Goal: Task Accomplishment & Management: Manage account settings

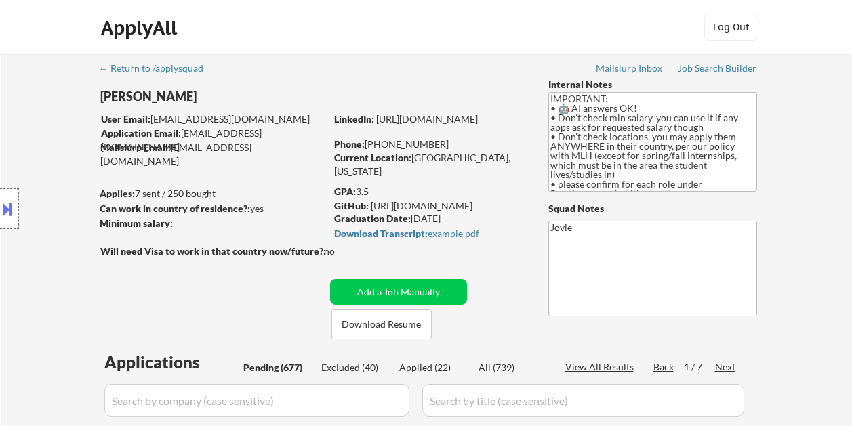
select select ""pending""
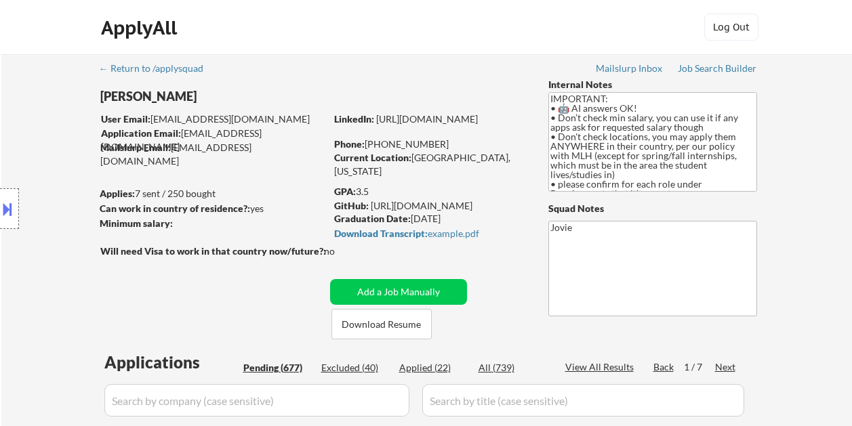
select select ""pending""
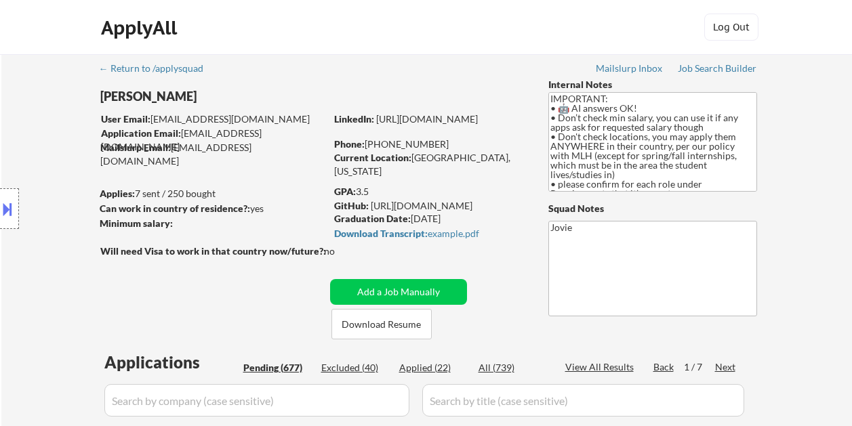
select select ""pending""
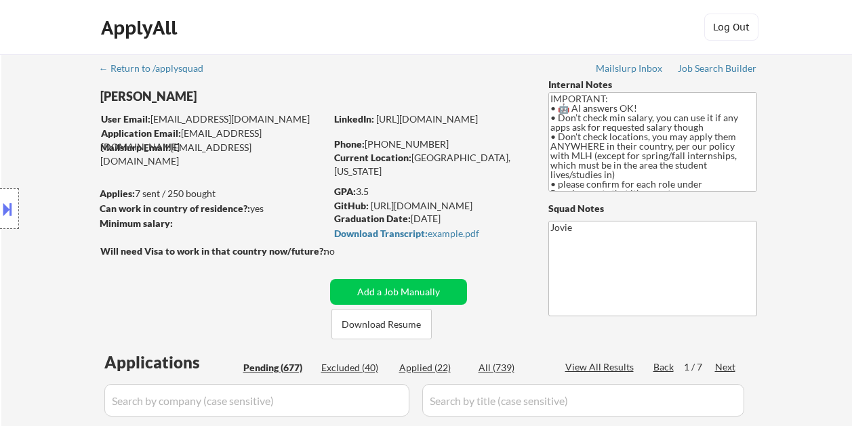
select select ""pending""
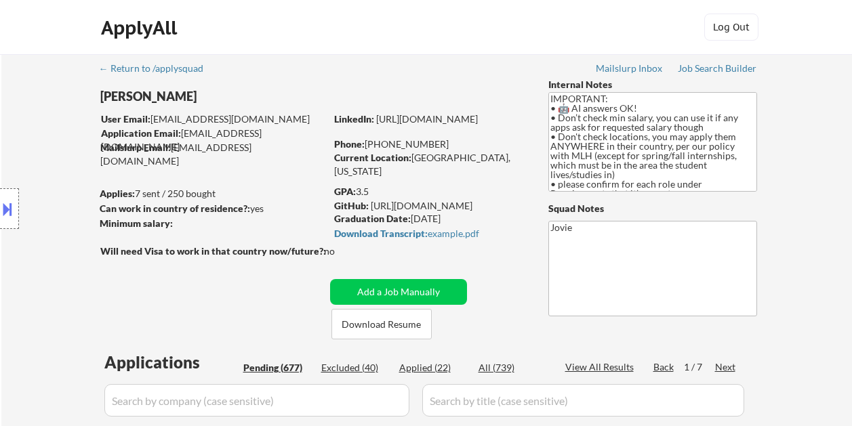
select select ""pending""
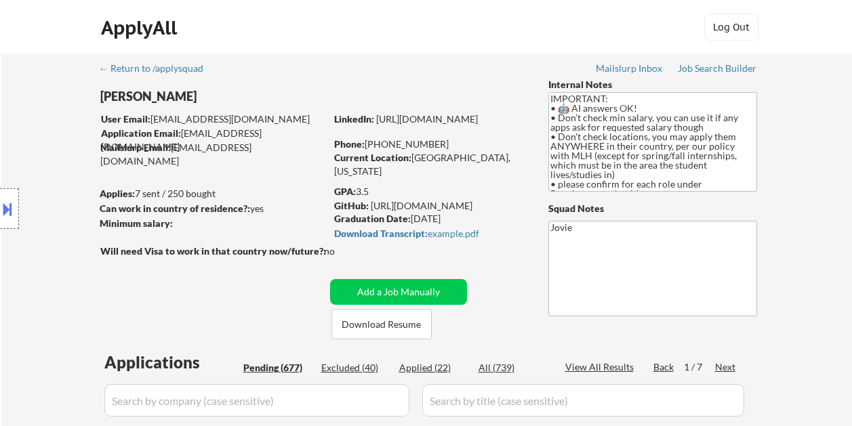
select select ""pending""
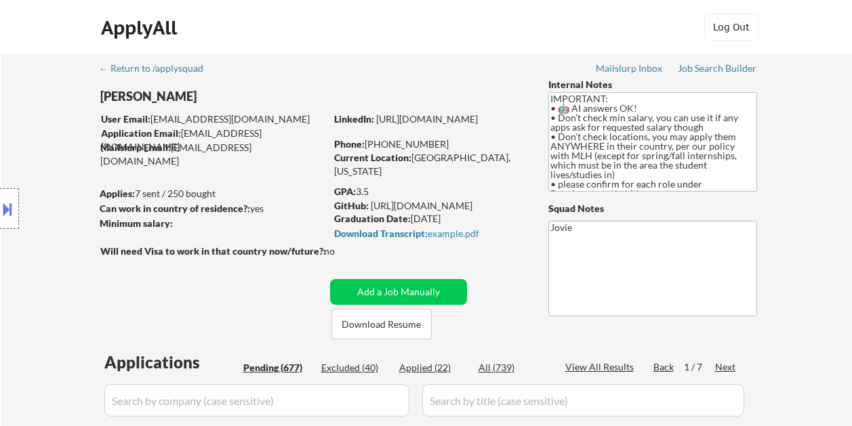
select select ""pending""
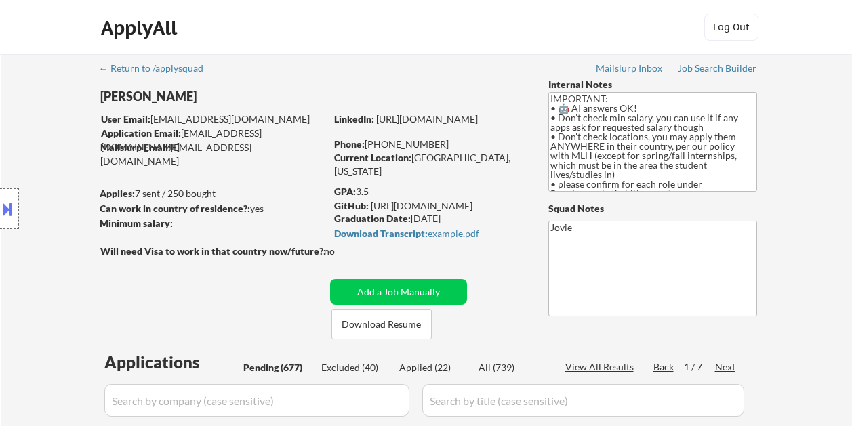
select select ""pending""
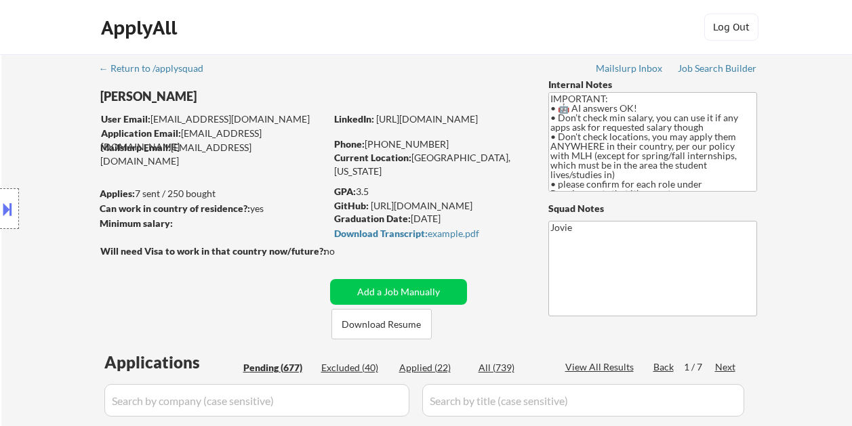
select select ""pending""
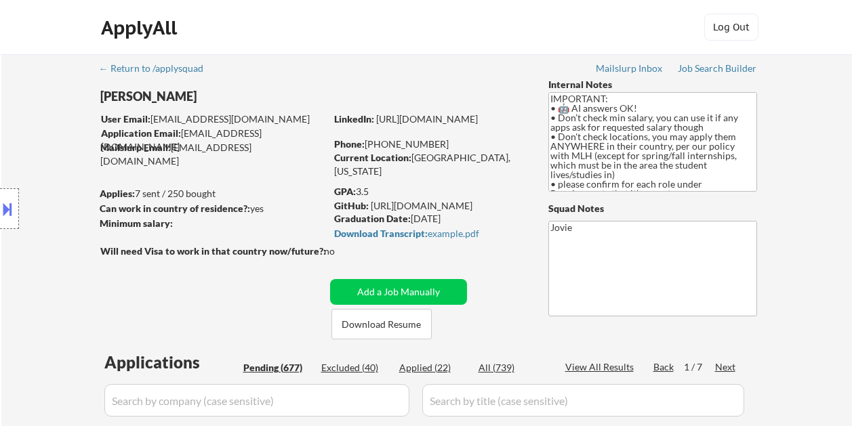
select select ""pending""
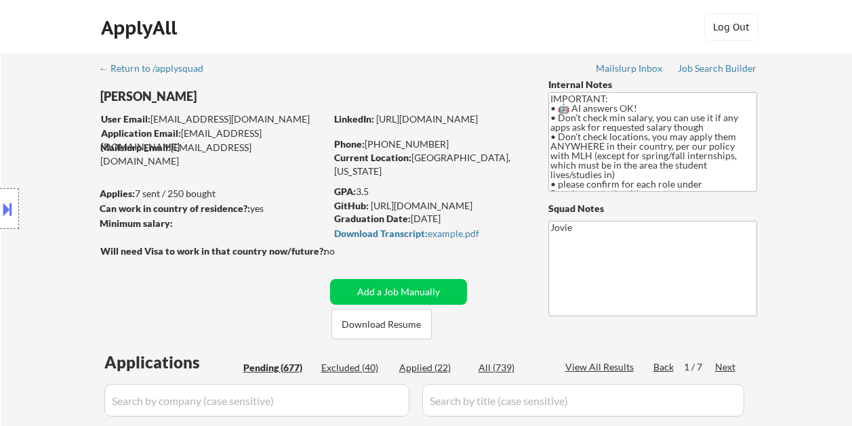
select select ""pending""
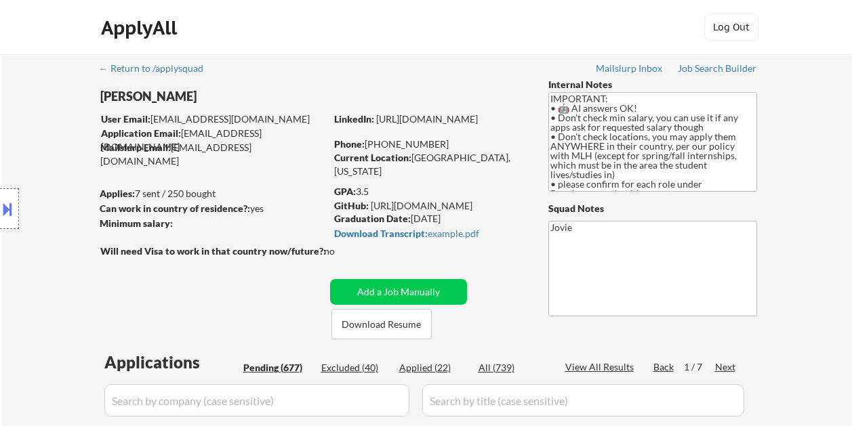
select select ""pending""
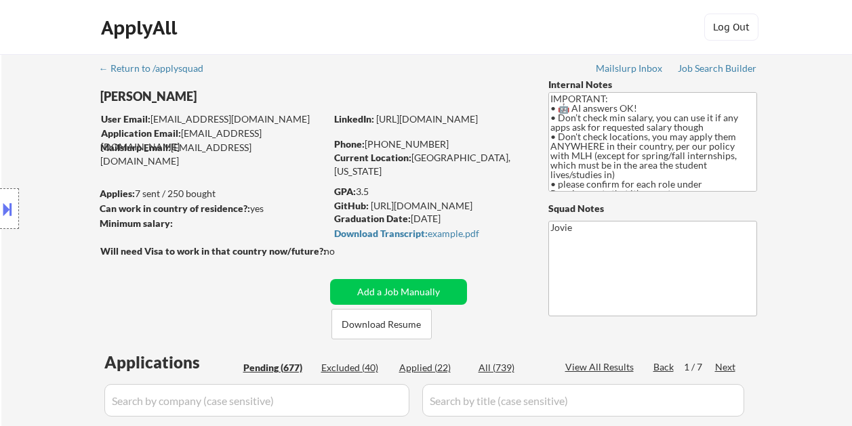
select select ""pending""
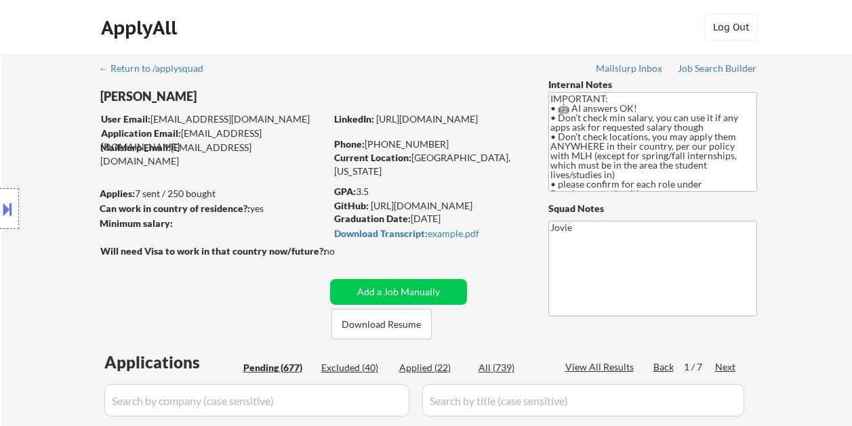
select select ""pending""
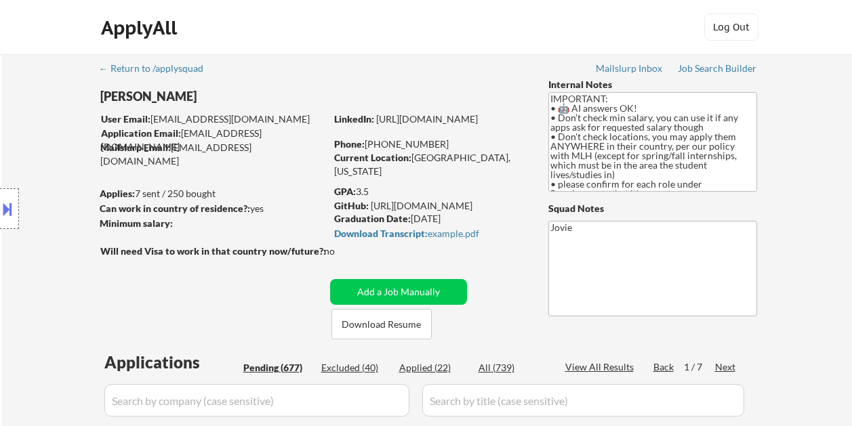
select select ""pending""
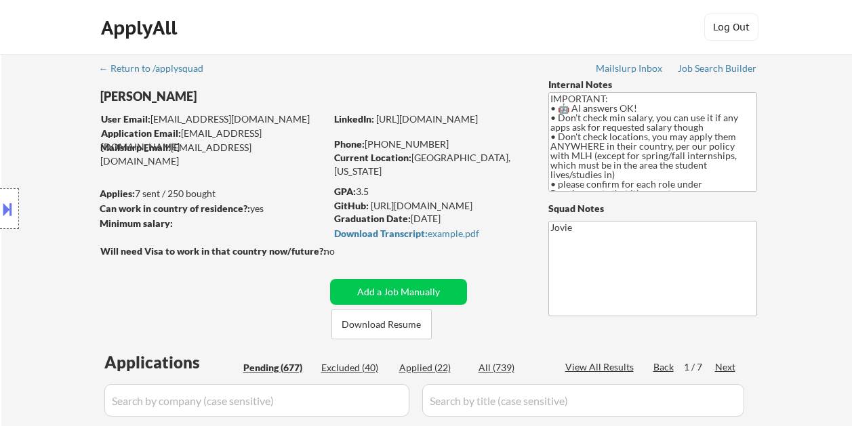
select select ""pending""
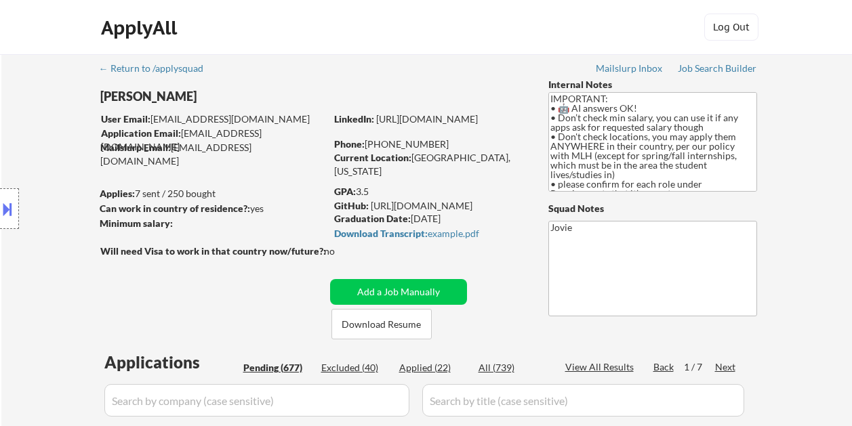
select select ""pending""
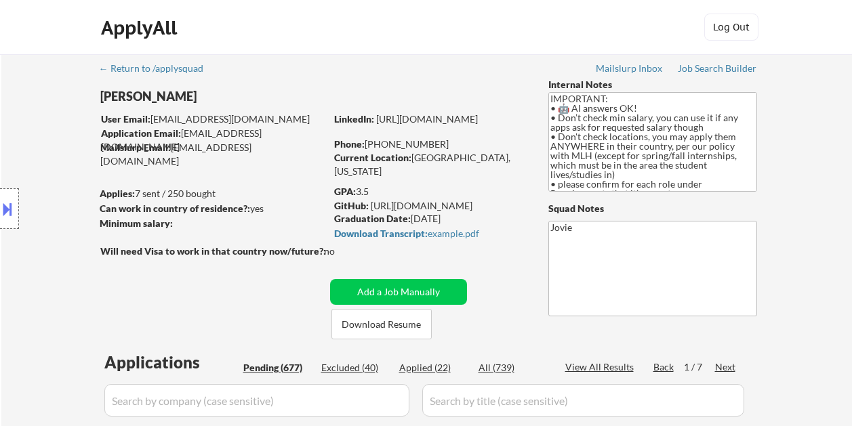
select select ""pending""
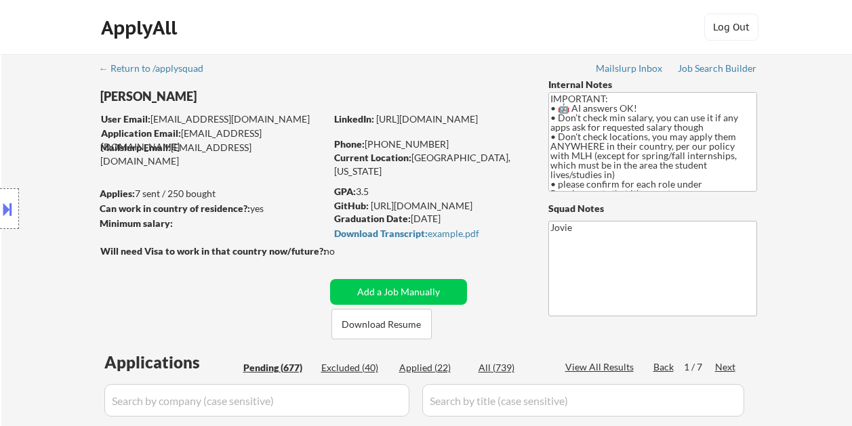
select select ""pending""
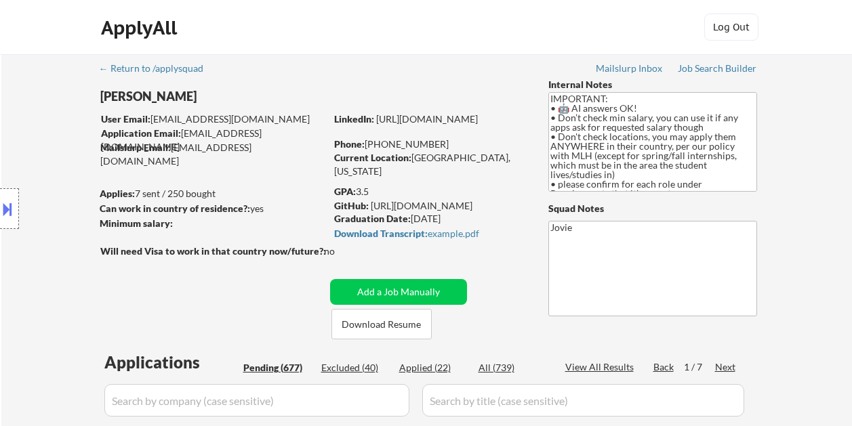
select select ""pending""
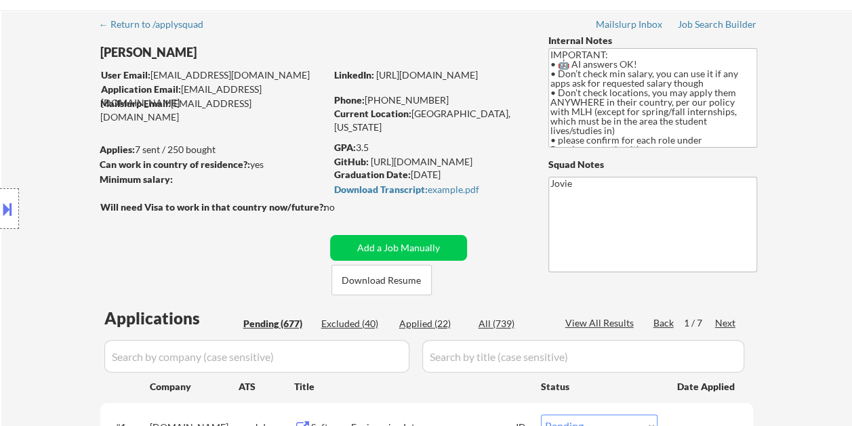
scroll to position [112, 0]
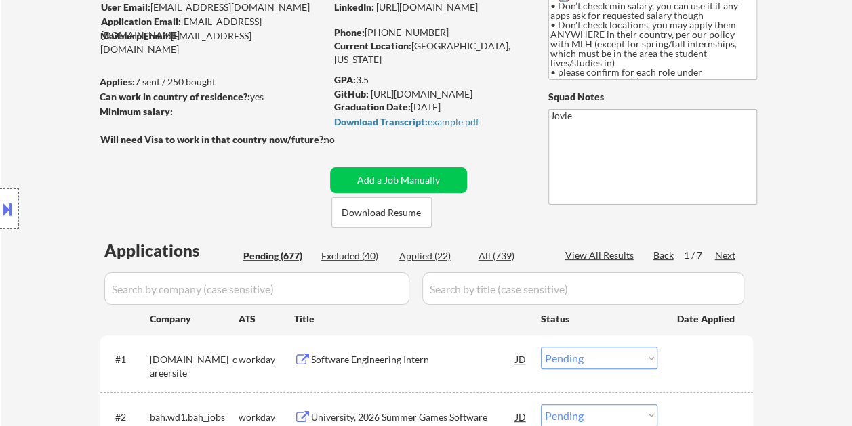
click at [428, 255] on div "Applied (22)" at bounding box center [433, 256] width 68 height 14
select select ""applied""
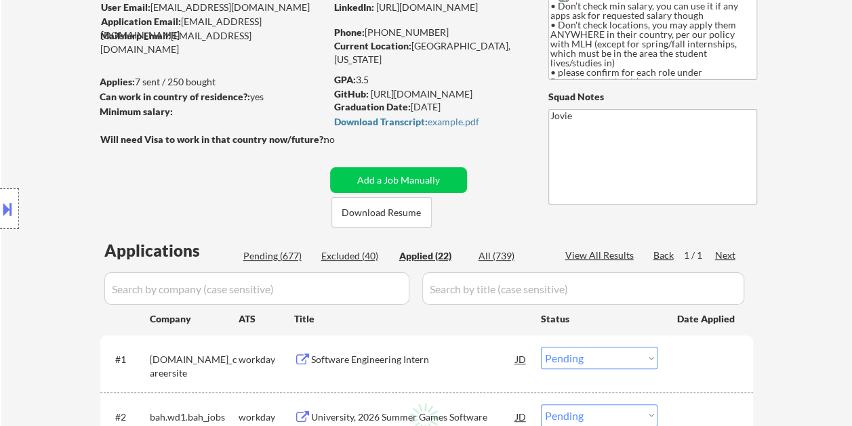
select select ""applied""
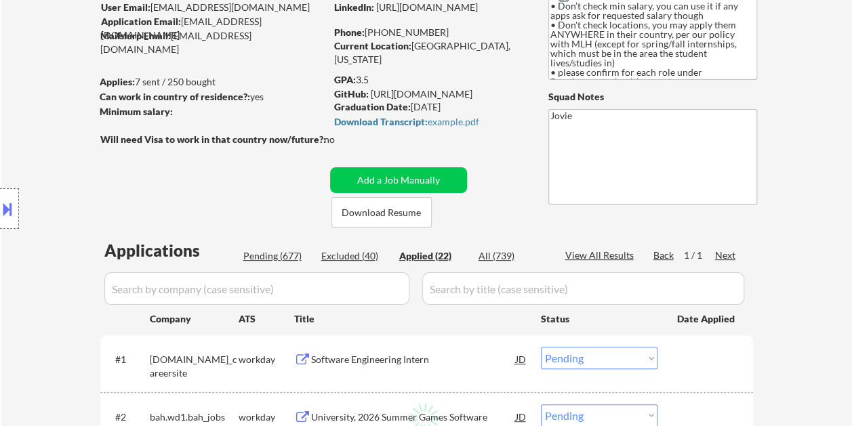
select select ""applied""
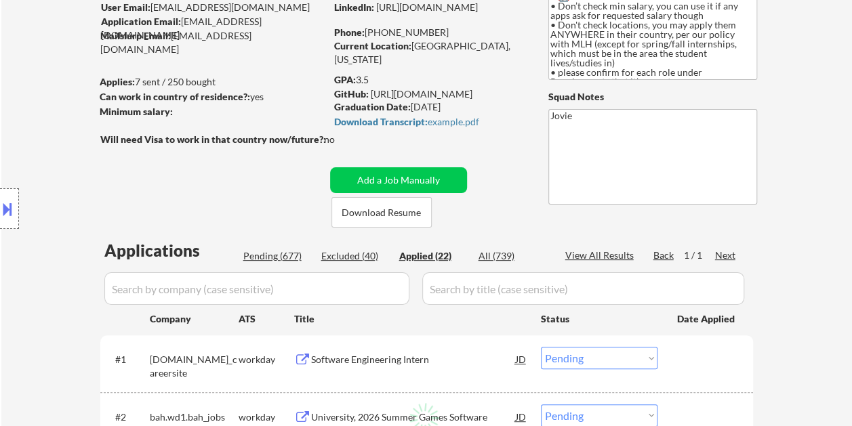
select select ""applied""
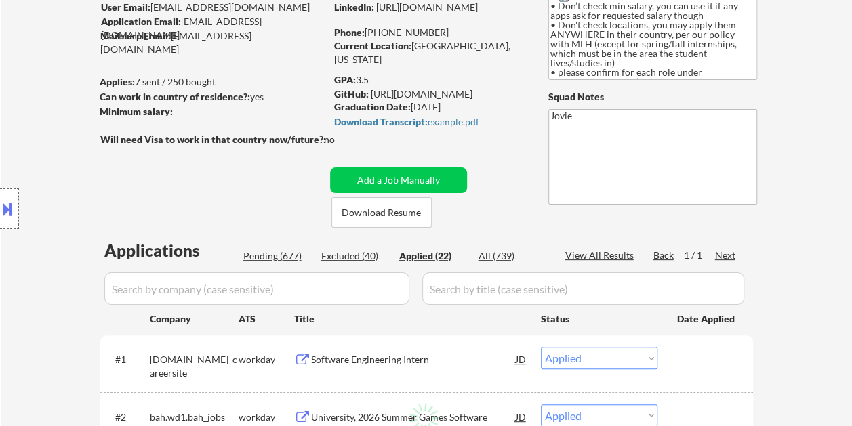
select select ""applied""
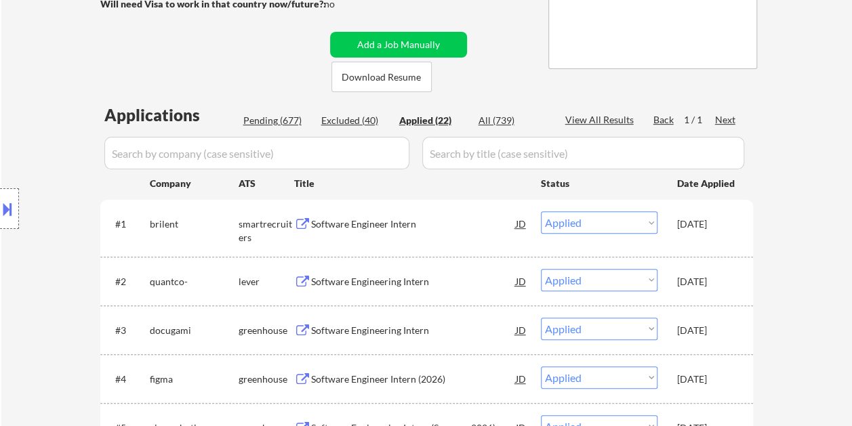
scroll to position [0, 0]
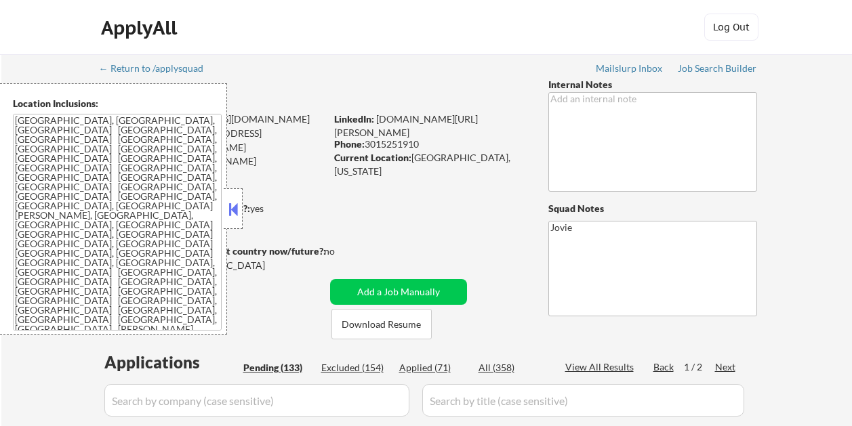
select select ""pending""
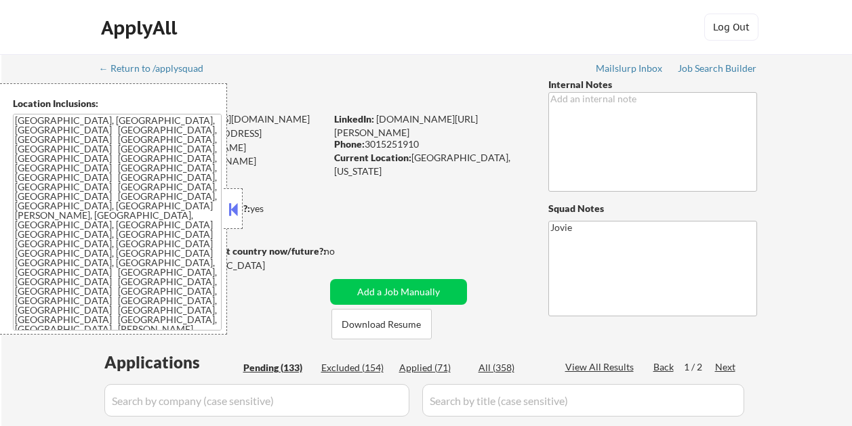
select select ""pending""
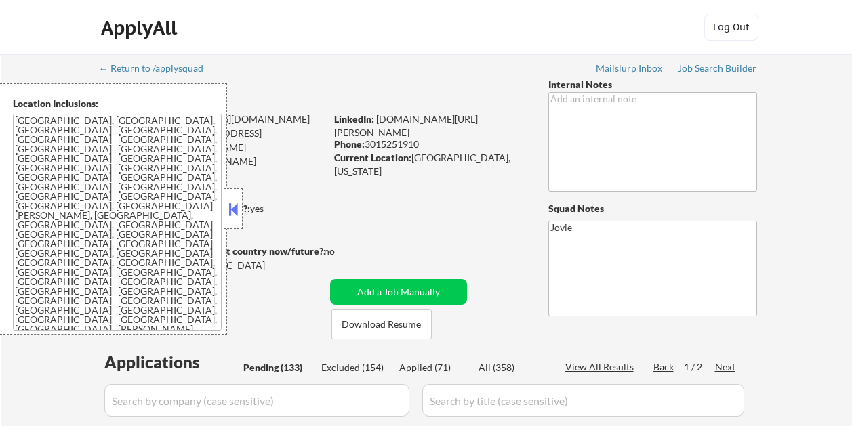
select select ""pending""
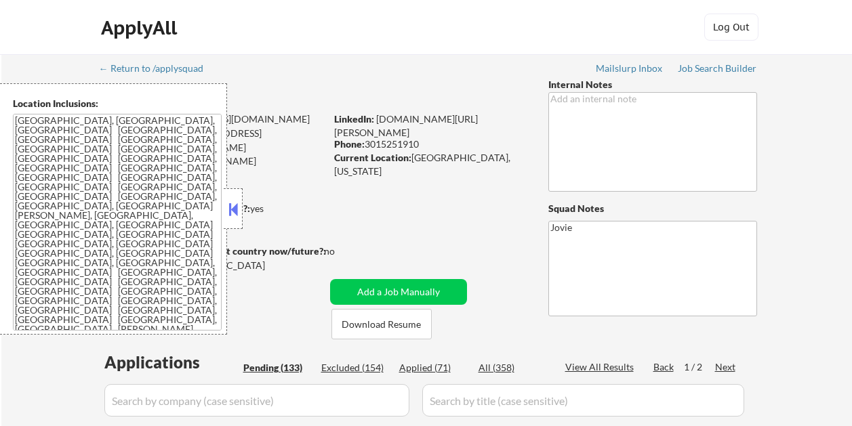
select select ""pending""
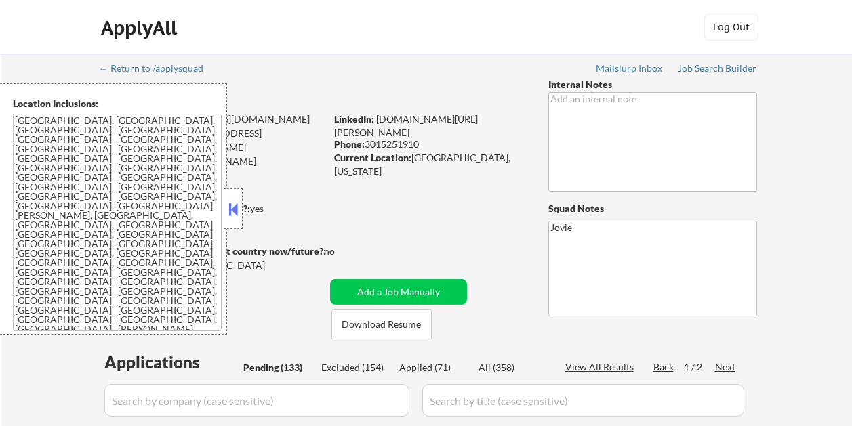
select select ""pending""
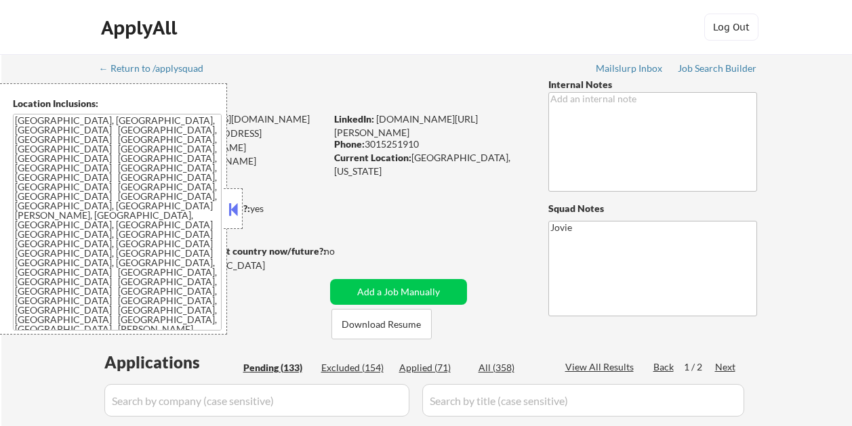
select select ""pending""
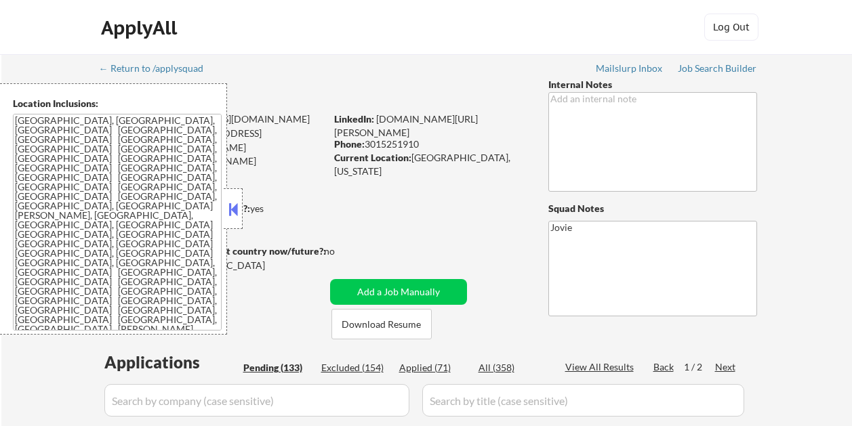
select select ""pending""
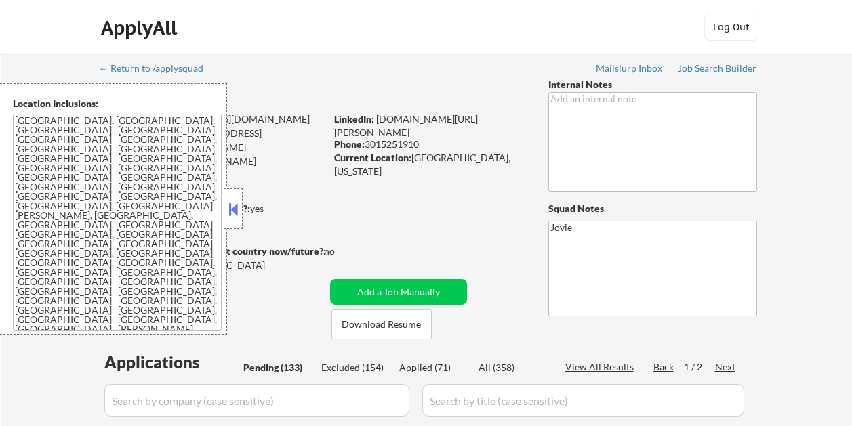
select select ""pending""
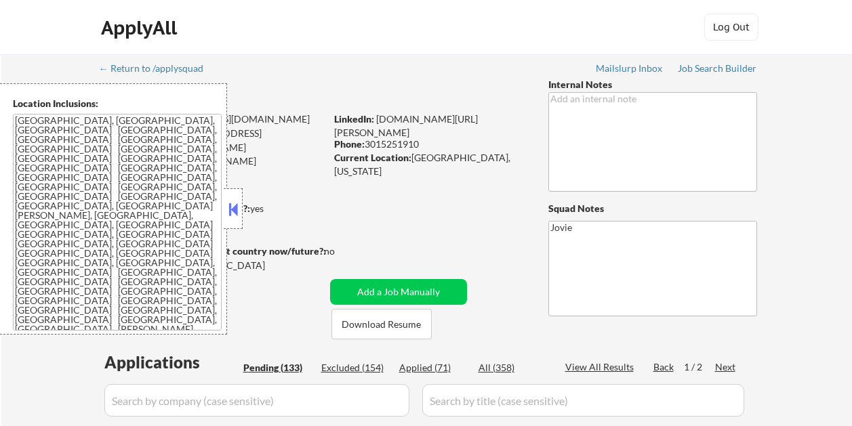
select select ""pending""
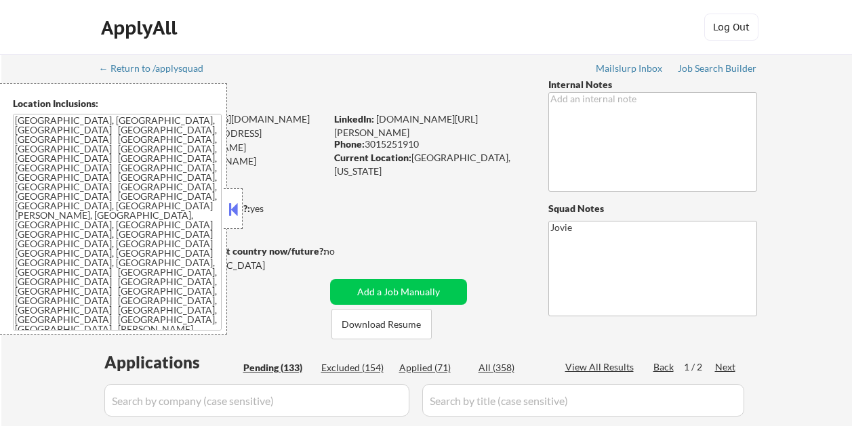
select select ""pending""
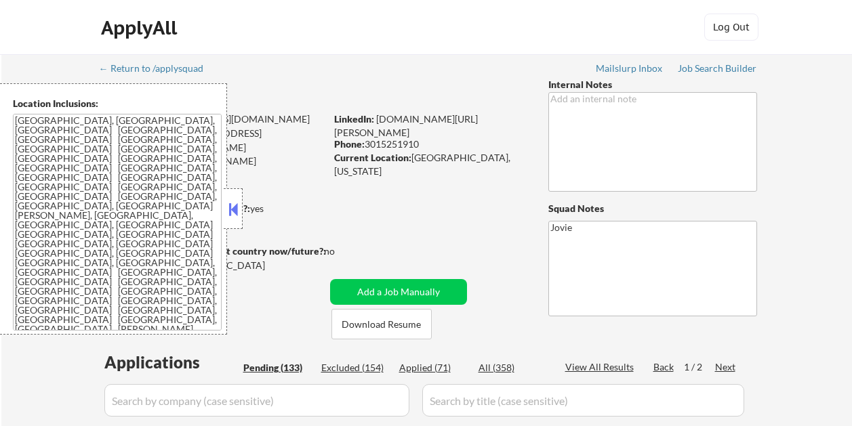
select select ""pending""
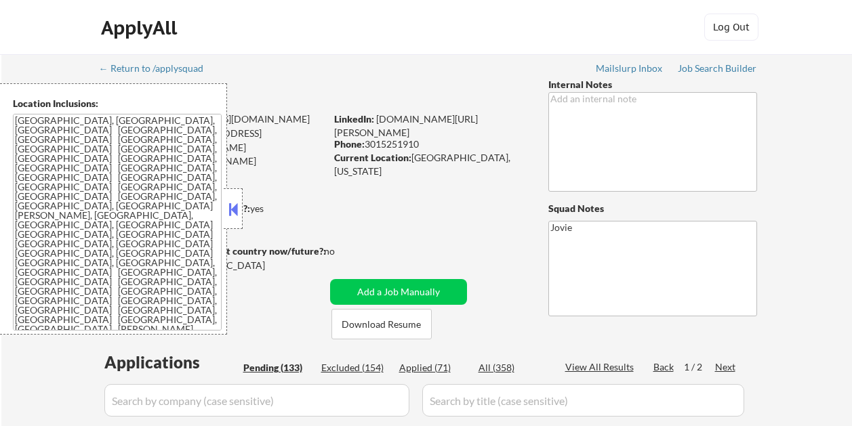
select select ""pending""
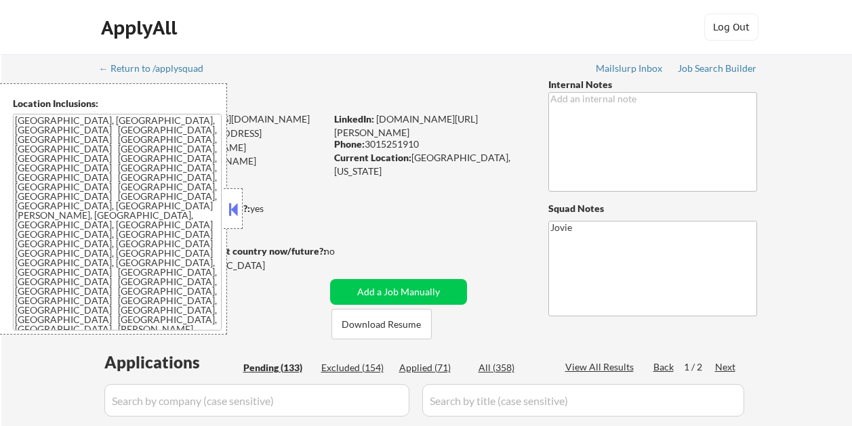
select select ""pending""
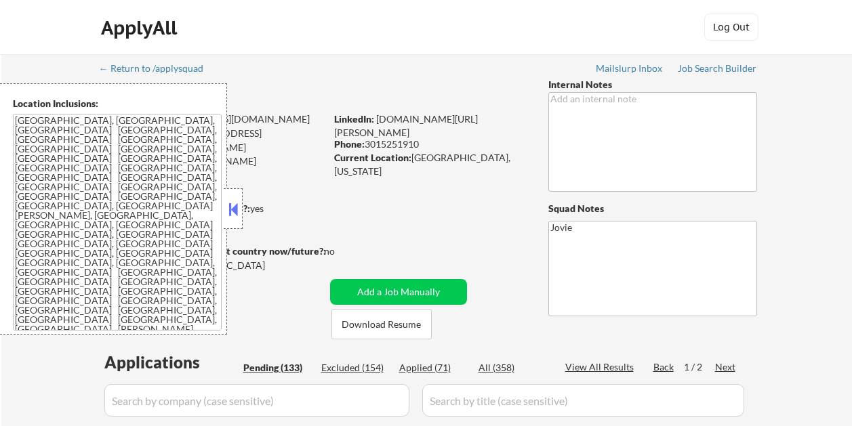
select select ""pending""
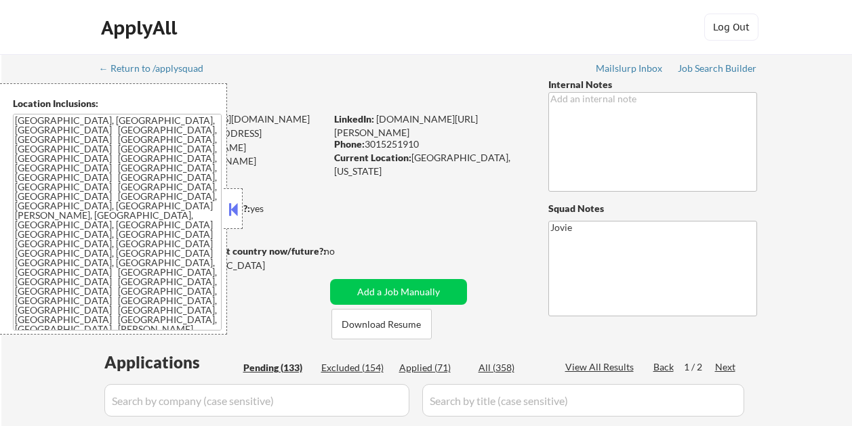
select select ""pending""
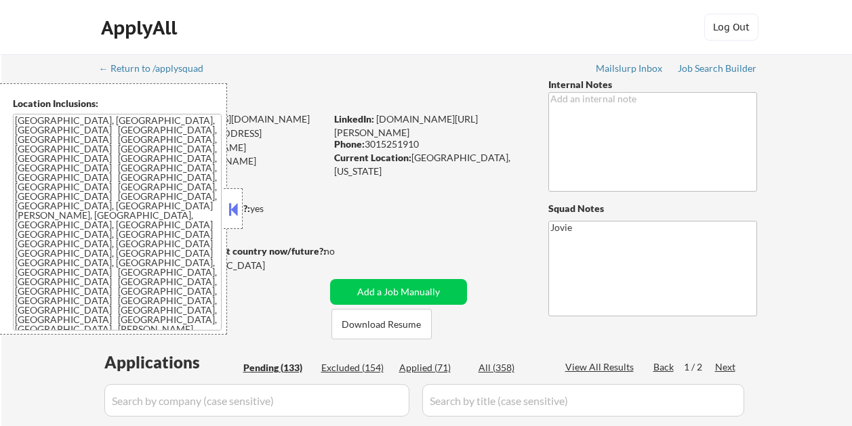
select select ""pending""
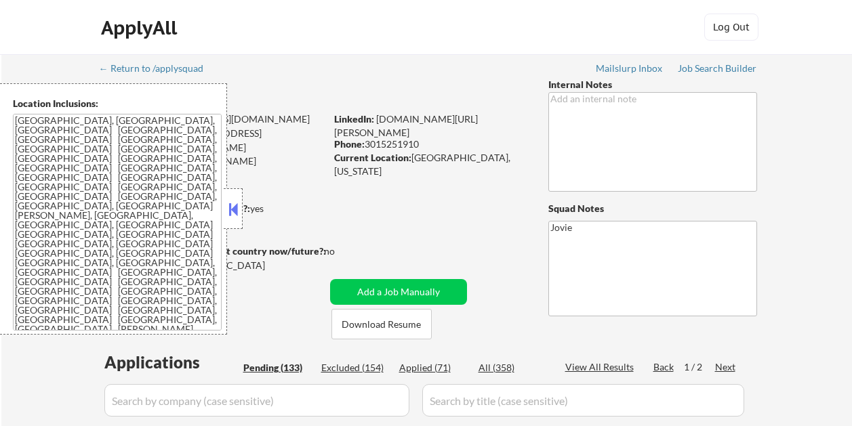
select select ""pending""
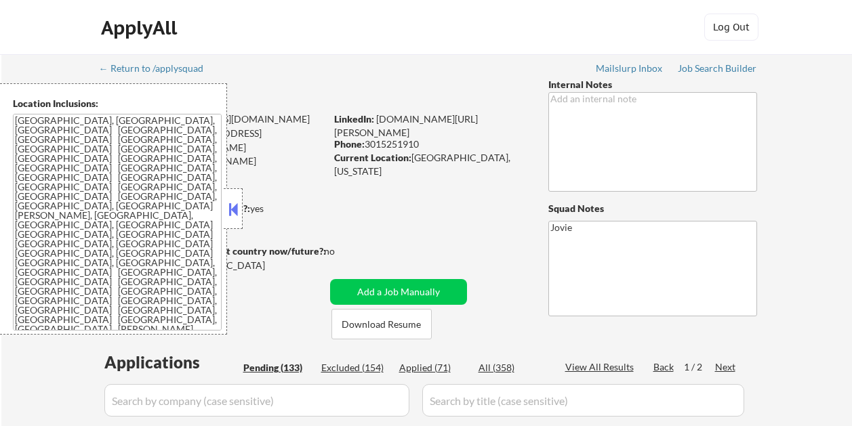
select select ""pending""
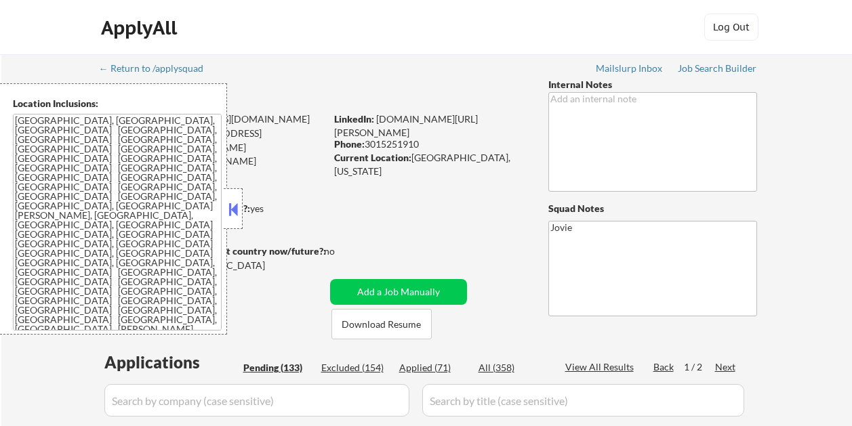
select select ""pending""
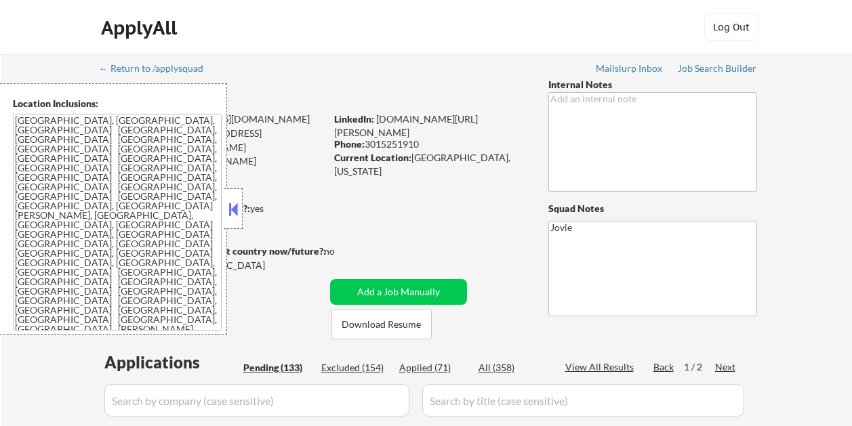
select select ""pending""
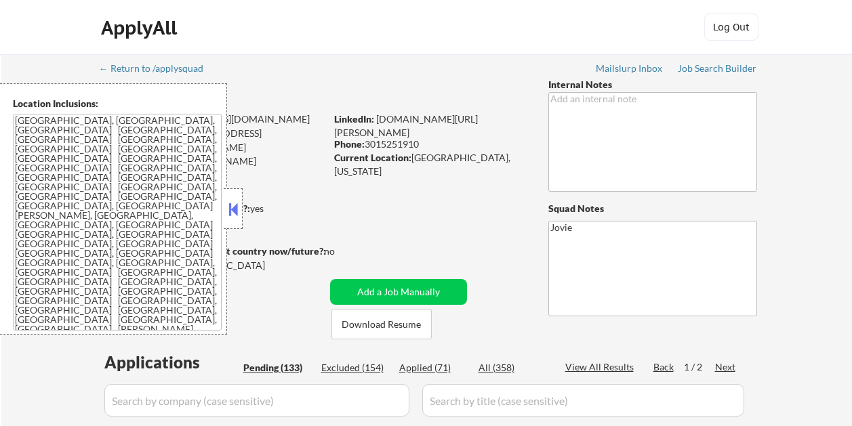
click at [236, 207] on div "Location Inclusions: Rockville, MD North Bethesda, MD Derwood, MD Gaithersburg,…" at bounding box center [121, 208] width 243 height 251
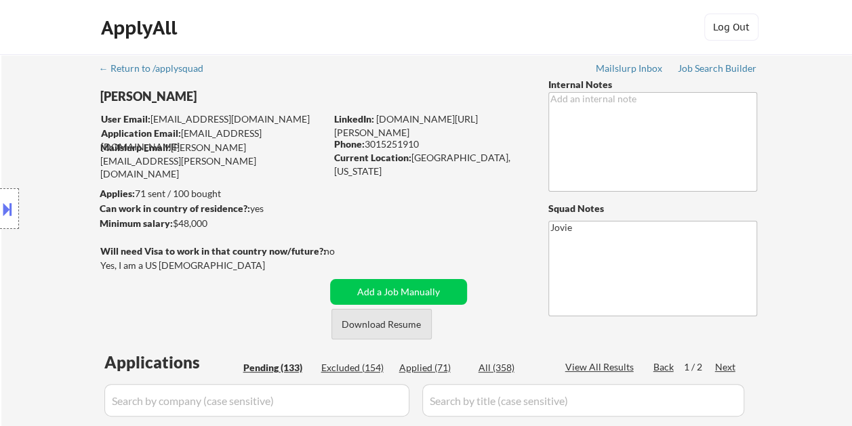
click at [393, 322] on button "Download Resume" at bounding box center [381, 324] width 100 height 30
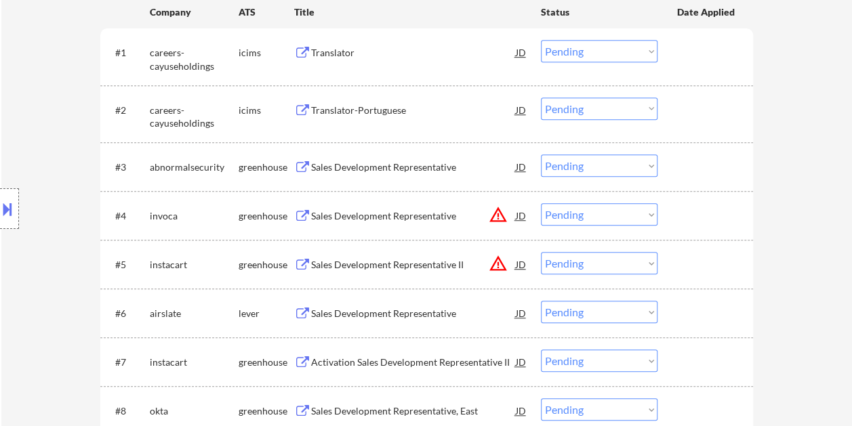
scroll to position [407, 0]
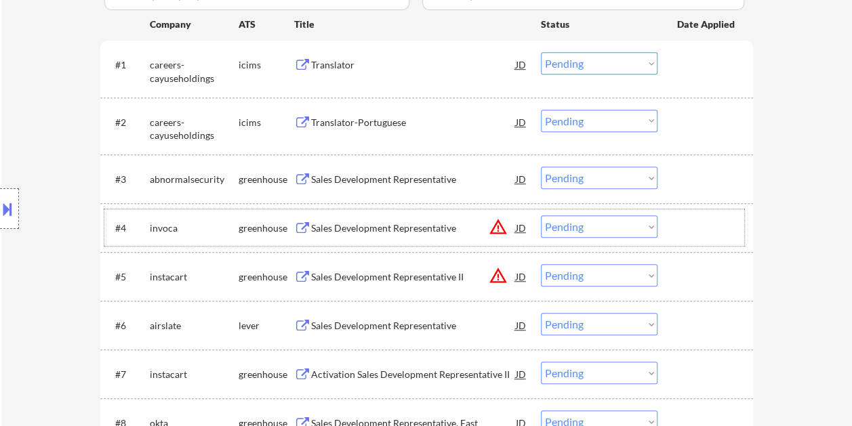
click at [714, 227] on div at bounding box center [707, 228] width 60 height 24
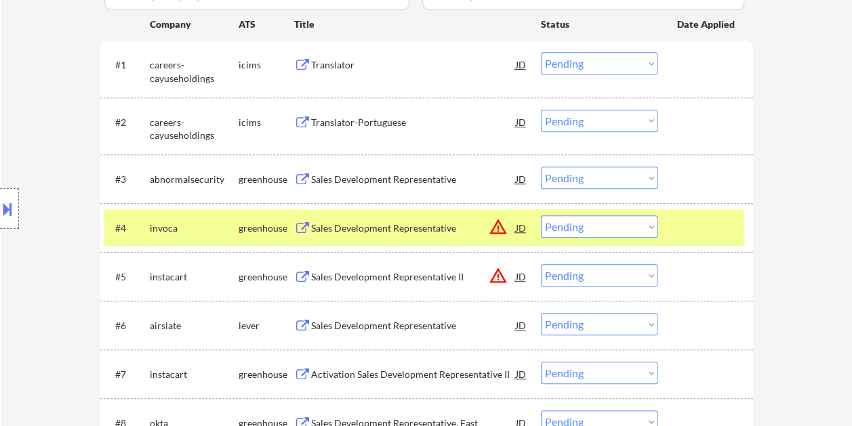
click at [449, 228] on div "Sales Development Representative" at bounding box center [413, 229] width 205 height 14
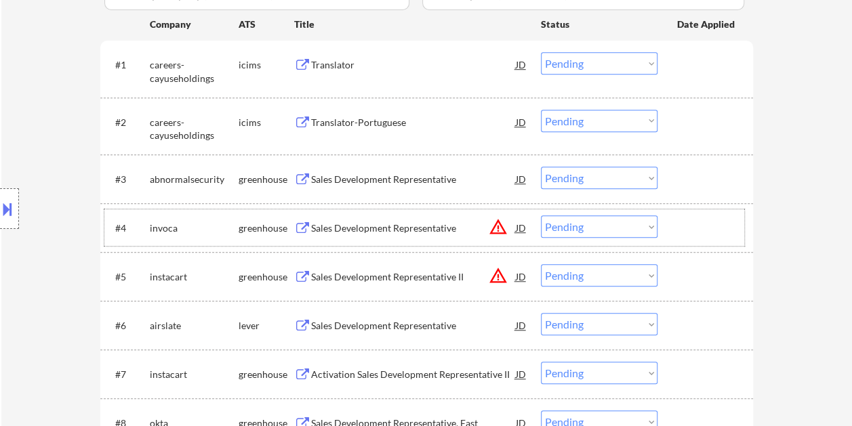
drag, startPoint x: 674, startPoint y: 231, endPoint x: 662, endPoint y: 232, distance: 12.9
click at [674, 231] on div "#4 invoca greenhouse Sales Development Representative JD warning_amber Choose a…" at bounding box center [424, 227] width 640 height 37
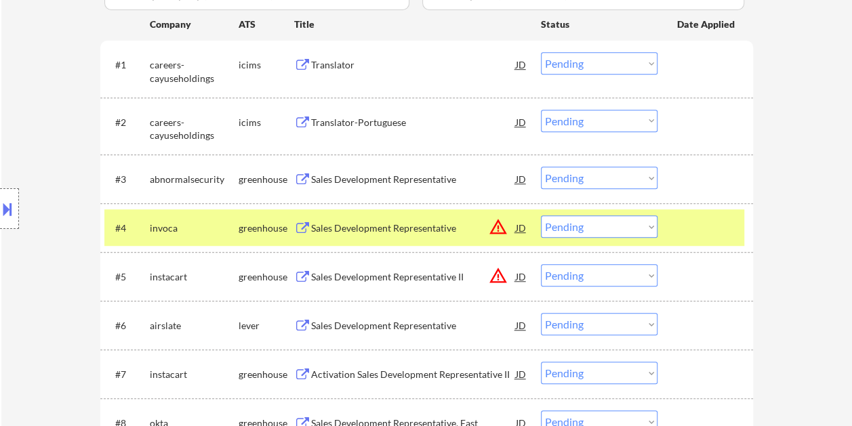
click at [650, 231] on select "Choose an option... Pending Applied Excluded (Questions) Excluded (Expired) Exc…" at bounding box center [599, 227] width 117 height 22
click at [541, 216] on select "Choose an option... Pending Applied Excluded (Questions) Excluded (Expired) Exc…" at bounding box center [599, 227] width 117 height 22
select select ""pending""
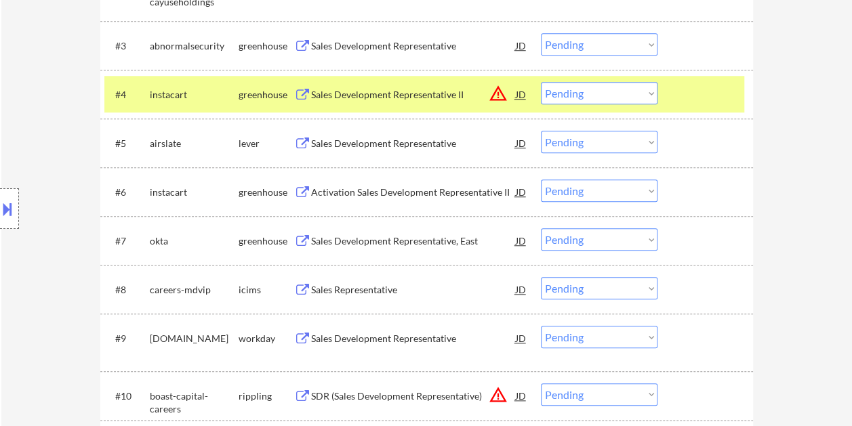
scroll to position [542, 0]
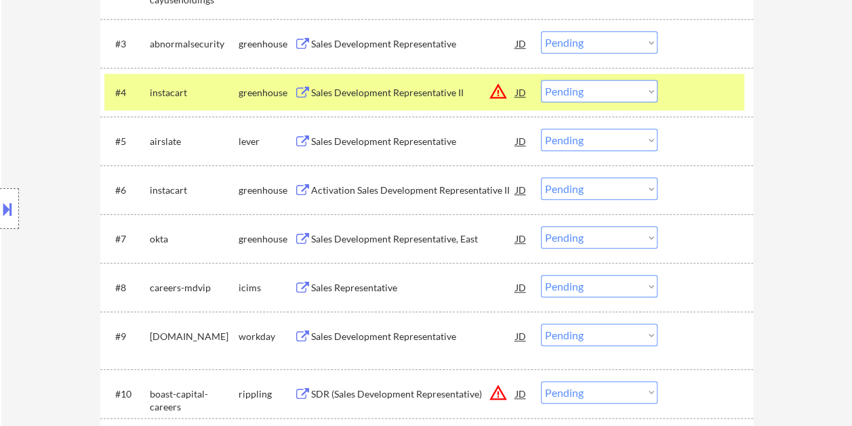
click at [692, 79] on div "#4 instacart greenhouse Sales Development Representative II JD warning_amber Ch…" at bounding box center [424, 92] width 640 height 37
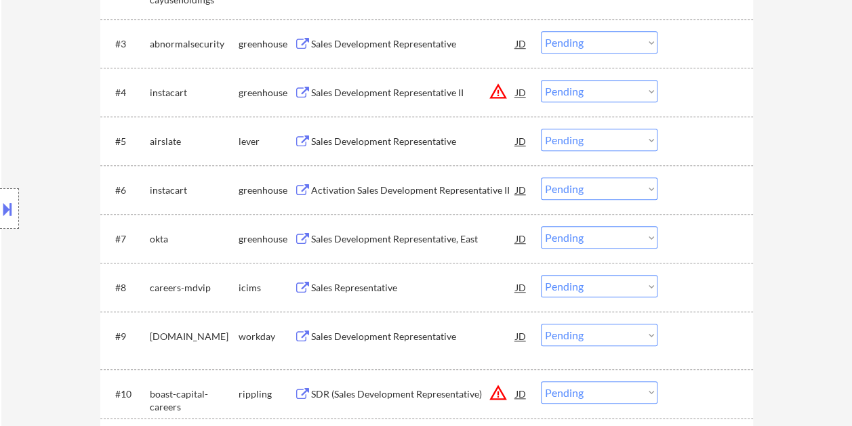
click at [680, 138] on div at bounding box center [707, 141] width 60 height 24
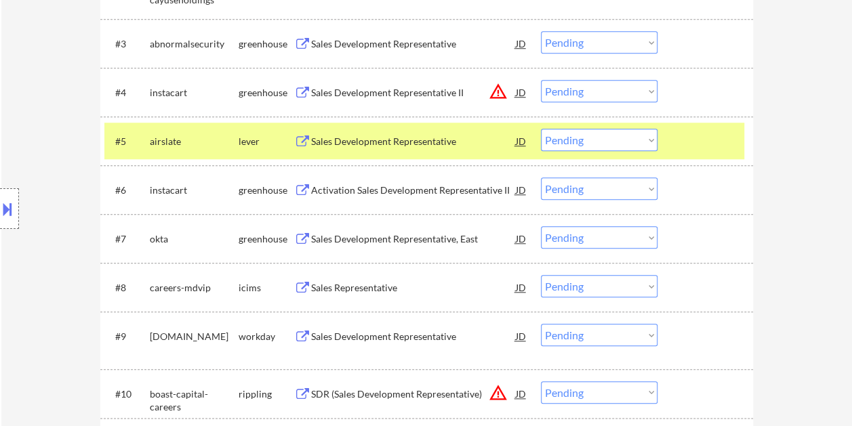
click at [446, 140] on div "Sales Development Representative" at bounding box center [413, 142] width 205 height 14
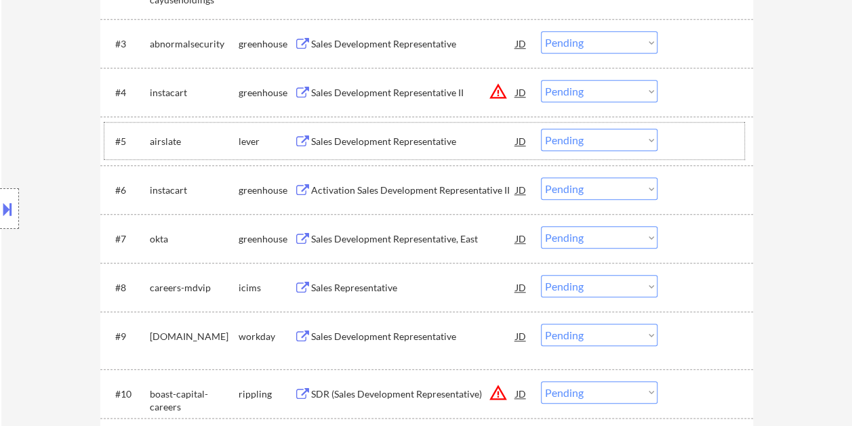
click at [678, 140] on div at bounding box center [707, 141] width 60 height 24
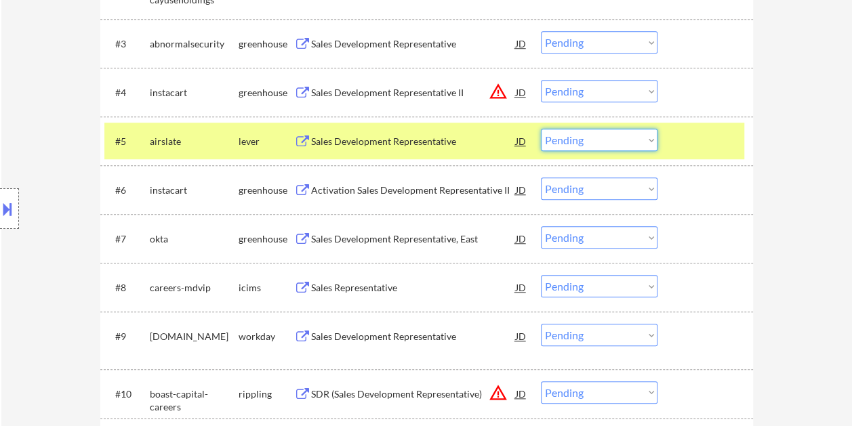
click at [635, 139] on select "Choose an option... Pending Applied Excluded (Questions) Excluded (Expired) Exc…" at bounding box center [599, 140] width 117 height 22
click at [541, 129] on select "Choose an option... Pending Applied Excluded (Questions) Excluded (Expired) Exc…" at bounding box center [599, 140] width 117 height 22
select select ""pending""
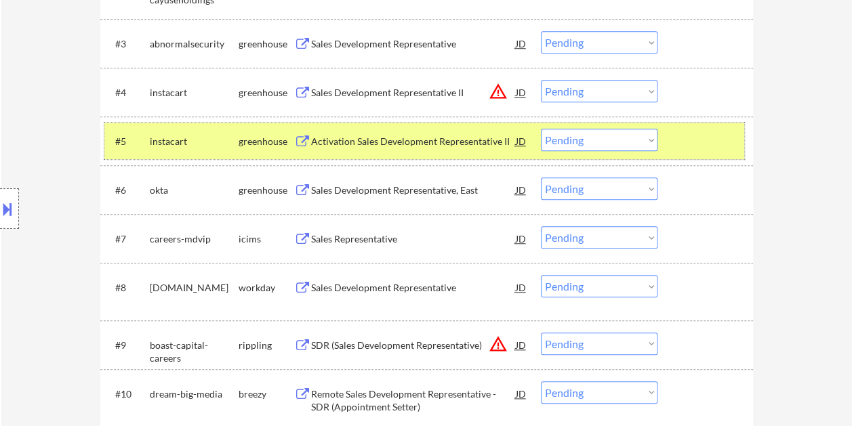
click at [683, 143] on div at bounding box center [707, 141] width 60 height 24
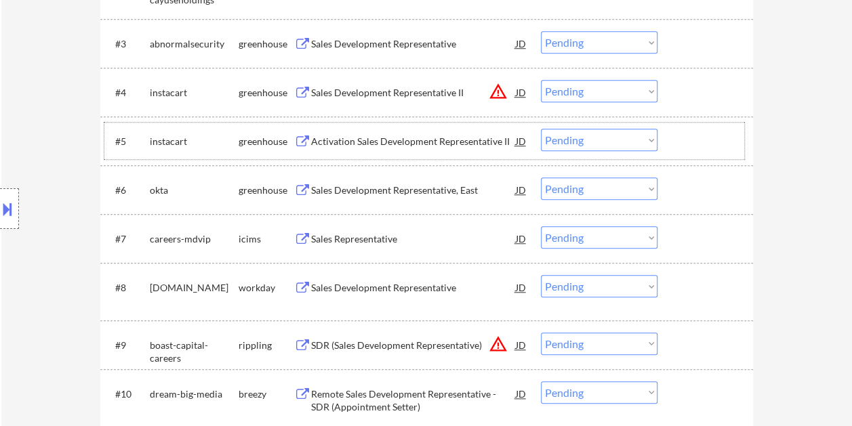
scroll to position [610, 0]
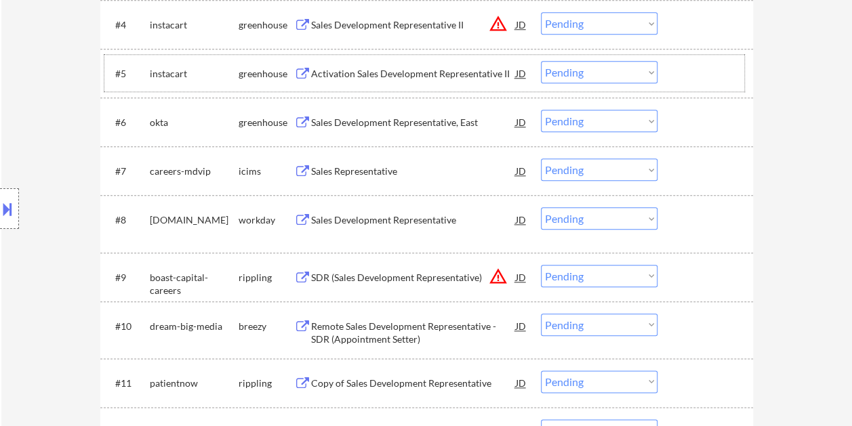
click at [685, 69] on div at bounding box center [707, 73] width 60 height 24
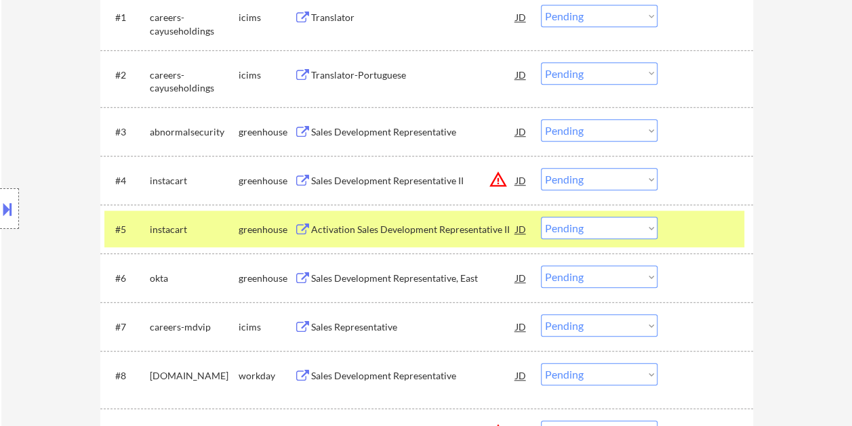
scroll to position [474, 0]
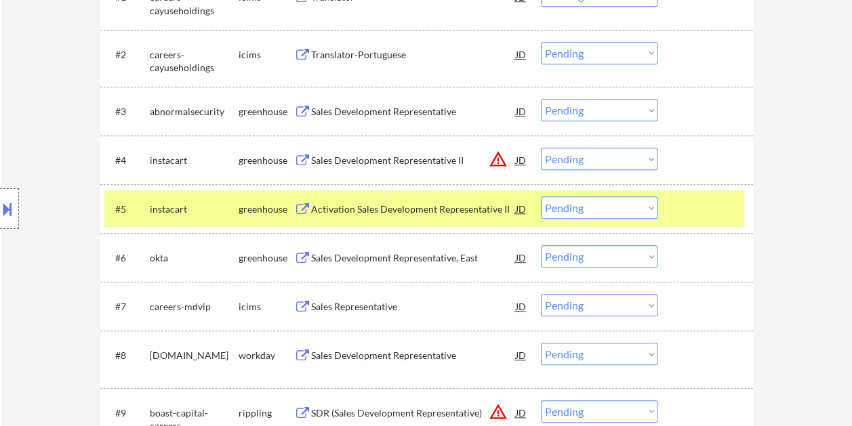
click at [670, 197] on div "#5 instacart greenhouse Activation Sales Development Representative II JD warni…" at bounding box center [424, 208] width 640 height 37
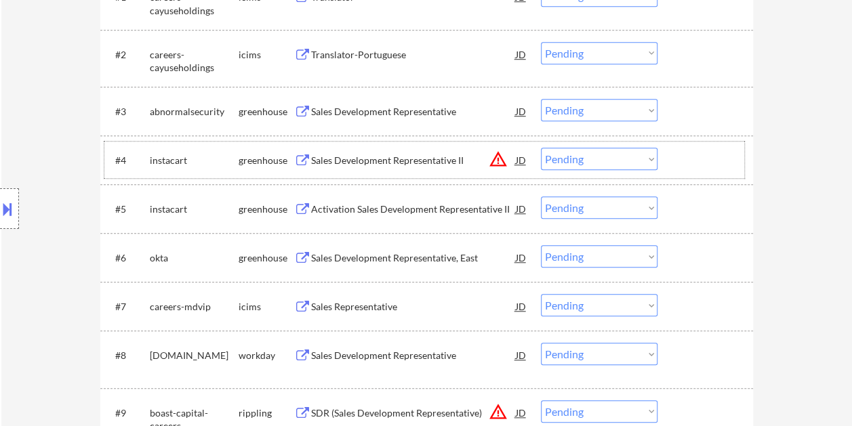
click at [683, 152] on div at bounding box center [707, 160] width 60 height 24
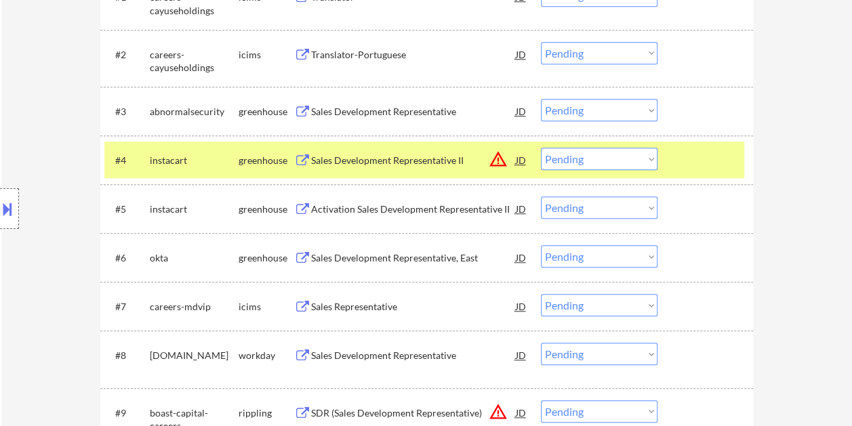
click at [683, 152] on div at bounding box center [707, 160] width 60 height 24
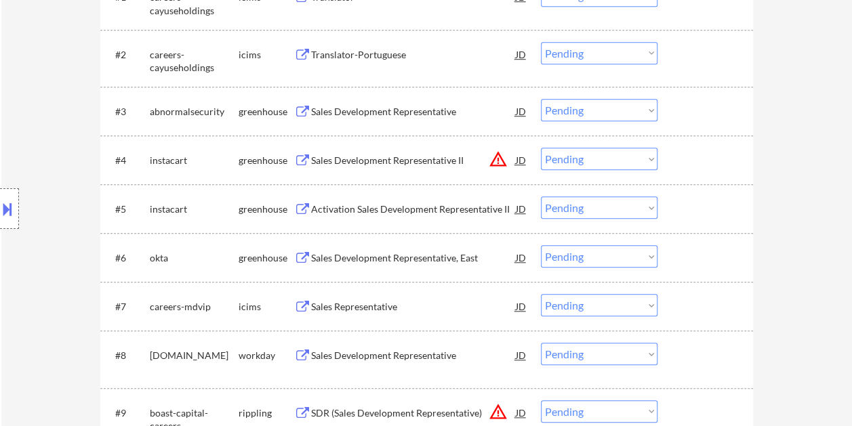
click at [690, 166] on div at bounding box center [707, 160] width 60 height 24
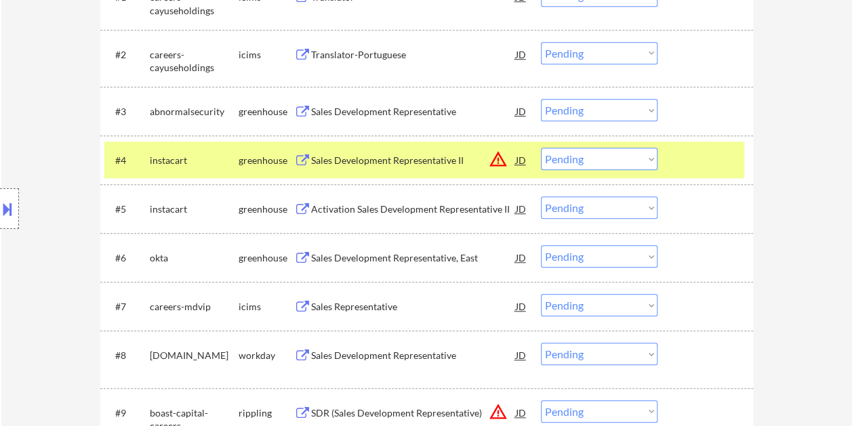
click at [690, 166] on div at bounding box center [707, 160] width 60 height 24
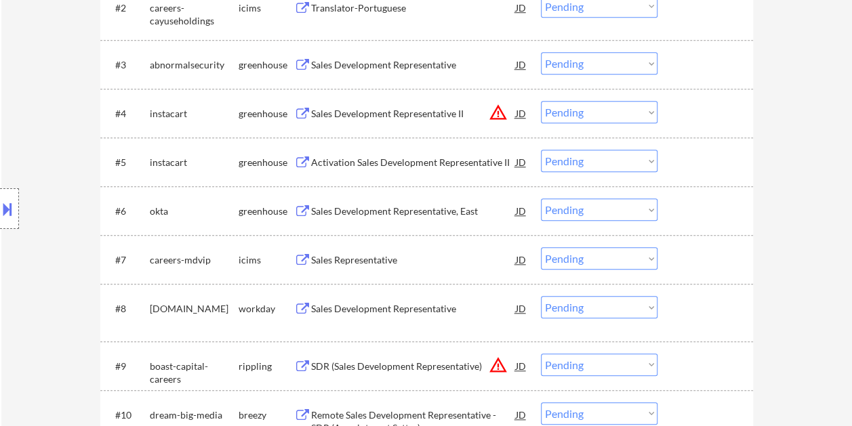
scroll to position [542, 0]
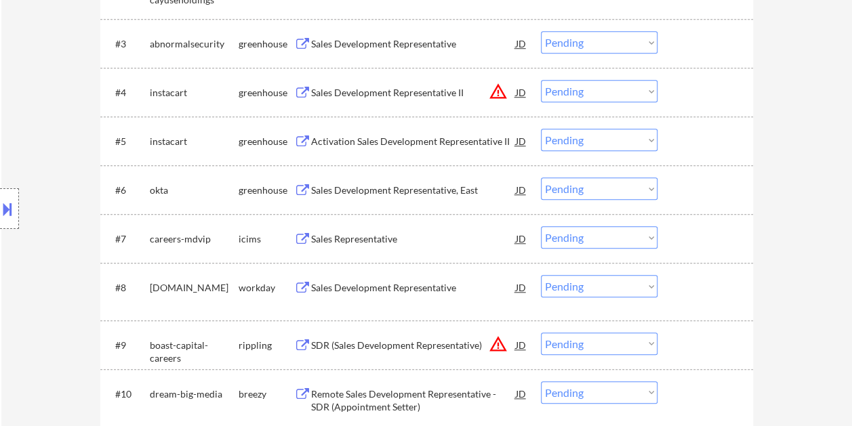
click at [680, 179] on div at bounding box center [707, 190] width 60 height 24
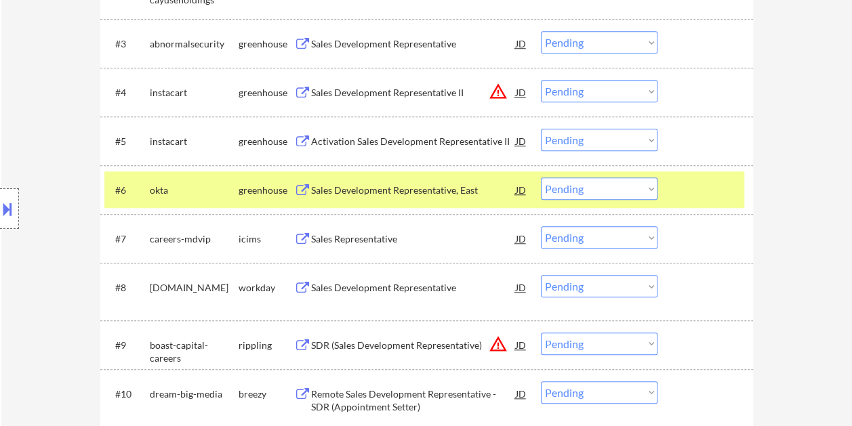
click at [469, 182] on div "Sales Development Representative, East" at bounding box center [413, 190] width 205 height 24
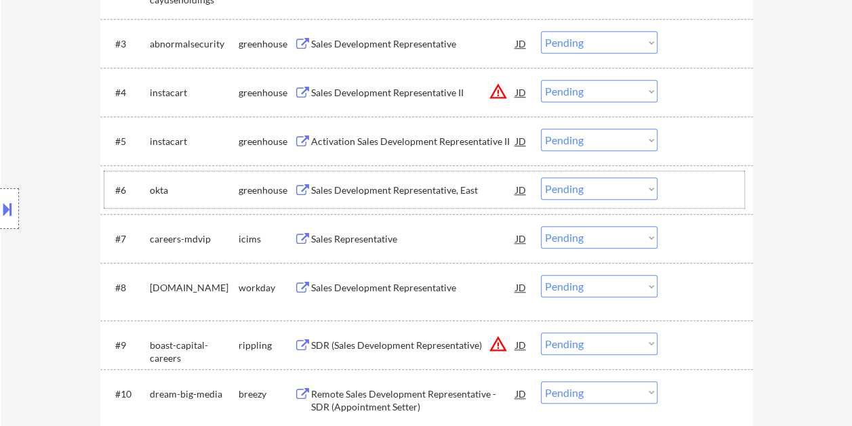
click at [693, 190] on div at bounding box center [707, 190] width 60 height 24
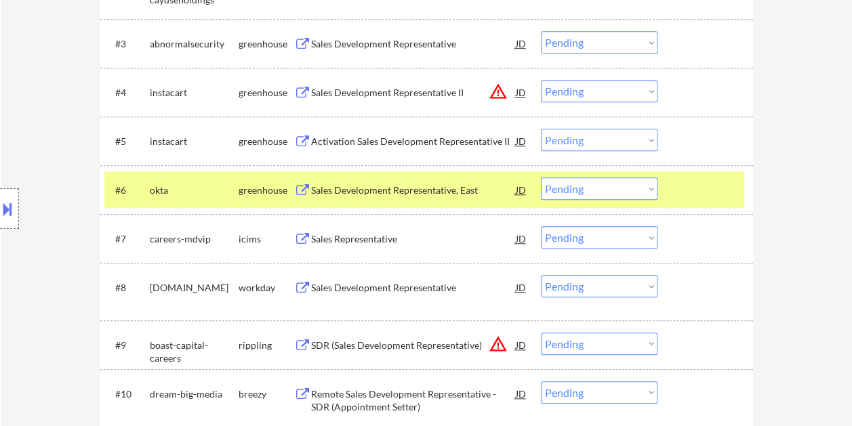
click at [649, 189] on select "Choose an option... Pending Applied Excluded (Questions) Excluded (Expired) Exc…" at bounding box center [599, 189] width 117 height 22
click at [541, 178] on select "Choose an option... Pending Applied Excluded (Questions) Excluded (Expired) Exc…" at bounding box center [599, 189] width 117 height 22
select select ""pending""
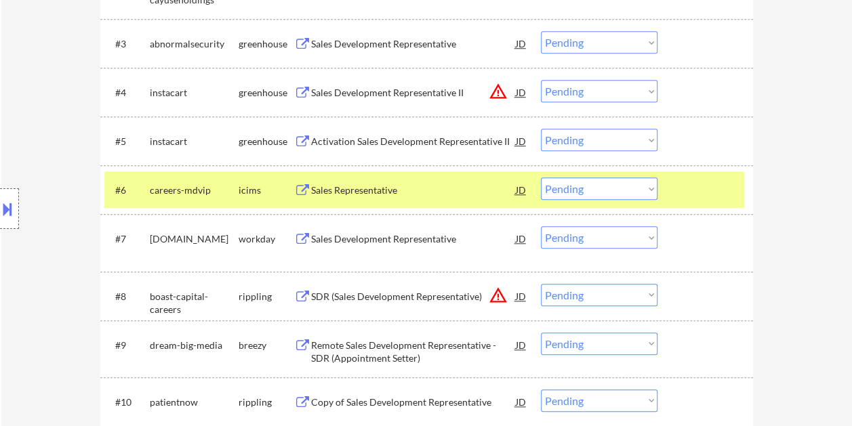
click at [714, 185] on div at bounding box center [707, 190] width 60 height 24
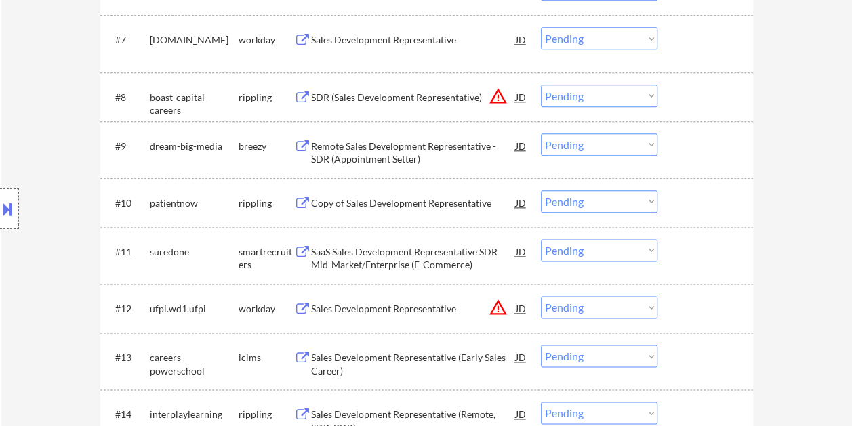
scroll to position [746, 0]
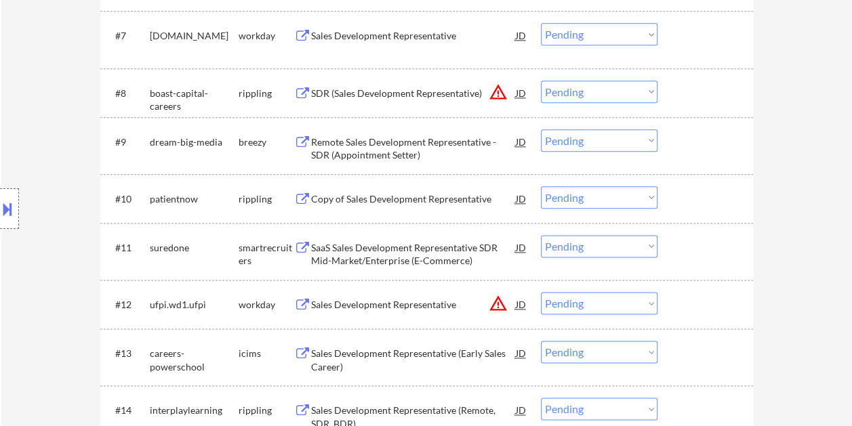
drag, startPoint x: 691, startPoint y: 239, endPoint x: 682, endPoint y: 242, distance: 9.4
click at [687, 240] on div at bounding box center [707, 247] width 60 height 24
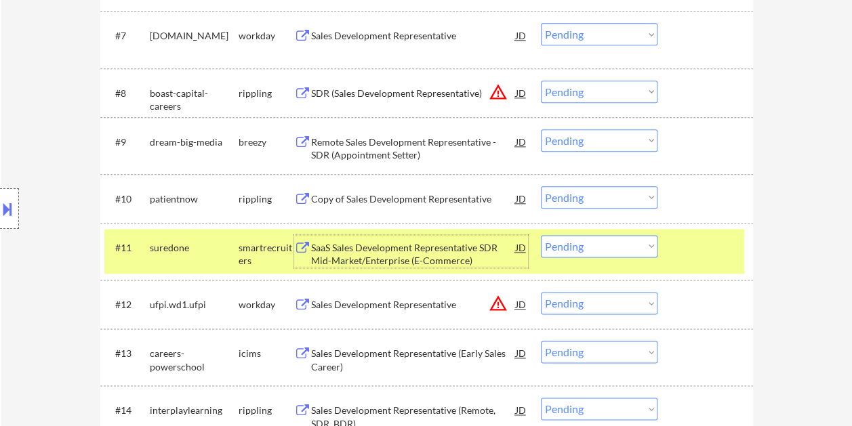
click at [444, 241] on div "SaaS Sales Development Representative SDR Mid-Market/Enterprise (E-Commerce)" at bounding box center [413, 254] width 205 height 26
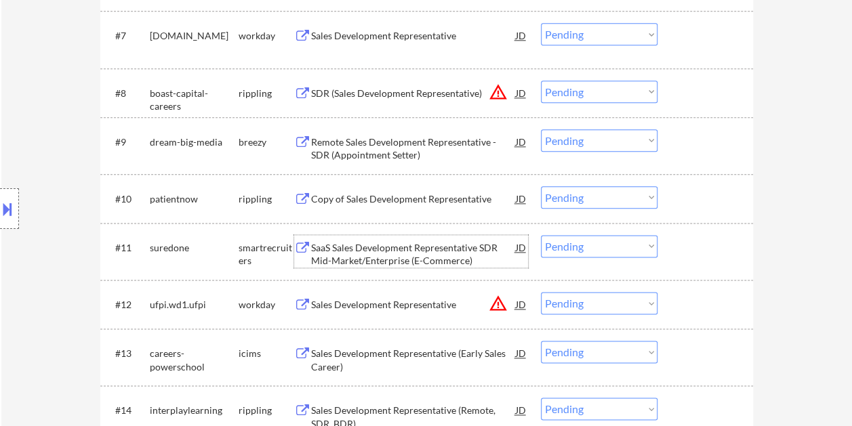
click at [683, 236] on div at bounding box center [707, 247] width 60 height 24
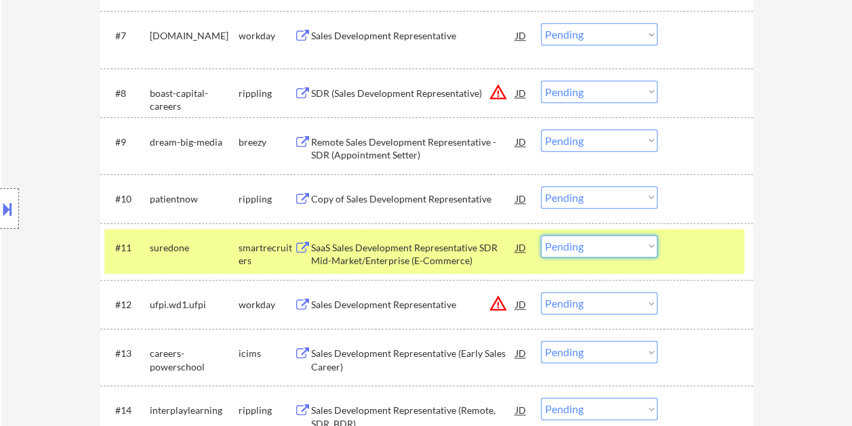
click at [633, 250] on select "Choose an option... Pending Applied Excluded (Questions) Excluded (Expired) Exc…" at bounding box center [599, 246] width 117 height 22
click at [541, 235] on select "Choose an option... Pending Applied Excluded (Questions) Excluded (Expired) Exc…" at bounding box center [599, 246] width 117 height 22
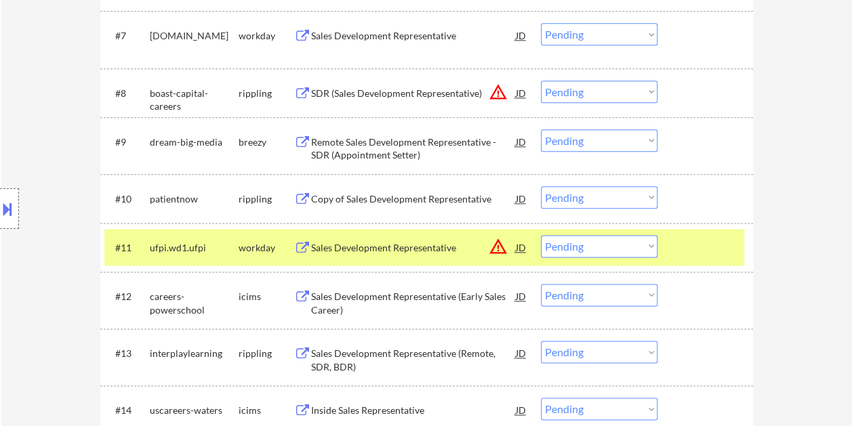
click at [686, 245] on div at bounding box center [707, 247] width 60 height 24
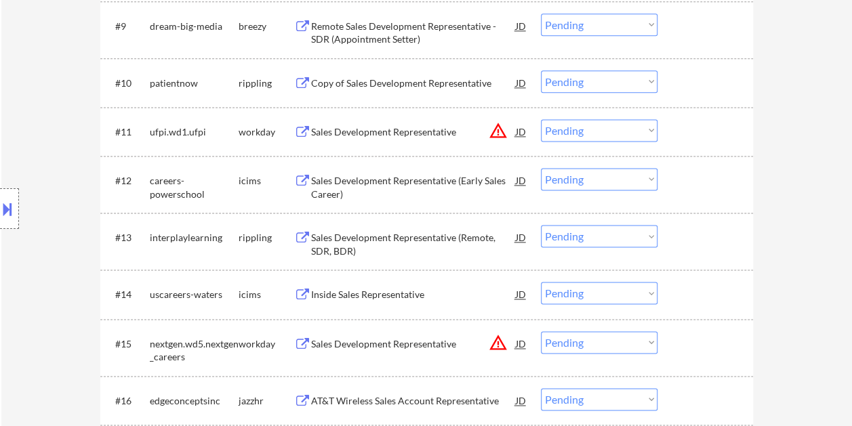
scroll to position [881, 0]
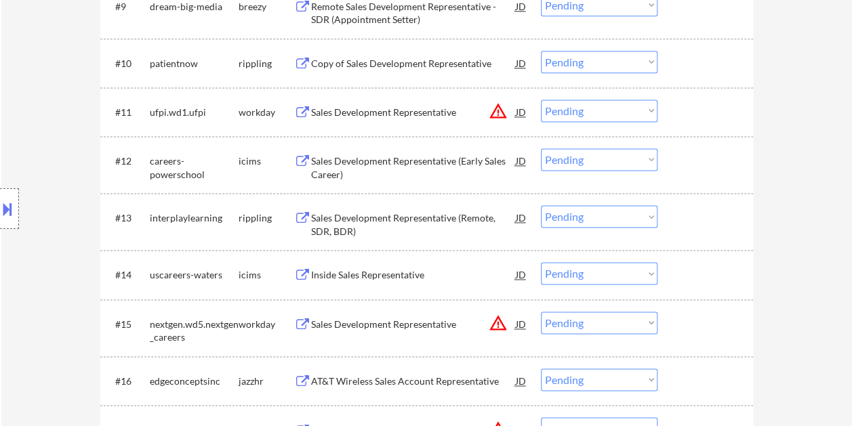
click at [691, 100] on div at bounding box center [707, 112] width 60 height 24
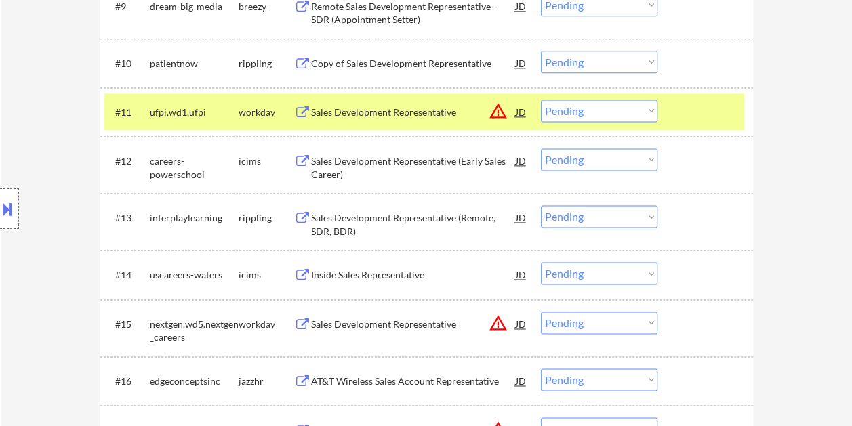
click at [424, 102] on div "Sales Development Representative" at bounding box center [413, 112] width 205 height 24
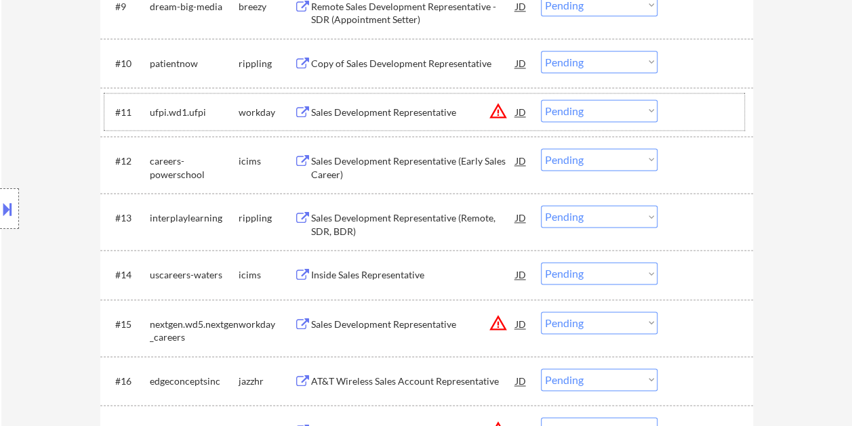
click at [694, 105] on div at bounding box center [707, 112] width 60 height 24
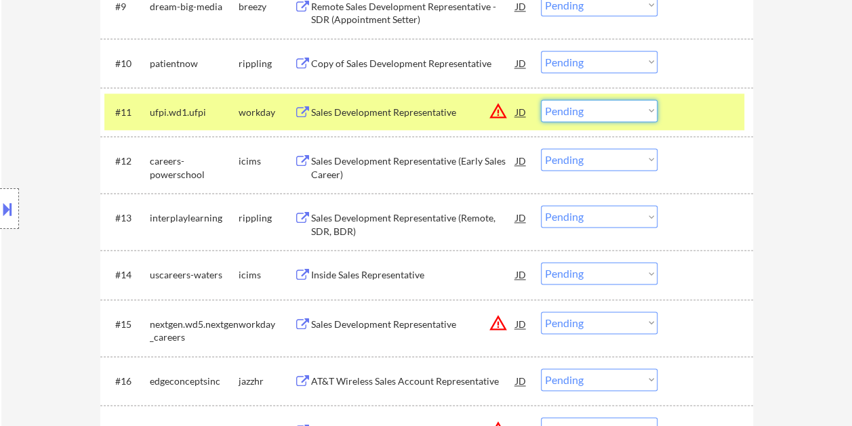
click at [645, 109] on select "Choose an option... Pending Applied Excluded (Questions) Excluded (Expired) Exc…" at bounding box center [599, 111] width 117 height 22
click at [541, 100] on select "Choose an option... Pending Applied Excluded (Questions) Excluded (Expired) Exc…" at bounding box center [599, 111] width 117 height 22
select select ""pending""
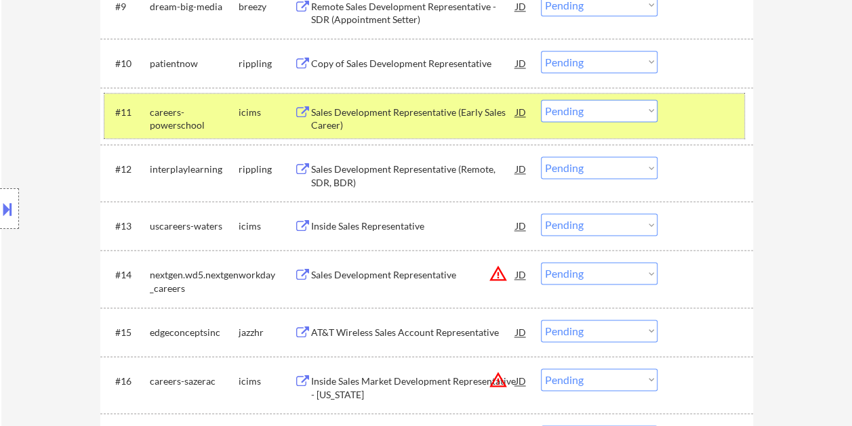
click at [683, 129] on div "#11 careers-powerschool icims Sales Development Representative (Early Sales Car…" at bounding box center [424, 116] width 640 height 45
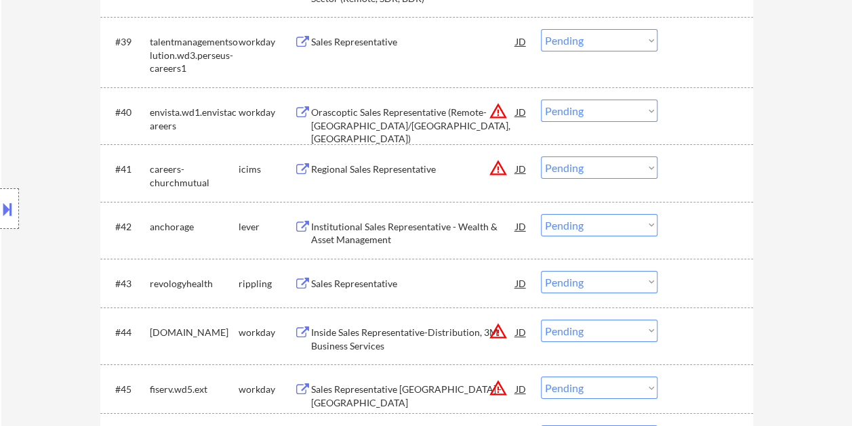
scroll to position [2440, 0]
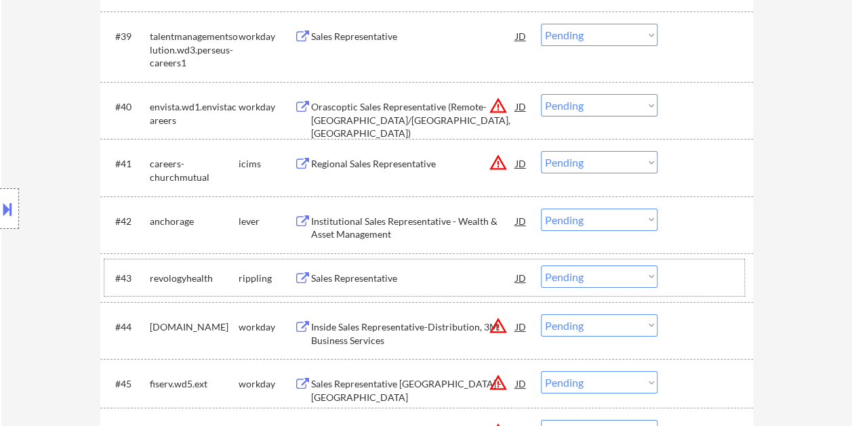
click at [691, 267] on div at bounding box center [707, 278] width 60 height 24
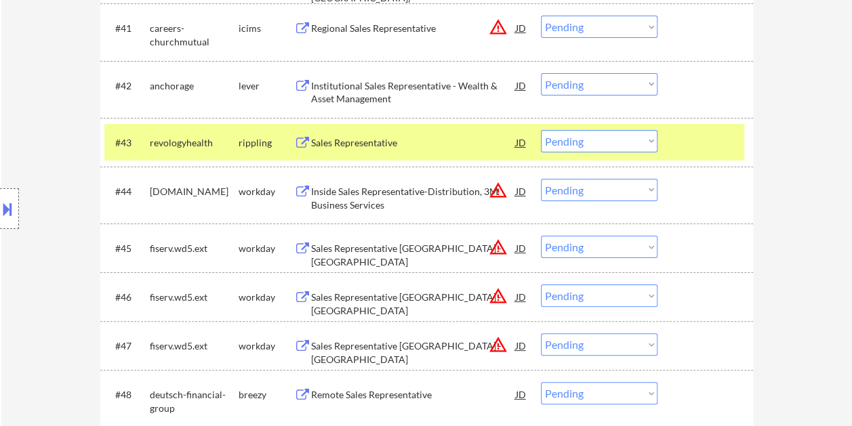
click at [694, 138] on div at bounding box center [707, 142] width 60 height 24
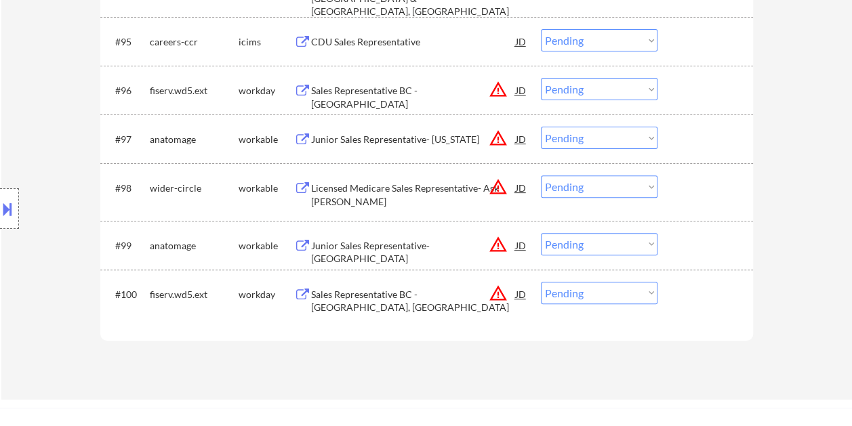
scroll to position [5287, 0]
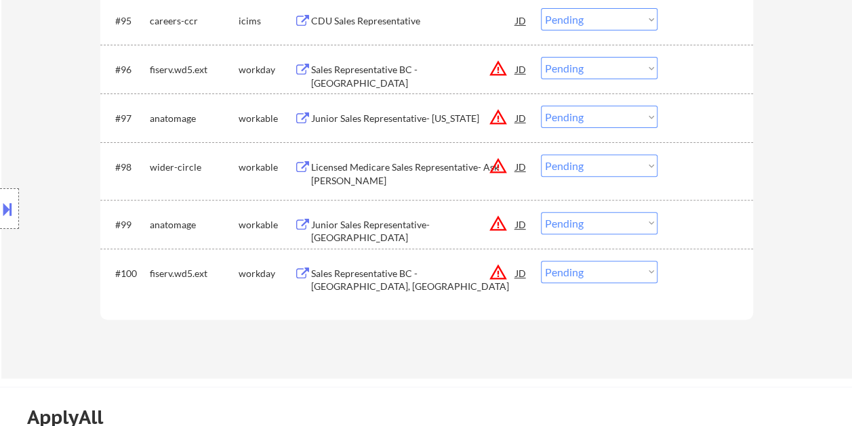
click at [690, 218] on div at bounding box center [707, 224] width 60 height 24
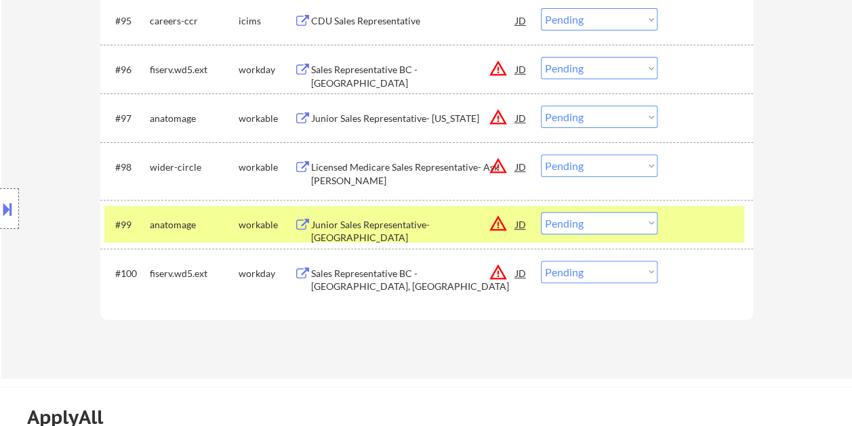
click at [444, 213] on div "Junior Sales Representative- Dallas Region" at bounding box center [413, 224] width 205 height 24
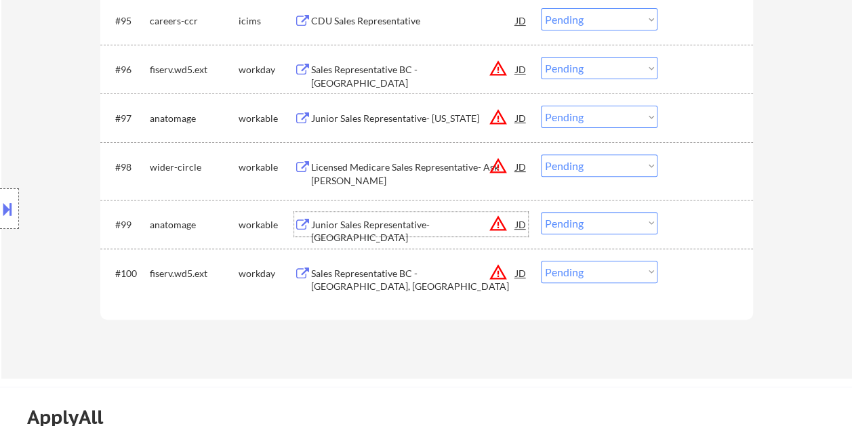
click at [678, 229] on div at bounding box center [707, 224] width 60 height 24
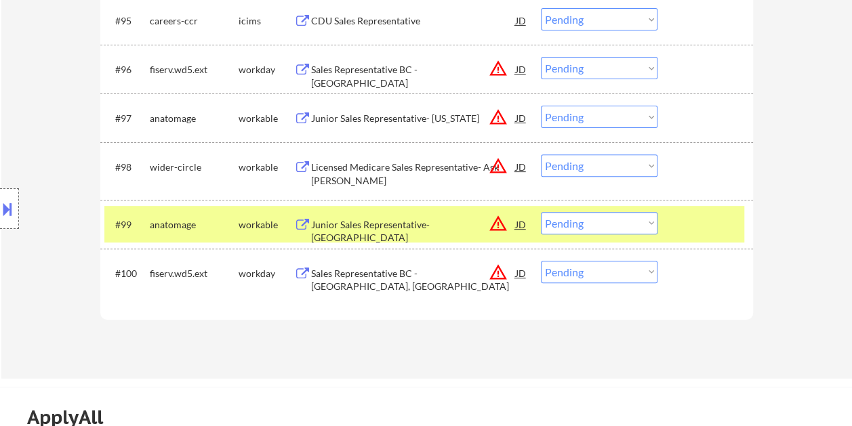
click at [651, 225] on select "Choose an option... Pending Applied Excluded (Questions) Excluded (Expired) Exc…" at bounding box center [599, 223] width 117 height 22
click at [541, 212] on select "Choose an option... Pending Applied Excluded (Questions) Excluded (Expired) Exc…" at bounding box center [599, 223] width 117 height 22
select select ""pending""
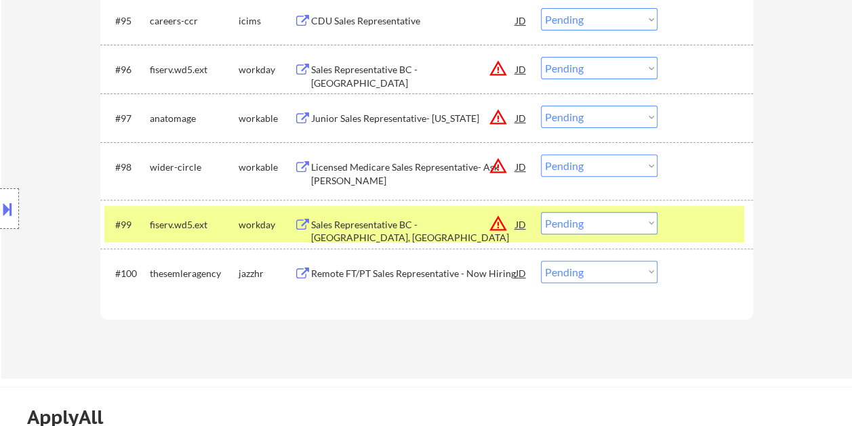
click at [687, 230] on div at bounding box center [707, 224] width 60 height 24
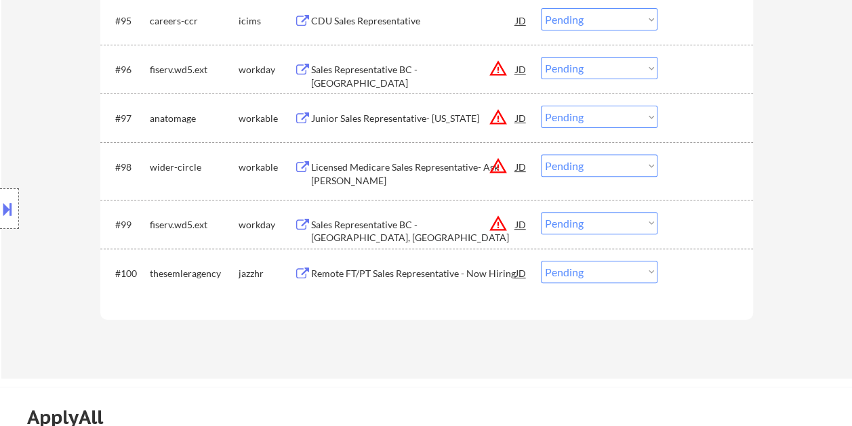
click at [684, 168] on div at bounding box center [707, 167] width 60 height 24
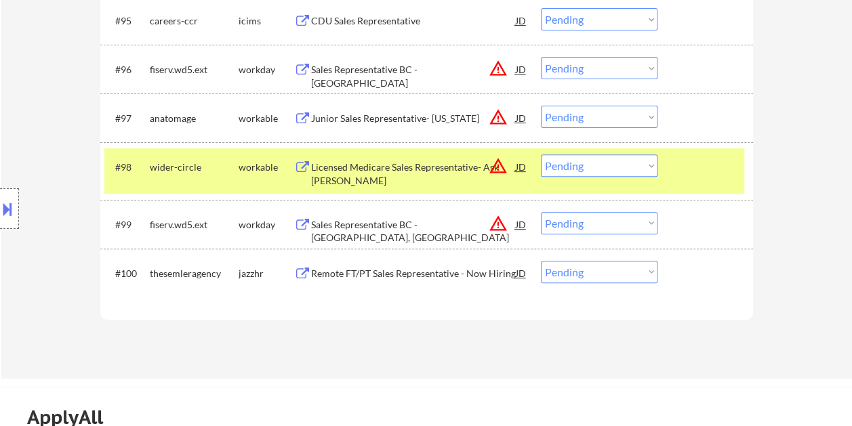
click at [371, 172] on div "Licensed Medicare Sales Representative- Ask Claire" at bounding box center [413, 174] width 205 height 26
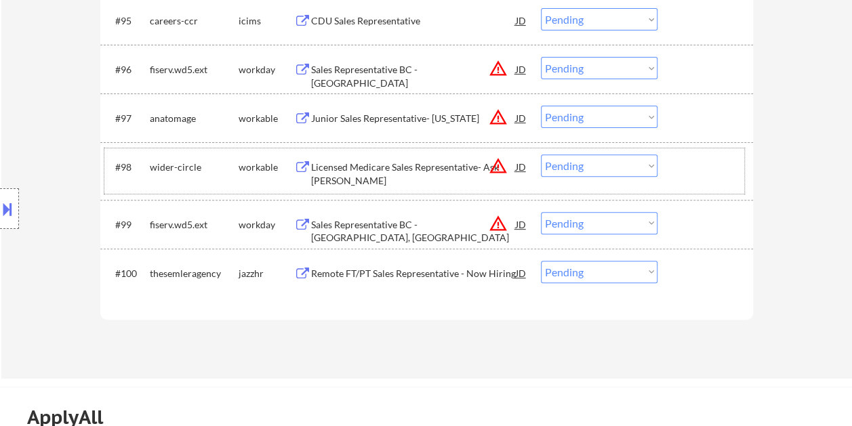
click at [677, 167] on div at bounding box center [707, 167] width 60 height 24
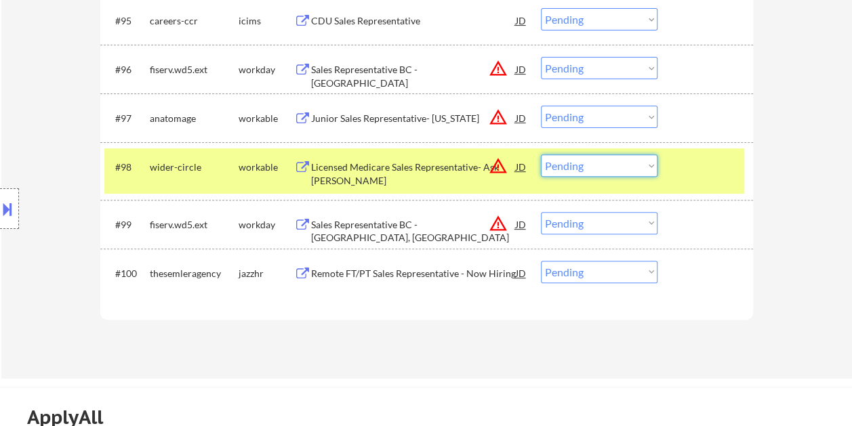
click at [644, 174] on select "Choose an option... Pending Applied Excluded (Questions) Excluded (Expired) Exc…" at bounding box center [599, 166] width 117 height 22
click at [541, 155] on select "Choose an option... Pending Applied Excluded (Questions) Excluded (Expired) Exc…" at bounding box center [599, 166] width 117 height 22
select select ""pending""
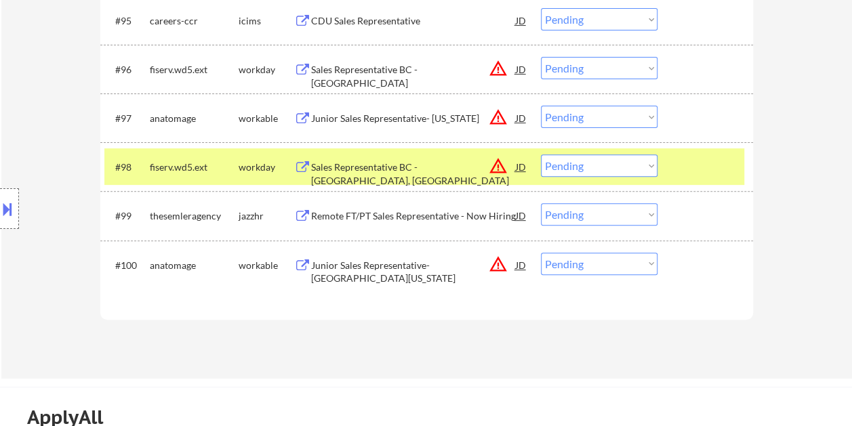
click at [685, 155] on div at bounding box center [707, 167] width 60 height 24
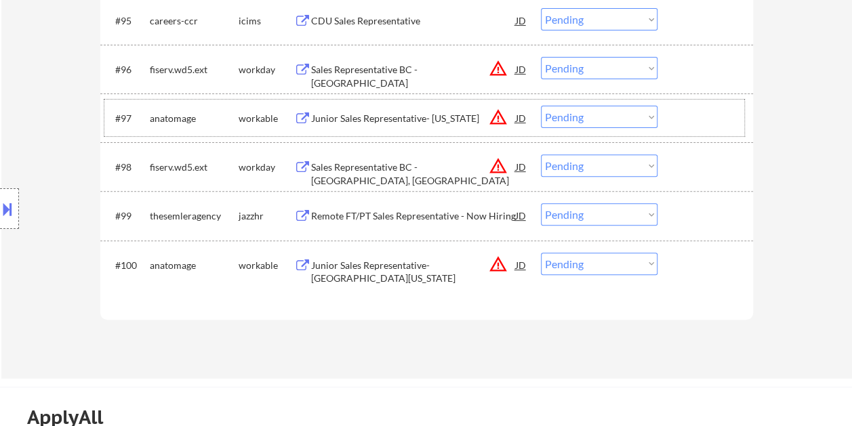
click at [696, 123] on div at bounding box center [707, 118] width 60 height 24
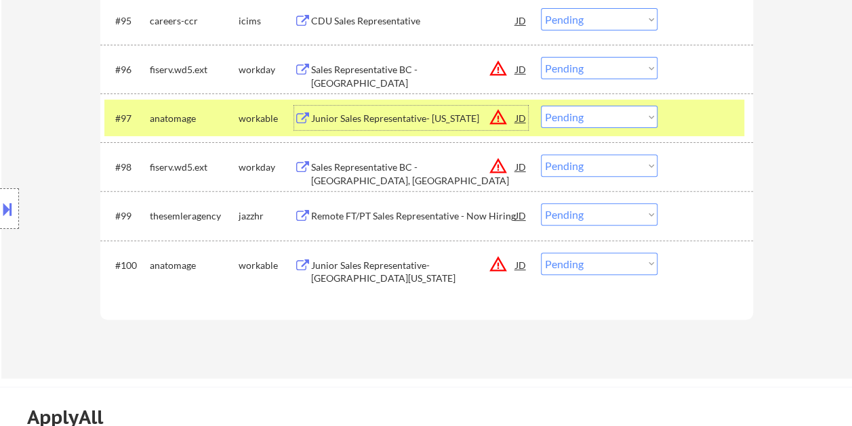
click at [398, 122] on div "Junior Sales Representative- South Carolina" at bounding box center [413, 119] width 205 height 14
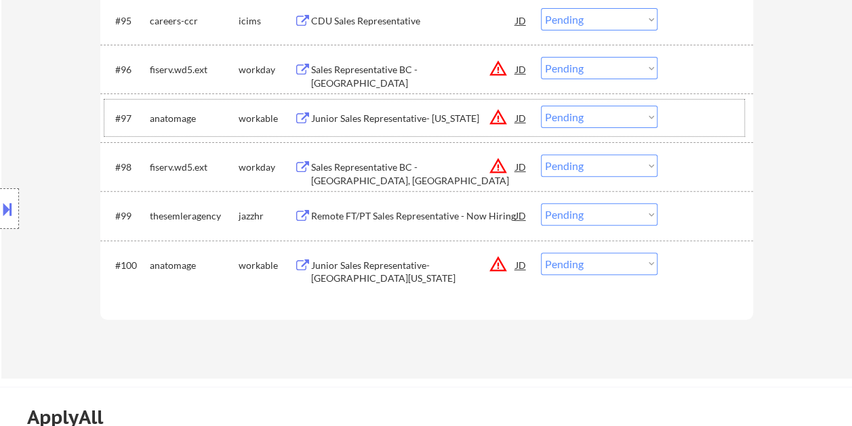
click at [683, 117] on div at bounding box center [707, 118] width 60 height 24
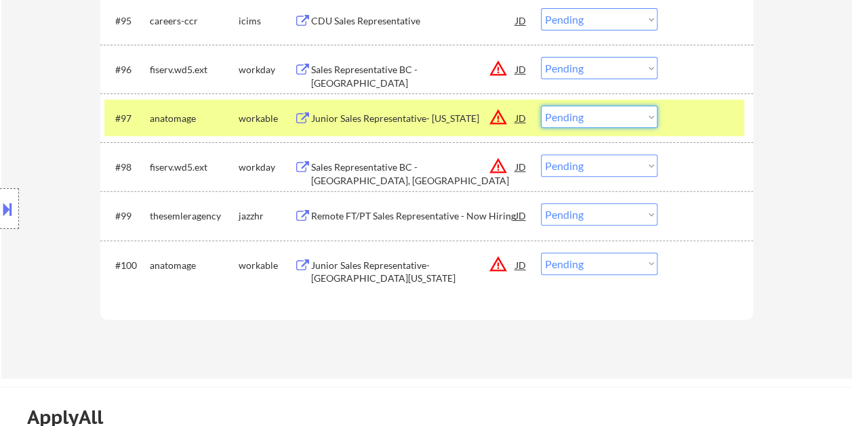
click at [656, 118] on select "Choose an option... Pending Applied Excluded (Questions) Excluded (Expired) Exc…" at bounding box center [599, 117] width 117 height 22
click at [541, 106] on select "Choose an option... Pending Applied Excluded (Questions) Excluded (Expired) Exc…" at bounding box center [599, 117] width 117 height 22
select select ""pending""
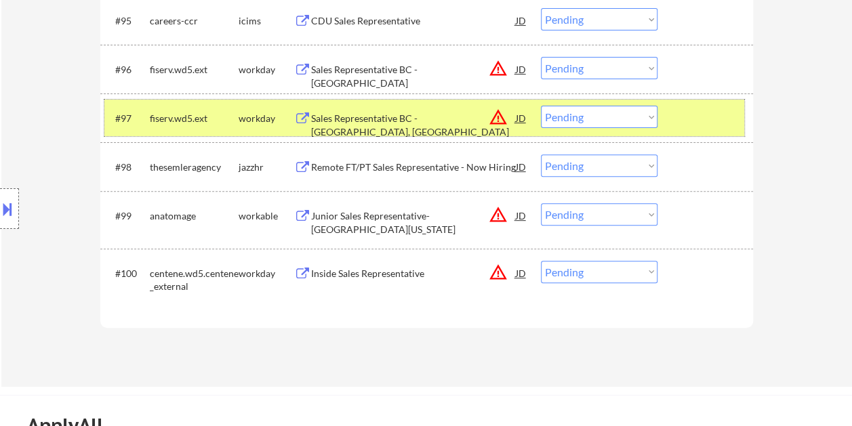
click at [698, 122] on div at bounding box center [707, 118] width 60 height 24
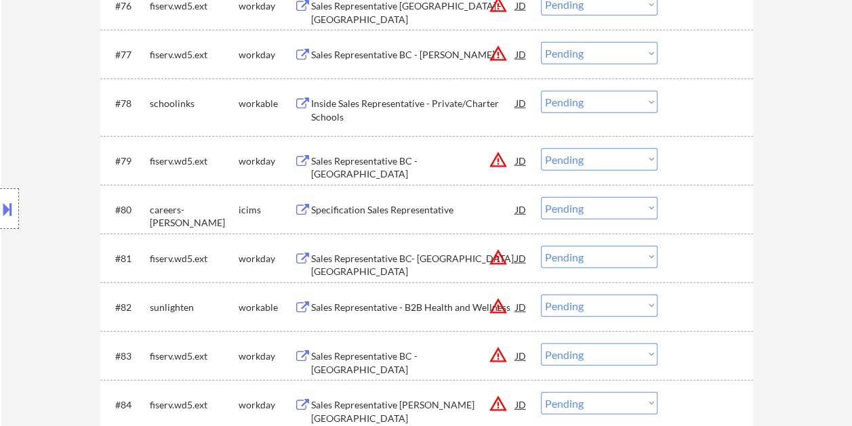
scroll to position [4338, 0]
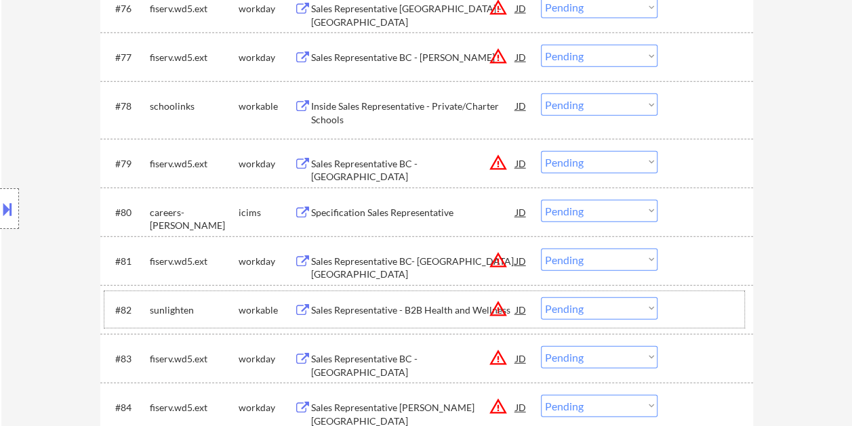
click at [683, 310] on div at bounding box center [707, 310] width 60 height 24
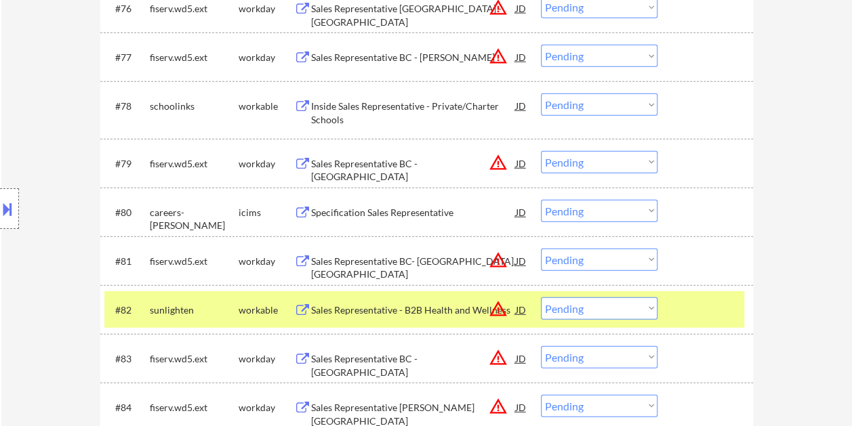
click at [461, 307] on div "Sales Representative - B2B Health and Wellness" at bounding box center [413, 311] width 205 height 14
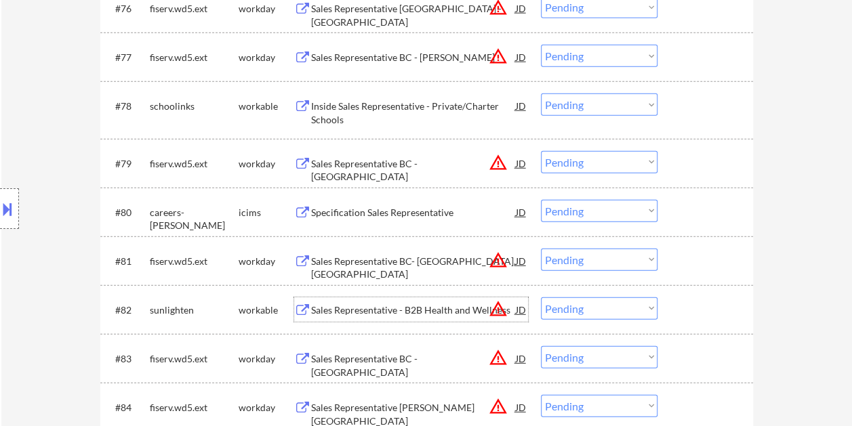
click at [674, 304] on div "#82 sunlighten workable Sales Representative - B2B Health and Wellness JD warni…" at bounding box center [424, 309] width 640 height 37
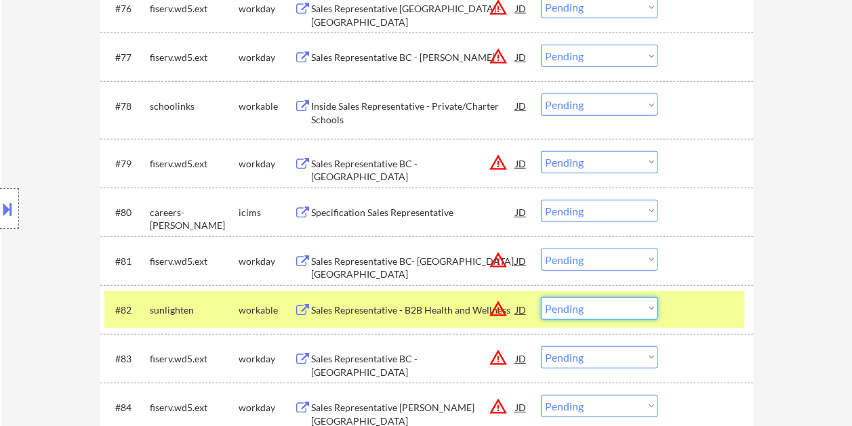
click at [648, 308] on select "Choose an option... Pending Applied Excluded (Questions) Excluded (Expired) Exc…" at bounding box center [599, 309] width 117 height 22
click at [541, 298] on select "Choose an option... Pending Applied Excluded (Questions) Excluded (Expired) Exc…" at bounding box center [599, 309] width 117 height 22
select select ""pending""
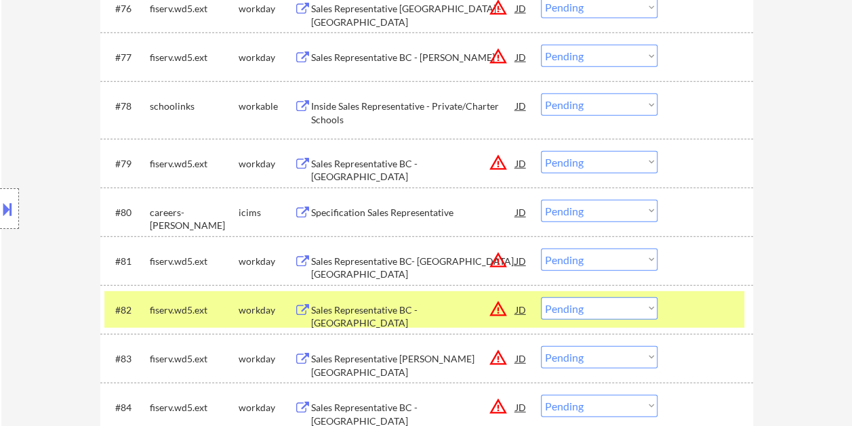
click at [712, 319] on div at bounding box center [707, 310] width 60 height 24
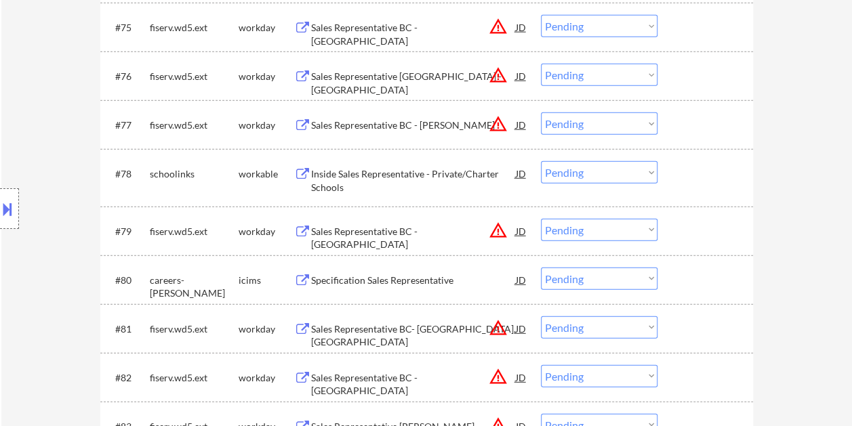
scroll to position [4202, 0]
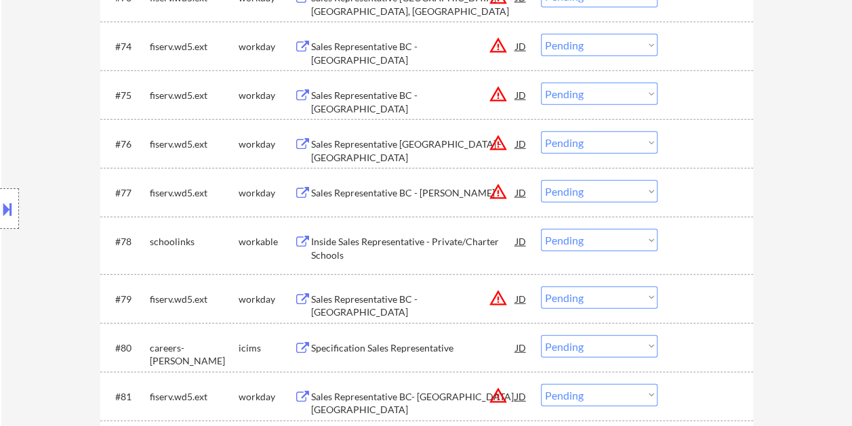
click at [674, 241] on div "#78 schoolinks workable Inside Sales Representative - Private/Charter Schools J…" at bounding box center [424, 245] width 640 height 45
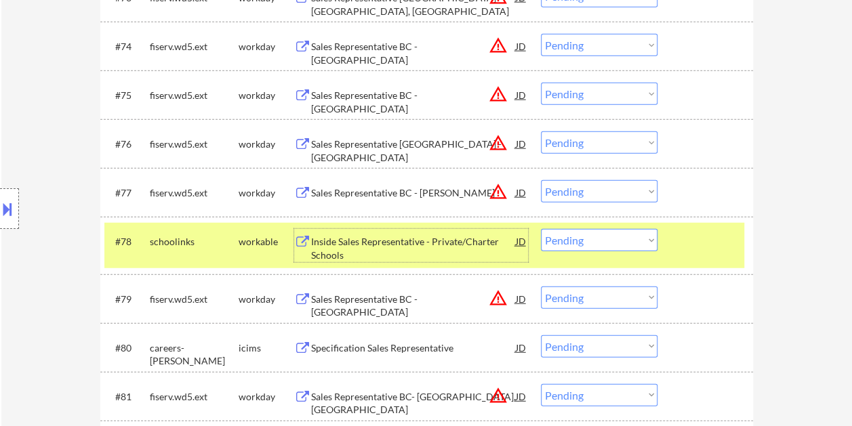
click at [381, 243] on div "Inside Sales Representative - Private/Charter Schools" at bounding box center [413, 248] width 205 height 26
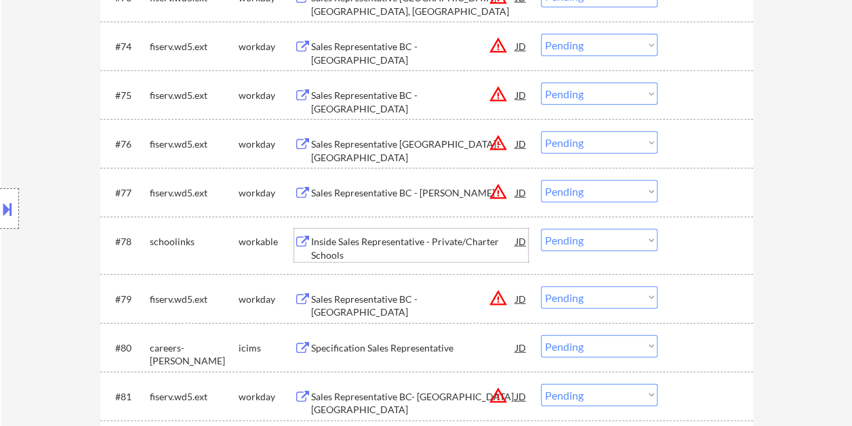
click at [704, 242] on div at bounding box center [707, 241] width 60 height 24
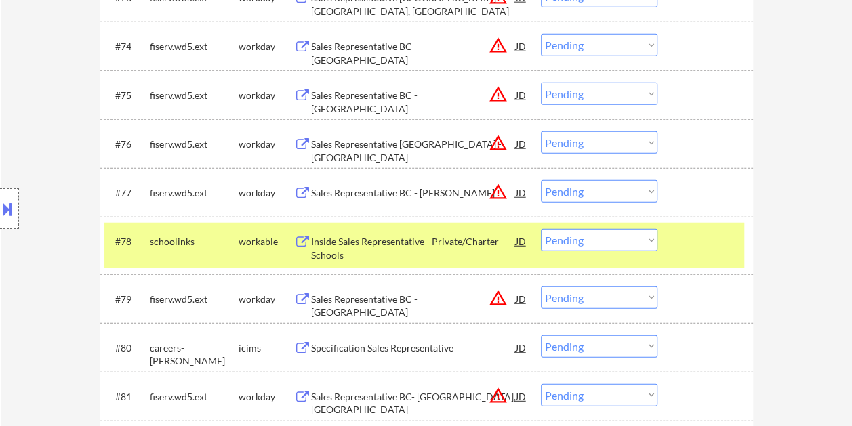
click at [649, 240] on select "Choose an option... Pending Applied Excluded (Questions) Excluded (Expired) Exc…" at bounding box center [599, 240] width 117 height 22
click at [541, 229] on select "Choose an option... Pending Applied Excluded (Questions) Excluded (Expired) Exc…" at bounding box center [599, 240] width 117 height 22
select select ""pending""
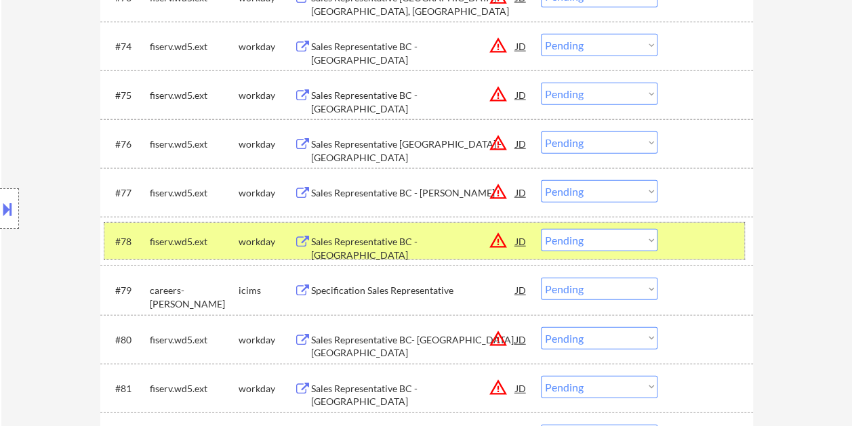
click at [694, 243] on div at bounding box center [707, 241] width 60 height 24
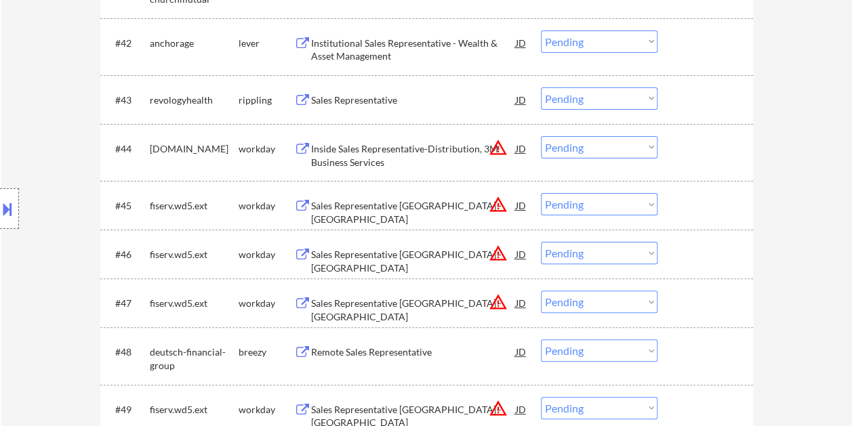
scroll to position [2576, 0]
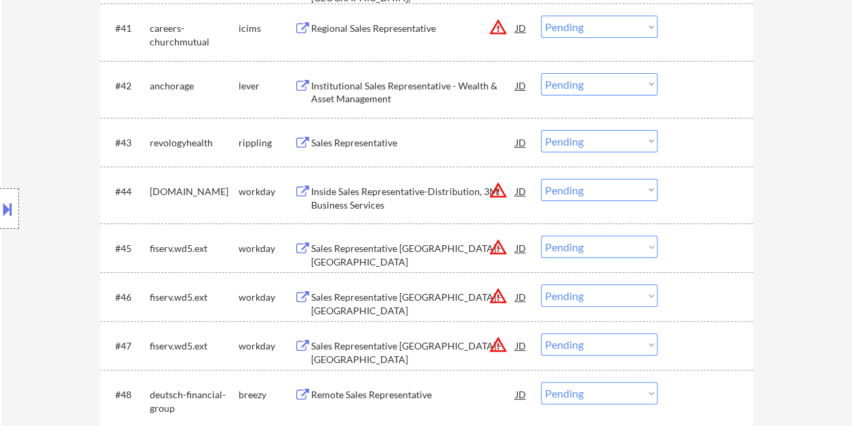
click at [679, 78] on div at bounding box center [707, 85] width 60 height 24
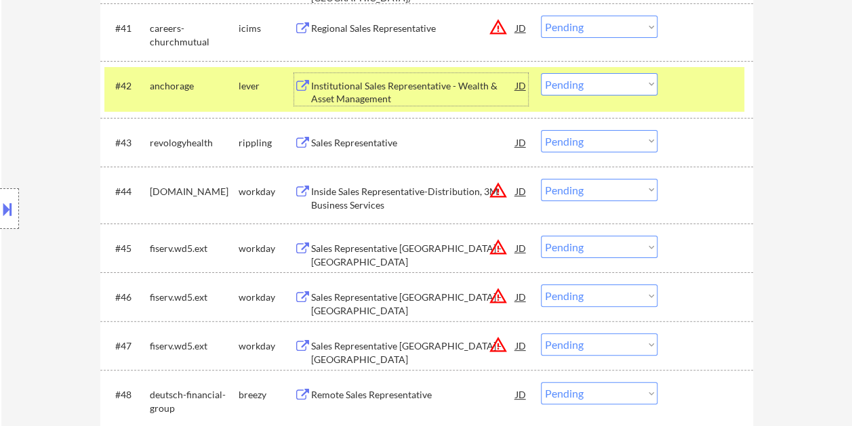
click at [382, 85] on div "Institutional Sales Representative - Wealth & Asset Management" at bounding box center [413, 92] width 205 height 26
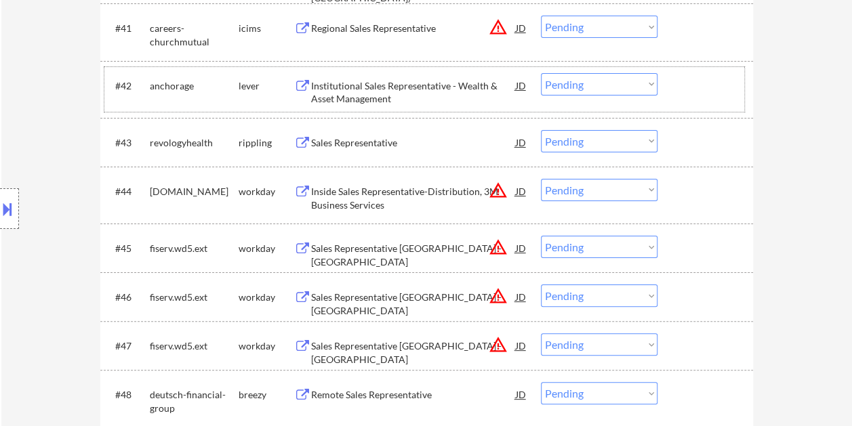
click at [685, 75] on div at bounding box center [707, 85] width 60 height 24
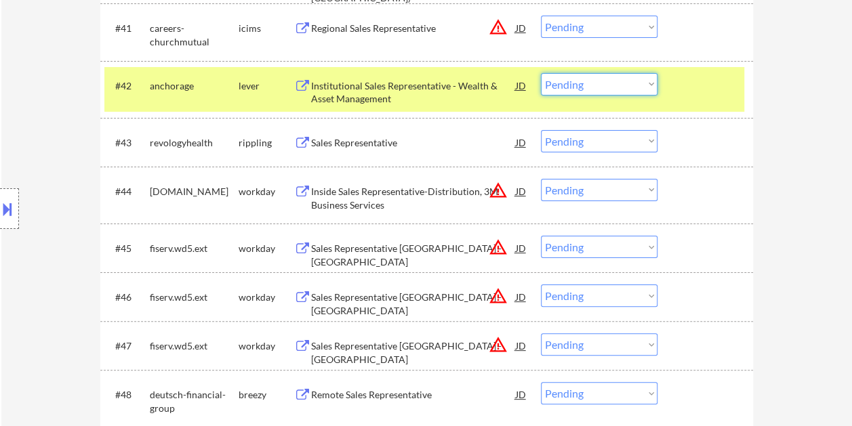
click at [648, 87] on select "Choose an option... Pending Applied Excluded (Questions) Excluded (Expired) Exc…" at bounding box center [599, 84] width 117 height 22
click at [541, 73] on select "Choose an option... Pending Applied Excluded (Questions) Excluded (Expired) Exc…" at bounding box center [599, 84] width 117 height 22
select select ""pending""
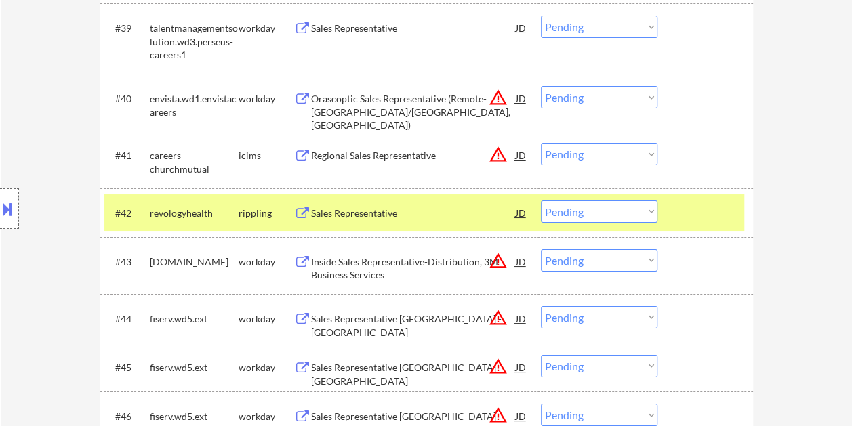
scroll to position [2372, 0]
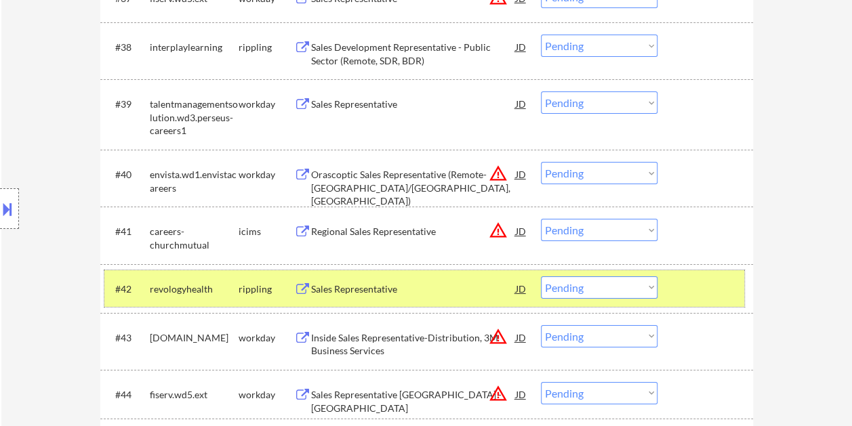
click at [700, 287] on div at bounding box center [707, 289] width 60 height 24
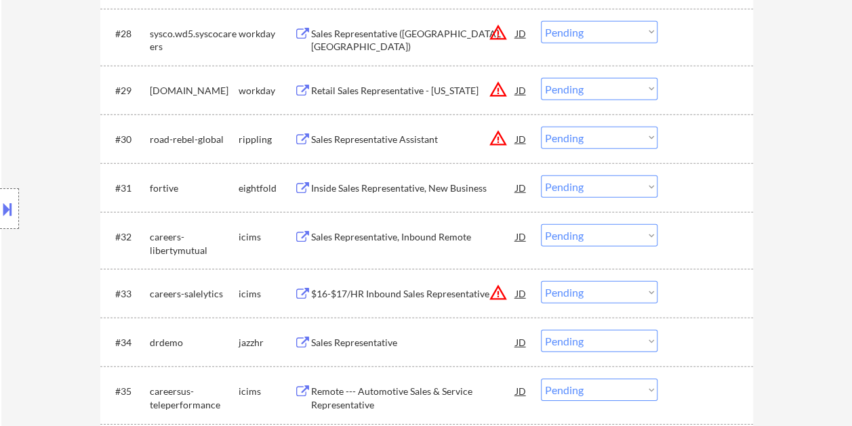
scroll to position [1830, 0]
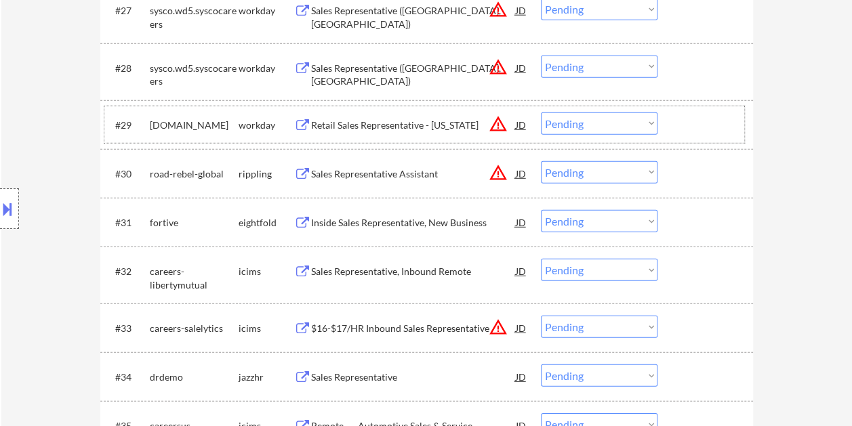
click at [699, 127] on div at bounding box center [707, 125] width 60 height 24
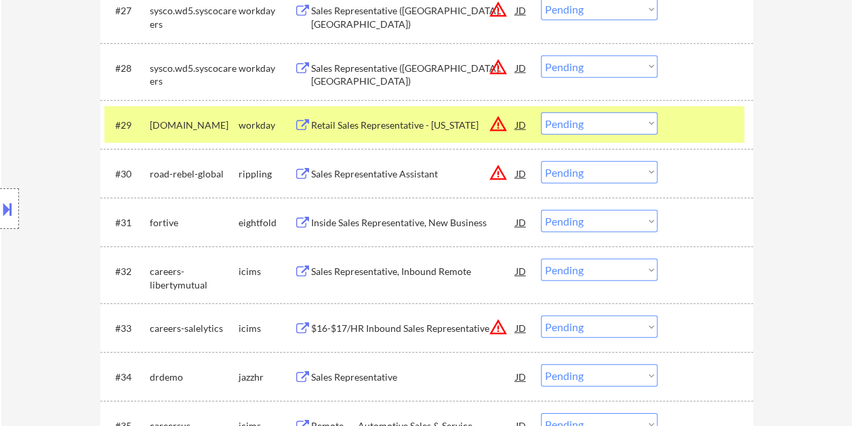
click at [422, 111] on div "#29 foxfactory.wd1.fox workday Retail Sales Representative - Pennsylvania JD wa…" at bounding box center [424, 124] width 640 height 37
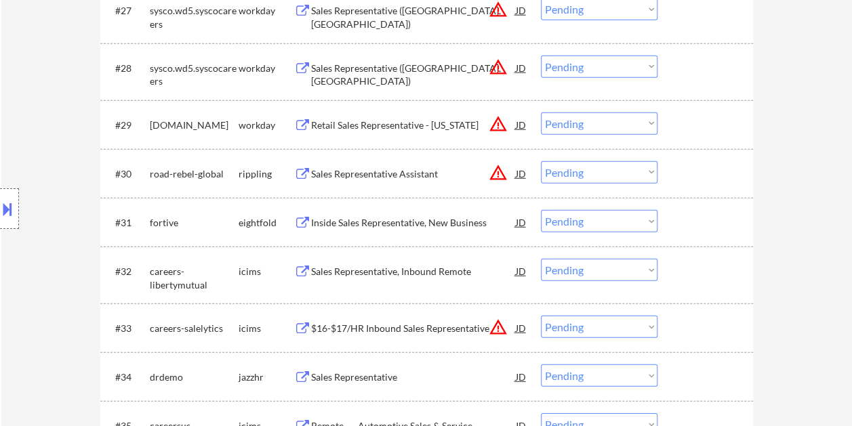
click at [693, 107] on div "#29 foxfactory.wd1.fox workday Retail Sales Representative - Pennsylvania JD wa…" at bounding box center [424, 124] width 640 height 37
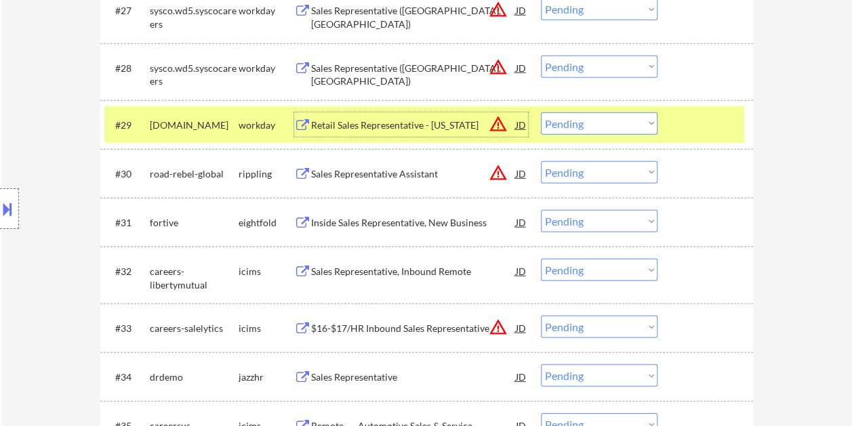
click at [432, 117] on div "Retail Sales Representative - Pennsylvania" at bounding box center [413, 125] width 205 height 24
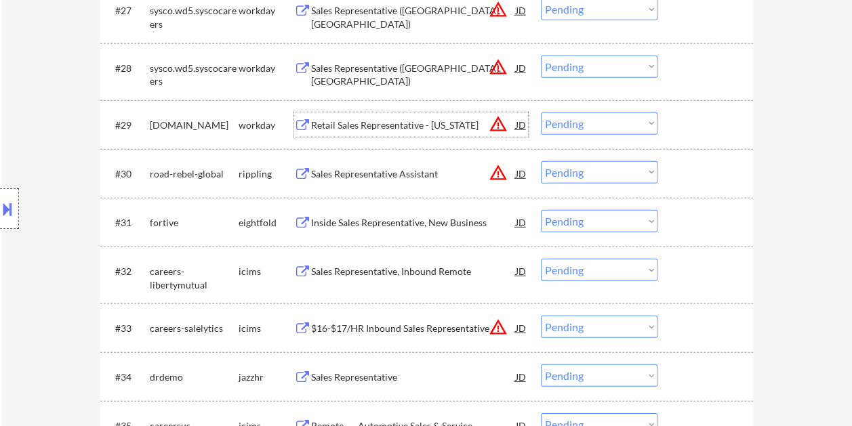
click at [685, 117] on div at bounding box center [707, 125] width 60 height 24
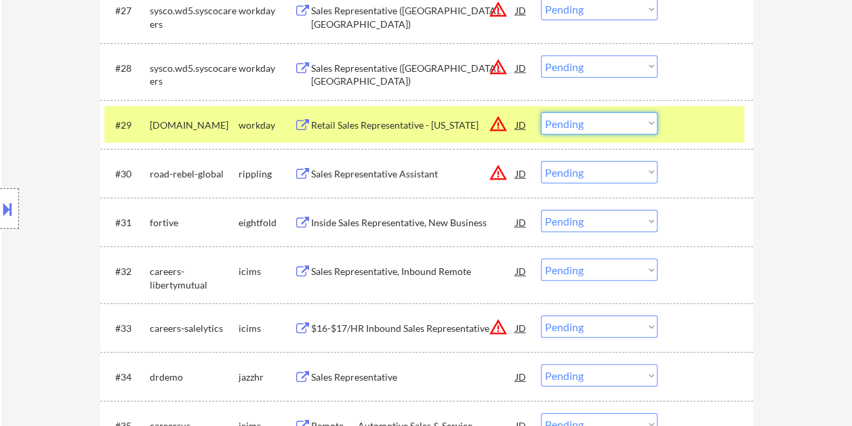
click at [652, 119] on select "Choose an option... Pending Applied Excluded (Questions) Excluded (Expired) Exc…" at bounding box center [599, 124] width 117 height 22
click at [541, 113] on select "Choose an option... Pending Applied Excluded (Questions) Excluded (Expired) Exc…" at bounding box center [599, 124] width 117 height 22
select select ""pending""
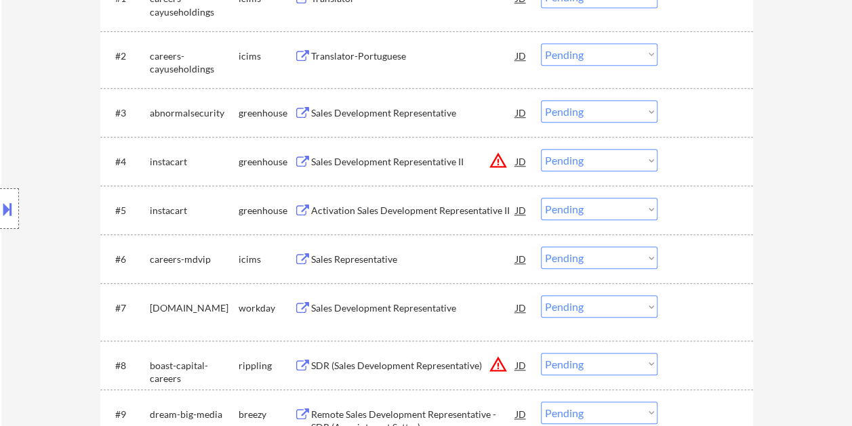
scroll to position [474, 0]
click at [697, 113] on div at bounding box center [707, 111] width 60 height 24
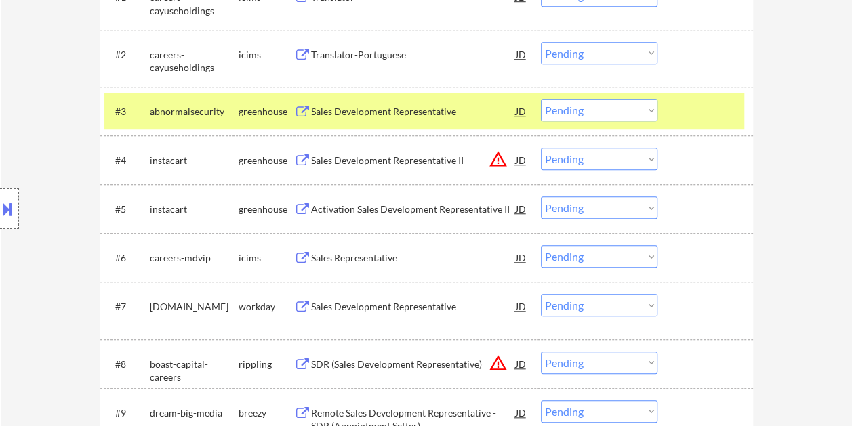
click at [395, 113] on div "Sales Development Representative" at bounding box center [413, 112] width 205 height 14
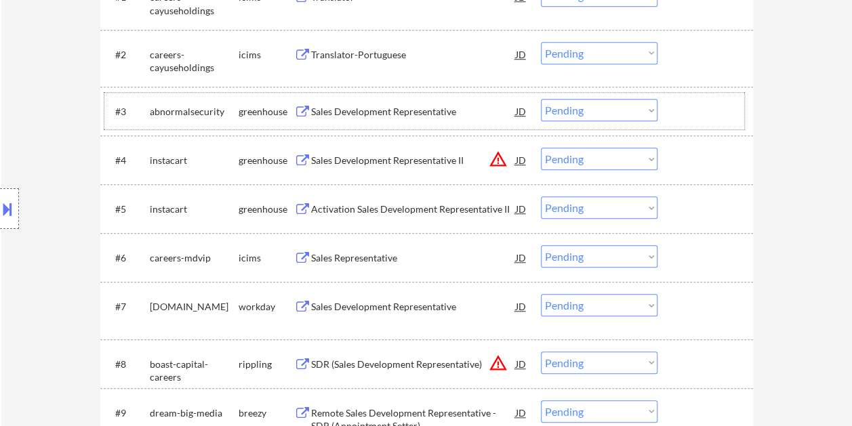
click at [691, 113] on div at bounding box center [707, 111] width 60 height 24
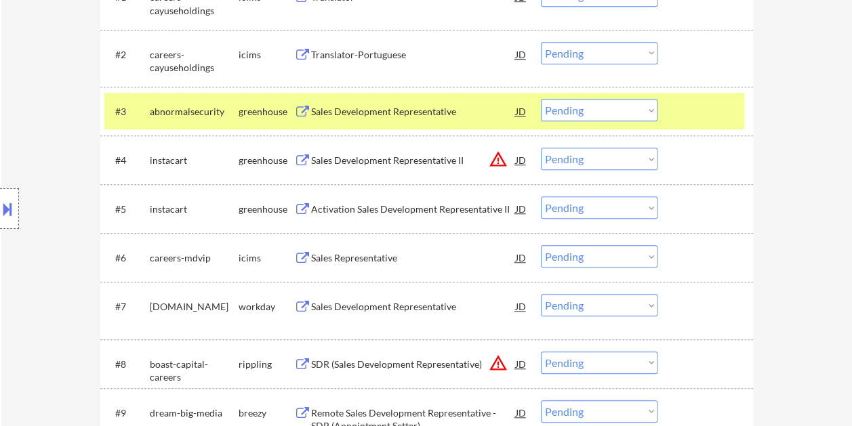
click at [648, 108] on select "Choose an option... Pending Applied Excluded (Questions) Excluded (Expired) Exc…" at bounding box center [599, 110] width 117 height 22
click at [541, 99] on select "Choose an option... Pending Applied Excluded (Questions) Excluded (Expired) Exc…" at bounding box center [599, 110] width 117 height 22
select select ""pending""
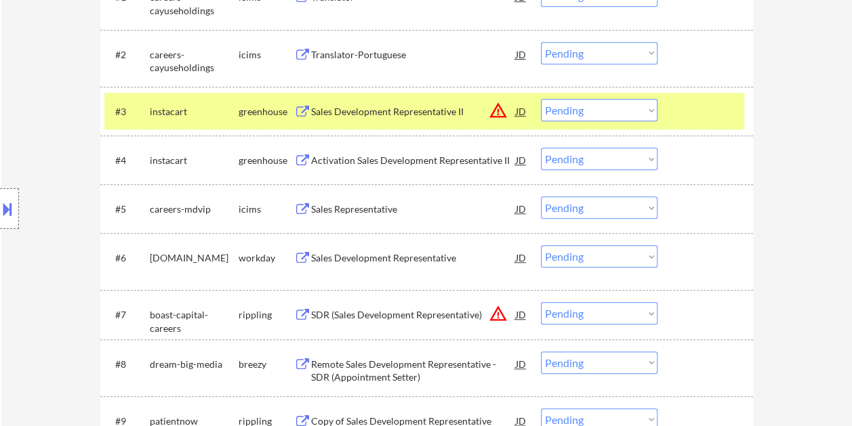
click at [695, 118] on div at bounding box center [707, 111] width 60 height 24
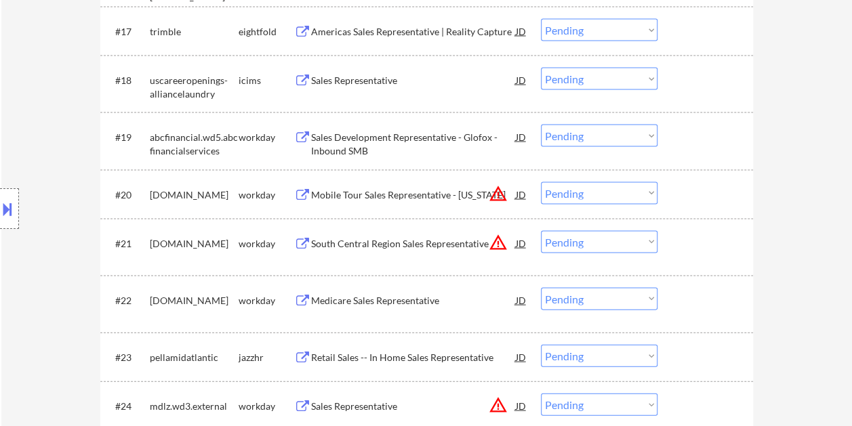
scroll to position [1356, 0]
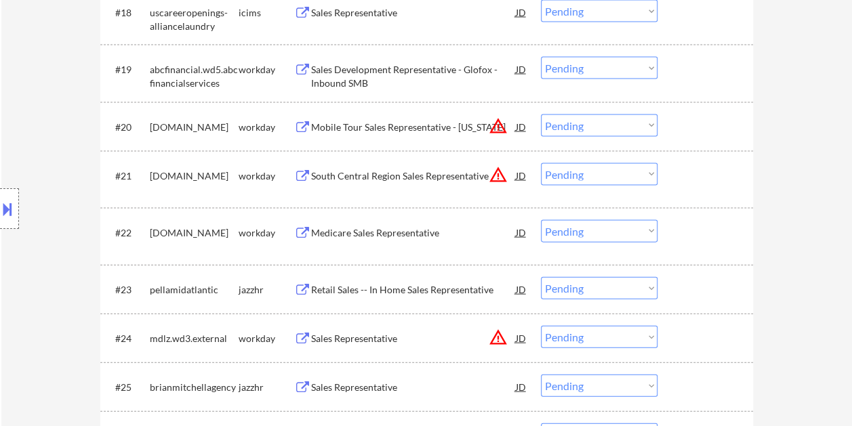
click at [696, 77] on div at bounding box center [707, 69] width 60 height 24
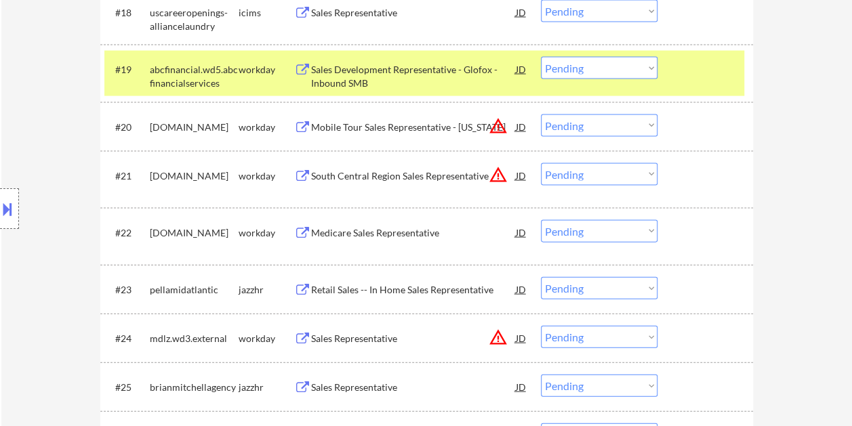
click at [442, 70] on div "Sales Development Representative - Glofox - Inbound SMB" at bounding box center [413, 76] width 205 height 26
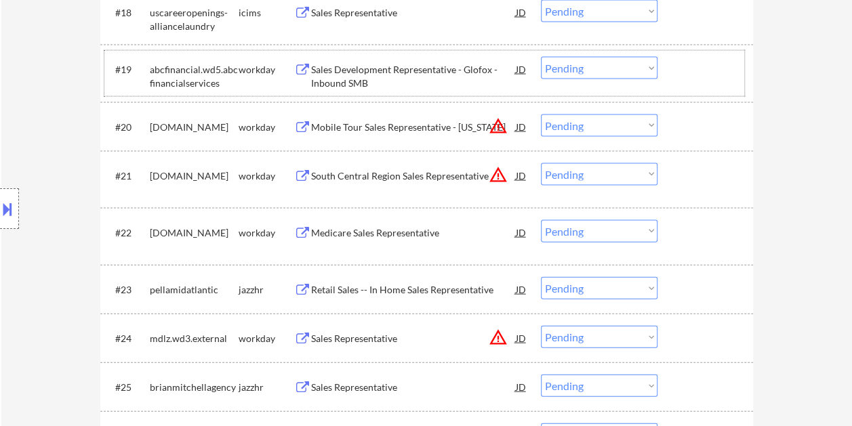
click at [684, 77] on div at bounding box center [707, 69] width 60 height 24
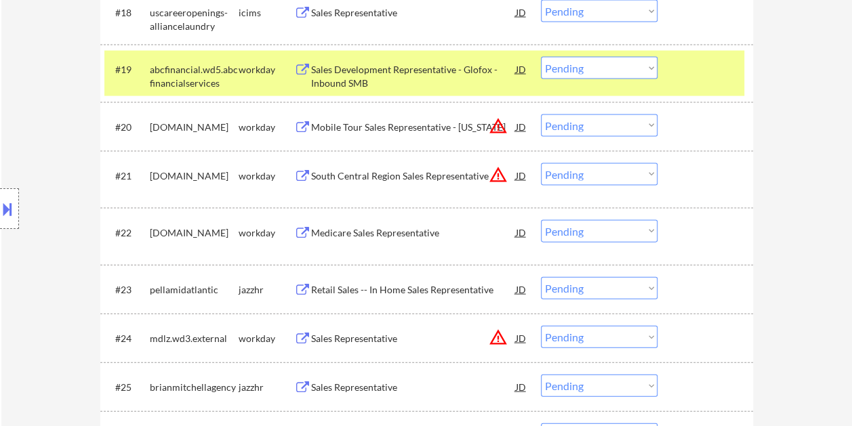
click at [649, 73] on select "Choose an option... Pending Applied Excluded (Questions) Excluded (Expired) Exc…" at bounding box center [599, 68] width 117 height 22
click at [644, 72] on select "Choose an option... Pending Applied Excluded (Questions) Excluded (Expired) Exc…" at bounding box center [599, 68] width 117 height 22
click at [541, 57] on select "Choose an option... Pending Applied Excluded (Questions) Excluded (Expired) Exc…" at bounding box center [599, 68] width 117 height 22
select select ""pending""
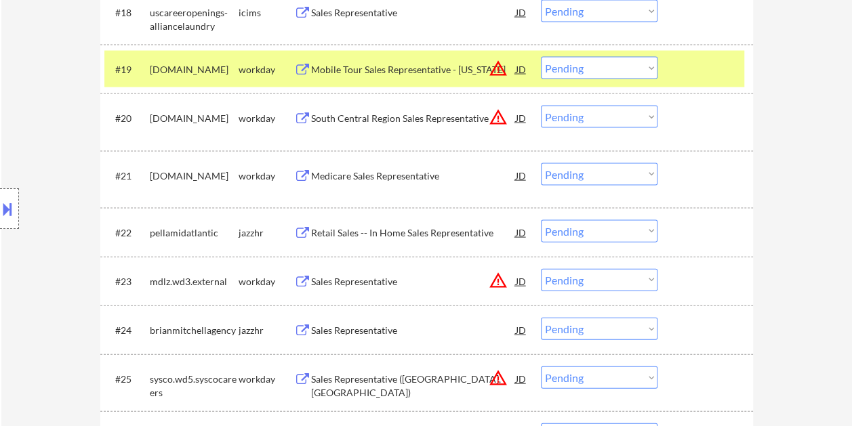
click at [677, 65] on div at bounding box center [707, 69] width 60 height 24
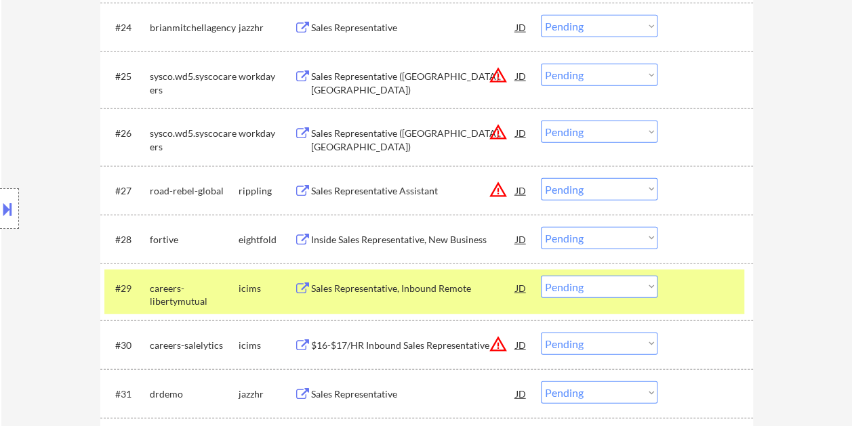
scroll to position [1694, 0]
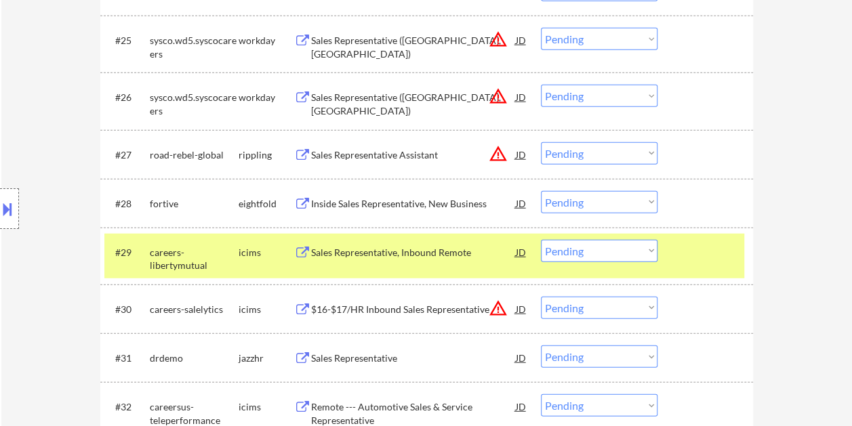
click at [691, 256] on div at bounding box center [707, 252] width 60 height 24
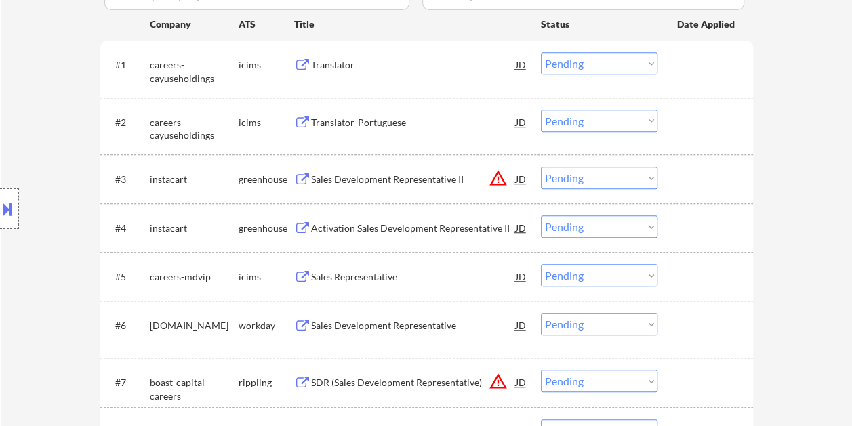
scroll to position [339, 0]
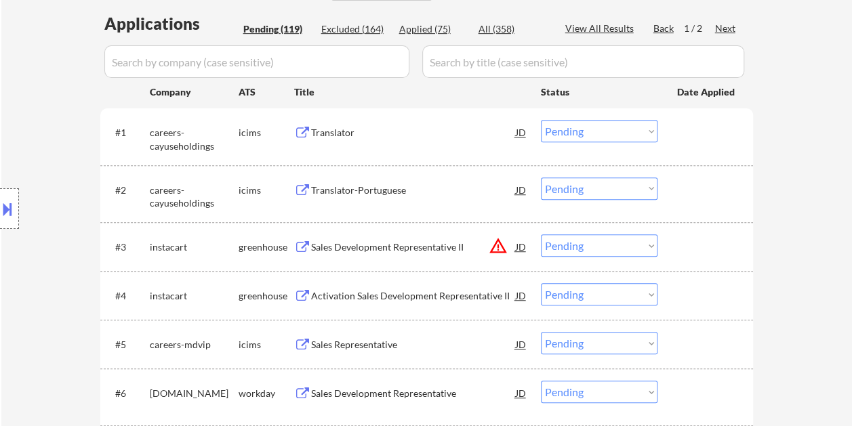
drag, startPoint x: 710, startPoint y: 255, endPoint x: 693, endPoint y: 256, distance: 17.0
click at [708, 255] on div at bounding box center [707, 247] width 60 height 24
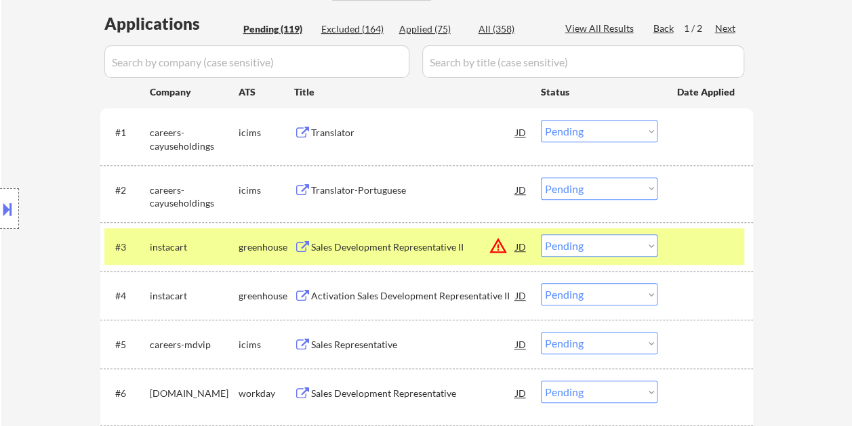
click at [418, 237] on div "Sales Development Representative II" at bounding box center [413, 247] width 205 height 24
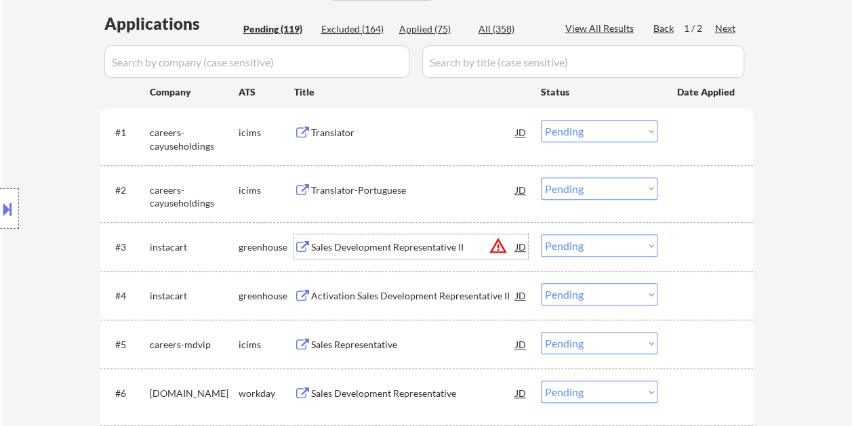
drag, startPoint x: 706, startPoint y: 243, endPoint x: 675, endPoint y: 248, distance: 31.6
click at [704, 243] on div at bounding box center [707, 247] width 60 height 24
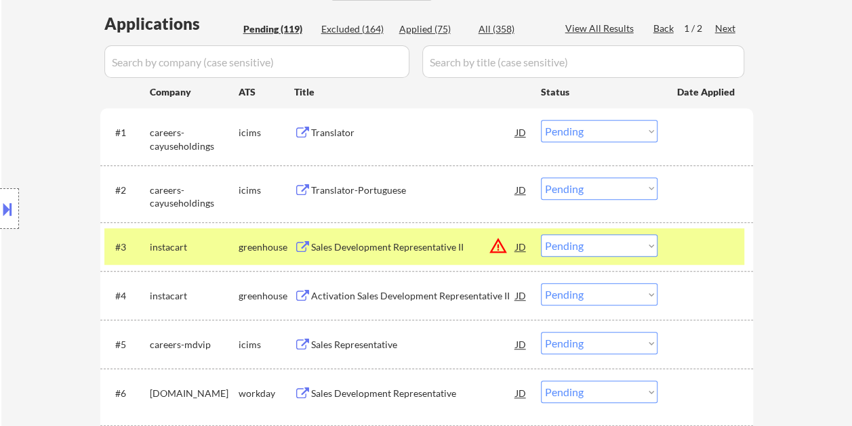
click at [522, 251] on div "JD" at bounding box center [521, 247] width 14 height 24
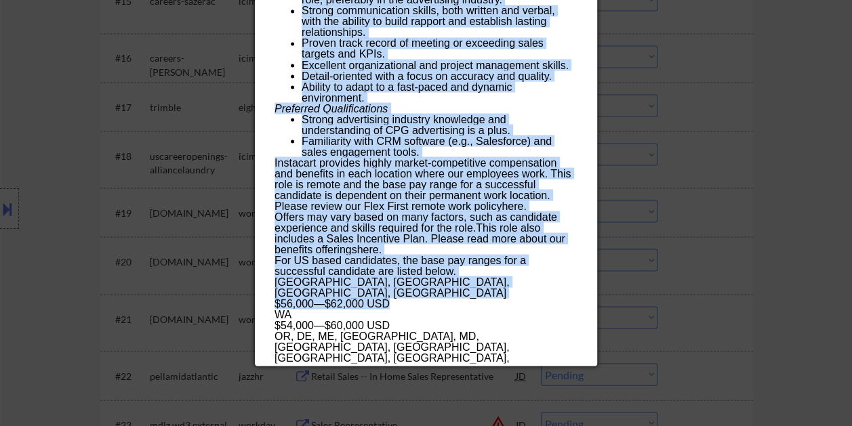
scroll to position [1220, 0]
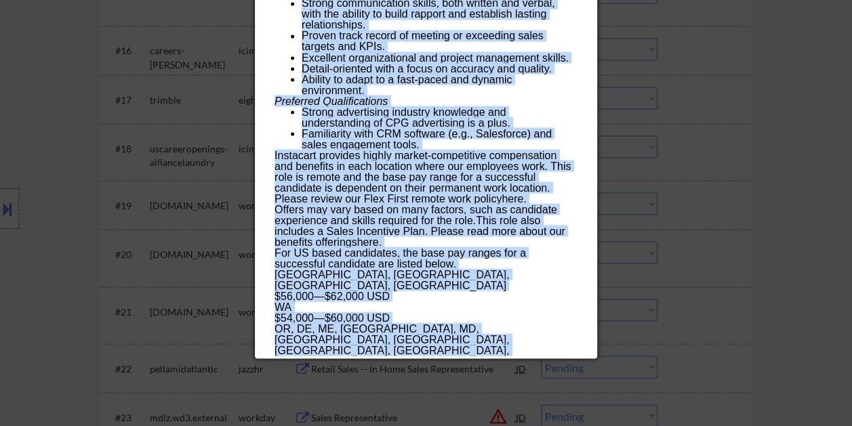
drag, startPoint x: 276, startPoint y: 60, endPoint x: 484, endPoint y: 351, distance: 358.1
copy div "Sales Development Representative II instacart CA or NYC - Remote AI Location Ch…"
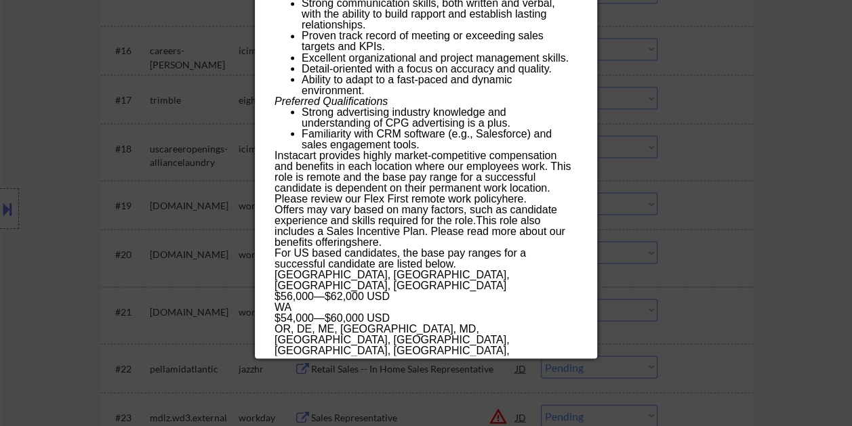
click at [699, 256] on div at bounding box center [426, 213] width 852 height 426
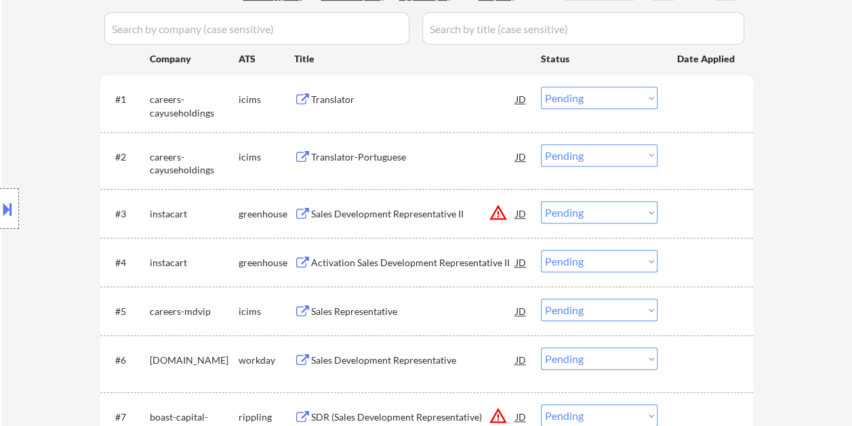
scroll to position [407, 0]
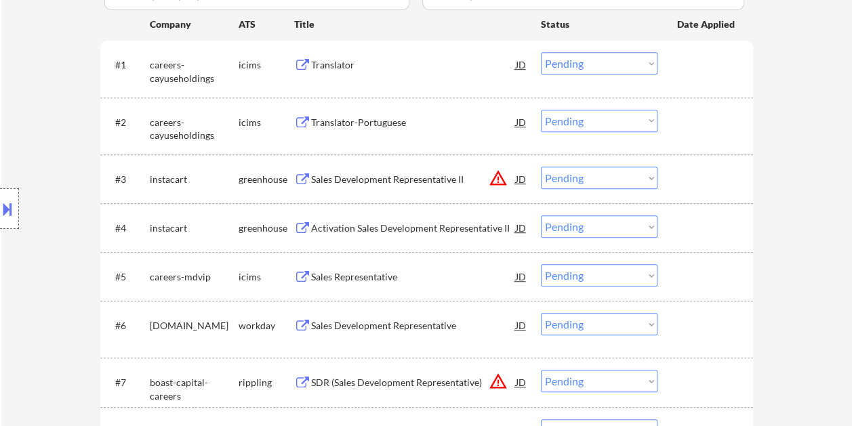
click at [691, 176] on div at bounding box center [707, 179] width 60 height 24
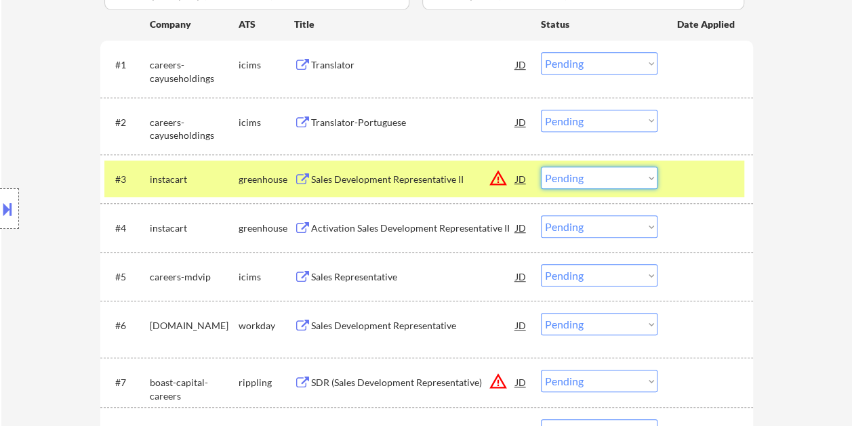
click at [649, 180] on select "Choose an option... Pending Applied Excluded (Questions) Excluded (Expired) Exc…" at bounding box center [599, 178] width 117 height 22
click at [541, 167] on select "Choose an option... Pending Applied Excluded (Questions) Excluded (Expired) Exc…" at bounding box center [599, 178] width 117 height 22
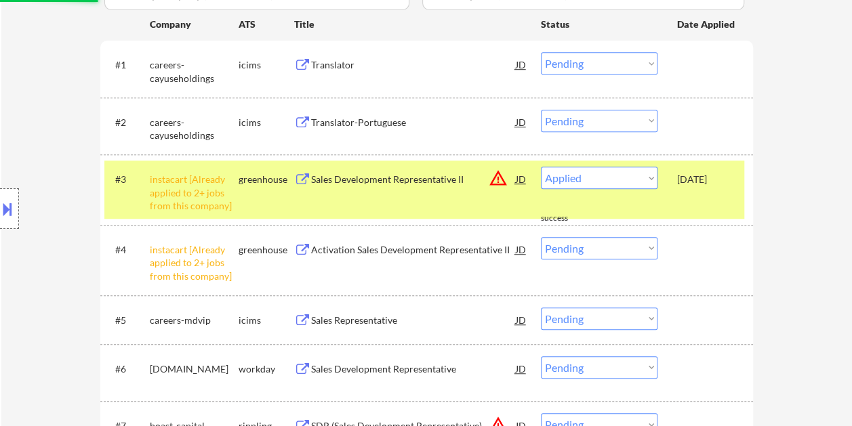
select select ""pending""
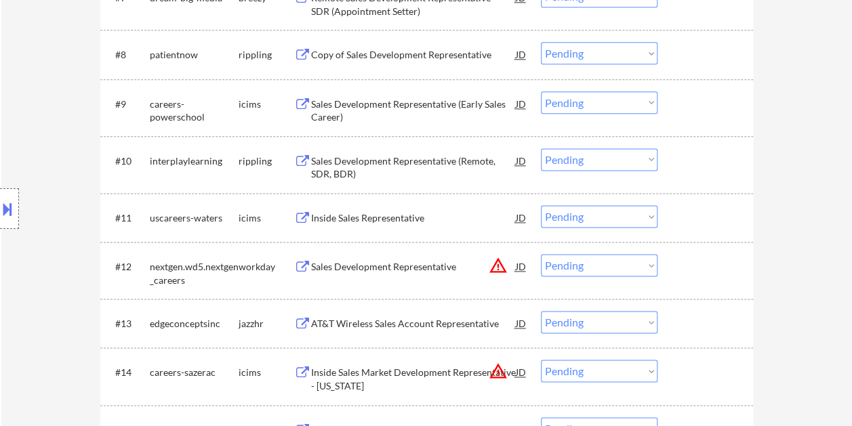
scroll to position [881, 0]
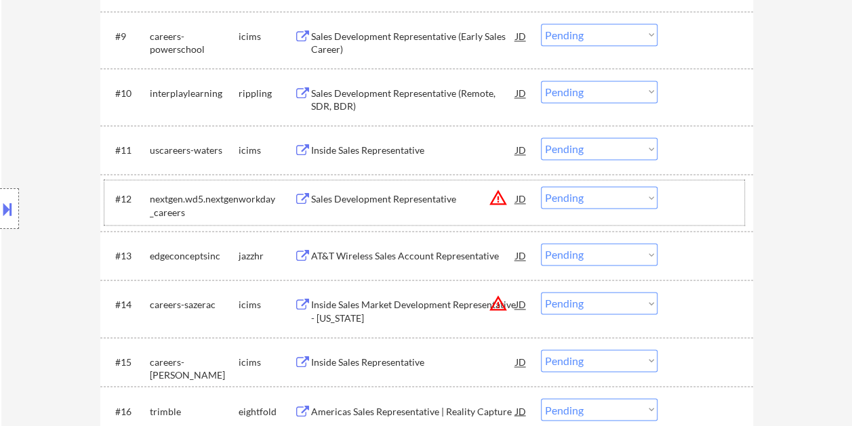
click at [701, 202] on div at bounding box center [707, 198] width 60 height 24
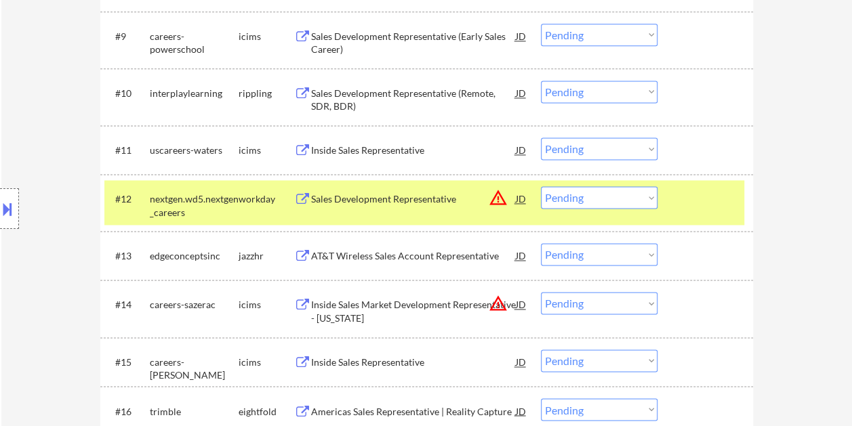
click at [453, 195] on div "Sales Development Representative" at bounding box center [413, 199] width 205 height 14
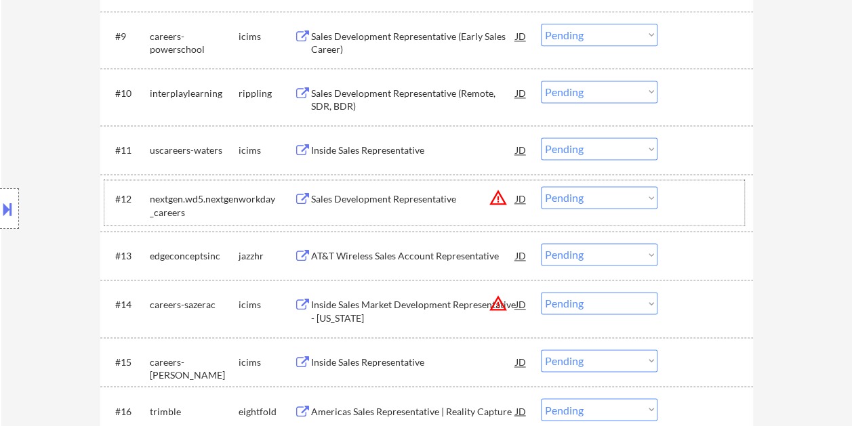
drag, startPoint x: 707, startPoint y: 209, endPoint x: 699, endPoint y: 206, distance: 8.8
click at [708, 209] on div at bounding box center [707, 198] width 60 height 24
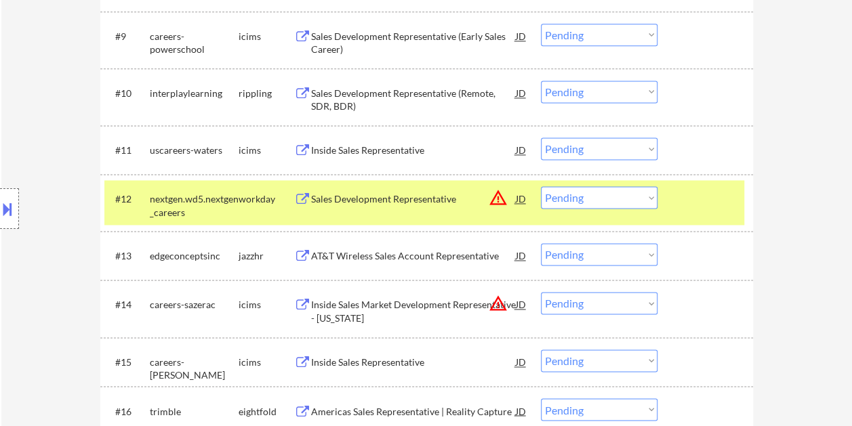
click at [640, 200] on select "Choose an option... Pending Applied Excluded (Questions) Excluded (Expired) Exc…" at bounding box center [599, 197] width 117 height 22
click at [541, 186] on select "Choose an option... Pending Applied Excluded (Questions) Excluded (Expired) Exc…" at bounding box center [599, 197] width 117 height 22
select select ""pending""
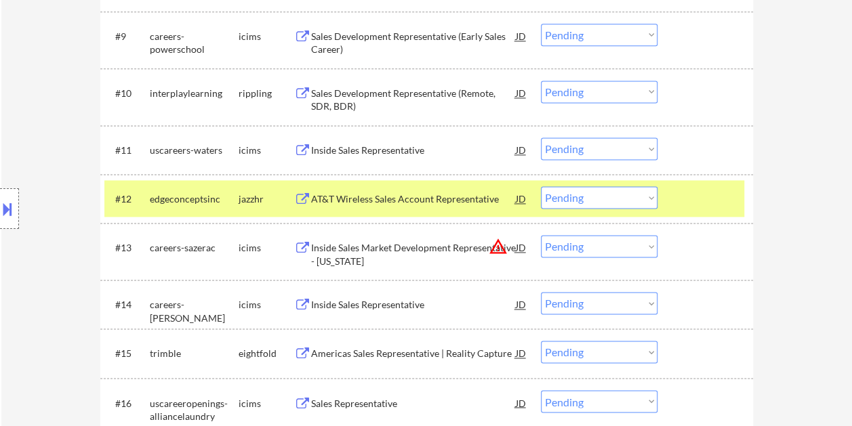
click at [702, 201] on div at bounding box center [707, 198] width 60 height 24
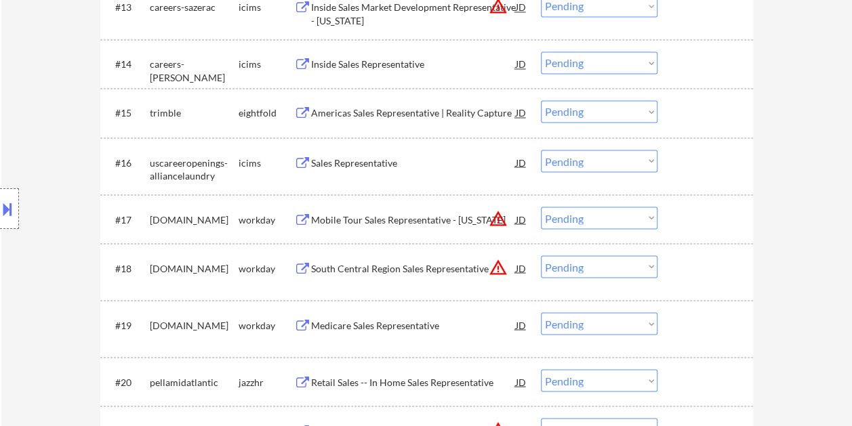
scroll to position [1152, 0]
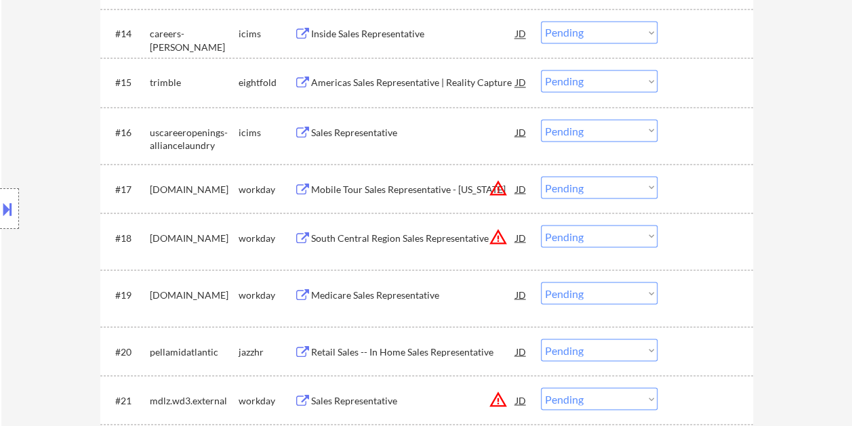
click at [682, 186] on div at bounding box center [707, 188] width 60 height 24
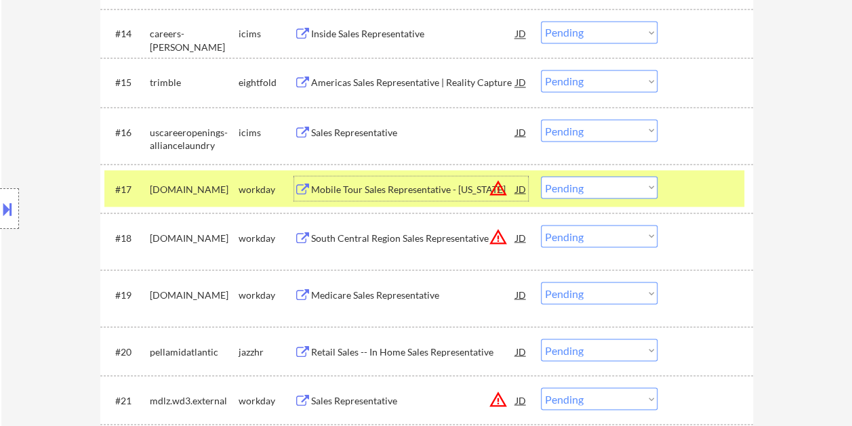
click at [436, 184] on div "Mobile Tour Sales Representative - Georgia" at bounding box center [413, 189] width 205 height 14
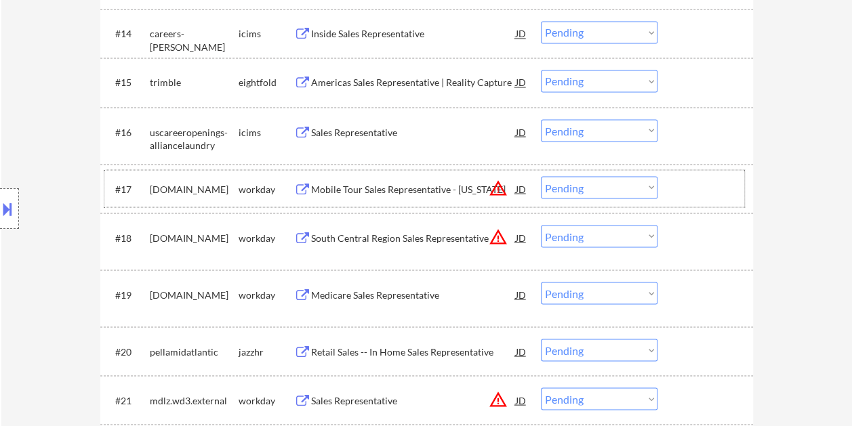
click at [679, 197] on div at bounding box center [707, 188] width 60 height 24
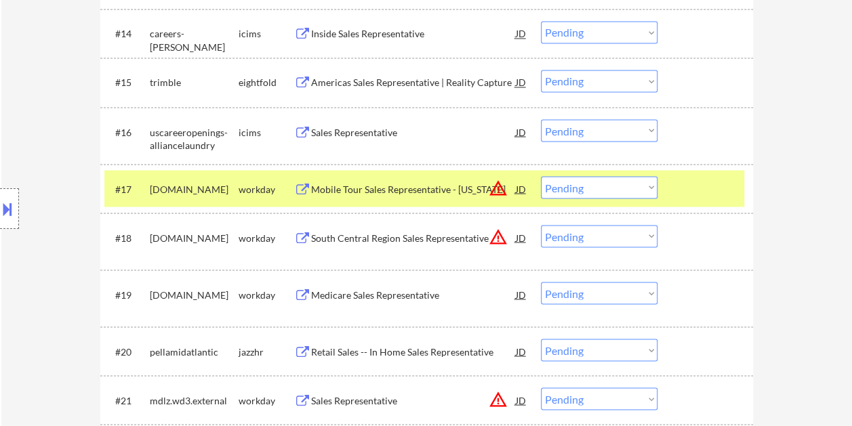
click at [653, 192] on select "Choose an option... Pending Applied Excluded (Questions) Excluded (Expired) Exc…" at bounding box center [599, 187] width 117 height 22
click at [541, 176] on select "Choose an option... Pending Applied Excluded (Questions) Excluded (Expired) Exc…" at bounding box center [599, 187] width 117 height 22
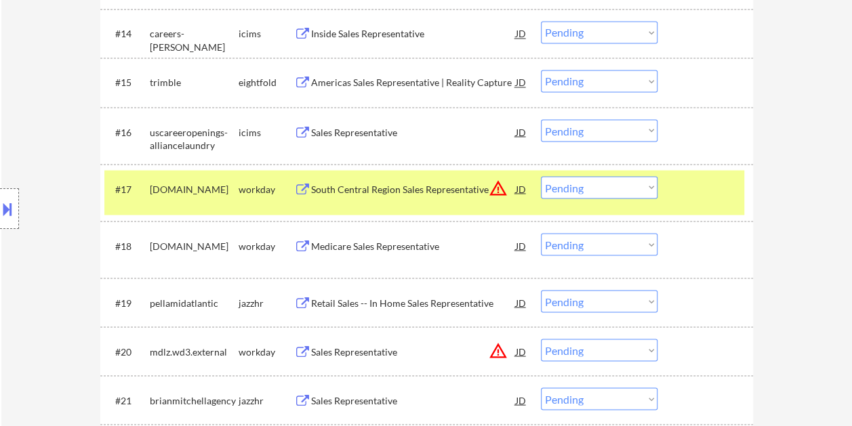
click at [706, 202] on div "#17 prysmiangroup.wd3.careers workday South Central Region Sales Representative…" at bounding box center [424, 192] width 640 height 45
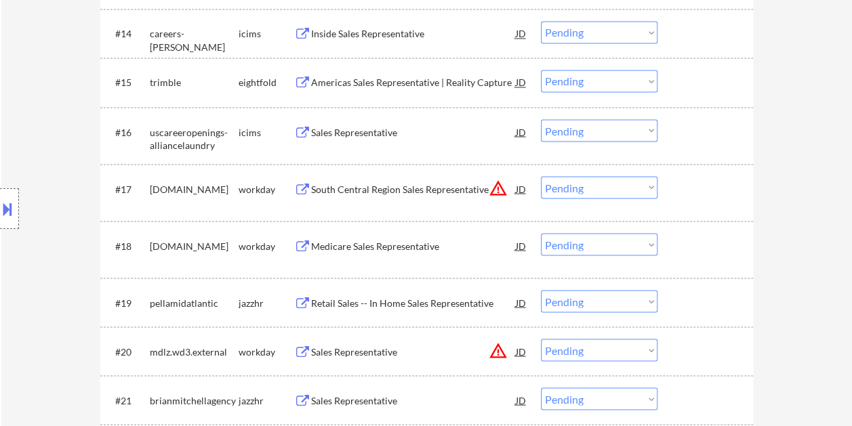
drag, startPoint x: 687, startPoint y: 176, endPoint x: 492, endPoint y: 186, distance: 195.5
click at [685, 178] on div at bounding box center [707, 188] width 60 height 24
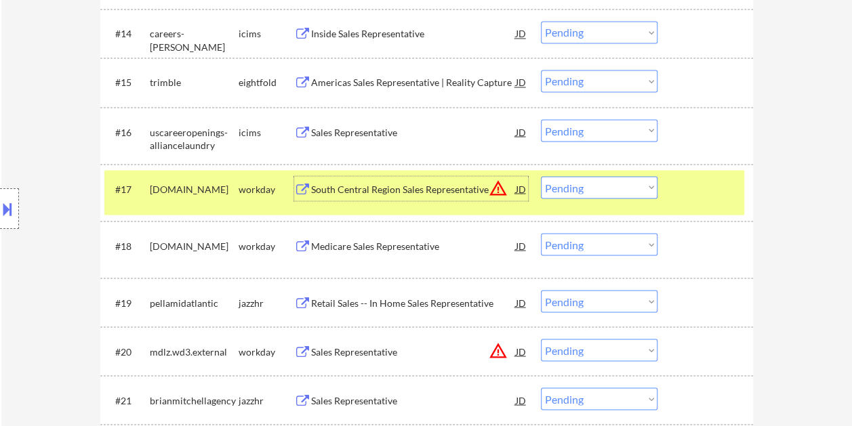
click at [445, 179] on div "South Central Region Sales Representative" at bounding box center [413, 188] width 205 height 24
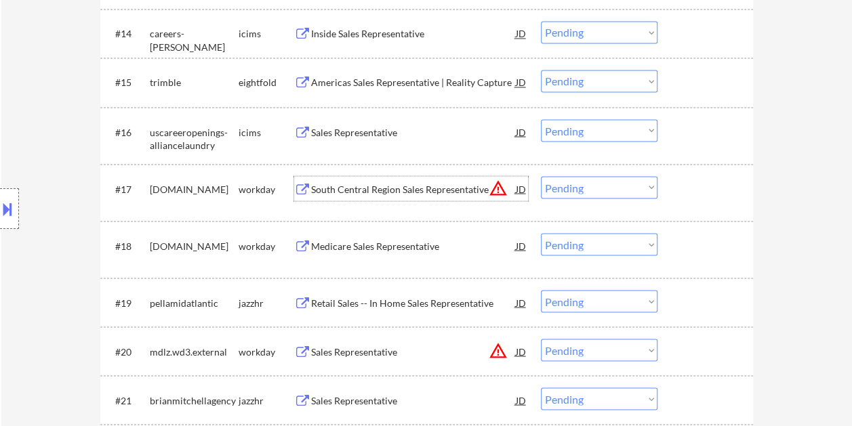
drag, startPoint x: 691, startPoint y: 187, endPoint x: 673, endPoint y: 191, distance: 18.7
click at [691, 187] on div at bounding box center [707, 188] width 60 height 24
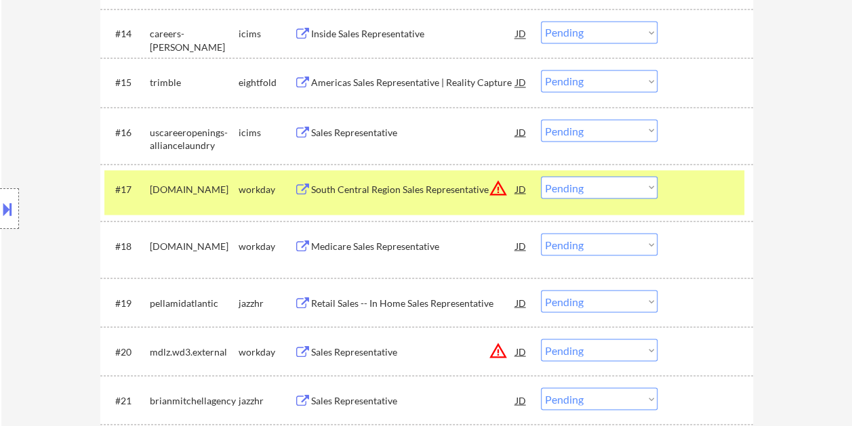
click at [648, 193] on select "Choose an option... Pending Applied Excluded (Questions) Excluded (Expired) Exc…" at bounding box center [599, 187] width 117 height 22
click at [541, 176] on select "Choose an option... Pending Applied Excluded (Questions) Excluded (Expired) Exc…" at bounding box center [599, 187] width 117 height 22
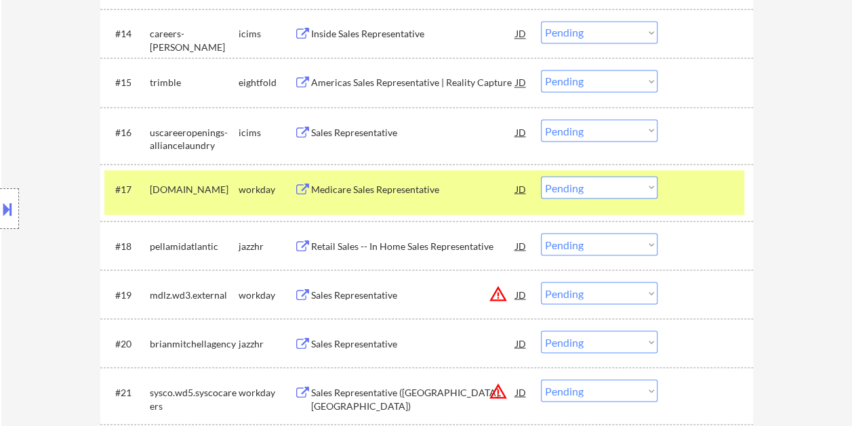
click at [688, 190] on div at bounding box center [707, 188] width 60 height 24
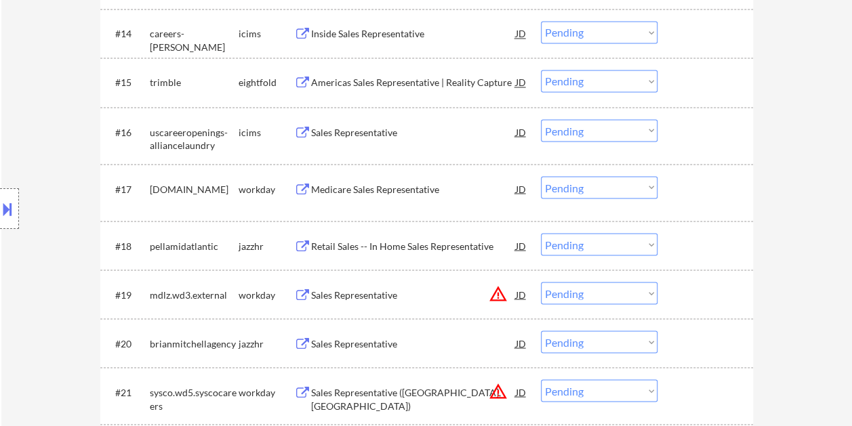
click at [687, 197] on div at bounding box center [707, 188] width 60 height 24
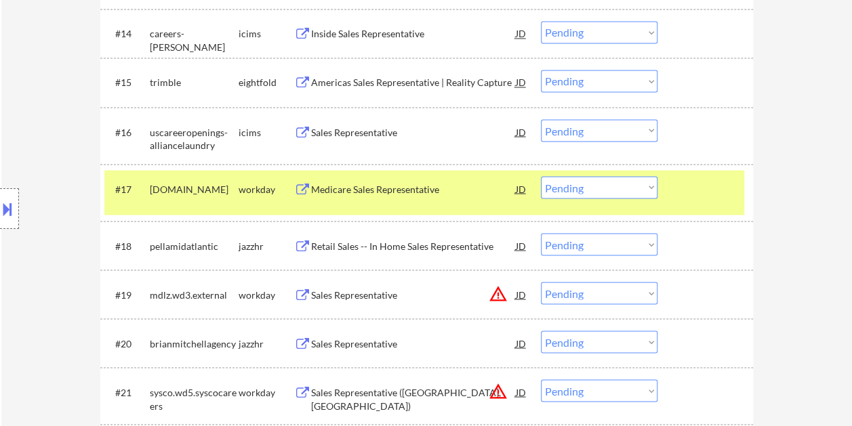
click at [455, 199] on div "Medicare Sales Representative" at bounding box center [413, 188] width 205 height 24
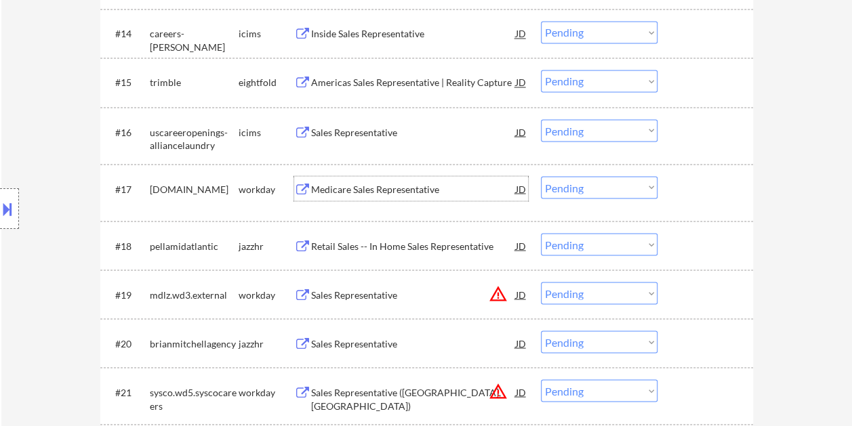
drag, startPoint x: 690, startPoint y: 187, endPoint x: 663, endPoint y: 190, distance: 27.3
click at [689, 187] on div at bounding box center [707, 188] width 60 height 24
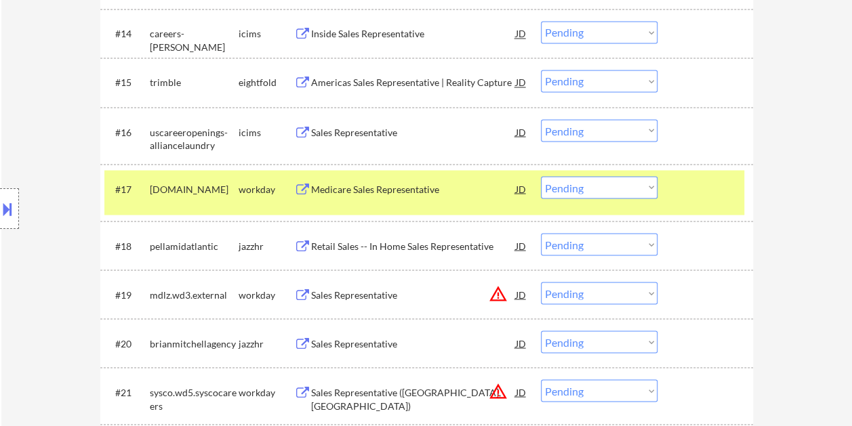
click at [652, 190] on select "Choose an option... Pending Applied Excluded (Questions) Excluded (Expired) Exc…" at bounding box center [599, 187] width 117 height 22
click at [541, 176] on select "Choose an option... Pending Applied Excluded (Questions) Excluded (Expired) Exc…" at bounding box center [599, 187] width 117 height 22
select select ""pending""
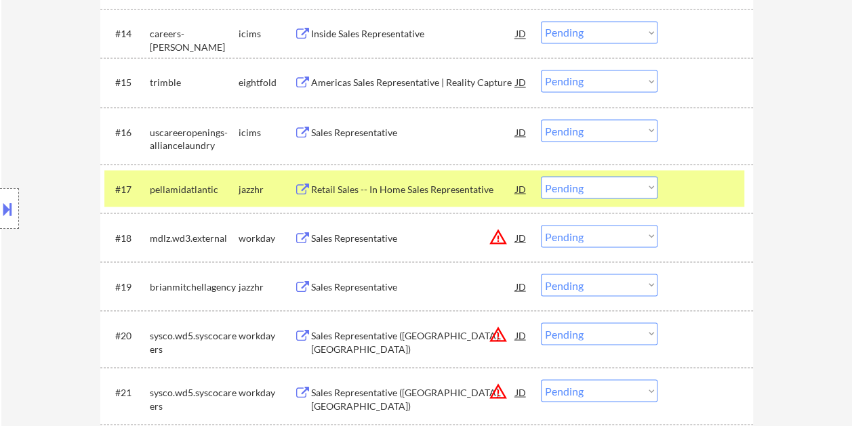
click at [673, 190] on div "#17 pellamidatlantic jazzhr Retail Sales -- In Home Sales Representative JD war…" at bounding box center [424, 188] width 640 height 37
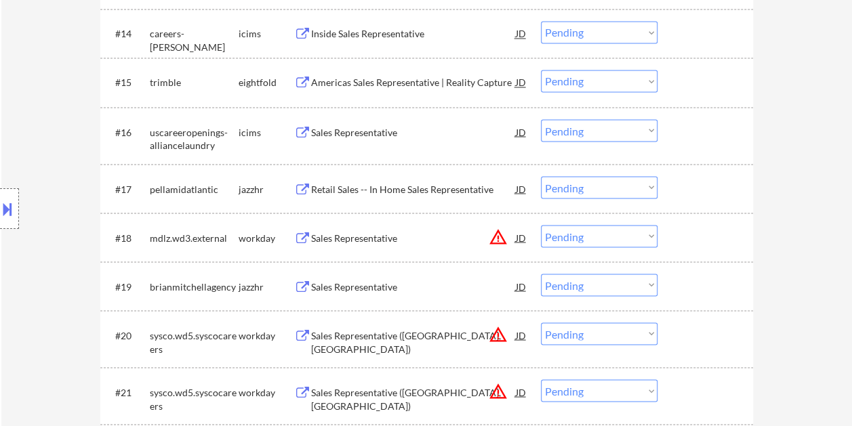
scroll to position [1220, 0]
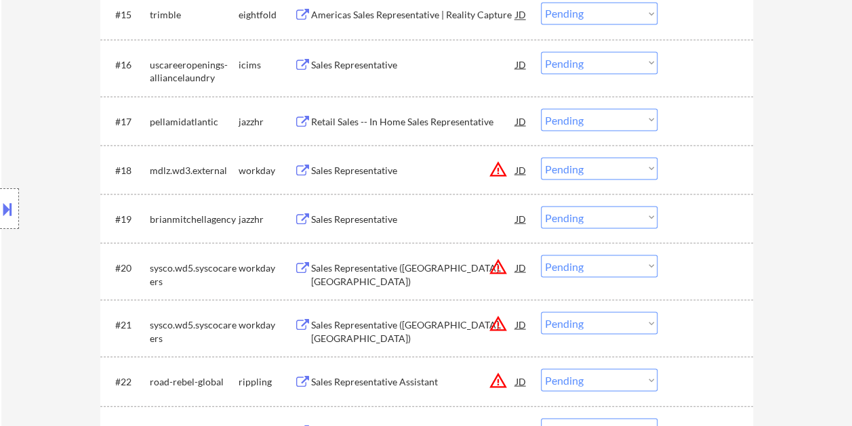
click at [674, 258] on div "#20 sysco.wd5.syscocareers workday Sales Representative (Norfolk, VA) JD warnin…" at bounding box center [424, 271] width 640 height 45
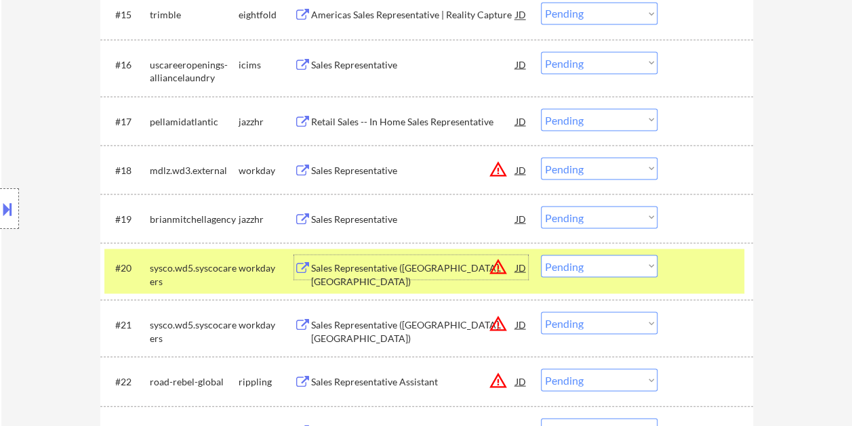
click at [321, 271] on div "Sales Representative (Norfolk, VA)" at bounding box center [413, 274] width 205 height 26
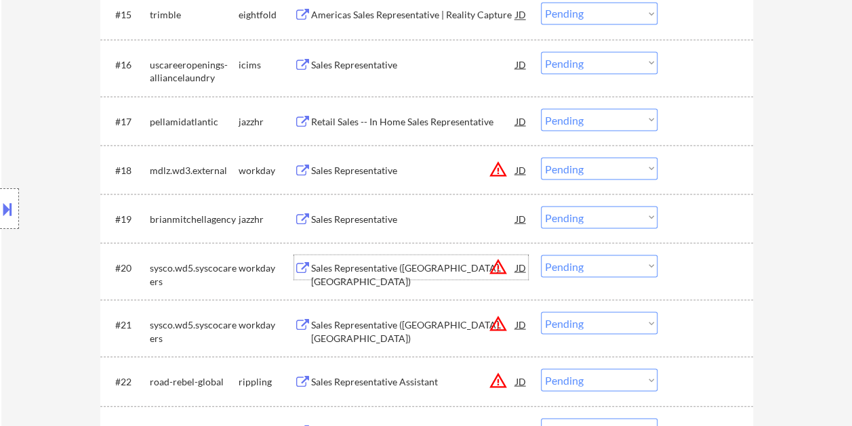
click at [683, 266] on div at bounding box center [707, 267] width 60 height 24
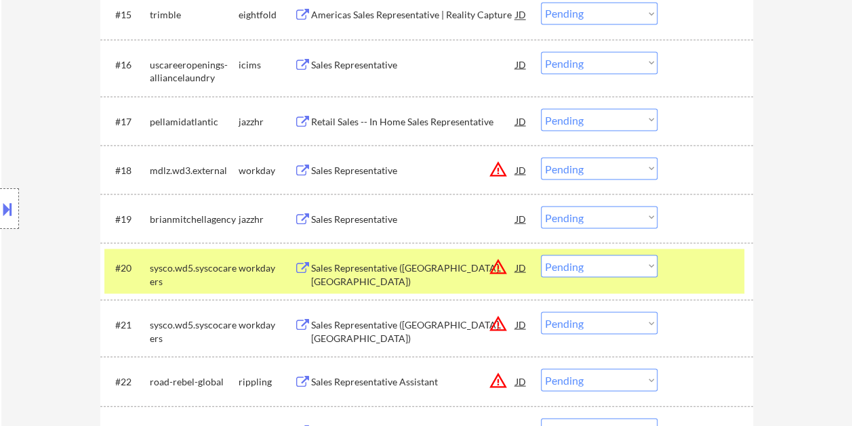
click at [630, 263] on select "Choose an option... Pending Applied Excluded (Questions) Excluded (Expired) Exc…" at bounding box center [599, 266] width 117 height 22
click at [625, 266] on select "Choose an option... Pending Applied Excluded (Questions) Excluded (Expired) Exc…" at bounding box center [599, 266] width 117 height 22
click at [541, 255] on select "Choose an option... Pending Applied Excluded (Questions) Excluded (Expired) Exc…" at bounding box center [599, 266] width 117 height 22
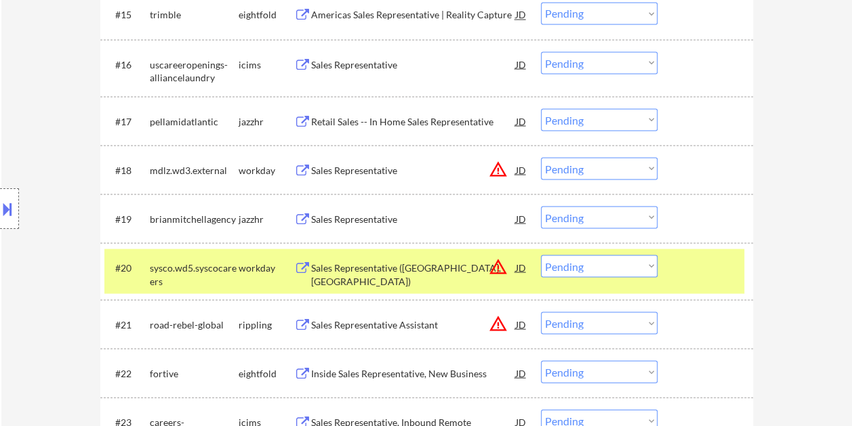
click at [697, 264] on div at bounding box center [707, 267] width 60 height 24
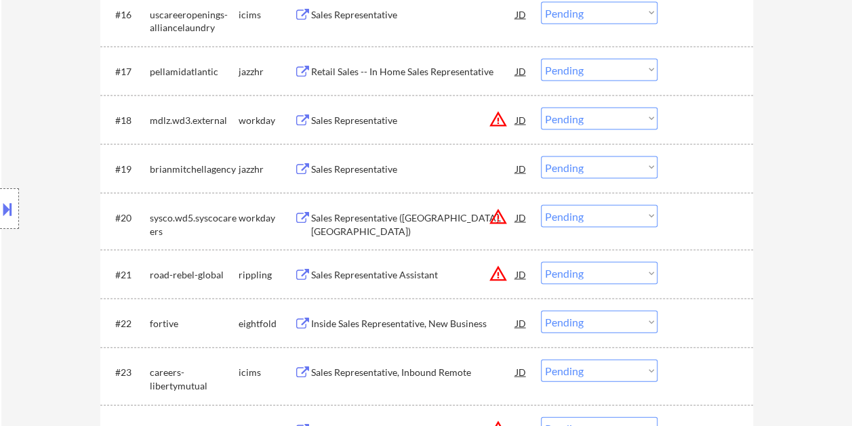
scroll to position [1356, 0]
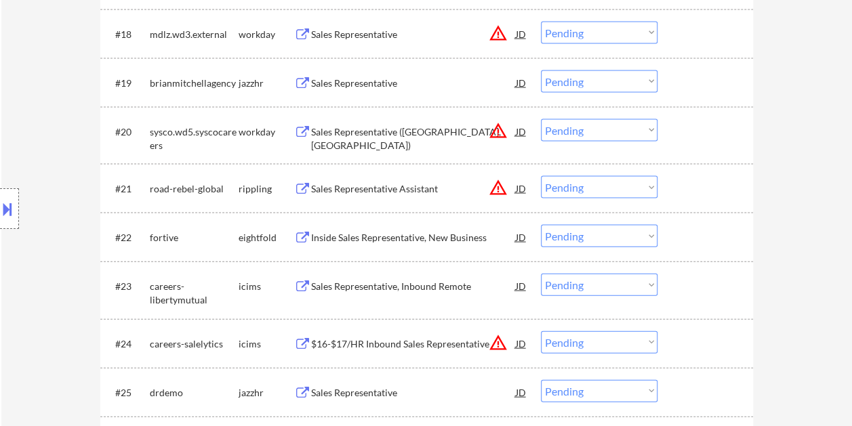
click at [690, 132] on div at bounding box center [707, 131] width 60 height 24
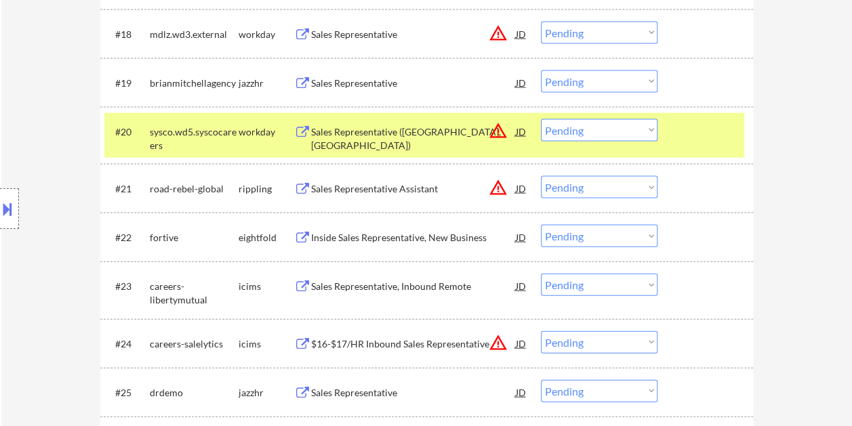
click at [363, 134] on div "Sales Representative (Chesapeake, VA)" at bounding box center [413, 138] width 205 height 26
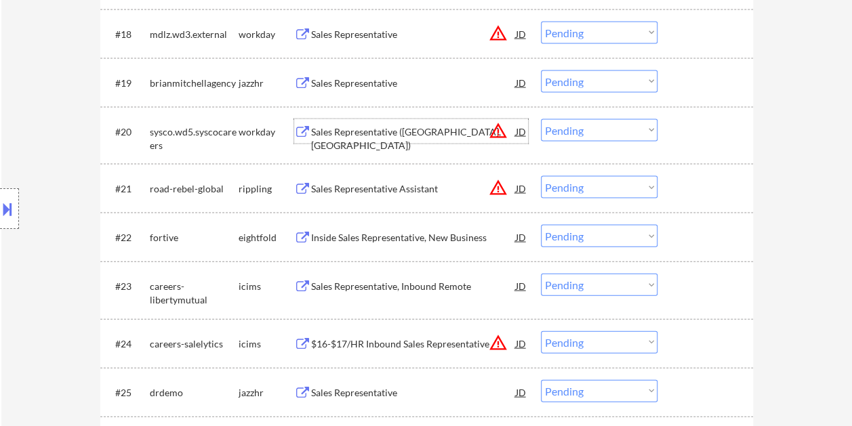
click at [687, 125] on div at bounding box center [707, 131] width 60 height 24
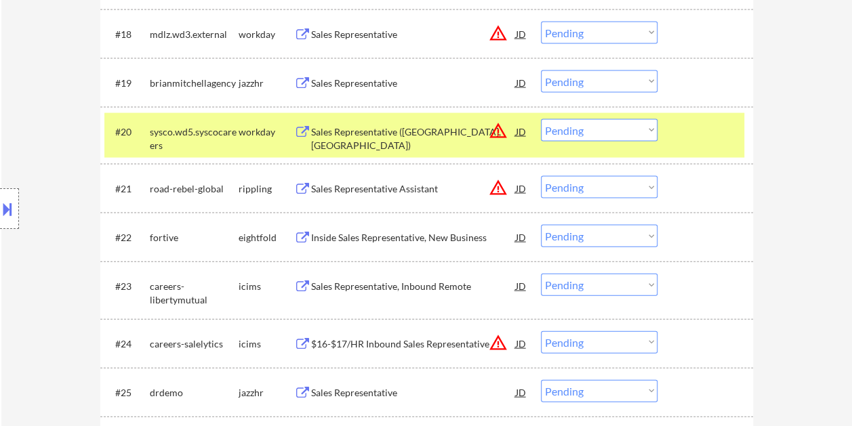
click at [651, 132] on select "Choose an option... Pending Applied Excluded (Questions) Excluded (Expired) Exc…" at bounding box center [599, 130] width 117 height 22
click at [541, 119] on select "Choose an option... Pending Applied Excluded (Questions) Excluded (Expired) Exc…" at bounding box center [599, 130] width 117 height 22
select select ""pending""
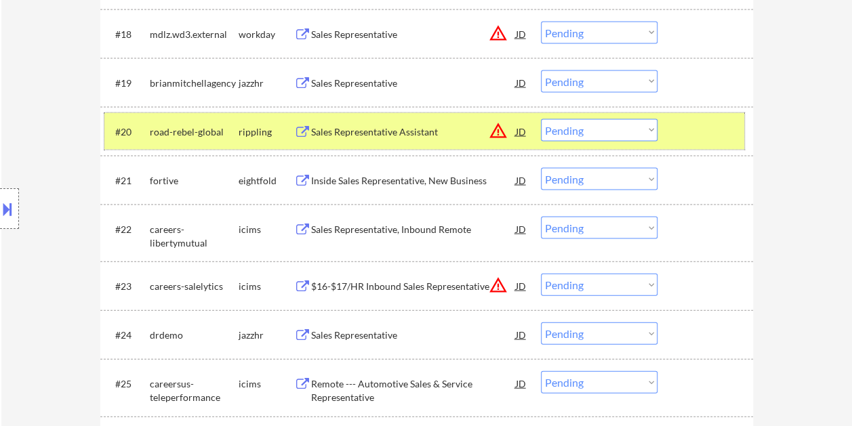
click at [675, 132] on div "#20 road-rebel-global rippling Sales Representative Assistant JD warning_amber …" at bounding box center [424, 131] width 640 height 37
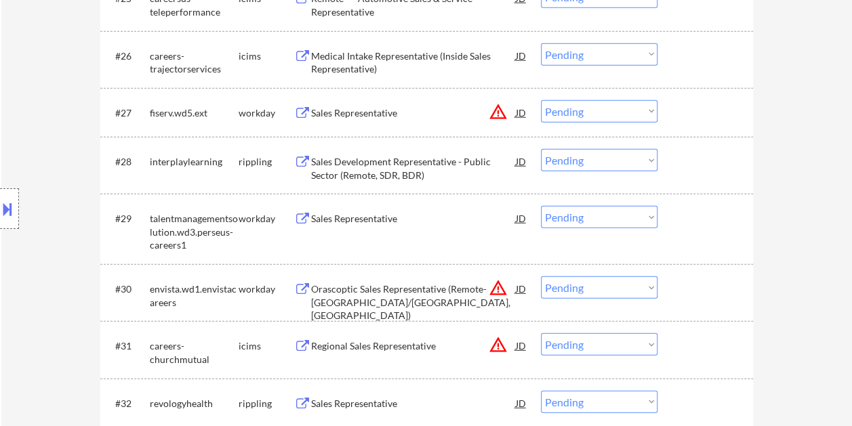
scroll to position [1762, 0]
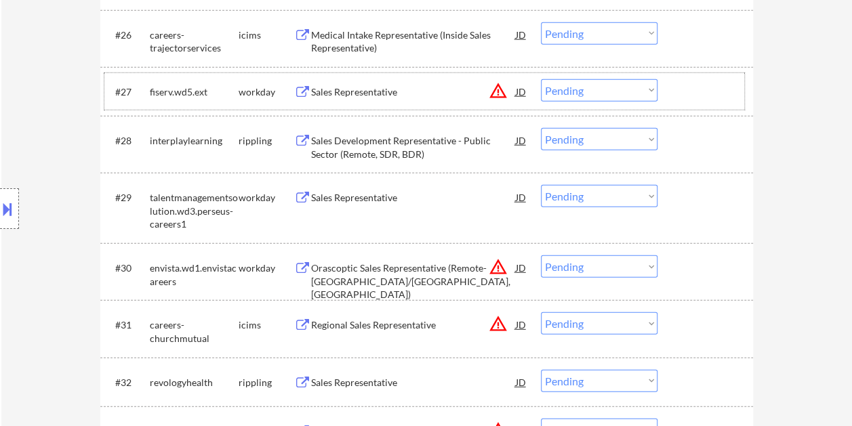
click at [698, 93] on div at bounding box center [707, 91] width 60 height 24
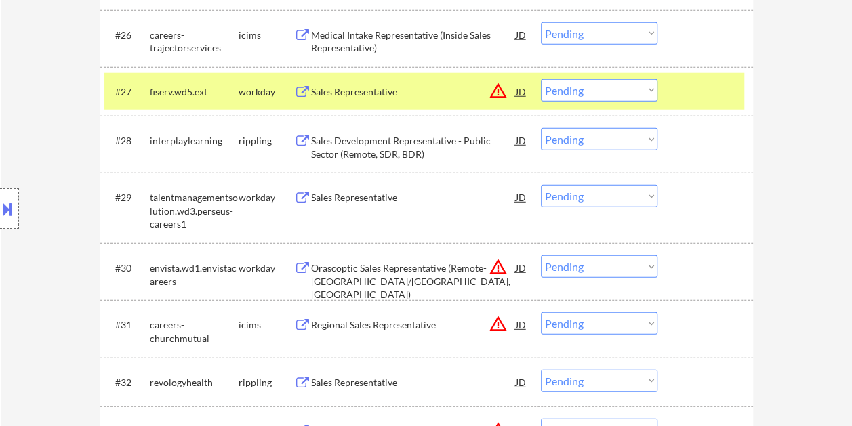
click at [400, 92] on div "Sales Representative" at bounding box center [413, 92] width 205 height 14
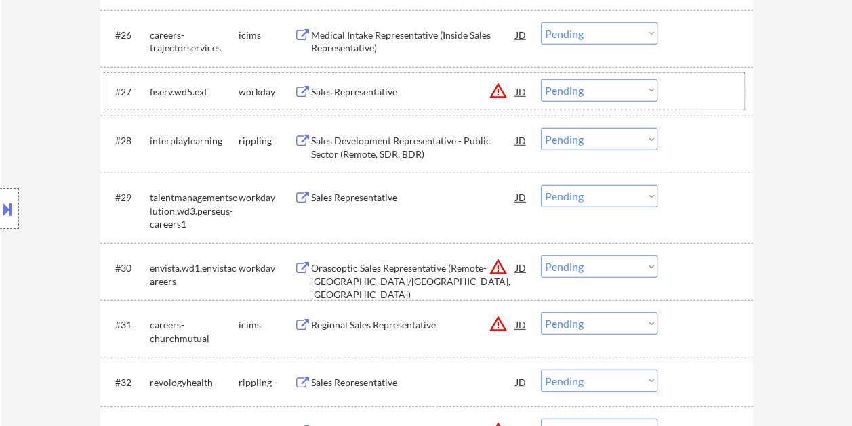
click at [675, 87] on div "#27 fiserv.wd5.ext workday Sales Representative JD warning_amber Choose an opti…" at bounding box center [424, 91] width 640 height 37
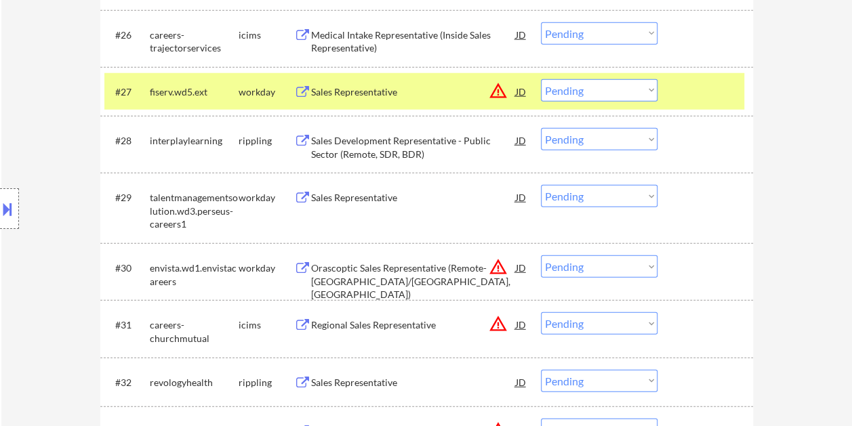
click at [641, 89] on select "Choose an option... Pending Applied Excluded (Questions) Excluded (Expired) Exc…" at bounding box center [599, 90] width 117 height 22
click at [541, 79] on select "Choose an option... Pending Applied Excluded (Questions) Excluded (Expired) Exc…" at bounding box center [599, 90] width 117 height 22
select select ""pending""
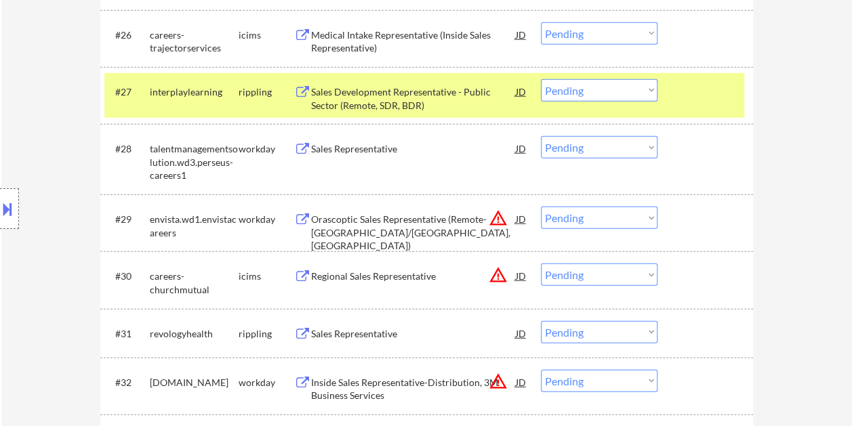
click at [674, 88] on div "#27 interplaylearning rippling Sales Development Representative - Public Sector…" at bounding box center [424, 95] width 640 height 45
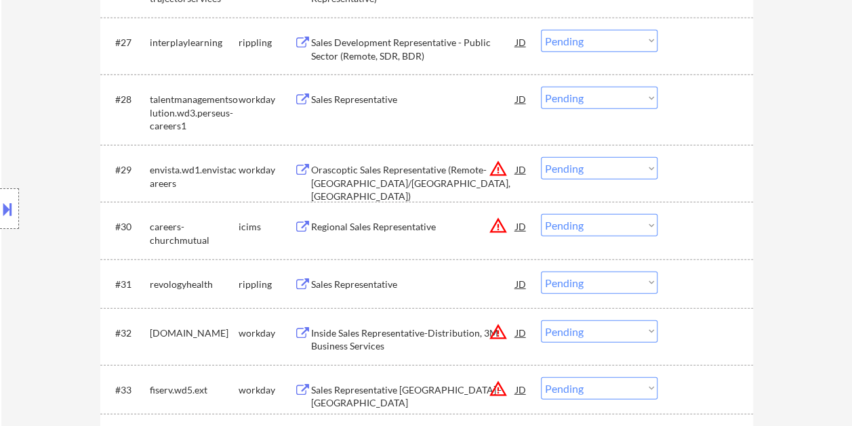
scroll to position [1830, 0]
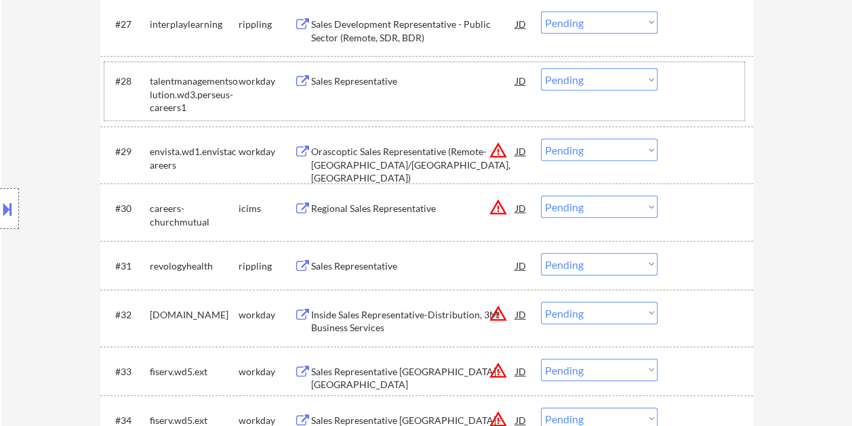
click at [695, 76] on div at bounding box center [707, 80] width 60 height 24
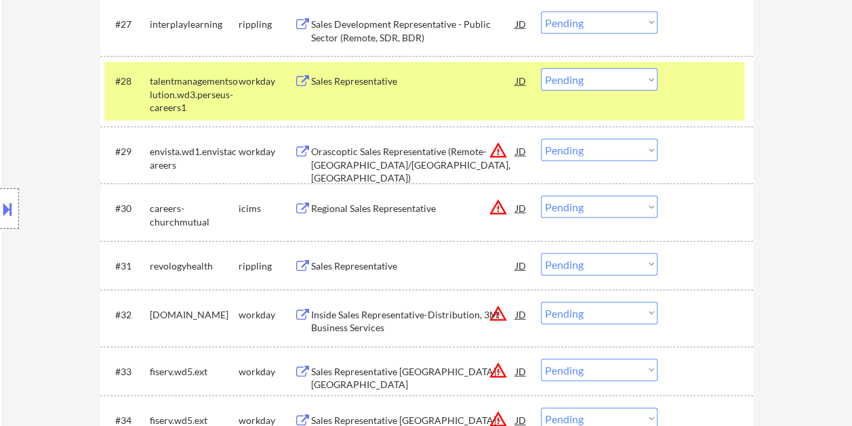
click at [405, 104] on div "#28 talentmanagementsolution.wd3.perseus-careers1 workday Sales Representative …" at bounding box center [424, 91] width 640 height 58
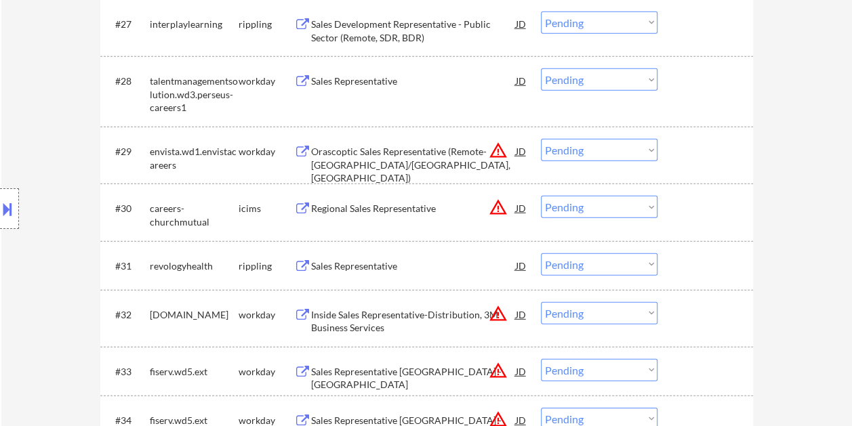
click at [690, 85] on div at bounding box center [707, 80] width 60 height 24
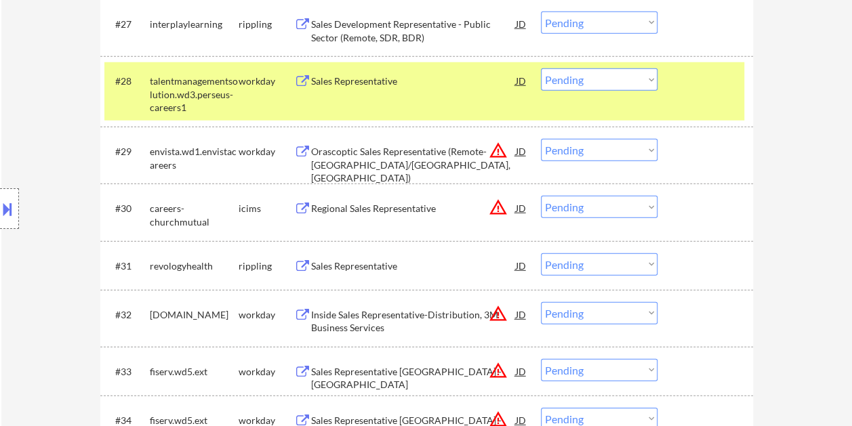
click at [402, 83] on div "Sales Representative" at bounding box center [413, 82] width 205 height 14
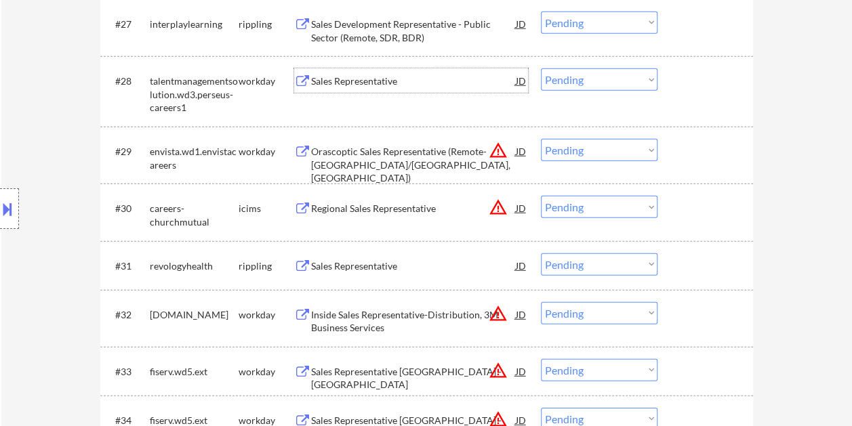
click at [689, 80] on div at bounding box center [707, 80] width 60 height 24
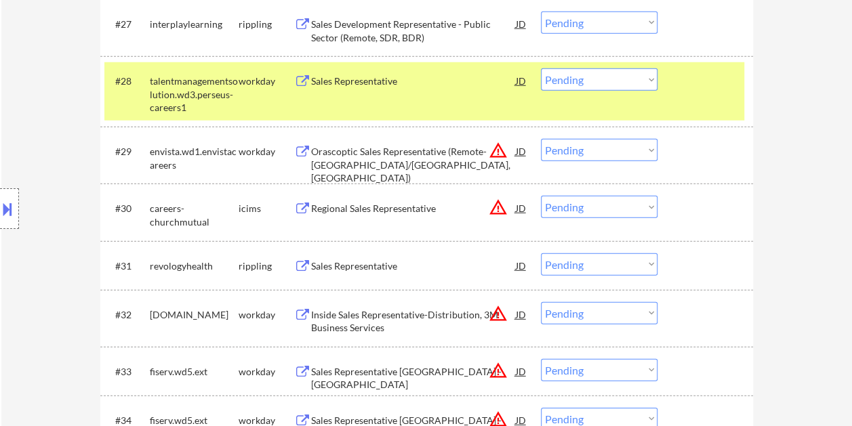
click at [640, 83] on select "Choose an option... Pending Applied Excluded (Questions) Excluded (Expired) Exc…" at bounding box center [599, 79] width 117 height 22
click at [541, 68] on select "Choose an option... Pending Applied Excluded (Questions) Excluded (Expired) Exc…" at bounding box center [599, 79] width 117 height 22
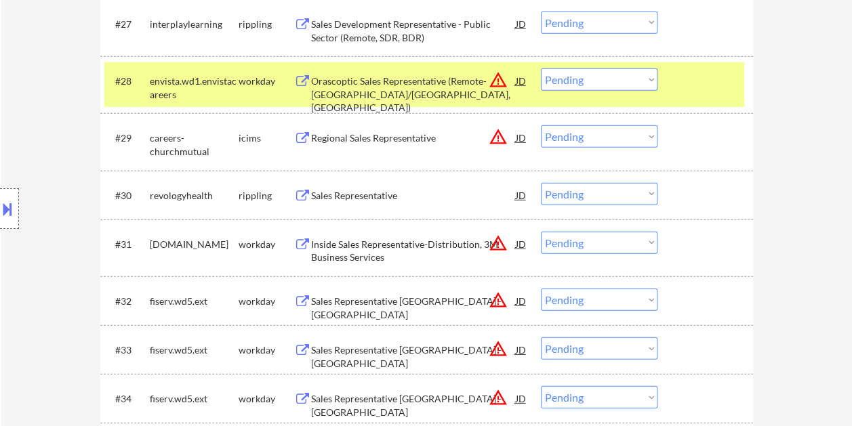
click at [685, 84] on div at bounding box center [707, 80] width 60 height 24
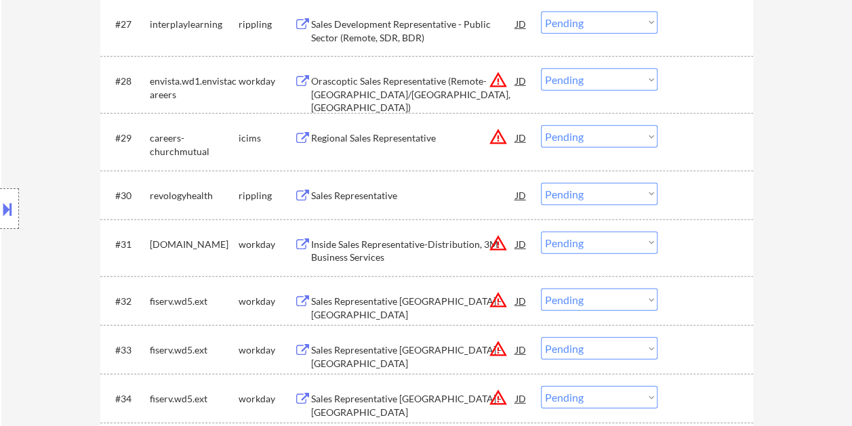
click at [686, 80] on div at bounding box center [707, 80] width 60 height 24
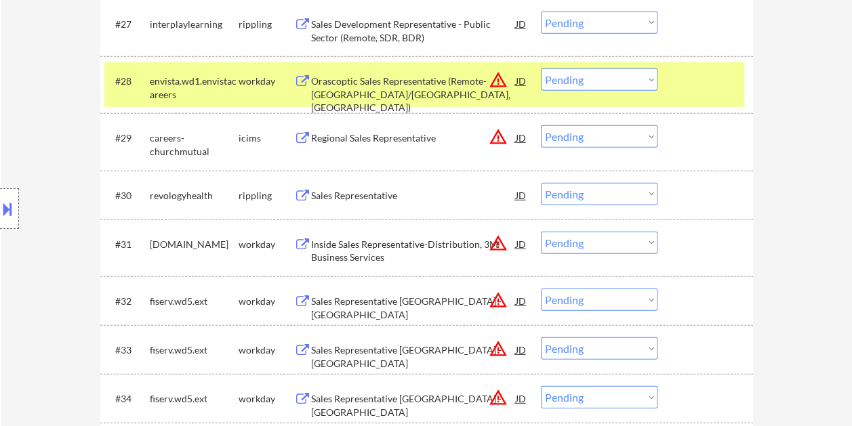
click at [415, 81] on div "Orascoptic Sales Representative (Remote-NYC/Long Island, NY)" at bounding box center [413, 95] width 205 height 40
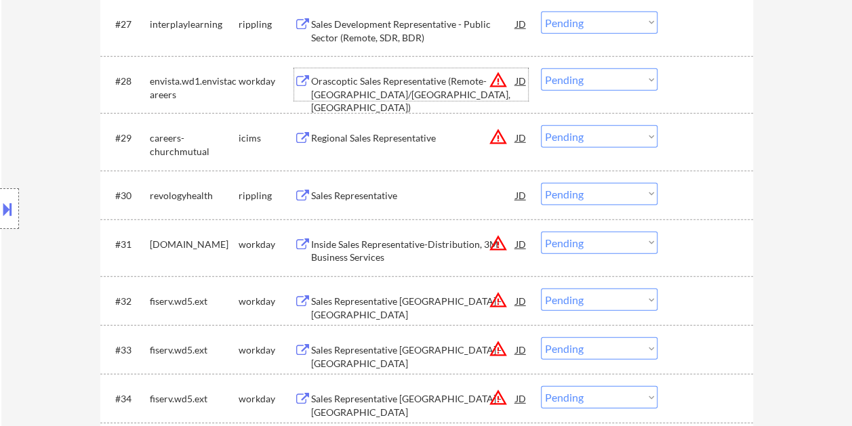
click at [691, 71] on div at bounding box center [707, 80] width 60 height 24
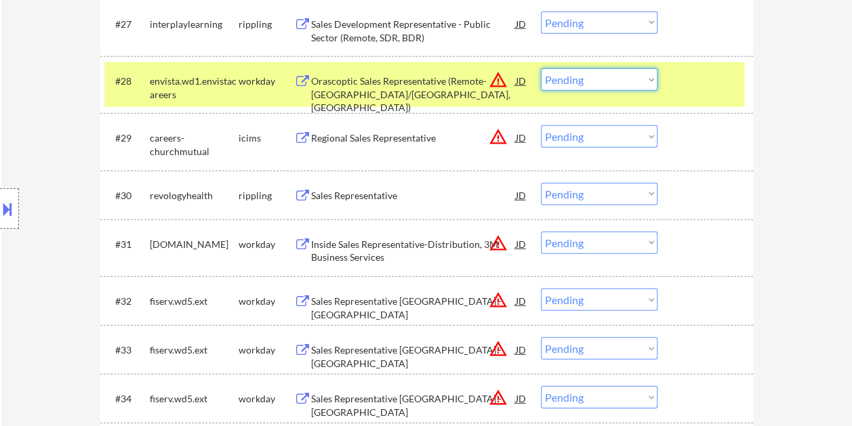
click at [652, 80] on select "Choose an option... Pending Applied Excluded (Questions) Excluded (Expired) Exc…" at bounding box center [599, 79] width 117 height 22
click at [541, 68] on select "Choose an option... Pending Applied Excluded (Questions) Excluded (Expired) Exc…" at bounding box center [599, 79] width 117 height 22
select select ""pending""
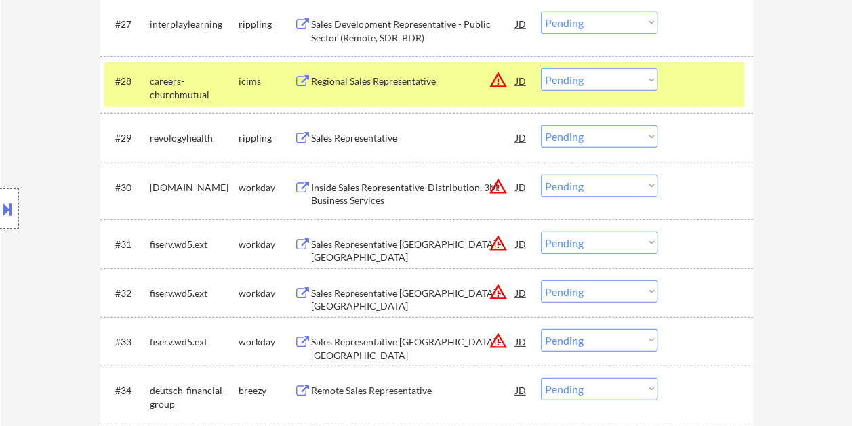
click at [671, 79] on div "#28 careers-churchmutual icims Regional Sales Representative JD warning_amber C…" at bounding box center [424, 84] width 640 height 45
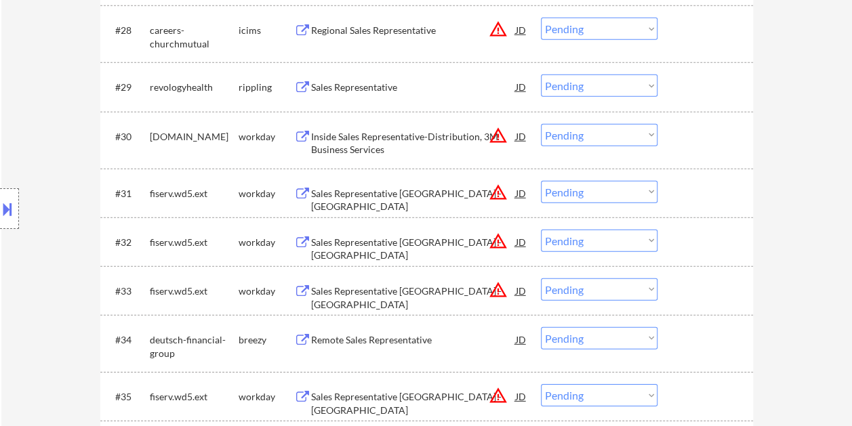
scroll to position [1898, 0]
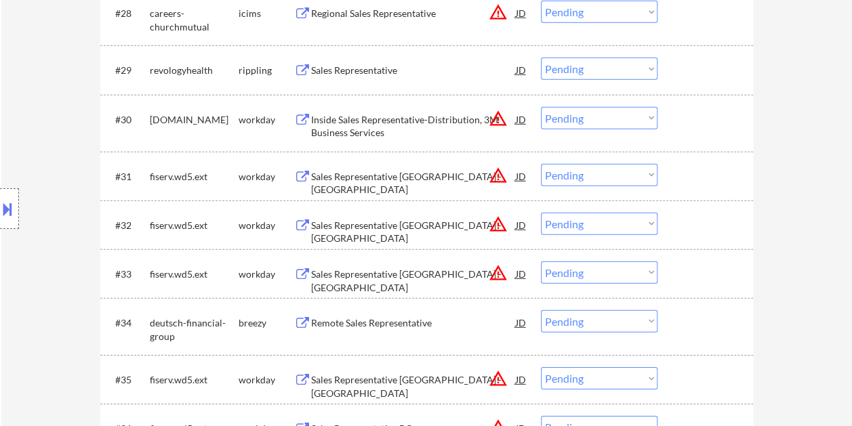
click at [698, 125] on div at bounding box center [707, 119] width 60 height 24
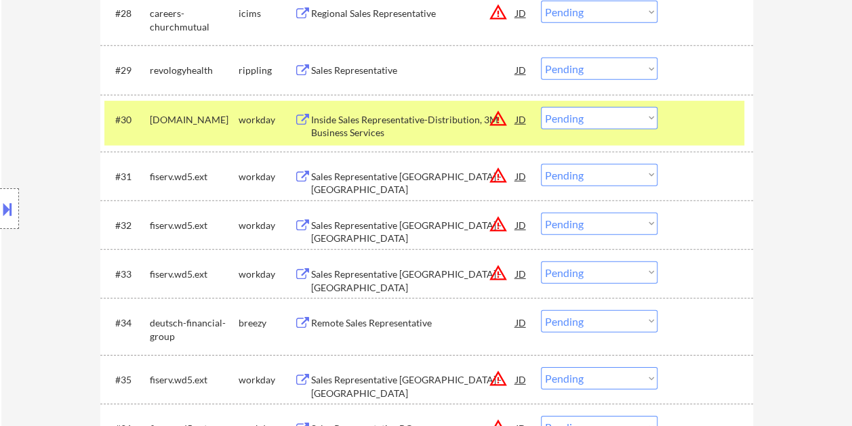
click at [401, 119] on div "Inside Sales Representative-Distribution, 3M Business Services" at bounding box center [413, 126] width 205 height 26
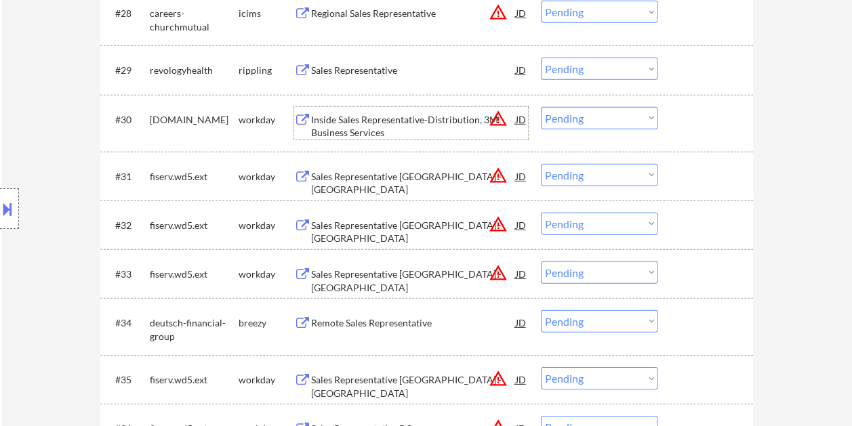
click at [697, 114] on div at bounding box center [707, 119] width 60 height 24
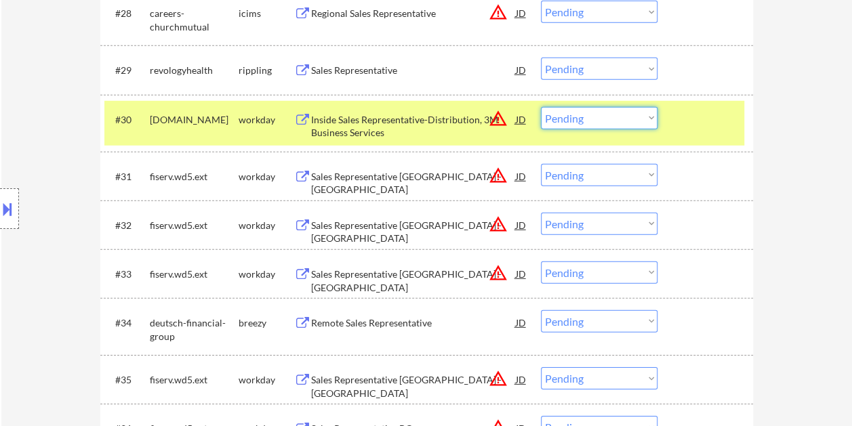
click at [630, 111] on select "Choose an option... Pending Applied Excluded (Questions) Excluded (Expired) Exc…" at bounding box center [599, 118] width 117 height 22
click at [541, 107] on select "Choose an option... Pending Applied Excluded (Questions) Excluded (Expired) Exc…" at bounding box center [599, 118] width 117 height 22
select select ""pending""
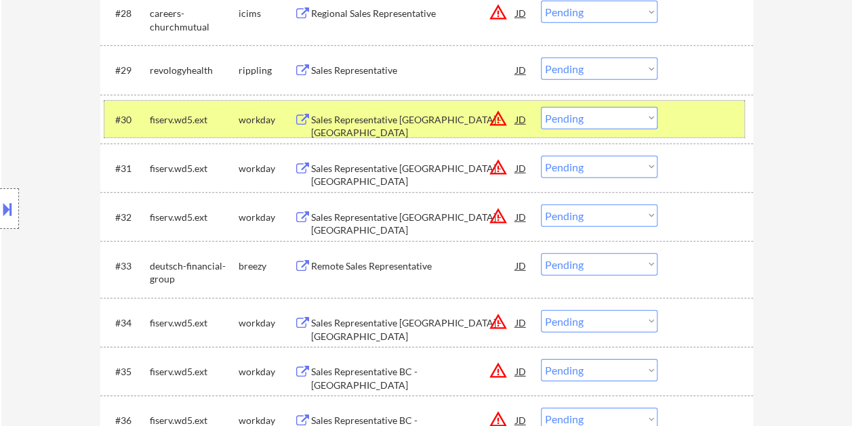
click at [674, 122] on div "#30 fiserv.wd5.ext workday Sales Representative BC - Seattle JD warning_amber C…" at bounding box center [424, 119] width 640 height 37
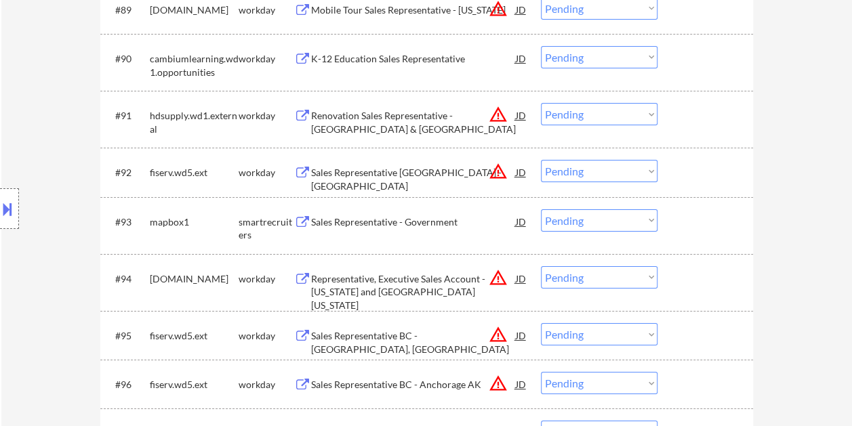
scroll to position [4948, 0]
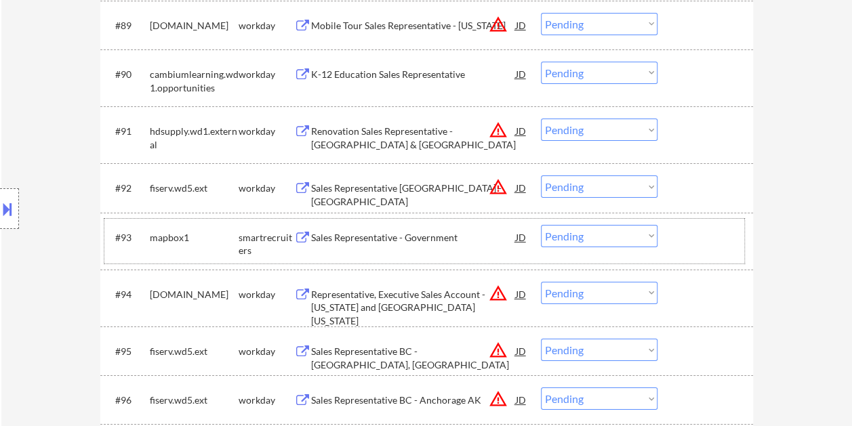
drag, startPoint x: 666, startPoint y: 231, endPoint x: 633, endPoint y: 236, distance: 33.5
click at [666, 230] on div "#93 mapbox1 smartrecruiters Sales Representative - Government JD warning_amber …" at bounding box center [424, 241] width 640 height 45
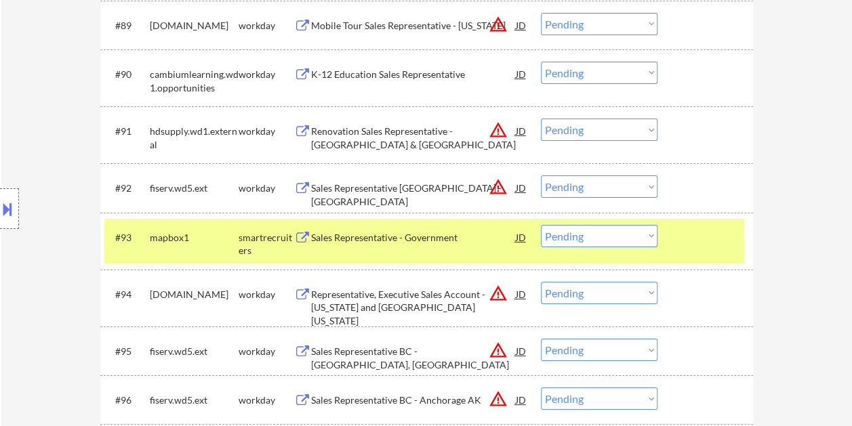
click at [462, 237] on div "Sales Representative - Government" at bounding box center [413, 238] width 205 height 14
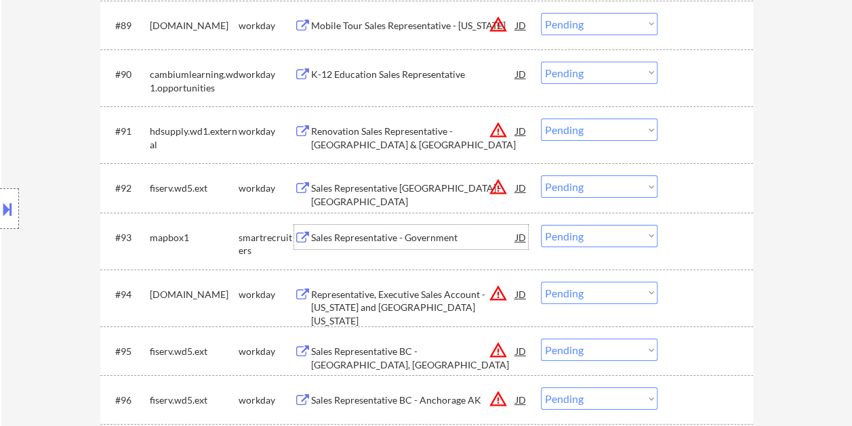
click at [685, 233] on div at bounding box center [707, 237] width 60 height 24
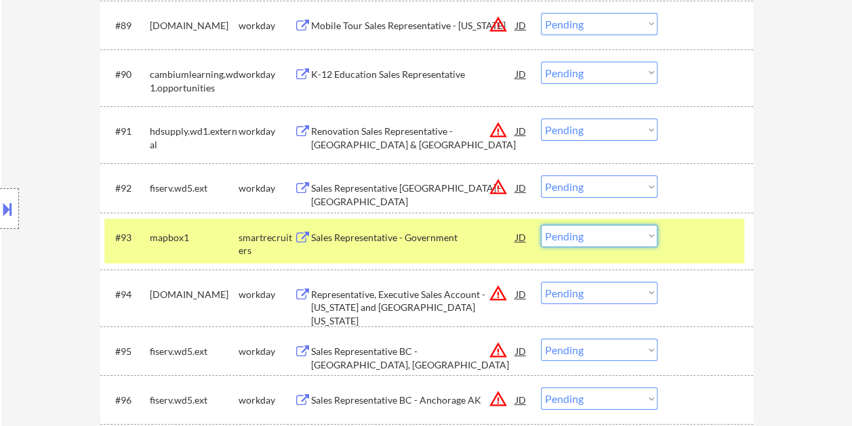
click at [650, 237] on select "Choose an option... Pending Applied Excluded (Questions) Excluded (Expired) Exc…" at bounding box center [599, 236] width 117 height 22
click at [541, 225] on select "Choose an option... Pending Applied Excluded (Questions) Excluded (Expired) Exc…" at bounding box center [599, 236] width 117 height 22
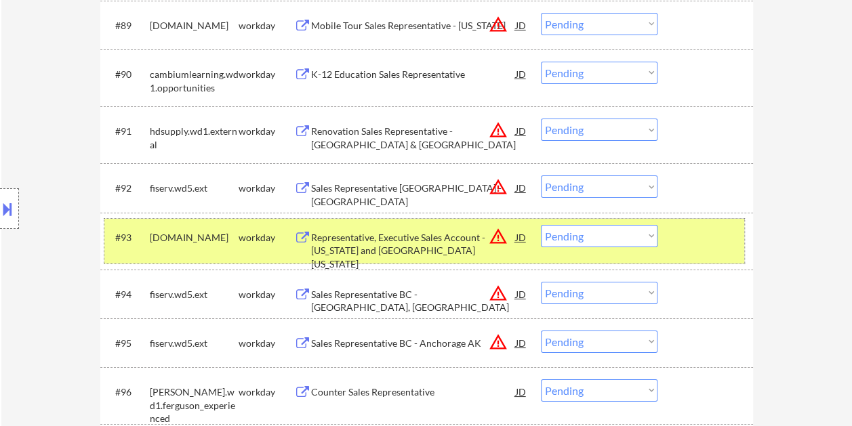
click at [672, 237] on div "#93 healthcare.wd1.search workday Representative, Executive Sales Account - Ken…" at bounding box center [424, 241] width 640 height 45
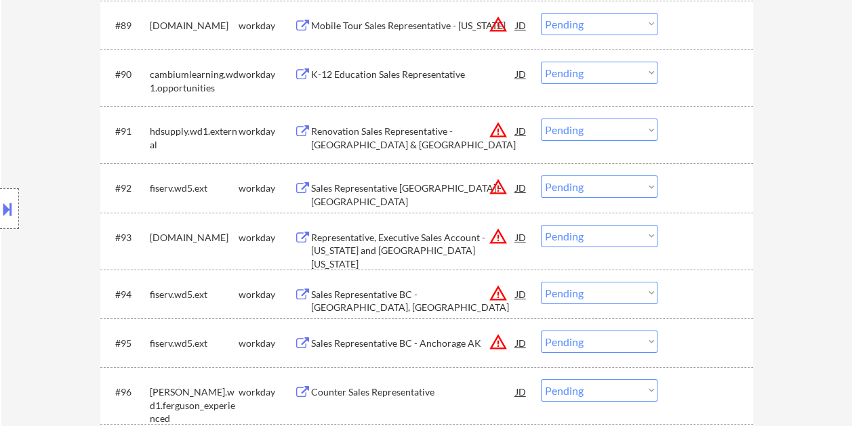
click at [673, 236] on div "#93 healthcare.wd1.search workday Representative, Executive Sales Account - Ken…" at bounding box center [424, 241] width 640 height 45
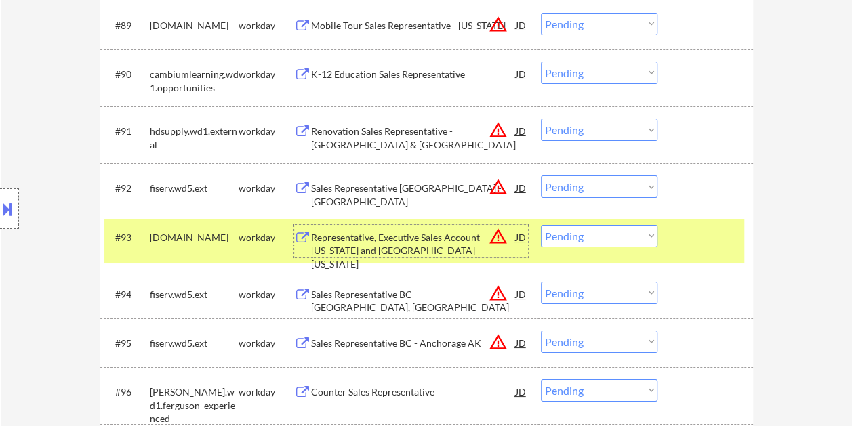
click at [418, 245] on div "Representative, Executive Sales Account - Kentucky and Southern Indiana" at bounding box center [413, 251] width 205 height 40
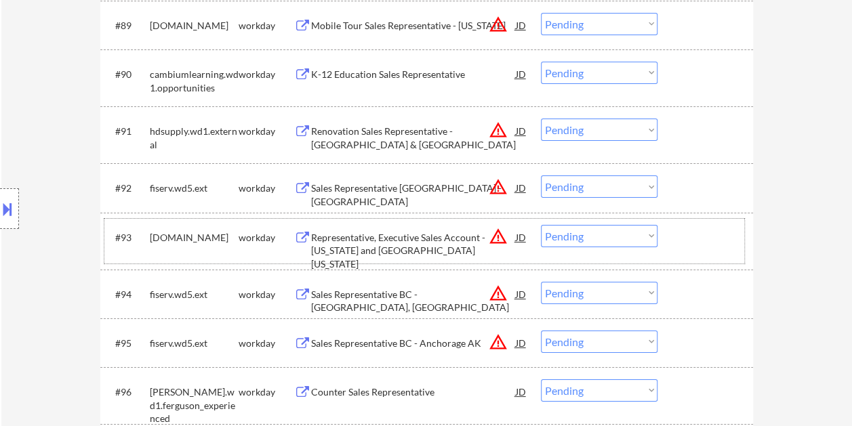
click at [685, 236] on div at bounding box center [707, 237] width 60 height 24
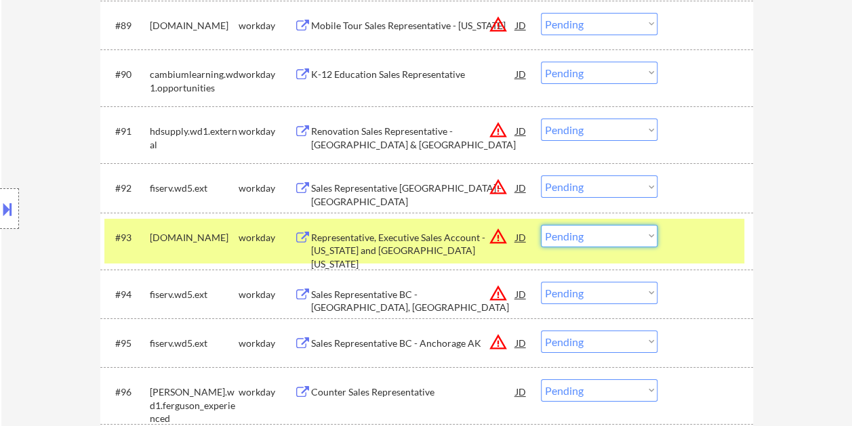
click at [643, 239] on select "Choose an option... Pending Applied Excluded (Questions) Excluded (Expired) Exc…" at bounding box center [599, 236] width 117 height 22
click at [541, 225] on select "Choose an option... Pending Applied Excluded (Questions) Excluded (Expired) Exc…" at bounding box center [599, 236] width 117 height 22
select select ""pending""
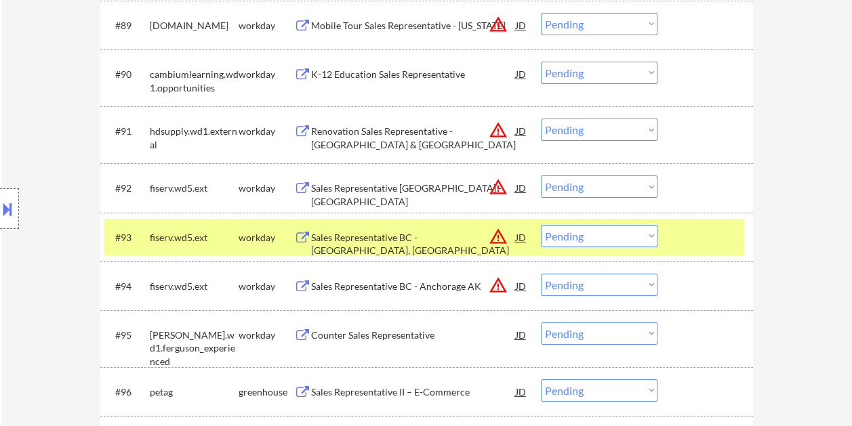
click at [699, 243] on div at bounding box center [707, 237] width 60 height 24
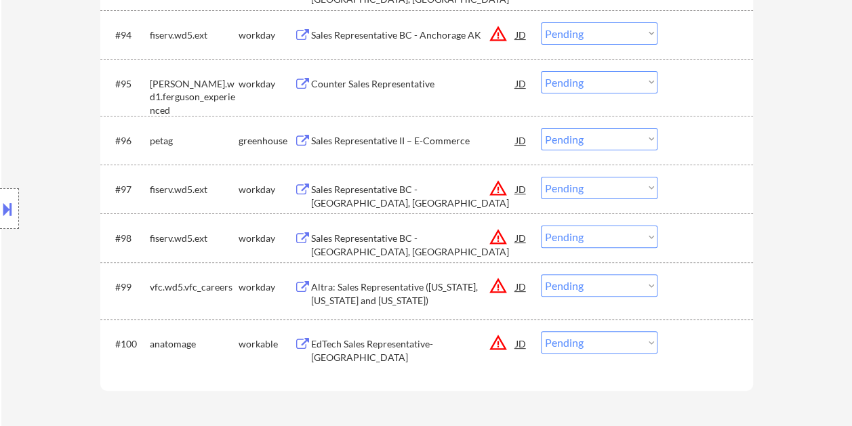
scroll to position [5219, 0]
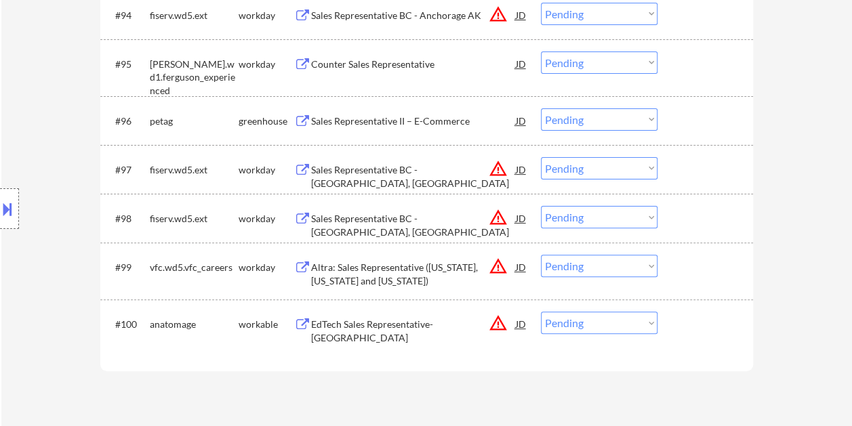
click at [678, 323] on div at bounding box center [707, 324] width 60 height 24
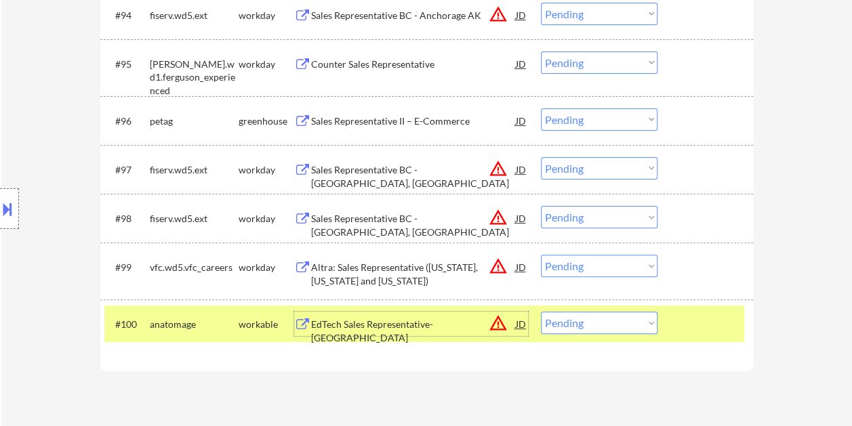
click at [457, 325] on div "EdTech Sales Representative- Midwest Region" at bounding box center [413, 331] width 205 height 26
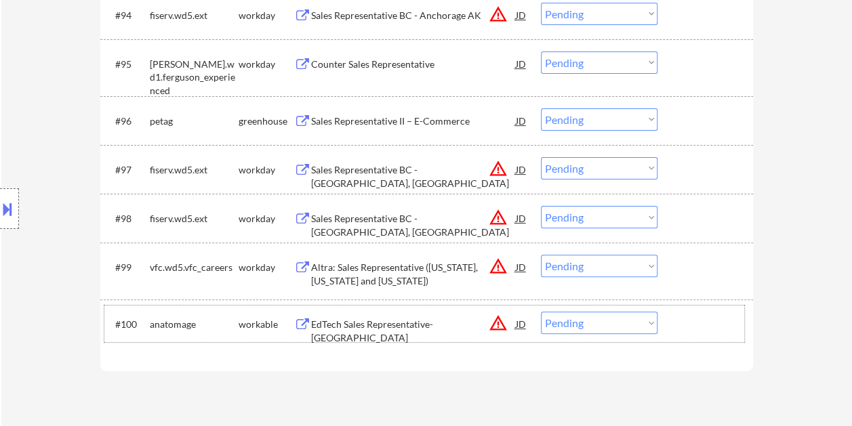
click at [708, 321] on div at bounding box center [707, 324] width 60 height 24
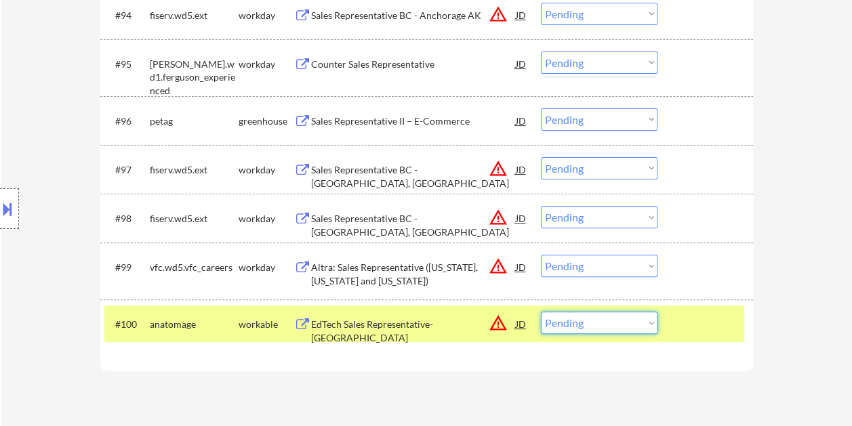
click at [649, 325] on select "Choose an option... Pending Applied Excluded (Questions) Excluded (Expired) Exc…" at bounding box center [599, 323] width 117 height 22
click at [541, 312] on select "Choose an option... Pending Applied Excluded (Questions) Excluded (Expired) Exc…" at bounding box center [599, 323] width 117 height 22
click at [685, 329] on div at bounding box center [707, 324] width 60 height 24
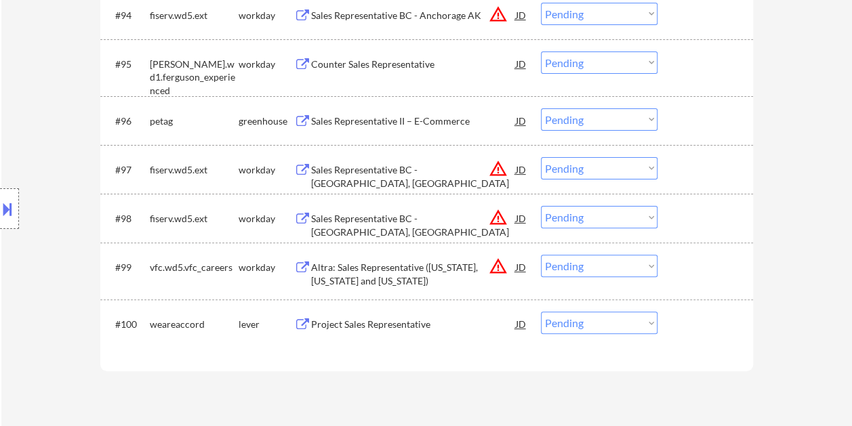
click at [695, 332] on div at bounding box center [707, 324] width 60 height 24
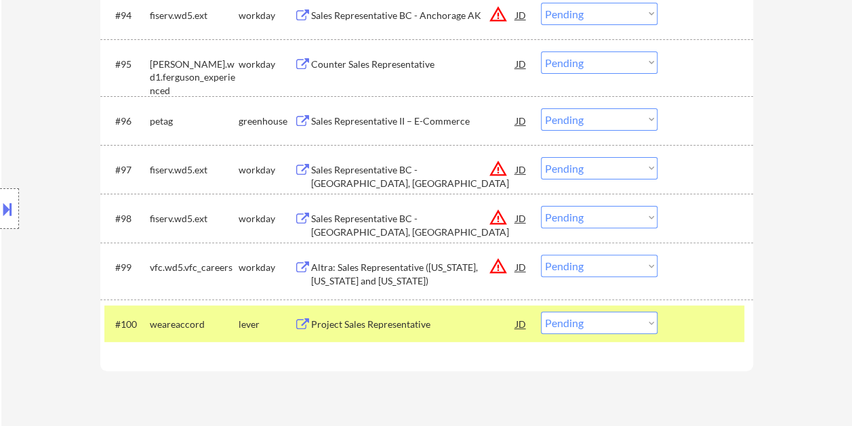
click at [483, 329] on div "Project Sales Representative" at bounding box center [413, 325] width 205 height 14
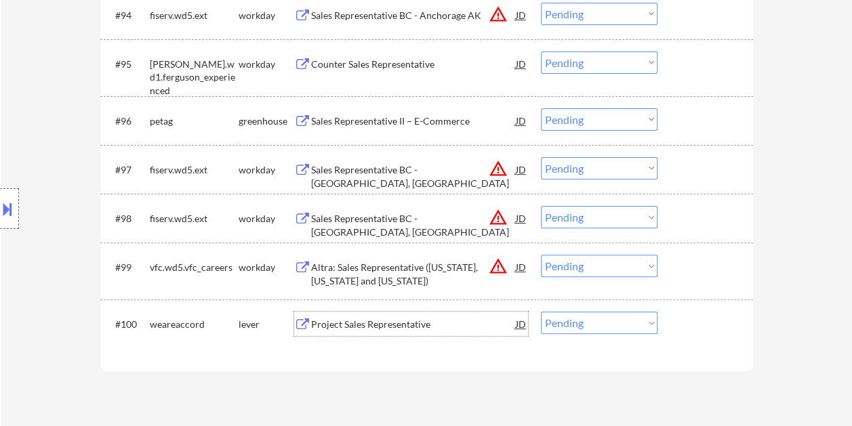
drag, startPoint x: 699, startPoint y: 331, endPoint x: 659, endPoint y: 330, distance: 40.0
click at [698, 331] on div at bounding box center [707, 324] width 60 height 24
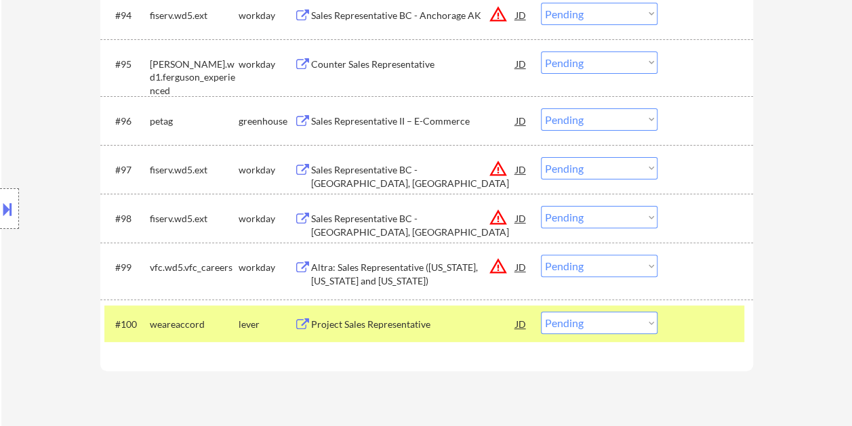
click at [645, 331] on select "Choose an option... Pending Applied Excluded (Questions) Excluded (Expired) Exc…" at bounding box center [599, 323] width 117 height 22
click at [541, 312] on select "Choose an option... Pending Applied Excluded (Questions) Excluded (Expired) Exc…" at bounding box center [599, 323] width 117 height 22
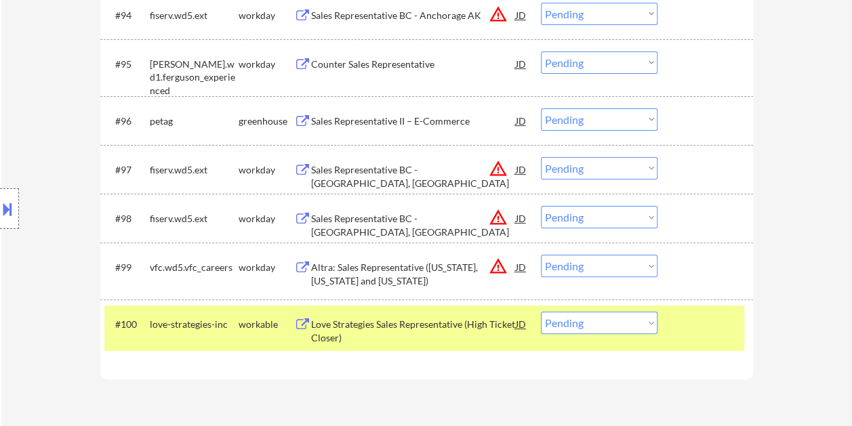
click at [470, 327] on div "Love Strategies Sales Representative (High Ticket Closer)" at bounding box center [413, 331] width 205 height 26
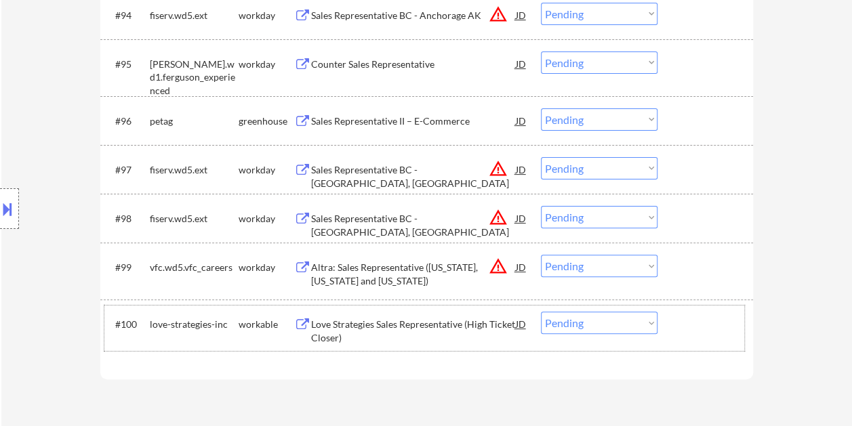
click at [686, 314] on div at bounding box center [707, 324] width 60 height 24
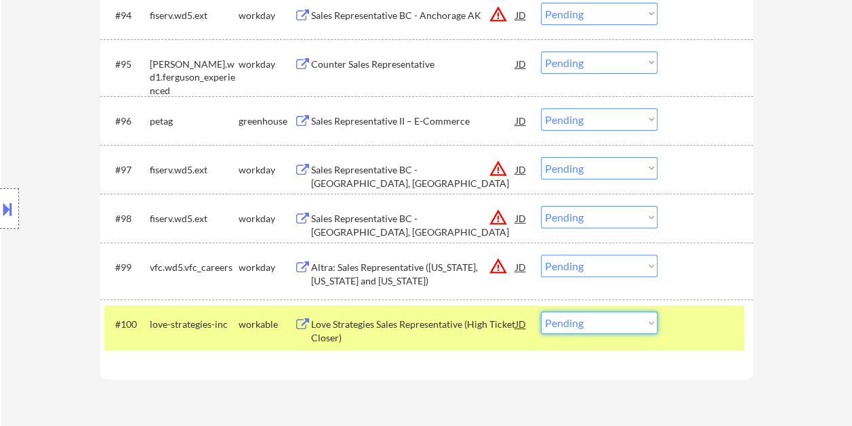
click at [645, 327] on select "Choose an option... Pending Applied Excluded (Questions) Excluded (Expired) Exc…" at bounding box center [599, 323] width 117 height 22
click at [541, 312] on select "Choose an option... Pending Applied Excluded (Questions) Excluded (Expired) Exc…" at bounding box center [599, 323] width 117 height 22
select select ""pending""
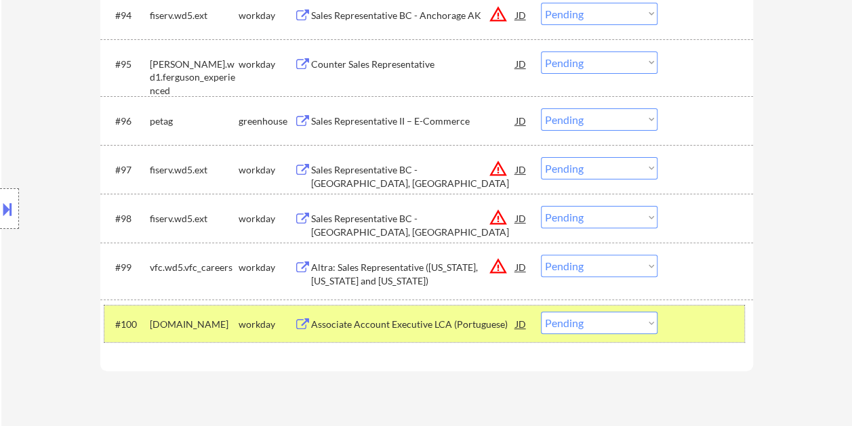
click at [687, 314] on div at bounding box center [707, 324] width 60 height 24
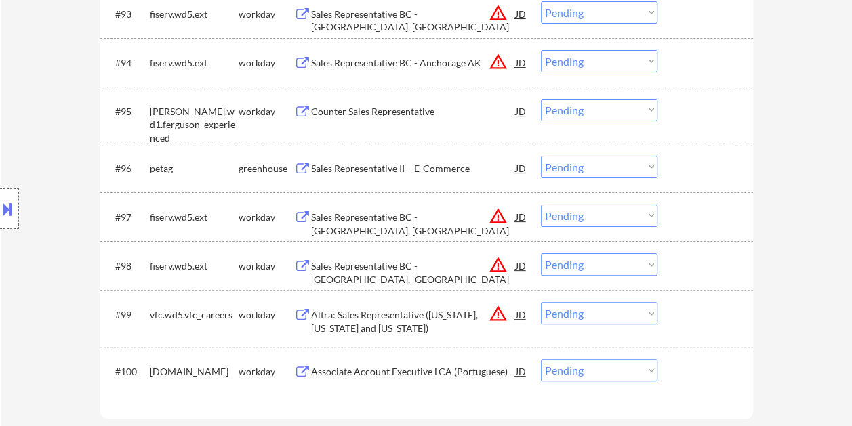
scroll to position [5151, 0]
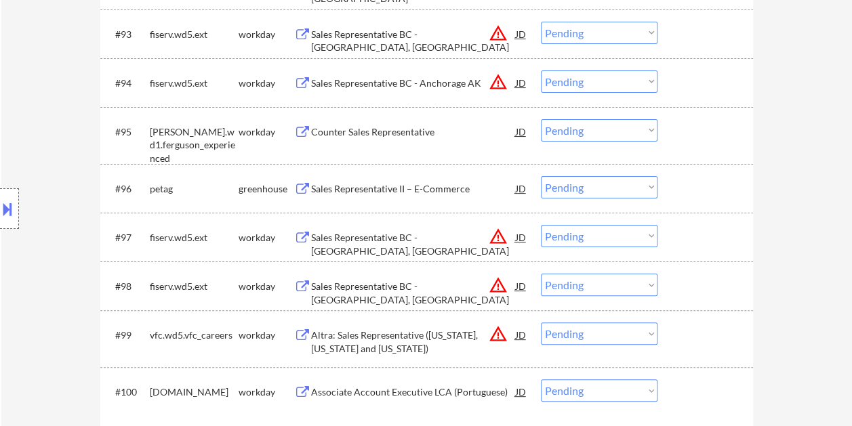
click at [693, 187] on div at bounding box center [707, 188] width 60 height 24
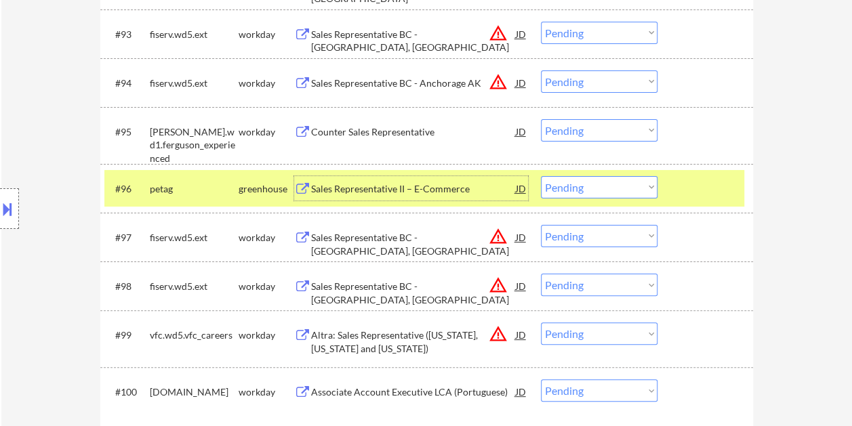
click at [471, 185] on div "Sales Representative II – E-Commerce" at bounding box center [413, 189] width 205 height 14
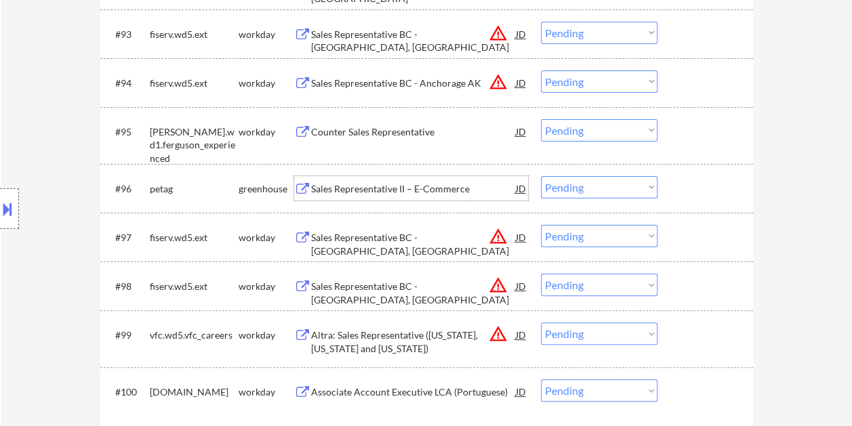
drag, startPoint x: 675, startPoint y: 190, endPoint x: 666, endPoint y: 192, distance: 9.7
click at [676, 190] on div "#96 petag greenhouse Sales Representative II – E-Commerce JD warning_amber Choo…" at bounding box center [424, 188] width 640 height 37
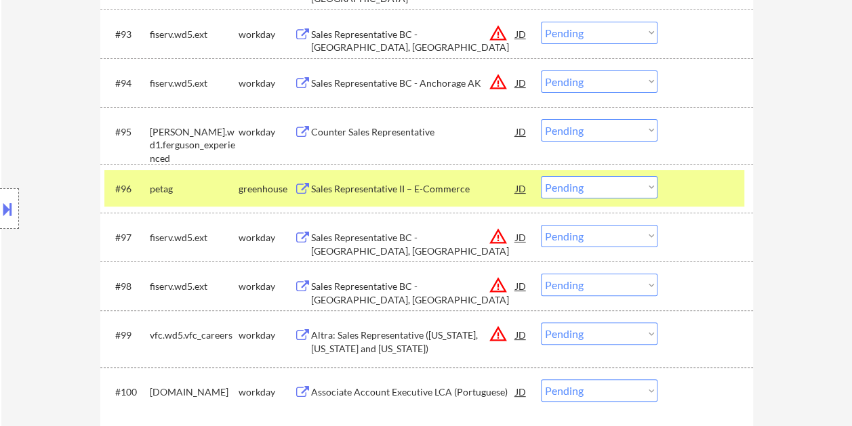
click at [635, 195] on select "Choose an option... Pending Applied Excluded (Questions) Excluded (Expired) Exc…" at bounding box center [599, 187] width 117 height 22
click at [541, 176] on select "Choose an option... Pending Applied Excluded (Questions) Excluded (Expired) Exc…" at bounding box center [599, 187] width 117 height 22
select select ""pending""
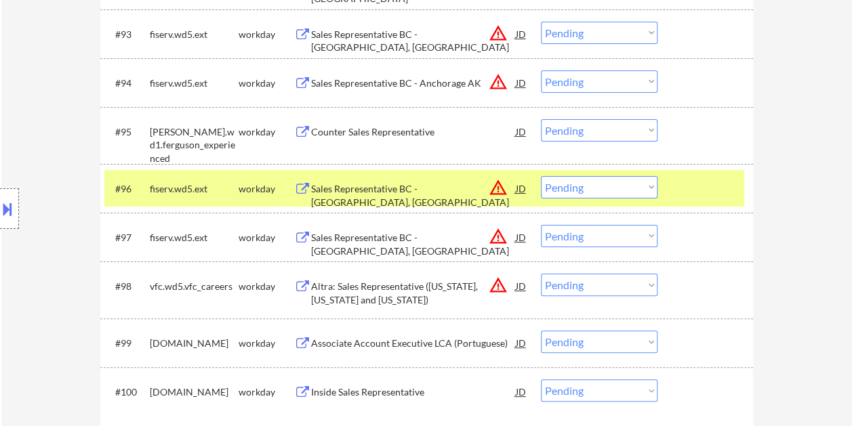
click at [706, 191] on div at bounding box center [707, 188] width 60 height 24
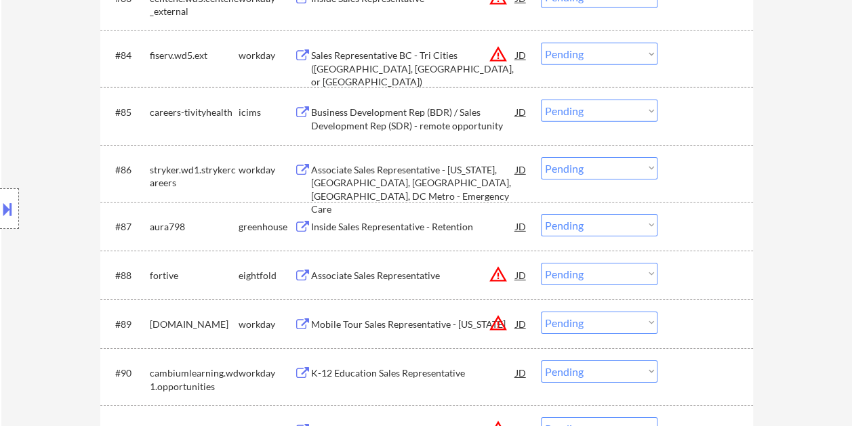
scroll to position [4609, 0]
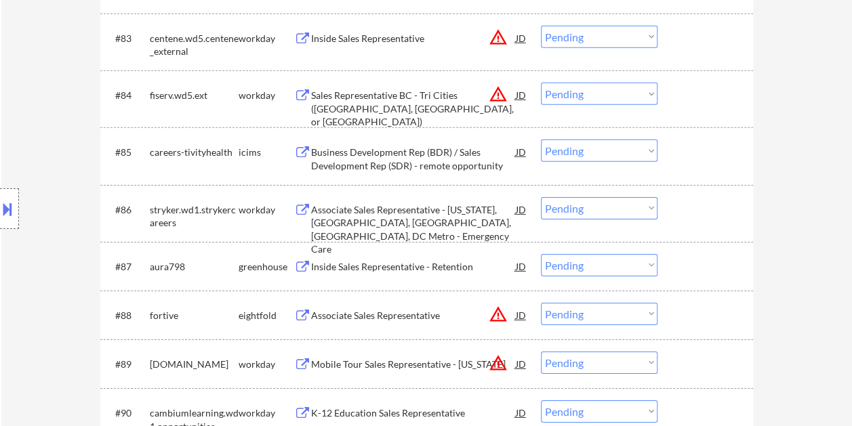
click at [707, 270] on div at bounding box center [707, 266] width 60 height 24
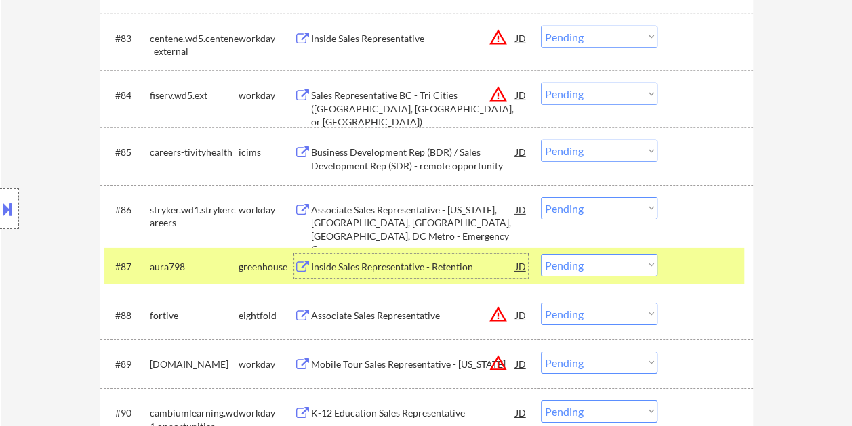
click at [484, 262] on div "Inside Sales Representative - Retention" at bounding box center [413, 267] width 205 height 14
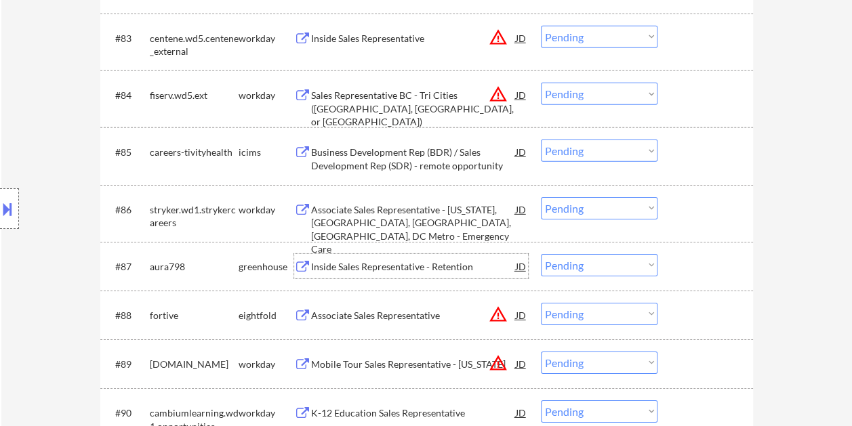
click at [694, 261] on div at bounding box center [707, 266] width 60 height 24
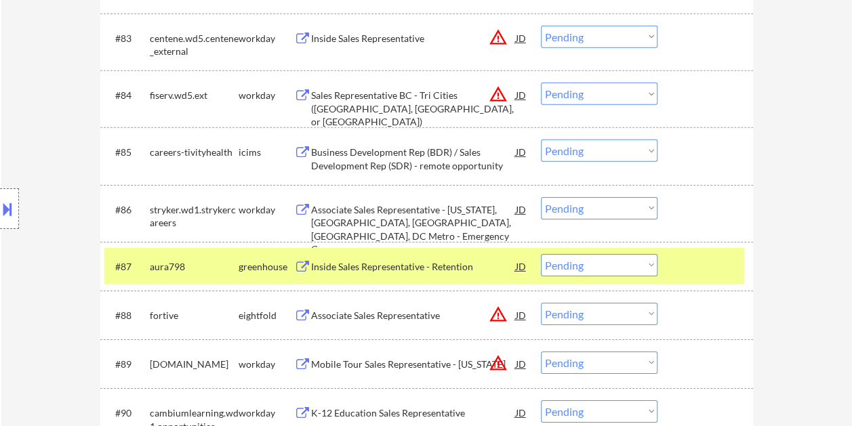
click at [644, 266] on select "Choose an option... Pending Applied Excluded (Questions) Excluded (Expired) Exc…" at bounding box center [599, 265] width 117 height 22
click at [541, 254] on select "Choose an option... Pending Applied Excluded (Questions) Excluded (Expired) Exc…" at bounding box center [599, 265] width 117 height 22
select select ""pending""
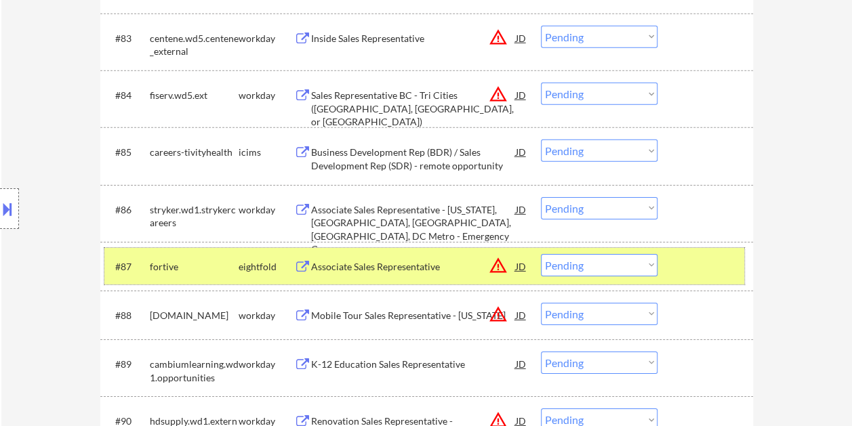
click at [699, 259] on div at bounding box center [707, 266] width 60 height 24
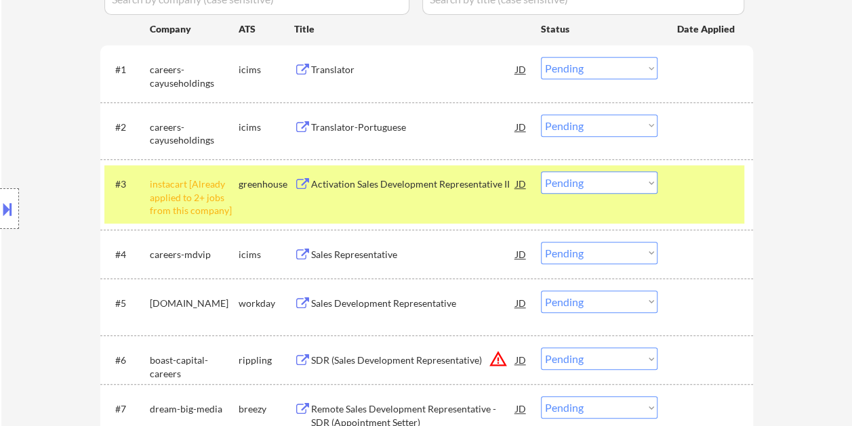
scroll to position [407, 0]
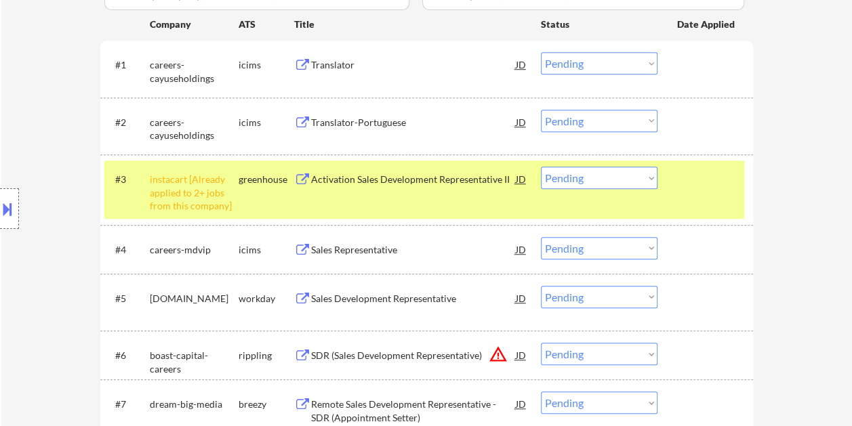
click at [683, 193] on div "#3 instacart [Already applied to 2+ jobs from this company] greenhouse Activati…" at bounding box center [424, 190] width 640 height 58
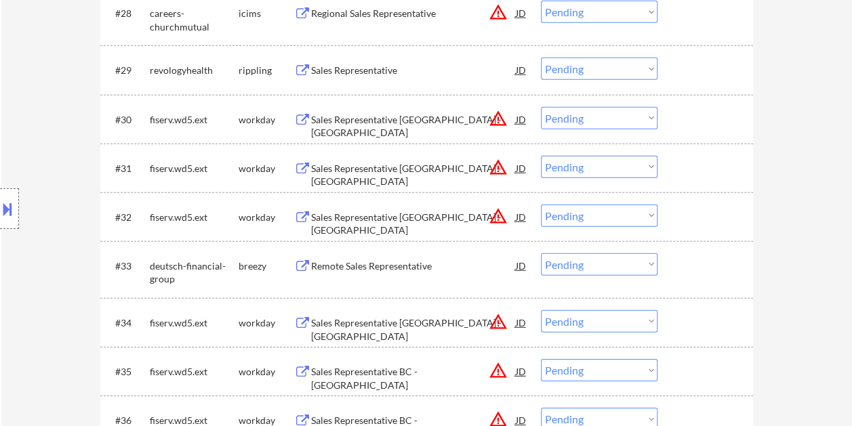
scroll to position [1966, 0]
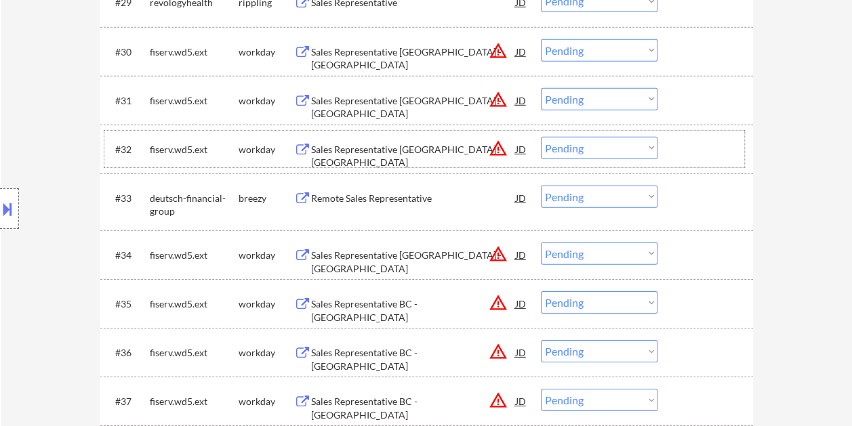
click at [686, 151] on div at bounding box center [707, 149] width 60 height 24
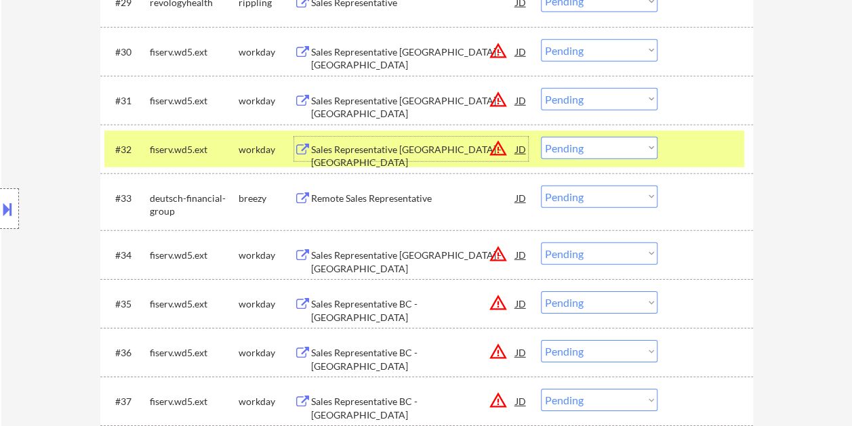
click at [358, 146] on div "Sales Representative BC - Salem" at bounding box center [413, 156] width 205 height 26
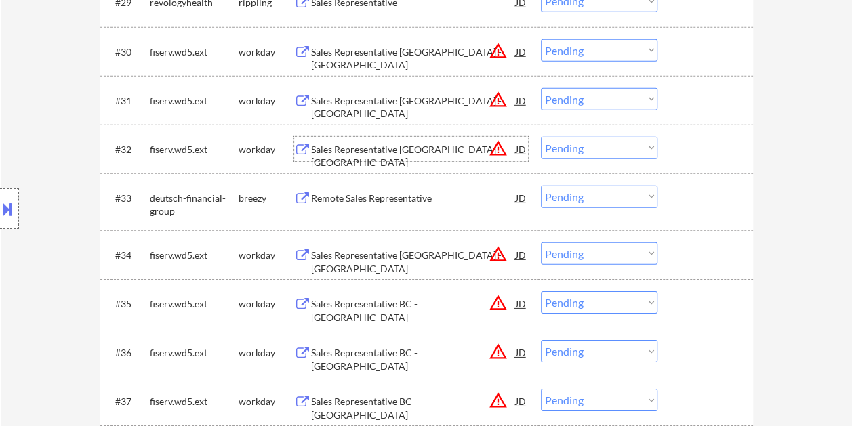
click at [705, 152] on div at bounding box center [707, 149] width 60 height 24
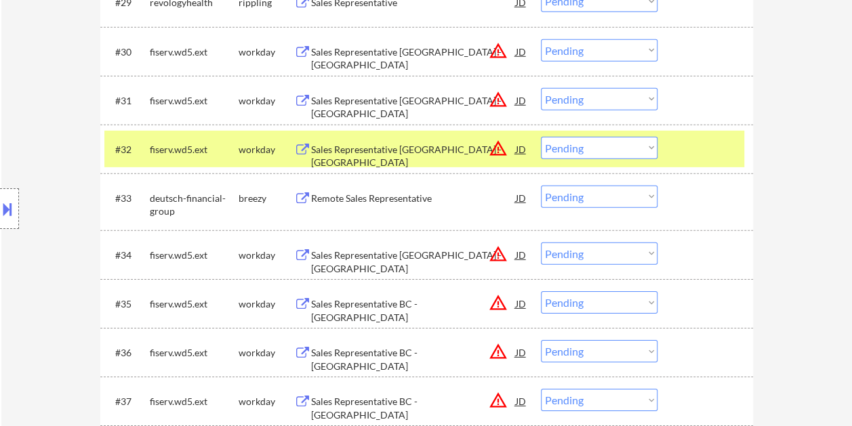
click at [649, 146] on select "Choose an option... Pending Applied Excluded (Questions) Excluded (Expired) Exc…" at bounding box center [599, 148] width 117 height 22
click at [541, 137] on select "Choose an option... Pending Applied Excluded (Questions) Excluded (Expired) Exc…" at bounding box center [599, 148] width 117 height 22
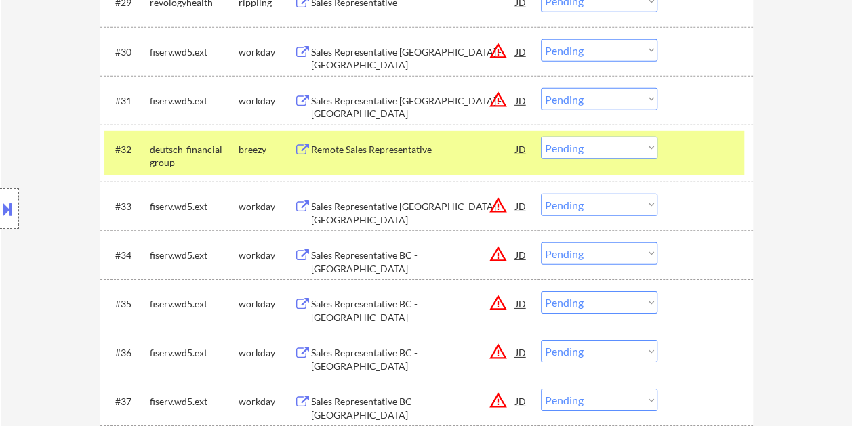
click at [675, 150] on div "#32 deutsch-financial-group breezy Remote Sales Representative JD warning_amber…" at bounding box center [424, 153] width 640 height 45
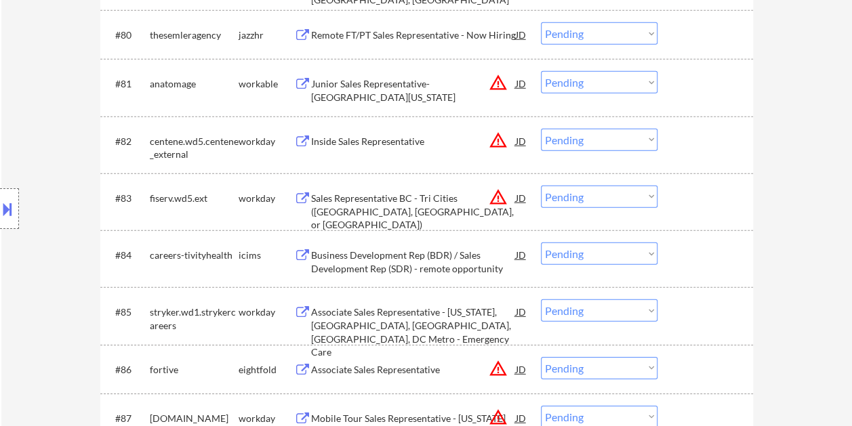
scroll to position [4473, 0]
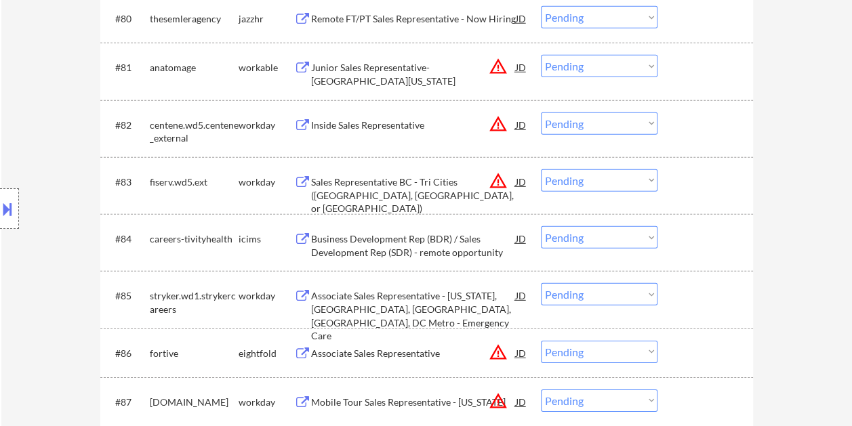
click at [699, 62] on div at bounding box center [707, 67] width 60 height 24
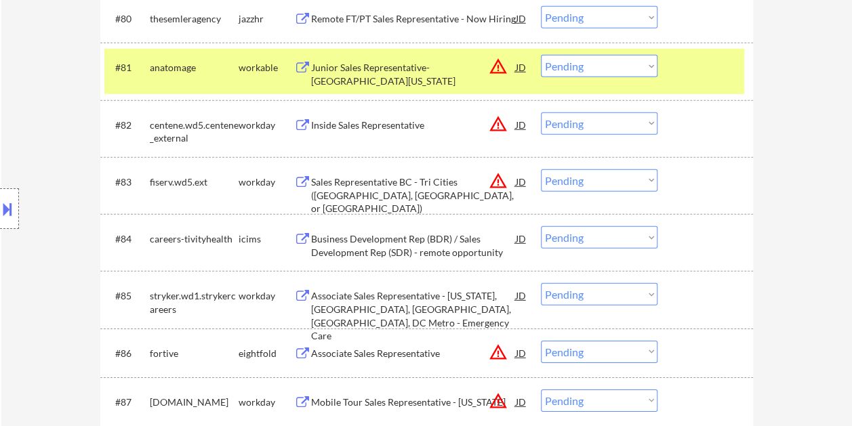
click at [470, 63] on div "Junior Sales Representative- Southern California Region" at bounding box center [413, 74] width 205 height 26
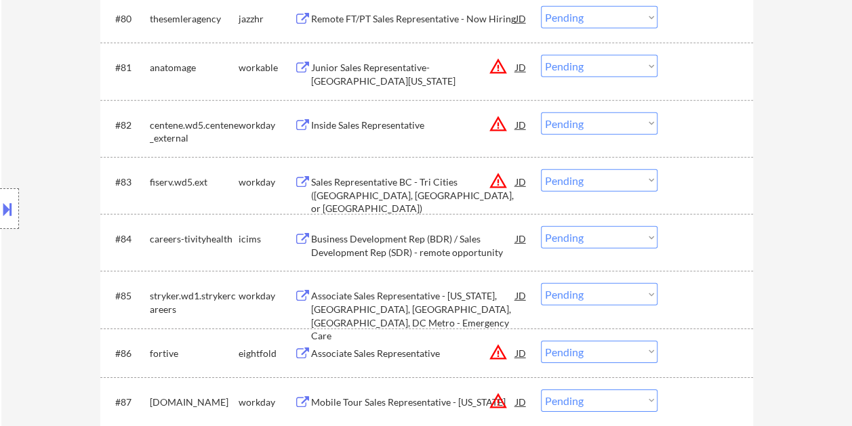
select select ""pending""
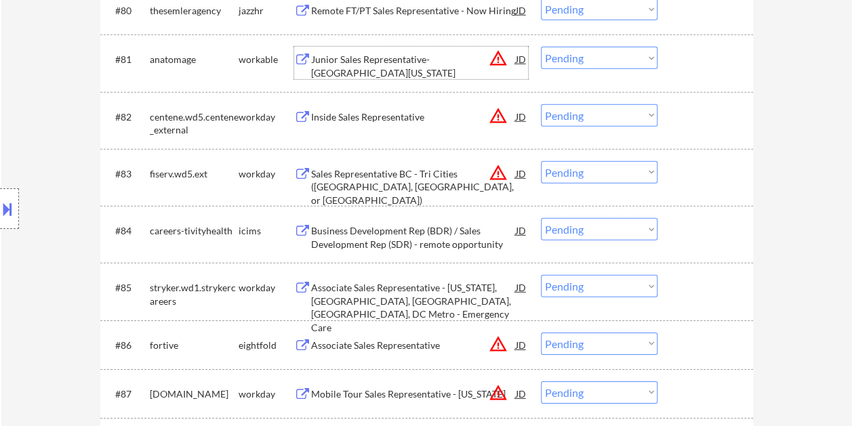
click at [682, 61] on div at bounding box center [707, 59] width 60 height 24
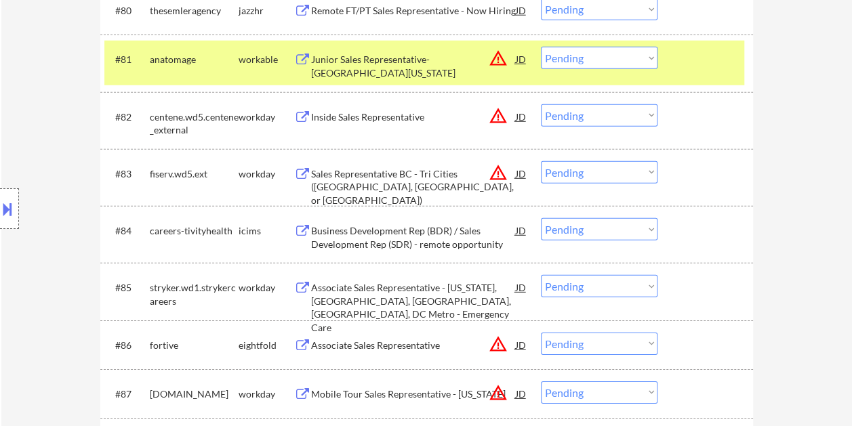
click at [641, 62] on select "Choose an option... Pending Applied Excluded (Questions) Excluded (Expired) Exc…" at bounding box center [599, 58] width 117 height 22
click at [541, 47] on select "Choose an option... Pending Applied Excluded (Questions) Excluded (Expired) Exc…" at bounding box center [599, 58] width 117 height 22
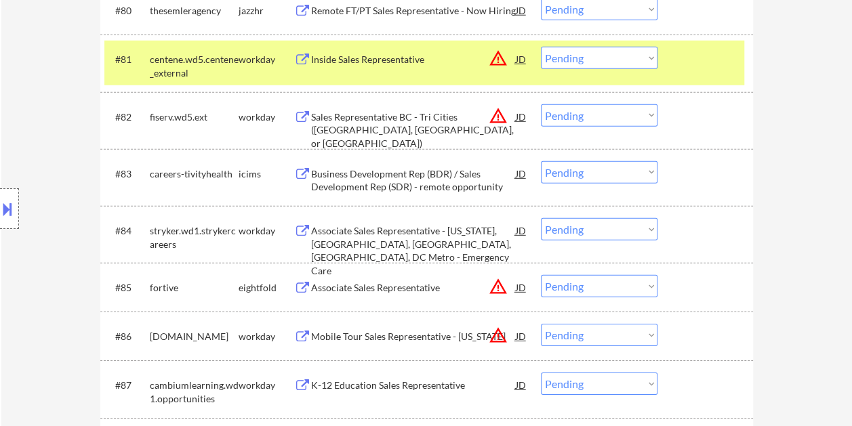
click at [691, 65] on div at bounding box center [707, 59] width 60 height 24
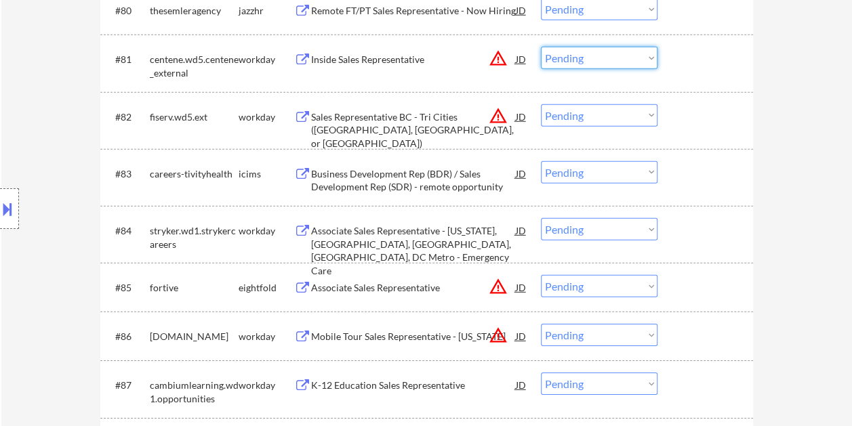
click at [647, 52] on select "Choose an option... Pending Applied Excluded (Questions) Excluded (Expired) Exc…" at bounding box center [599, 58] width 117 height 22
click at [541, 47] on select "Choose an option... Pending Applied Excluded (Questions) Excluded (Expired) Exc…" at bounding box center [599, 58] width 117 height 22
select select ""pending""
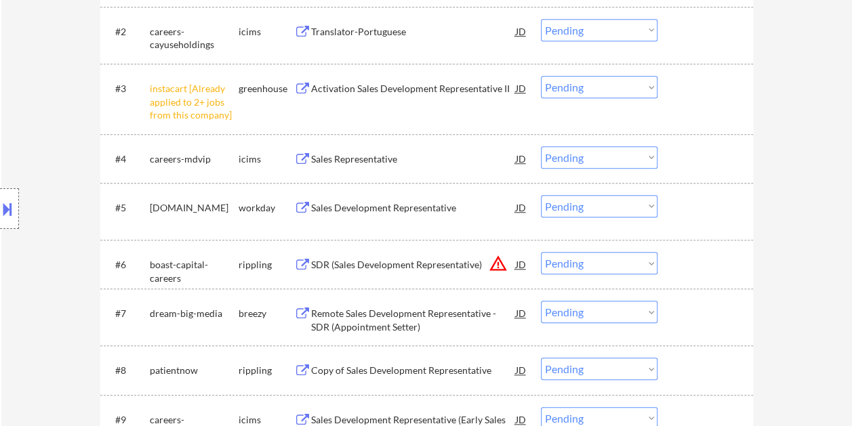
scroll to position [565, 0]
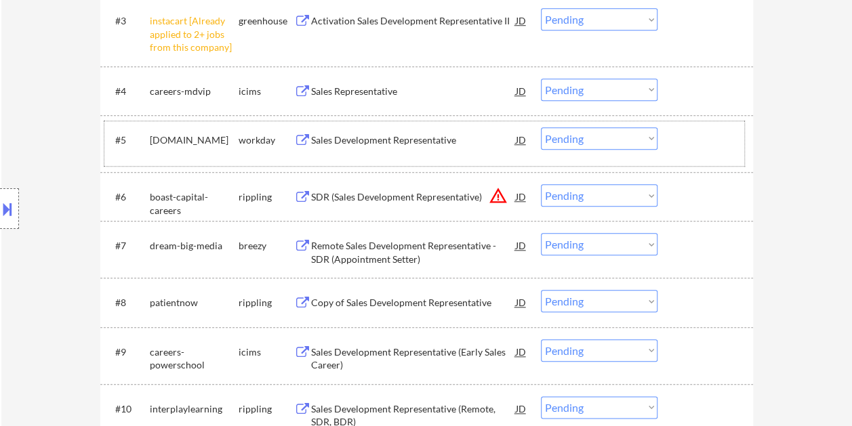
click at [694, 130] on div at bounding box center [707, 139] width 60 height 24
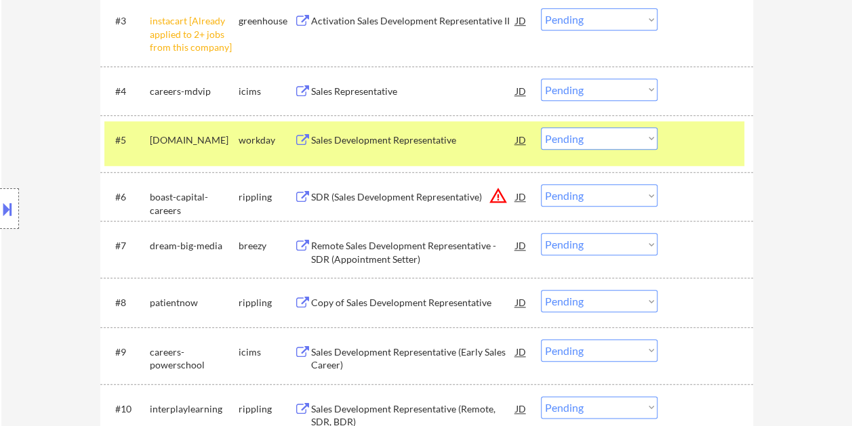
click at [458, 144] on div "Sales Development Representative" at bounding box center [413, 141] width 205 height 14
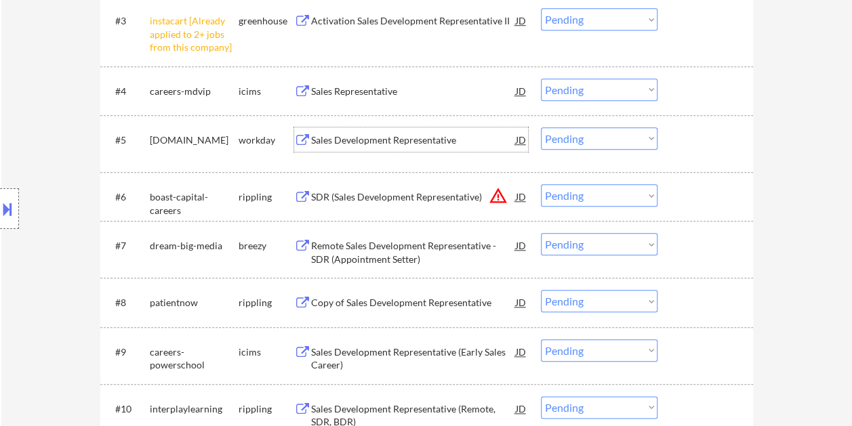
click at [697, 127] on div at bounding box center [707, 139] width 60 height 24
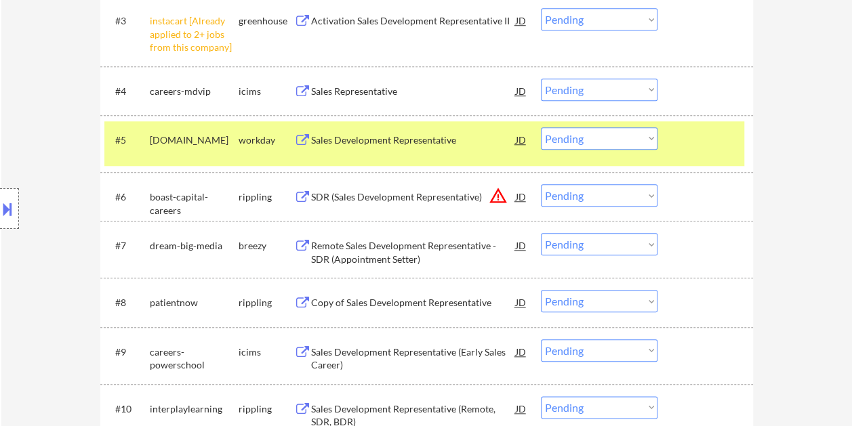
click at [649, 140] on select "Choose an option... Pending Applied Excluded (Questions) Excluded (Expired) Exc…" at bounding box center [599, 138] width 117 height 22
click at [541, 127] on select "Choose an option... Pending Applied Excluded (Questions) Excluded (Expired) Exc…" at bounding box center [599, 138] width 117 height 22
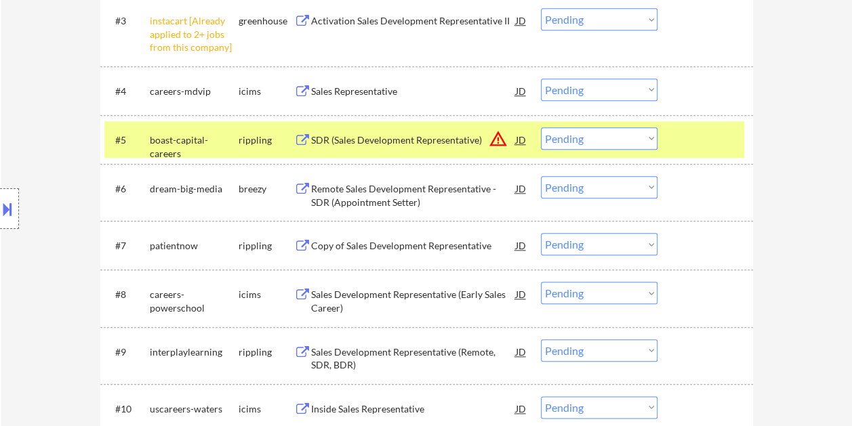
click at [680, 126] on div "#5 boast-capital-careers rippling SDR (Sales Development Representative) JD war…" at bounding box center [424, 139] width 640 height 37
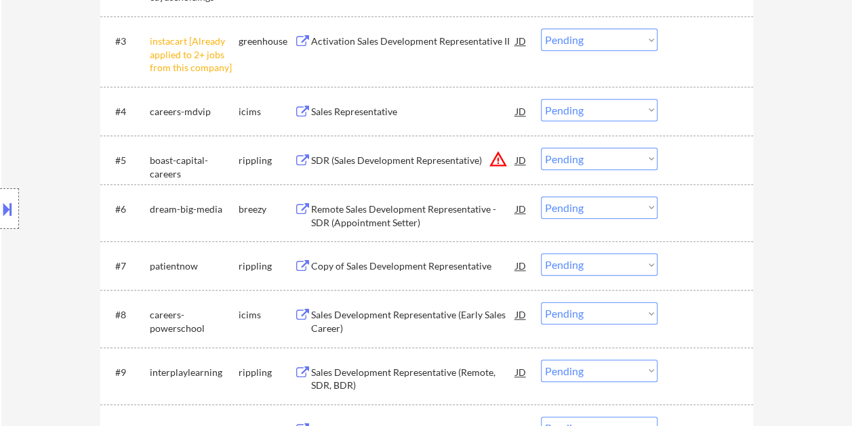
scroll to position [552, 0]
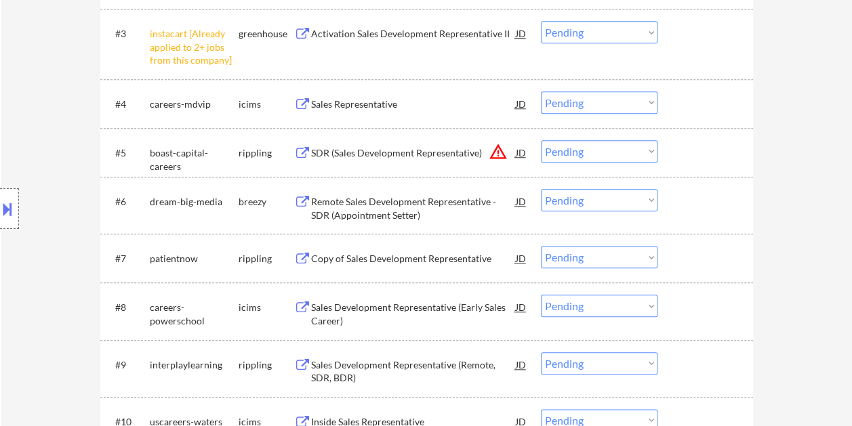
click at [682, 151] on div at bounding box center [707, 152] width 60 height 24
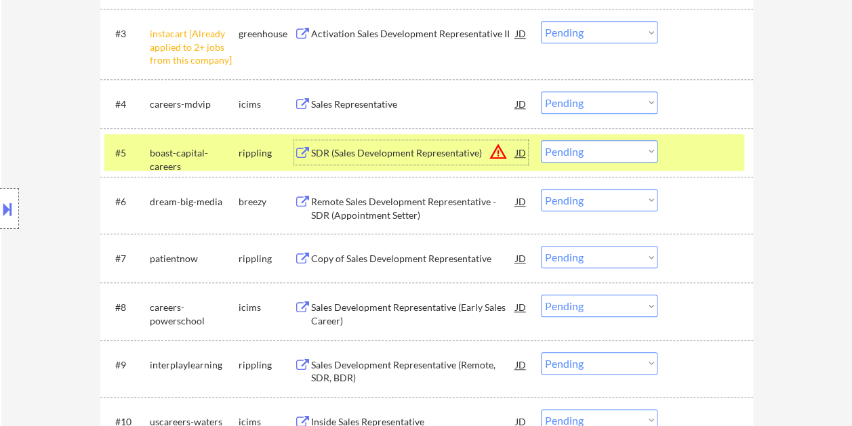
click at [382, 161] on div "SDR (Sales Development Representative)" at bounding box center [413, 152] width 205 height 24
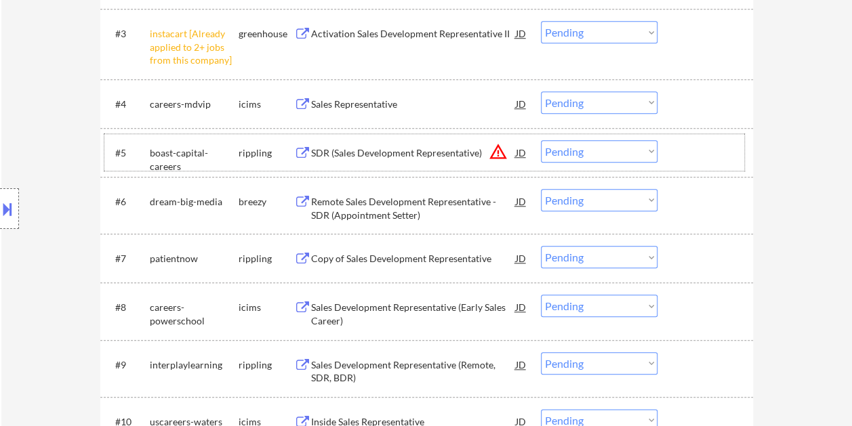
click at [667, 148] on div "#5 boast-capital-careers rippling SDR (Sales Development Representative) JD war…" at bounding box center [424, 152] width 640 height 37
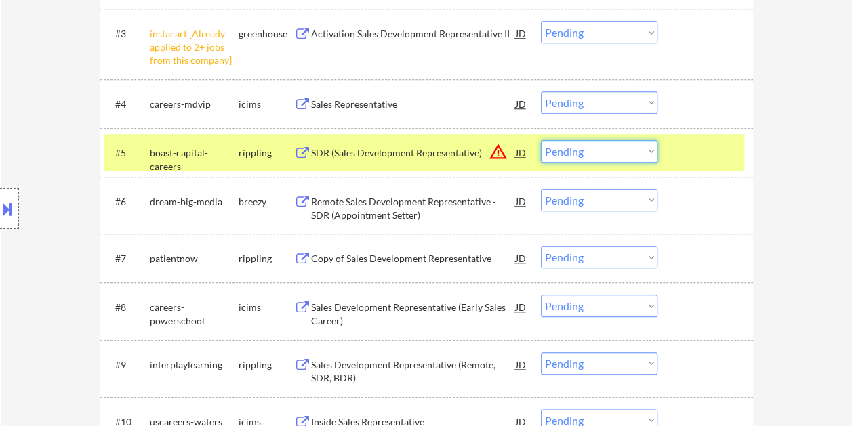
click at [651, 144] on select "Choose an option... Pending Applied Excluded (Questions) Excluded (Expired) Exc…" at bounding box center [599, 151] width 117 height 22
click at [541, 140] on select "Choose an option... Pending Applied Excluded (Questions) Excluded (Expired) Exc…" at bounding box center [599, 151] width 117 height 22
select select ""pending""
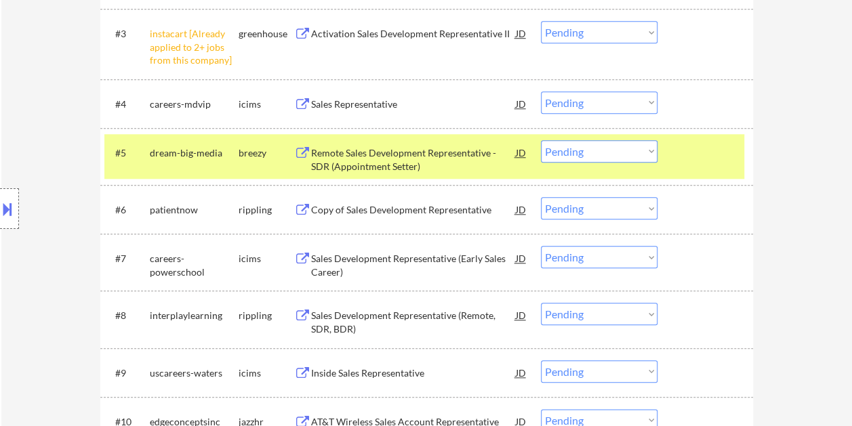
click at [670, 149] on div "#5 dream-big-media breezy Remote Sales Development Representative - SDR (Appoin…" at bounding box center [424, 156] width 640 height 45
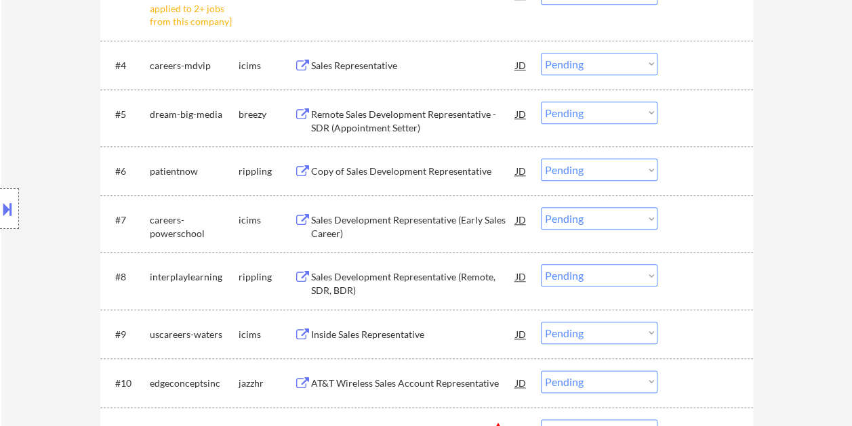
scroll to position [620, 0]
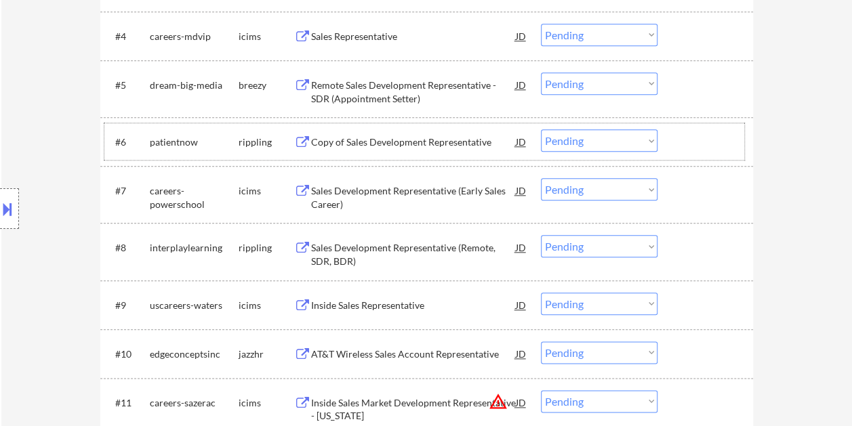
click at [690, 135] on div at bounding box center [707, 141] width 60 height 24
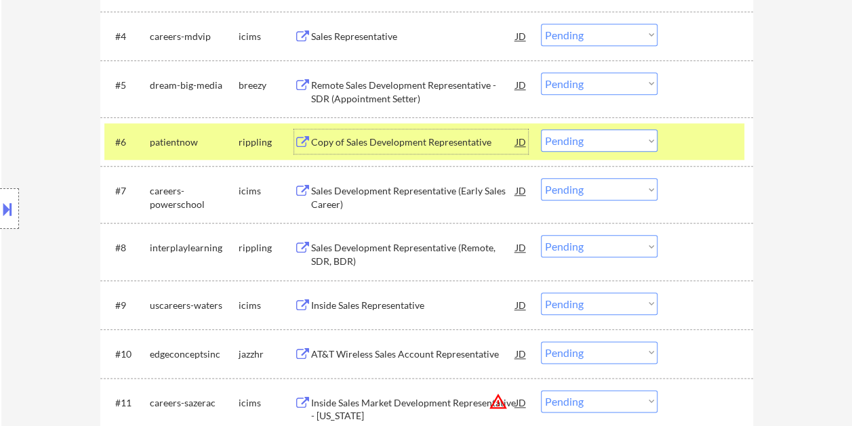
click at [438, 144] on div "Copy of Sales Development Representative" at bounding box center [413, 143] width 205 height 14
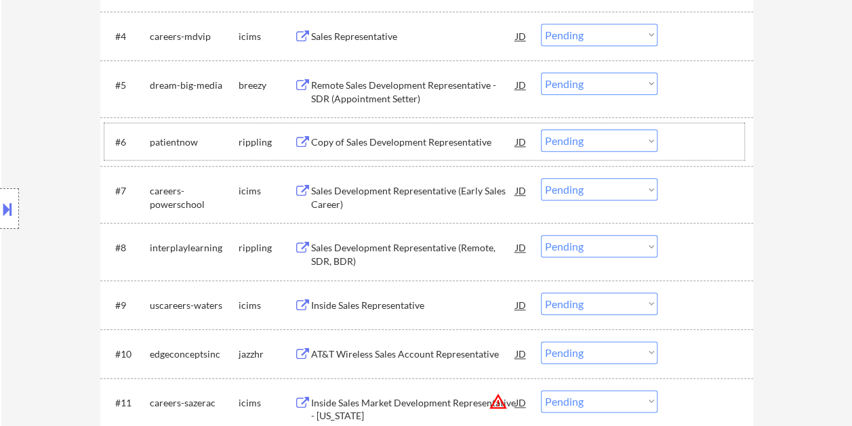
click at [691, 139] on div at bounding box center [707, 141] width 60 height 24
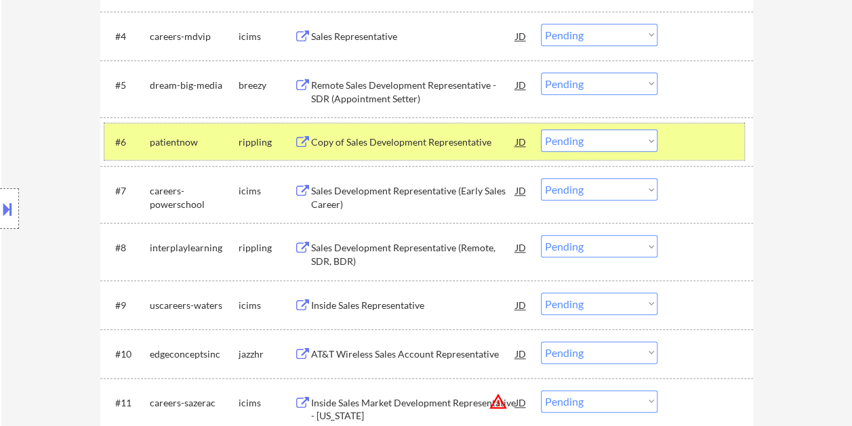
click at [643, 138] on select "Choose an option... Pending Applied Excluded (Questions) Excluded (Expired) Exc…" at bounding box center [599, 140] width 117 height 22
click at [541, 129] on select "Choose an option... Pending Applied Excluded (Questions) Excluded (Expired) Exc…" at bounding box center [599, 140] width 117 height 22
select select ""pending""
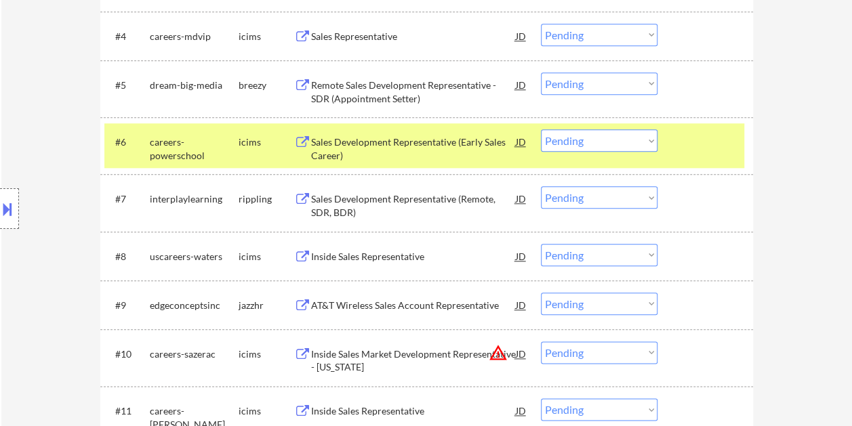
click at [668, 145] on div "#6 careers-powerschool icims Sales Development Representative (Early Sales Care…" at bounding box center [424, 145] width 640 height 45
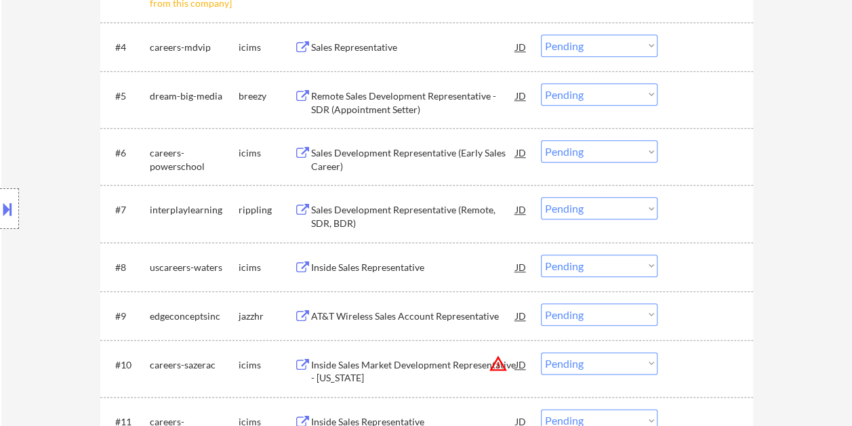
scroll to position [610, 0]
click at [674, 208] on div "#7 interplaylearning rippling Sales Development Representative (Remote, SDR, BD…" at bounding box center [424, 212] width 640 height 45
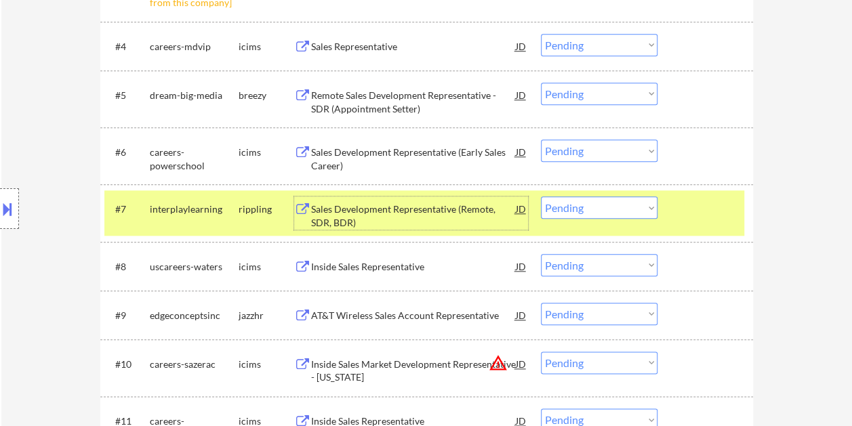
click at [424, 213] on div "Sales Development Representative (Remote, SDR, BDR)" at bounding box center [413, 216] width 205 height 26
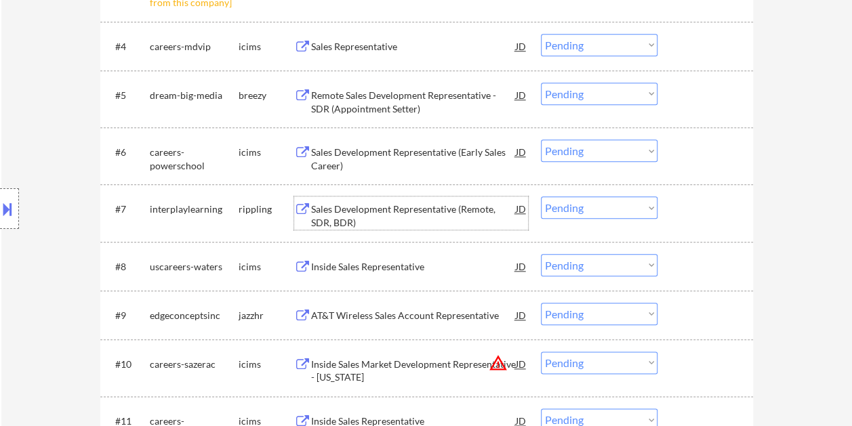
click at [676, 202] on div "#7 interplaylearning rippling Sales Development Representative (Remote, SDR, BD…" at bounding box center [424, 212] width 640 height 45
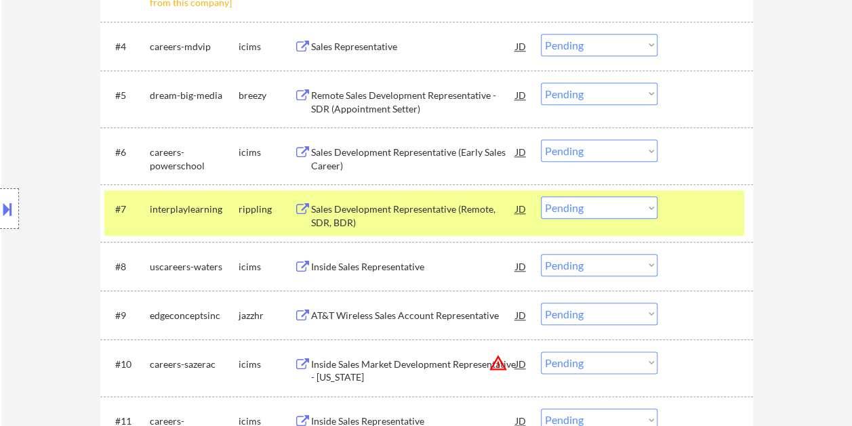
click at [644, 209] on select "Choose an option... Pending Applied Excluded (Questions) Excluded (Expired) Exc…" at bounding box center [599, 208] width 117 height 22
click at [541, 197] on select "Choose an option... Pending Applied Excluded (Questions) Excluded (Expired) Exc…" at bounding box center [599, 208] width 117 height 22
select select ""pending""
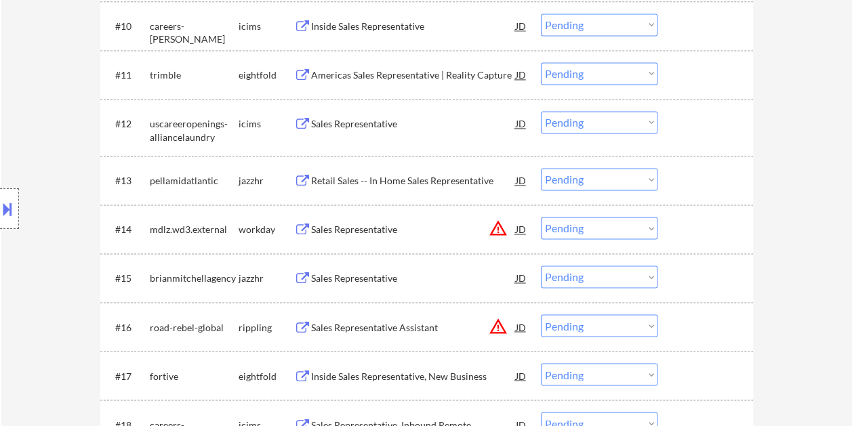
scroll to position [949, 0]
click at [706, 226] on div at bounding box center [707, 228] width 60 height 24
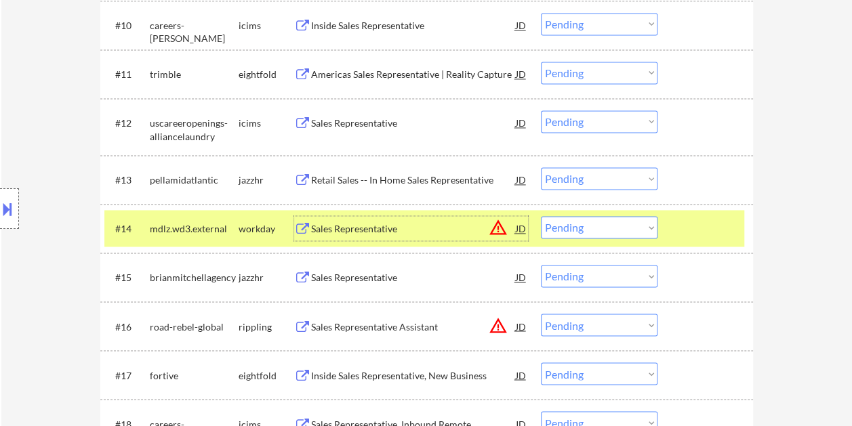
click at [449, 226] on div "Sales Representative" at bounding box center [413, 229] width 205 height 14
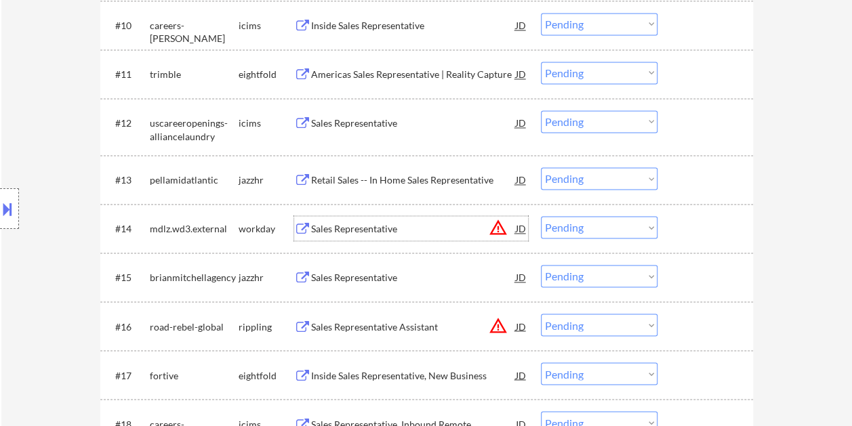
click at [678, 221] on div at bounding box center [707, 228] width 60 height 24
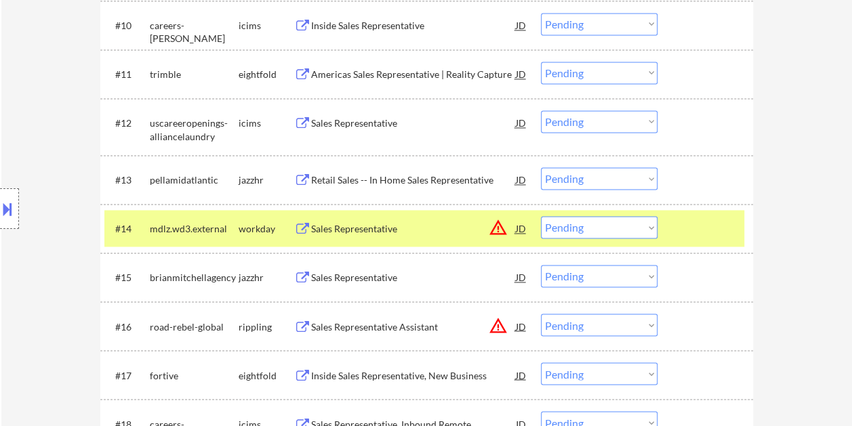
click at [648, 227] on select "Choose an option... Pending Applied Excluded (Questions) Excluded (Expired) Exc…" at bounding box center [599, 227] width 117 height 22
click at [541, 216] on select "Choose an option... Pending Applied Excluded (Questions) Excluded (Expired) Exc…" at bounding box center [599, 227] width 117 height 22
select select ""pending""
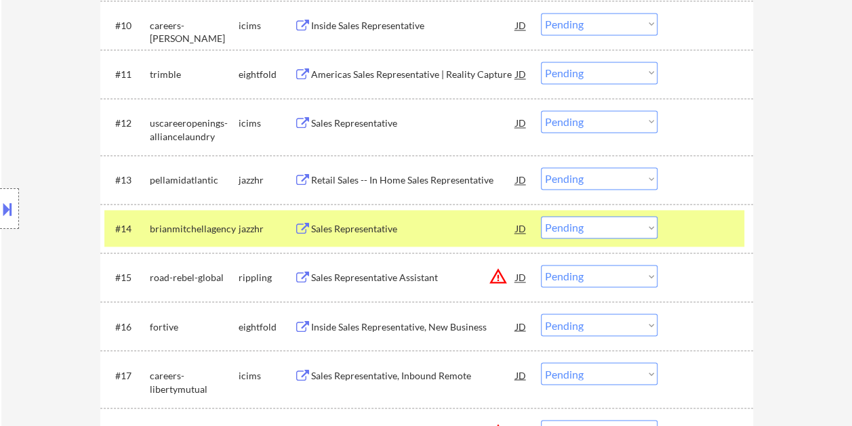
click at [677, 230] on div at bounding box center [707, 228] width 60 height 24
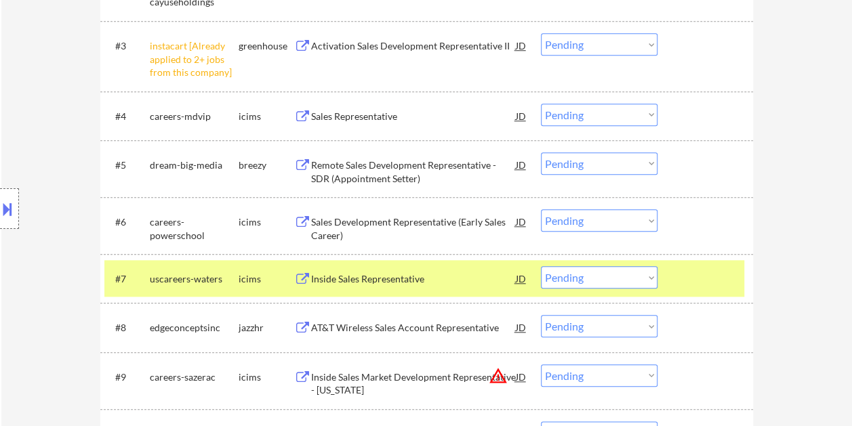
scroll to position [0, 0]
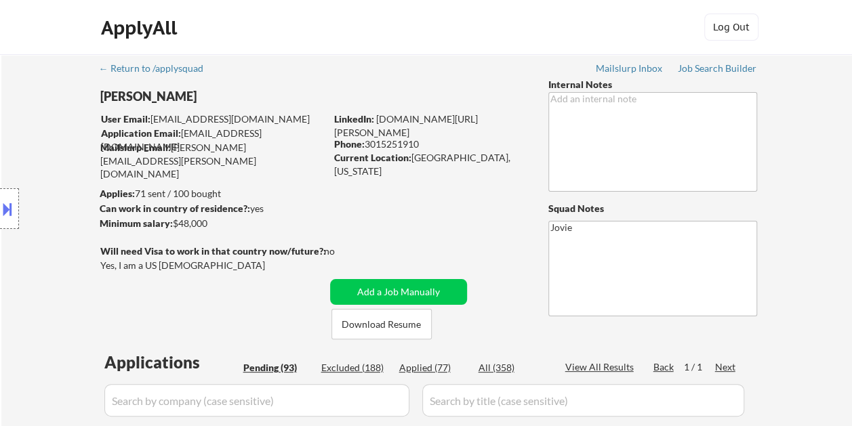
click at [437, 367] on div "Applied (77)" at bounding box center [433, 368] width 68 height 14
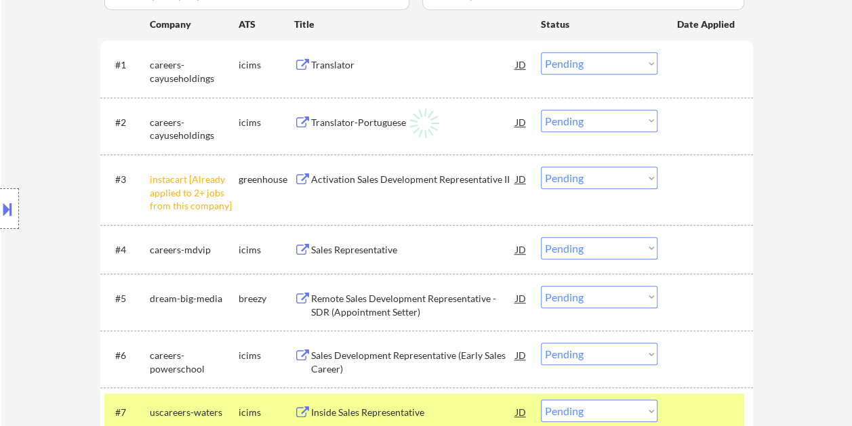
select select ""applied""
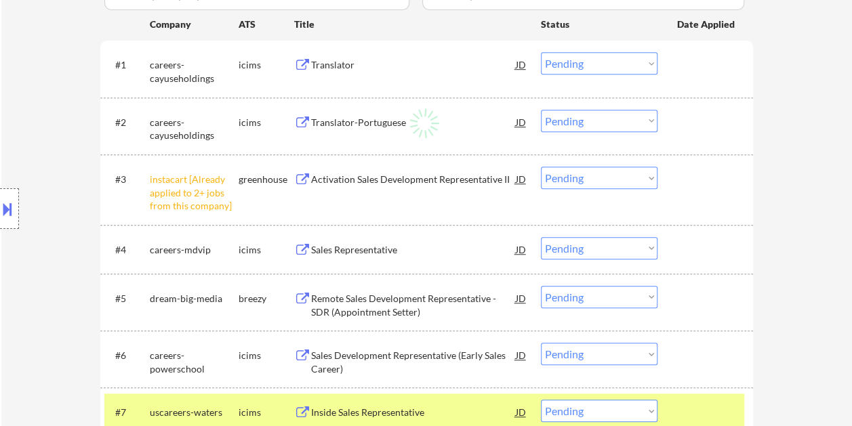
select select ""applied""
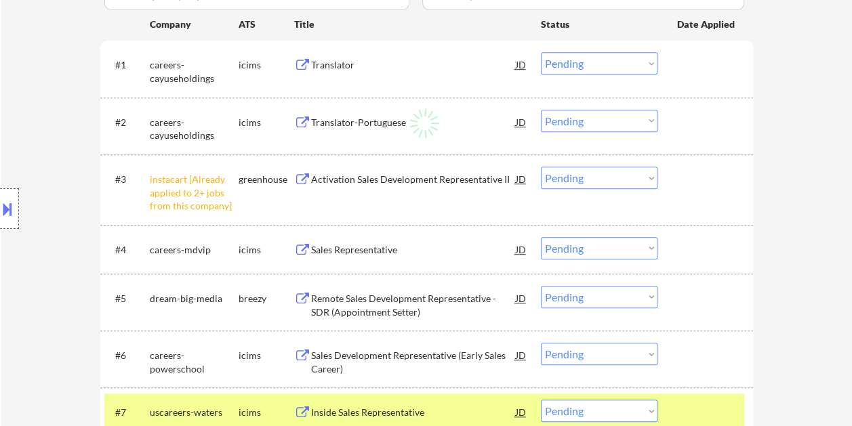
select select ""applied""
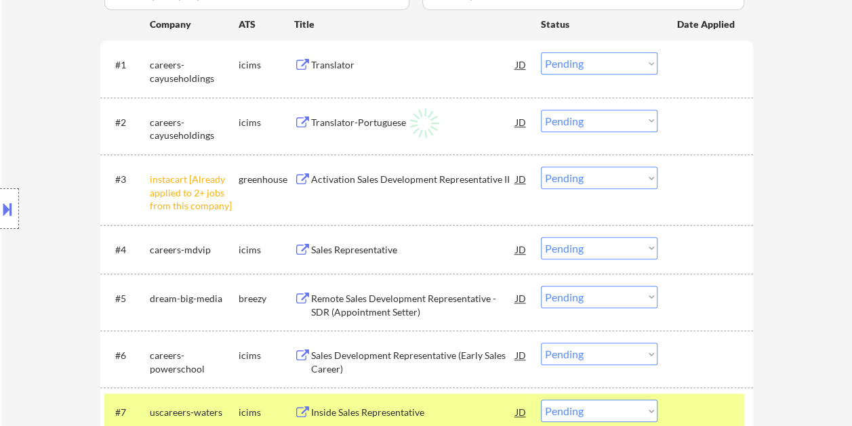
select select ""applied""
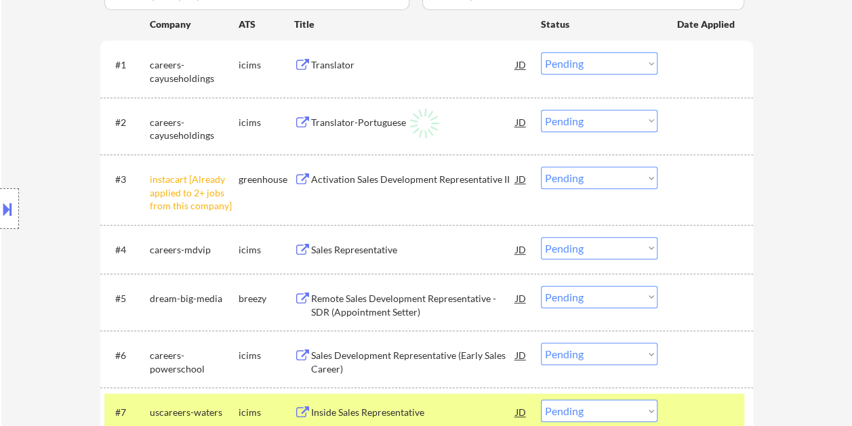
select select ""applied""
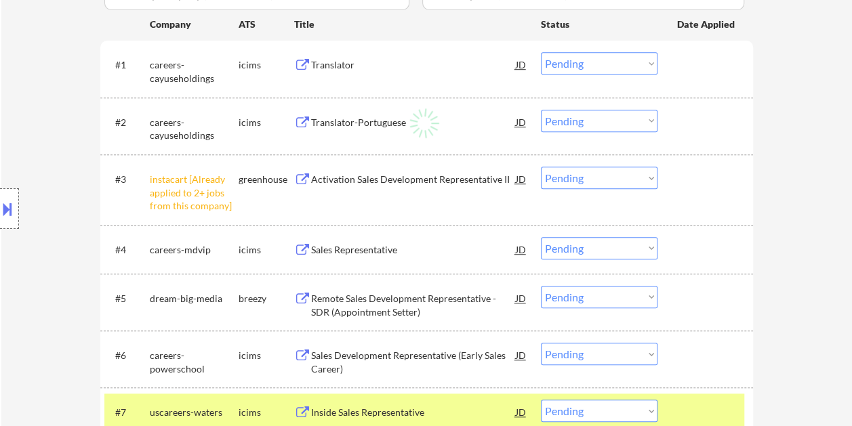
select select ""applied""
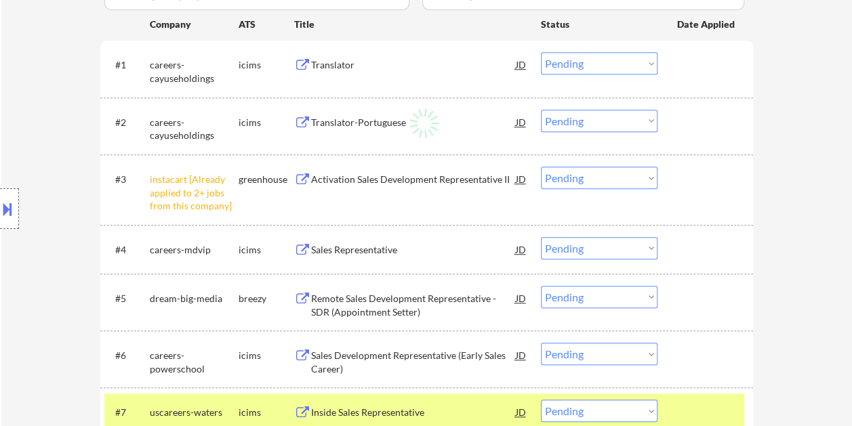
select select ""applied""
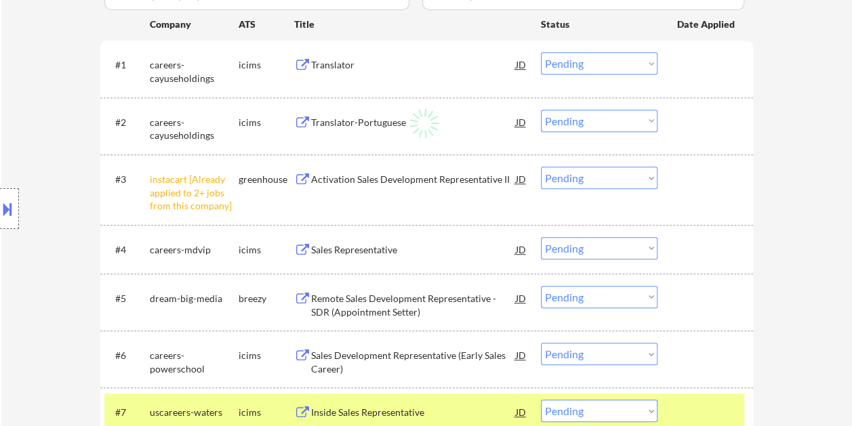
select select ""applied""
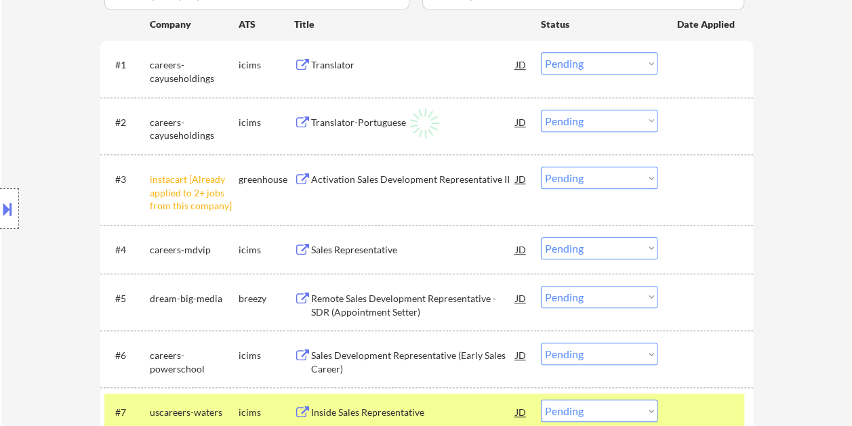
select select ""applied""
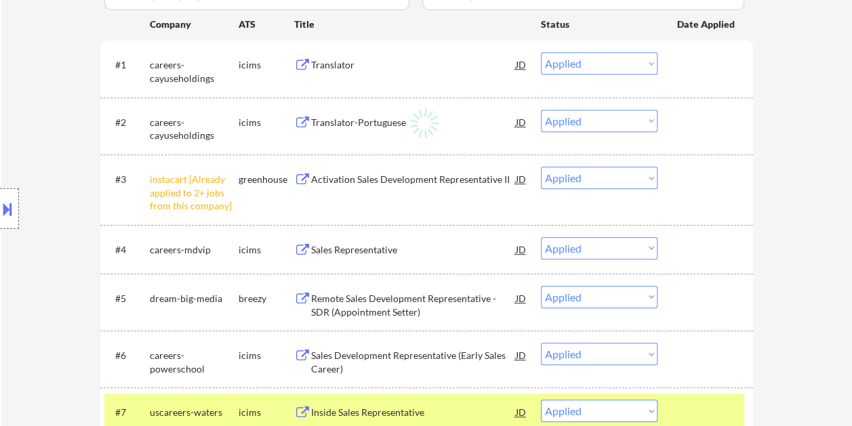
select select ""applied""
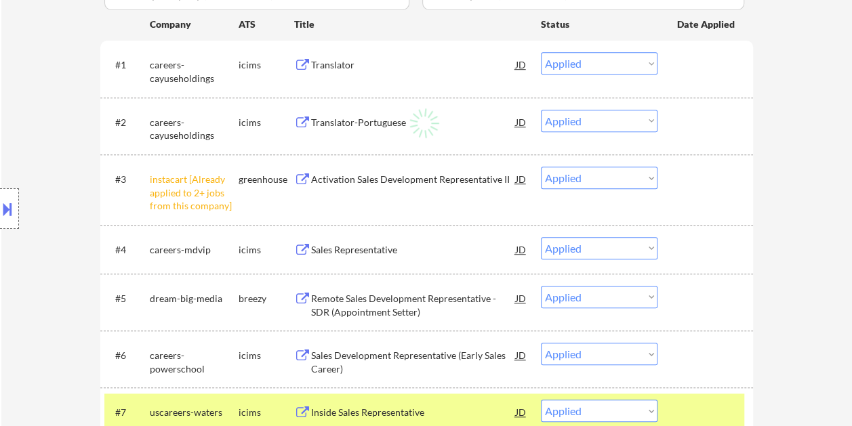
select select ""applied""
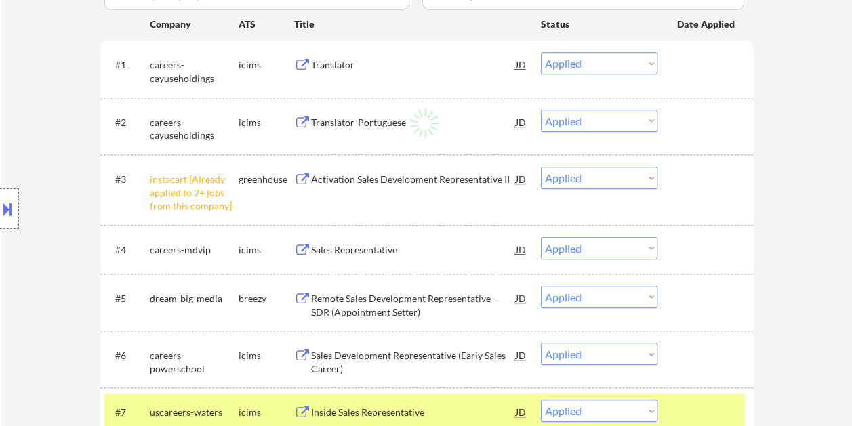
select select ""applied""
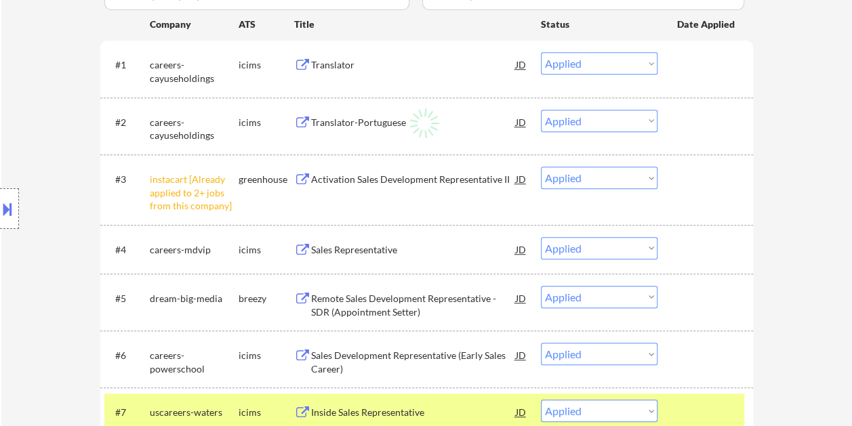
select select ""applied""
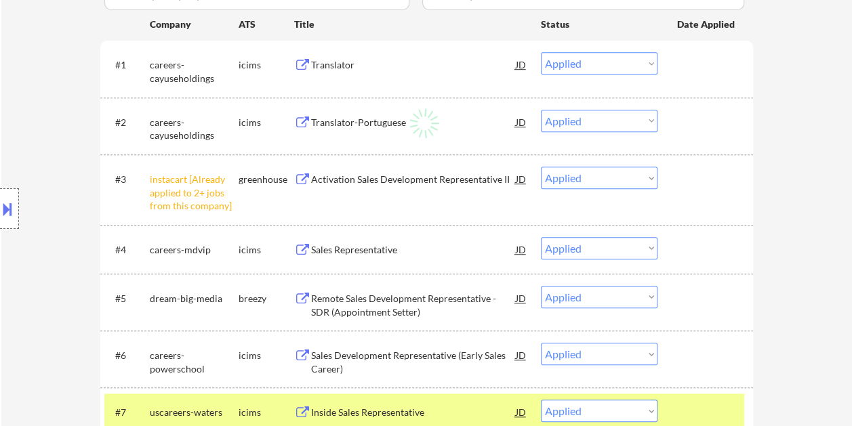
select select ""applied""
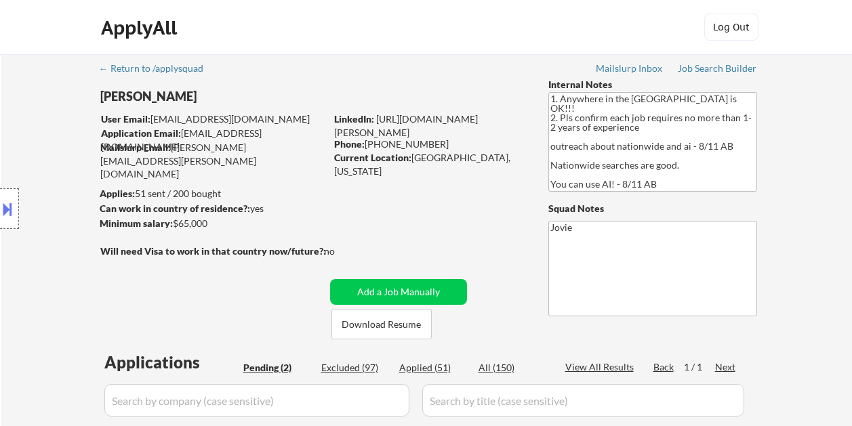
select select ""pending""
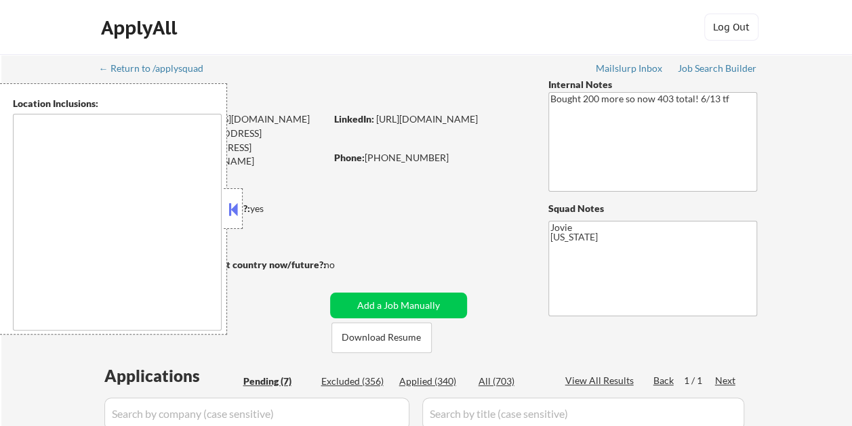
select select ""pending""
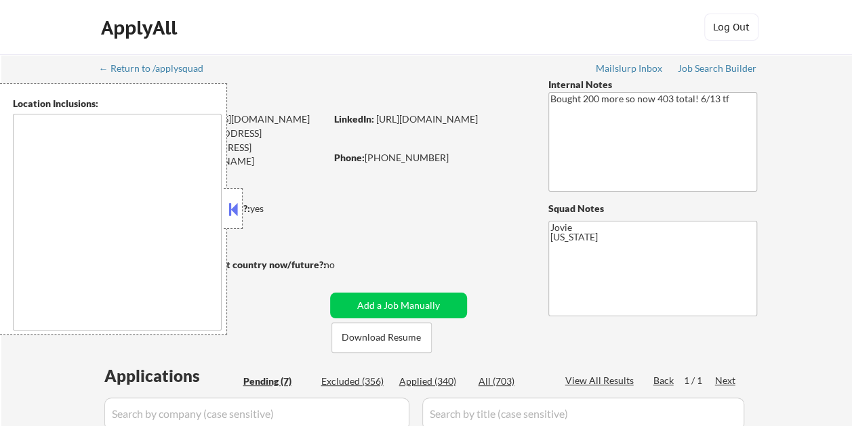
select select ""pending""
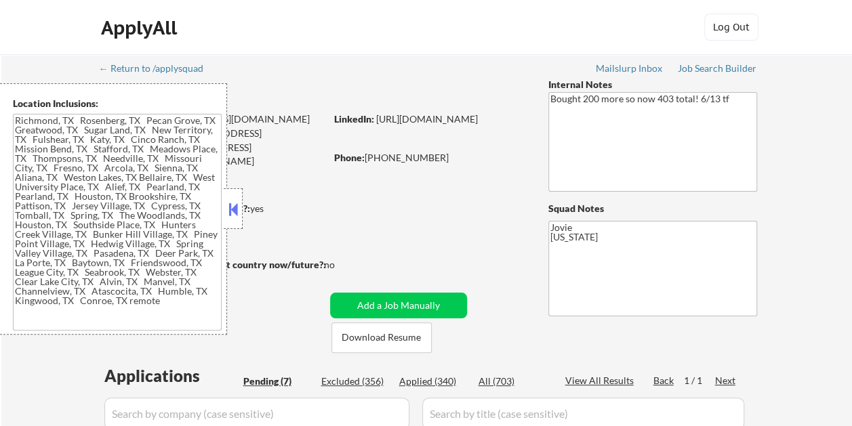
type textarea "Richmond, TX Rosenberg, TX Pecan Grove, TX Greatwood, TX Sugar Land, TX New Ter…"
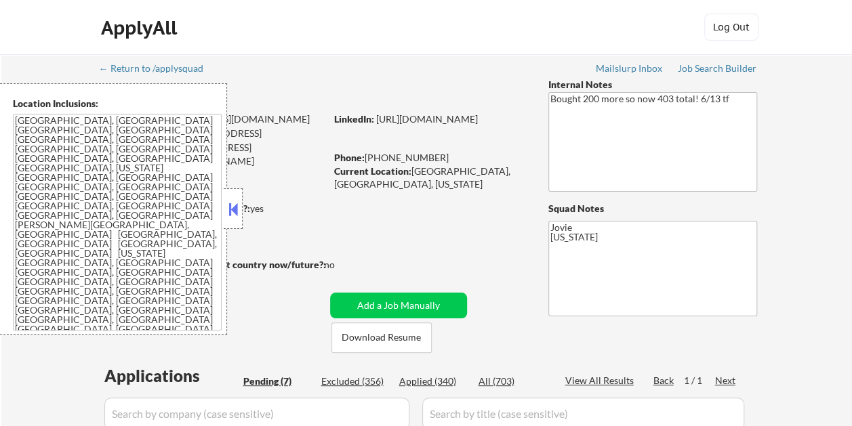
click at [234, 203] on button at bounding box center [233, 209] width 15 height 20
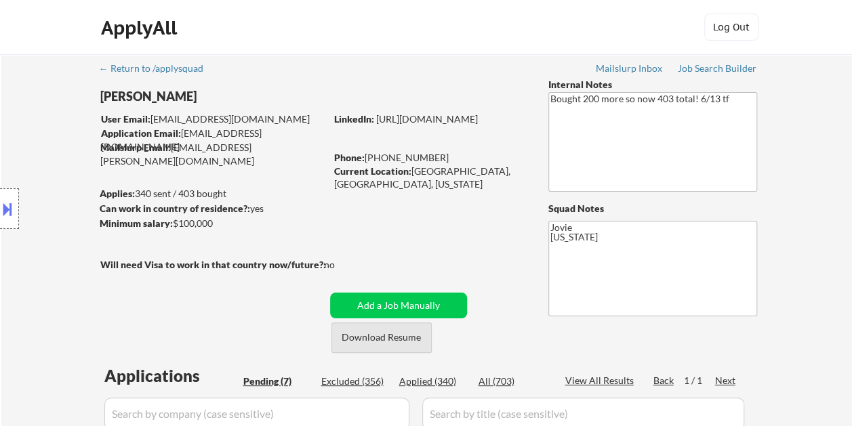
click at [399, 338] on button "Download Resume" at bounding box center [381, 338] width 100 height 30
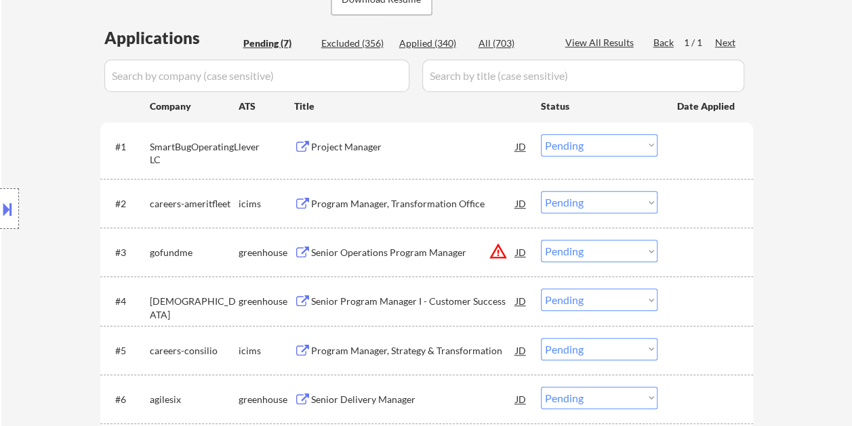
scroll to position [339, 0]
click at [693, 146] on div at bounding box center [707, 146] width 60 height 24
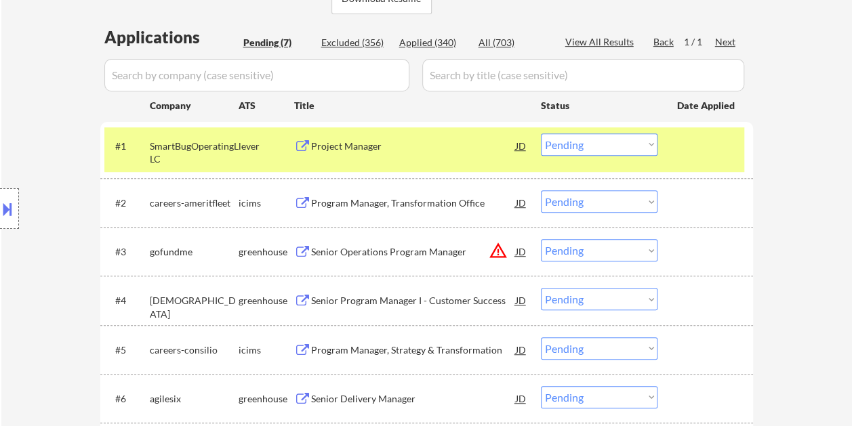
click at [458, 146] on div "Project Manager" at bounding box center [413, 147] width 205 height 14
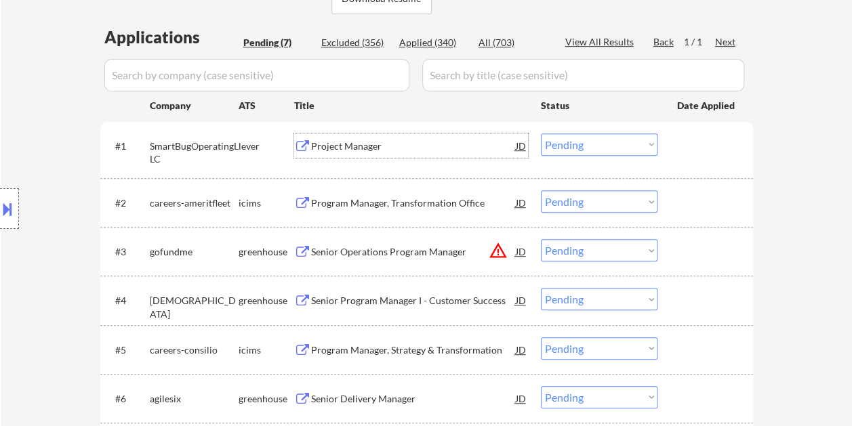
drag, startPoint x: 679, startPoint y: 137, endPoint x: 674, endPoint y: 143, distance: 7.7
click at [680, 138] on div at bounding box center [707, 146] width 60 height 24
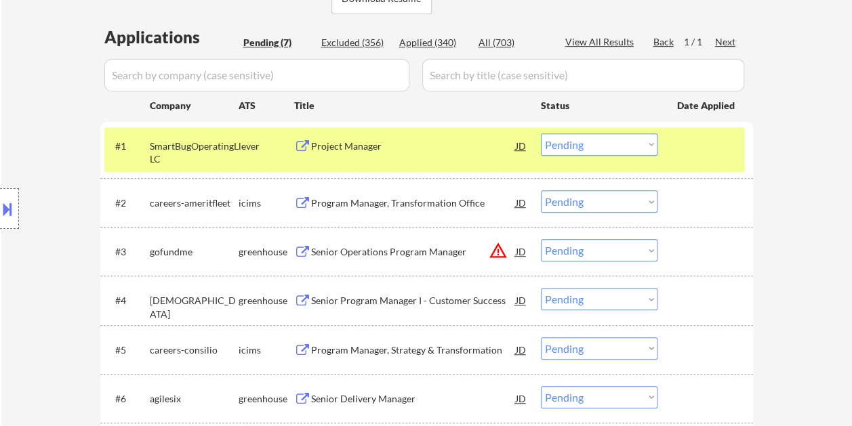
click at [640, 142] on select "Choose an option... Pending Applied Excluded (Questions) Excluded (Expired) Exc…" at bounding box center [599, 145] width 117 height 22
click at [541, 134] on select "Choose an option... Pending Applied Excluded (Questions) Excluded (Expired) Exc…" at bounding box center [599, 145] width 117 height 22
select select ""pending""
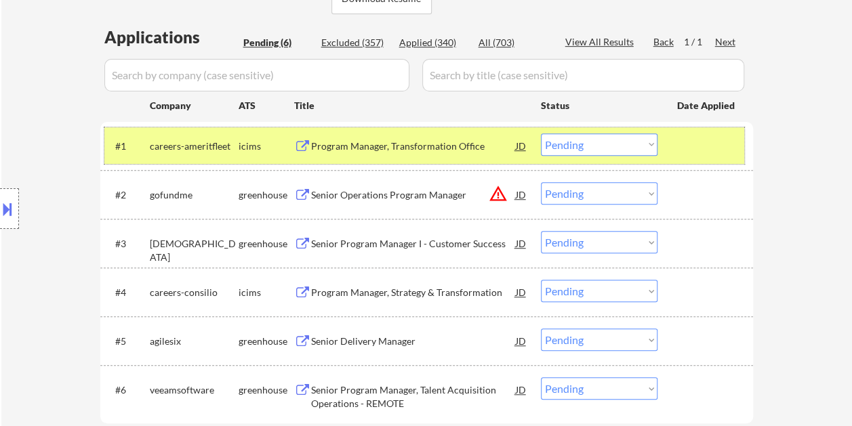
click at [682, 137] on div at bounding box center [707, 146] width 60 height 24
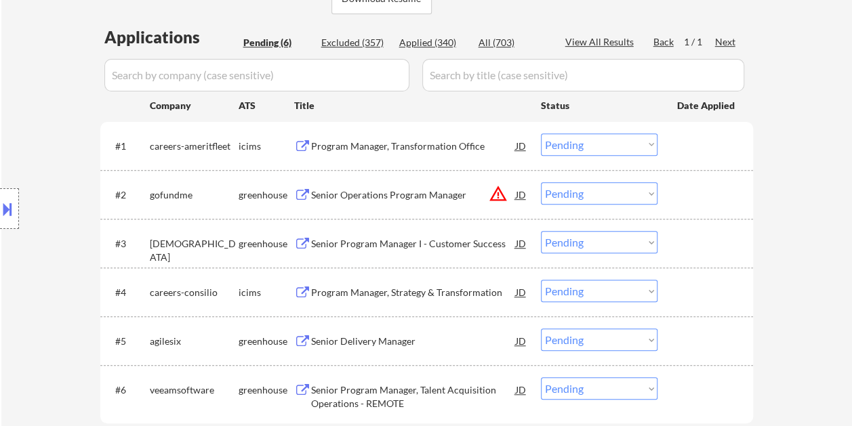
click at [706, 199] on div at bounding box center [707, 194] width 60 height 24
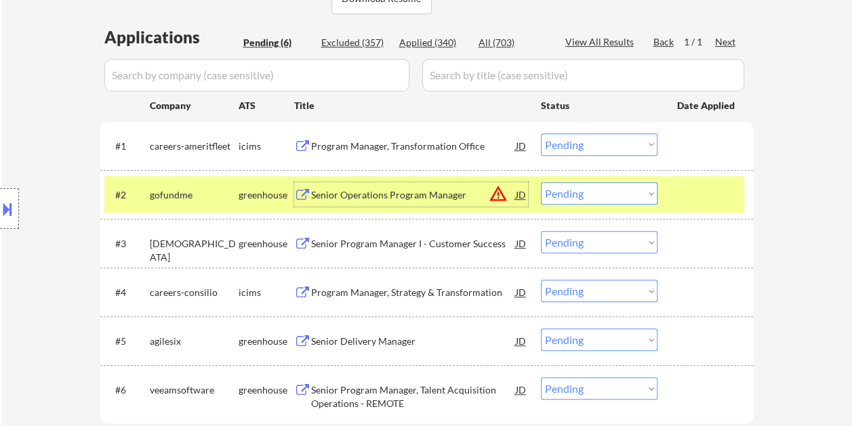
click at [434, 189] on div "Senior Operations Program Manager" at bounding box center [413, 195] width 205 height 14
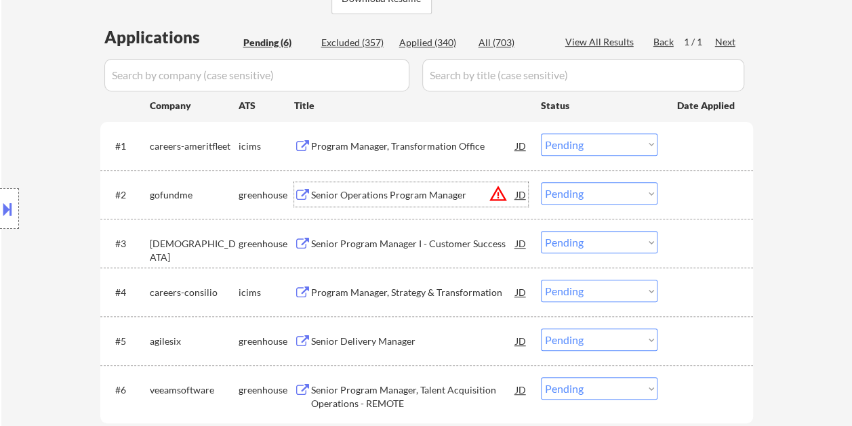
click at [683, 194] on div at bounding box center [707, 194] width 60 height 24
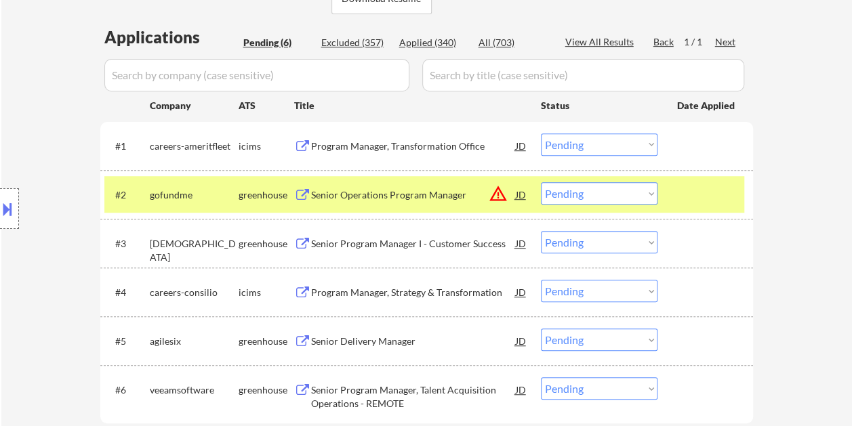
click at [598, 194] on select "Choose an option... Pending Applied Excluded (Questions) Excluded (Expired) Exc…" at bounding box center [599, 193] width 117 height 22
click at [541, 182] on select "Choose an option... Pending Applied Excluded (Questions) Excluded (Expired) Exc…" at bounding box center [599, 193] width 117 height 22
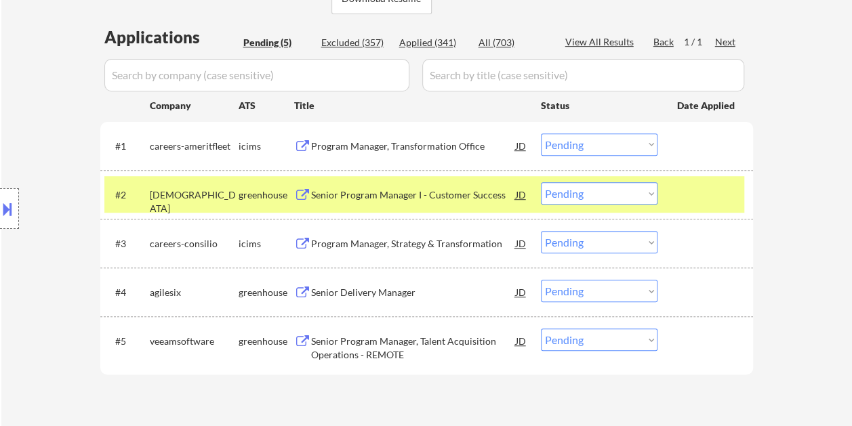
click at [655, 194] on select "Choose an option... Pending Applied Excluded (Questions) Excluded (Expired) Exc…" at bounding box center [599, 193] width 117 height 22
click at [698, 183] on div at bounding box center [707, 194] width 60 height 24
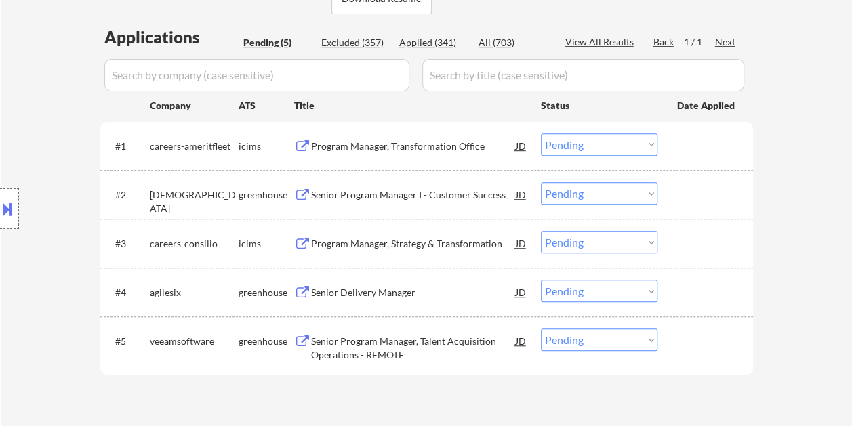
click at [708, 192] on div at bounding box center [707, 194] width 60 height 24
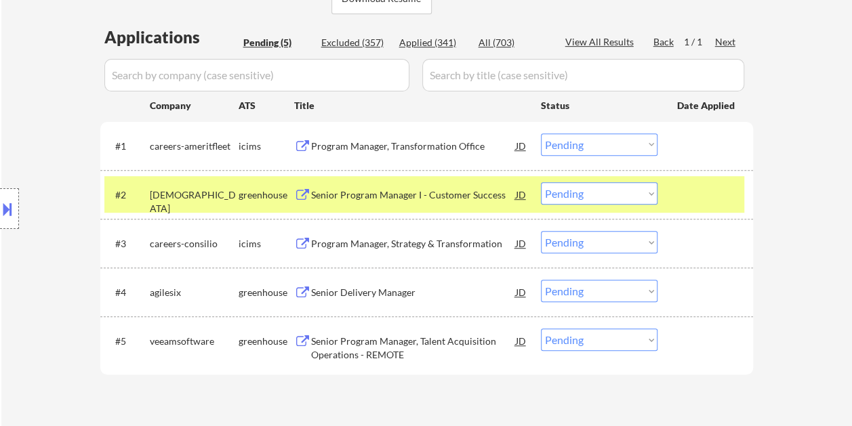
click at [427, 197] on div "Senior Program Manager I - Customer Success" at bounding box center [413, 195] width 205 height 14
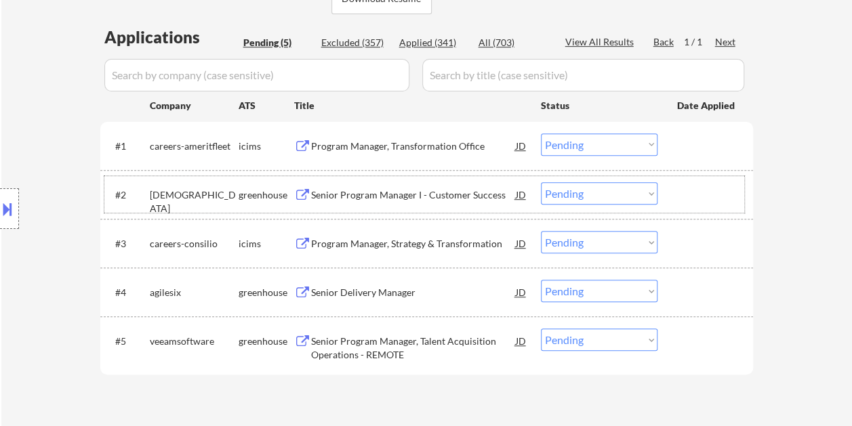
click at [685, 192] on div at bounding box center [707, 194] width 60 height 24
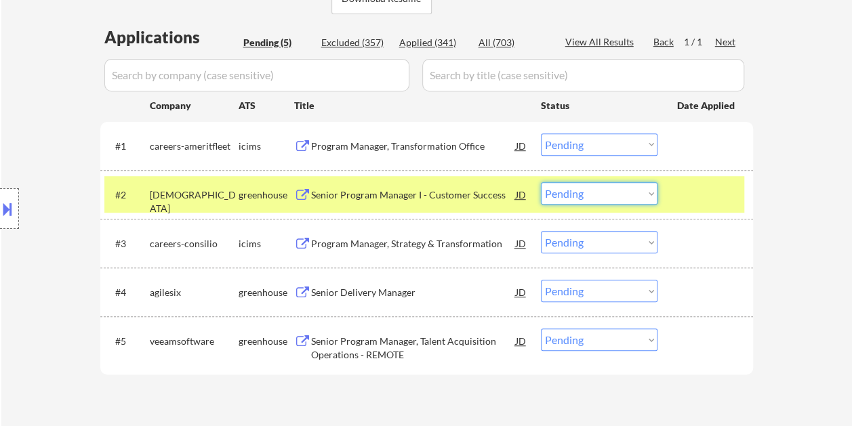
click at [644, 197] on select "Choose an option... Pending Applied Excluded (Questions) Excluded (Expired) Exc…" at bounding box center [599, 193] width 117 height 22
click at [541, 182] on select "Choose an option... Pending Applied Excluded (Questions) Excluded (Expired) Exc…" at bounding box center [599, 193] width 117 height 22
select select ""pending""
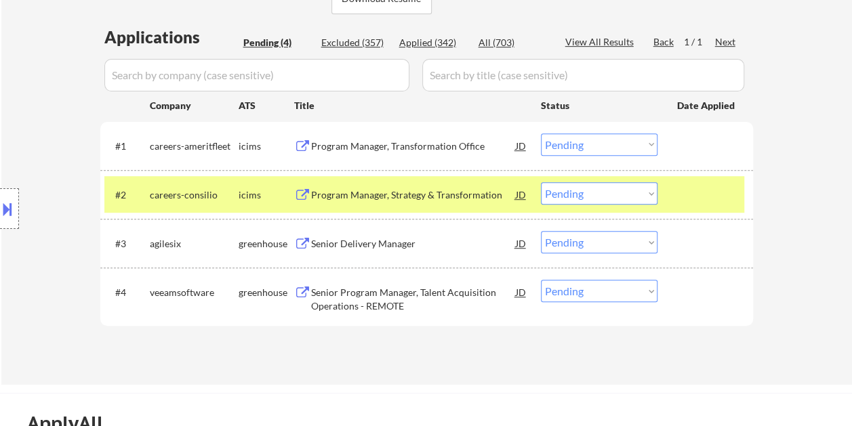
click at [690, 191] on div at bounding box center [707, 194] width 60 height 24
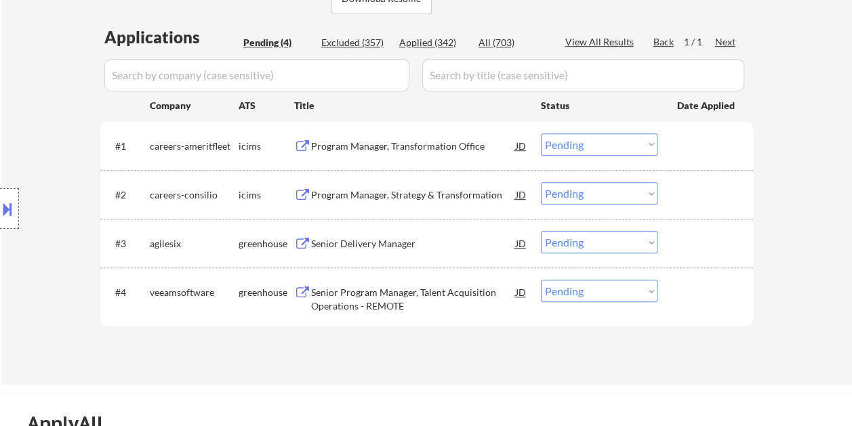
click at [685, 240] on div at bounding box center [707, 243] width 60 height 24
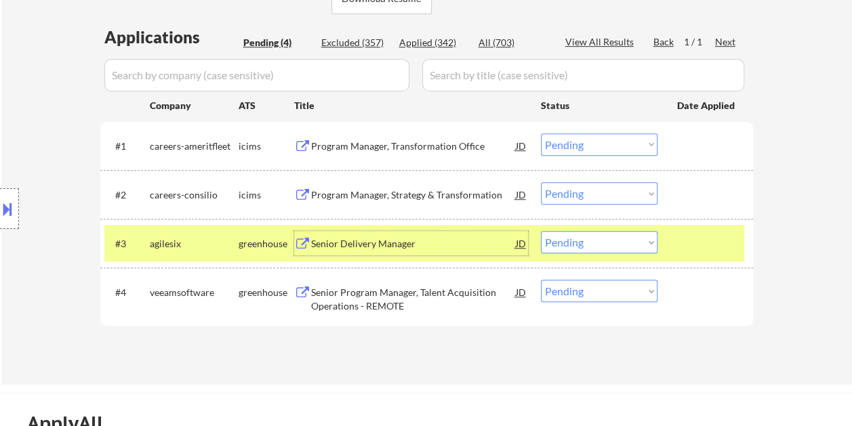
click at [419, 248] on div "Senior Delivery Manager" at bounding box center [413, 244] width 205 height 14
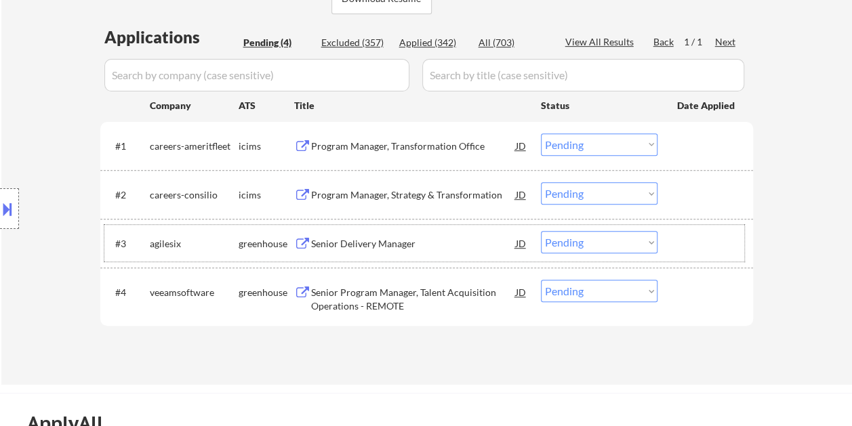
drag, startPoint x: 697, startPoint y: 248, endPoint x: 679, endPoint y: 246, distance: 17.7
click at [691, 247] on div at bounding box center [707, 243] width 60 height 24
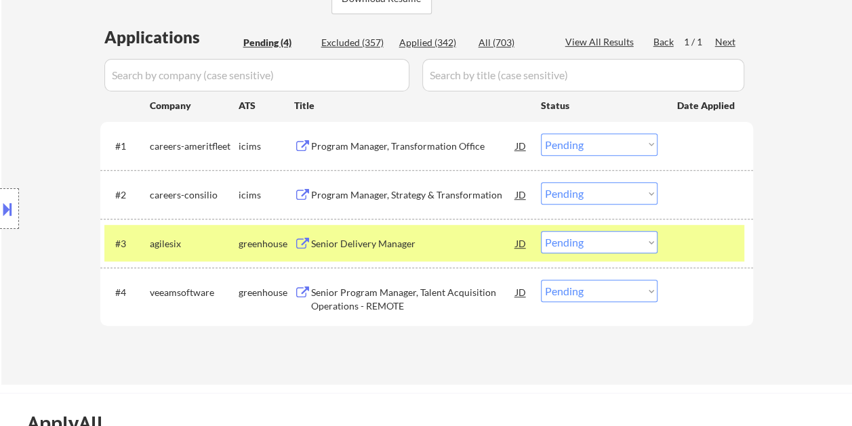
click at [647, 239] on select "Choose an option... Pending Applied Excluded (Questions) Excluded (Expired) Exc…" at bounding box center [599, 242] width 117 height 22
click at [541, 231] on select "Choose an option... Pending Applied Excluded (Questions) Excluded (Expired) Exc…" at bounding box center [599, 242] width 117 height 22
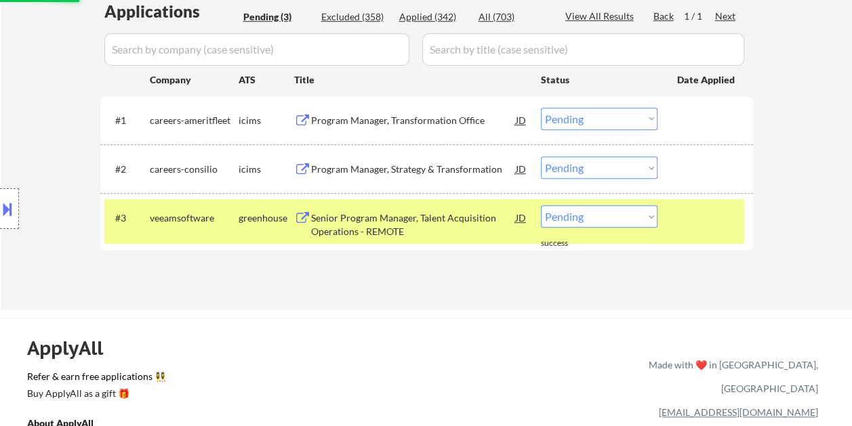
scroll to position [407, 0]
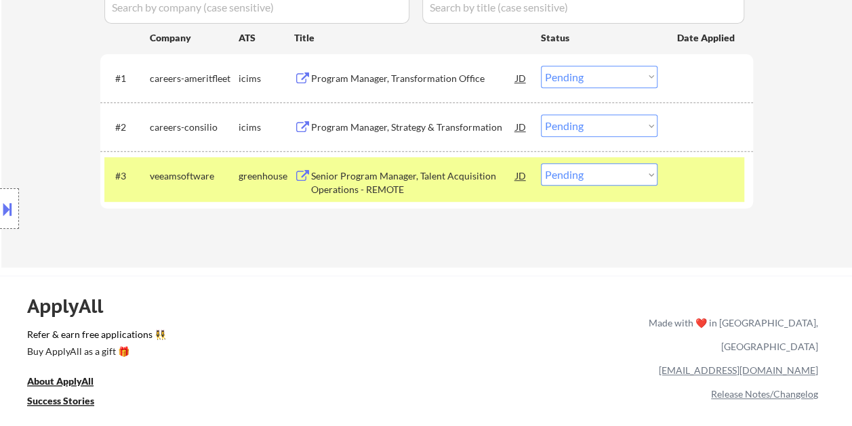
click at [685, 176] on div at bounding box center [707, 175] width 60 height 24
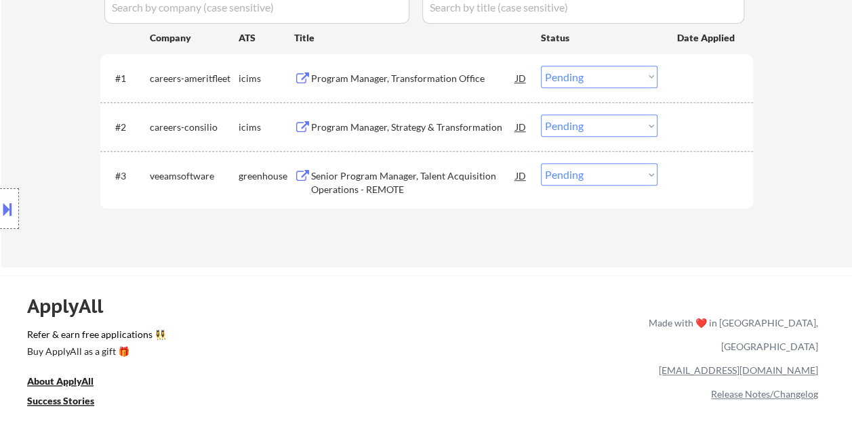
click at [699, 188] on div "#3 veeamsoftware greenhouse Senior Program Manager, Talent Acquisition Operatio…" at bounding box center [424, 179] width 640 height 45
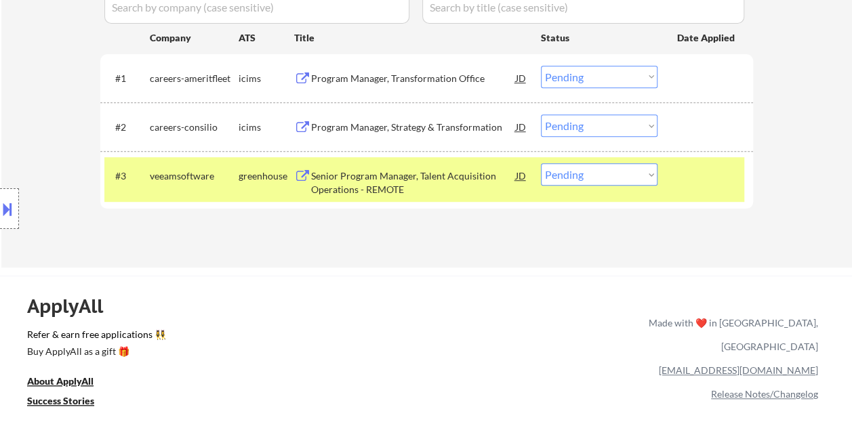
click at [463, 187] on div "Senior Program Manager, Talent Acquisition Operations - REMOTE" at bounding box center [413, 182] width 205 height 26
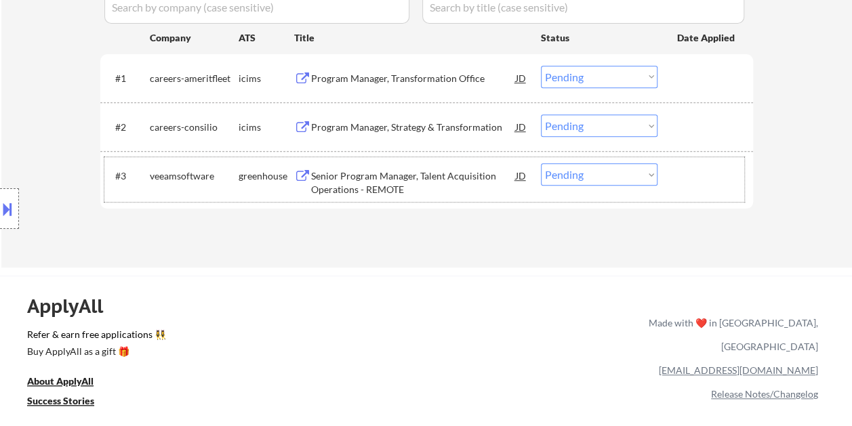
click at [699, 181] on div at bounding box center [707, 175] width 60 height 24
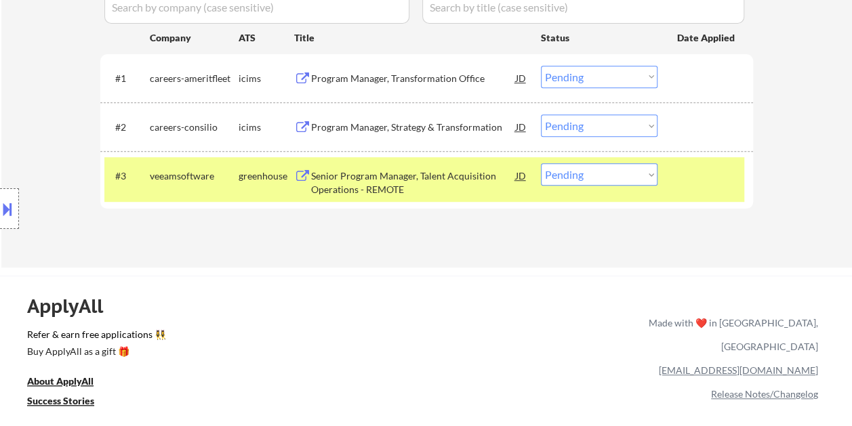
click at [649, 171] on select "Choose an option... Pending Applied Excluded (Questions) Excluded (Expired) Exc…" at bounding box center [599, 174] width 117 height 22
select select ""excluded__bad_match_""
click at [541, 163] on select "Choose an option... Pending Applied Excluded (Questions) Excluded (Expired) Exc…" at bounding box center [599, 174] width 117 height 22
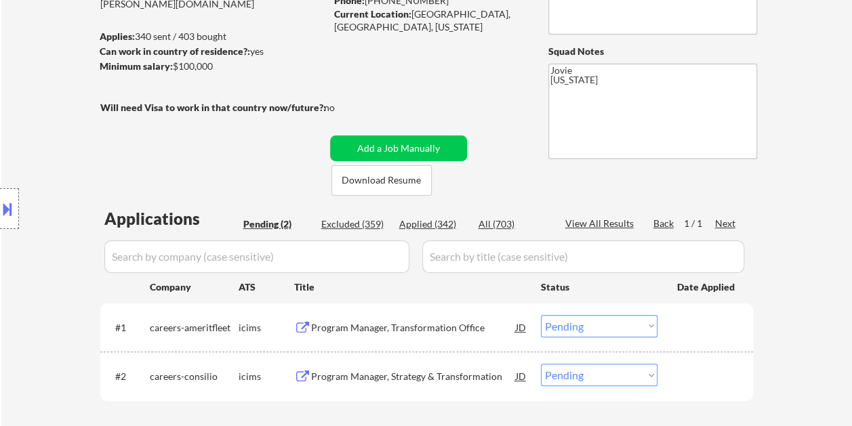
scroll to position [136, 0]
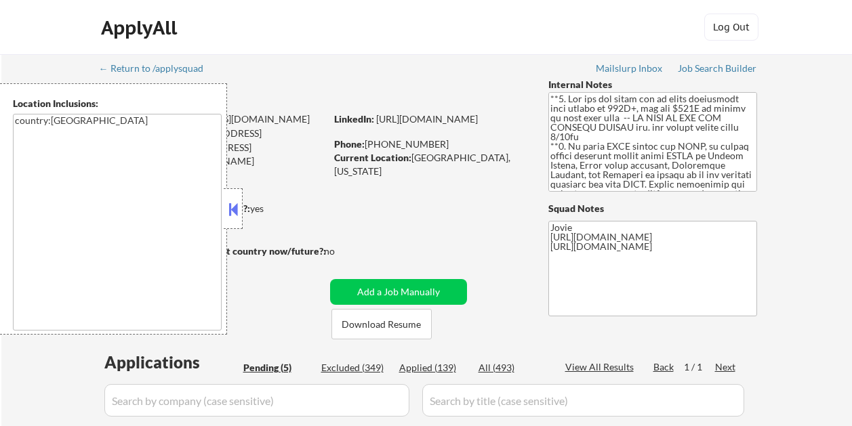
select select ""pending""
click at [232, 205] on button at bounding box center [233, 209] width 15 height 20
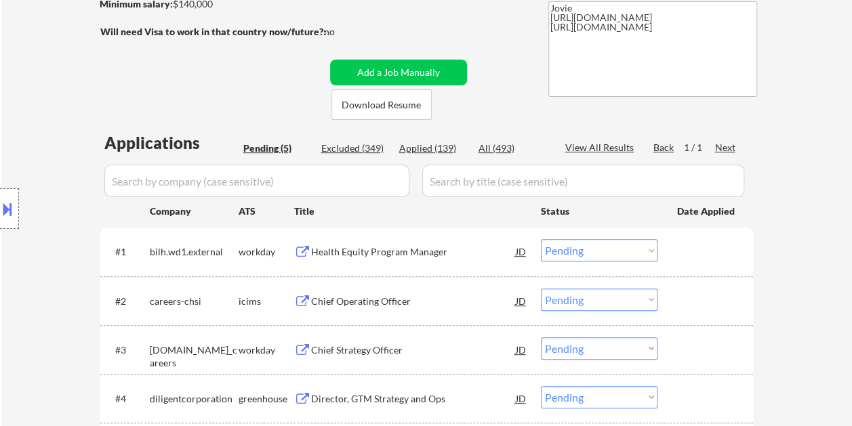
scroll to position [339, 0]
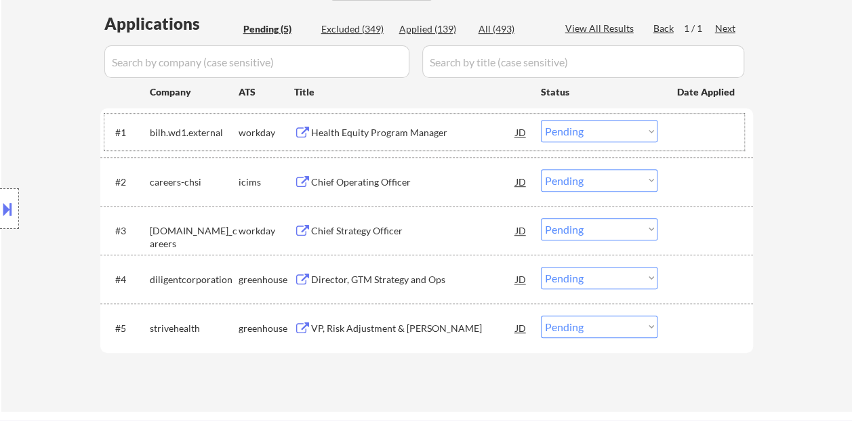
click at [690, 117] on div "#1 bilh.wd1.external workday Health Equity Program Manager JD Choose an option.…" at bounding box center [424, 132] width 640 height 37
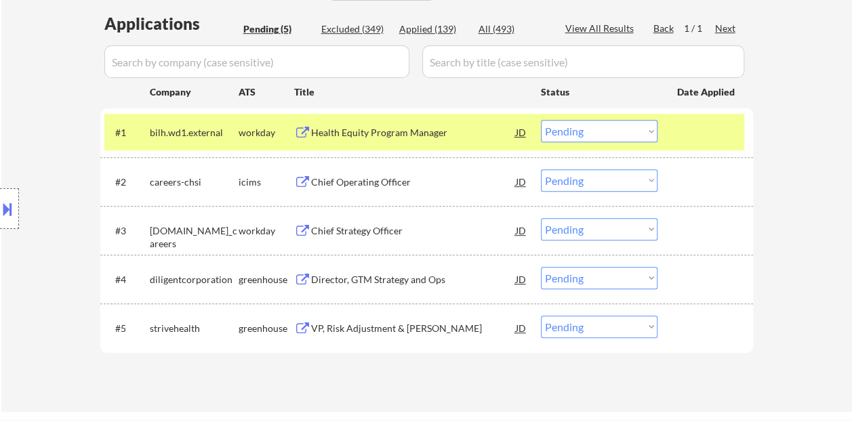
click at [682, 130] on div at bounding box center [707, 132] width 60 height 24
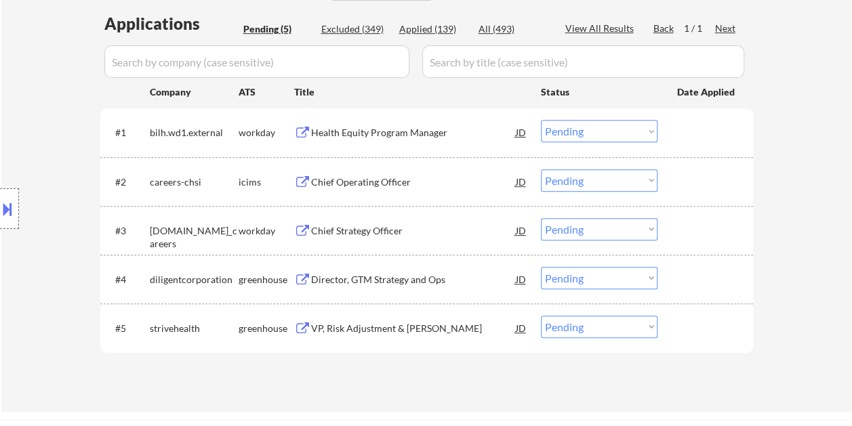
click at [709, 339] on div at bounding box center [707, 328] width 60 height 24
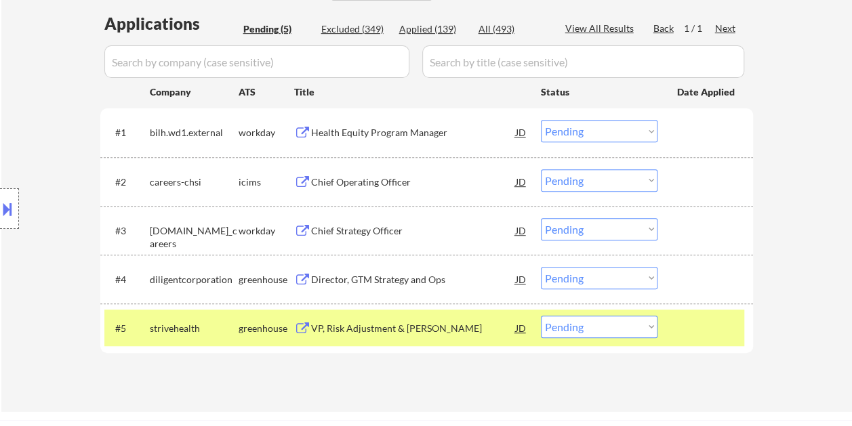
click at [443, 335] on div "VP, Risk Adjustment & HEDIS" at bounding box center [413, 328] width 205 height 24
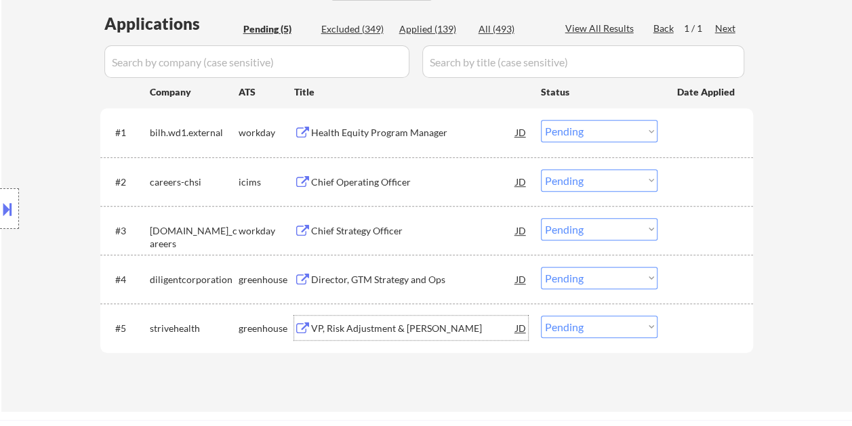
drag, startPoint x: 687, startPoint y: 317, endPoint x: 662, endPoint y: 320, distance: 25.9
click at [688, 317] on div at bounding box center [707, 328] width 60 height 24
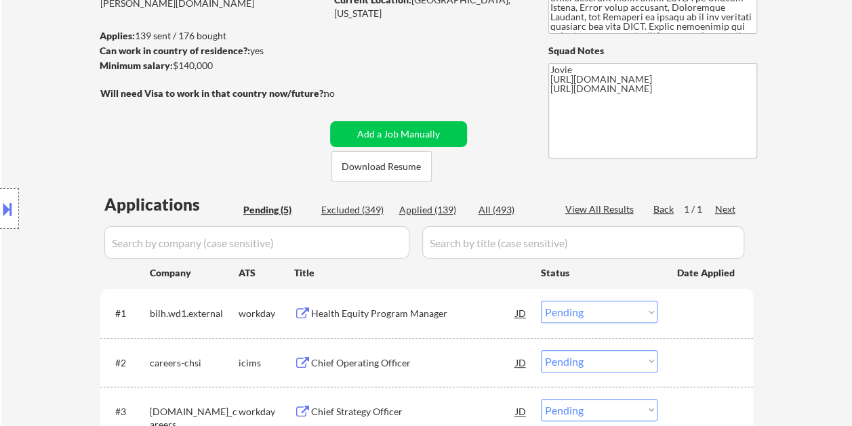
scroll to position [136, 0]
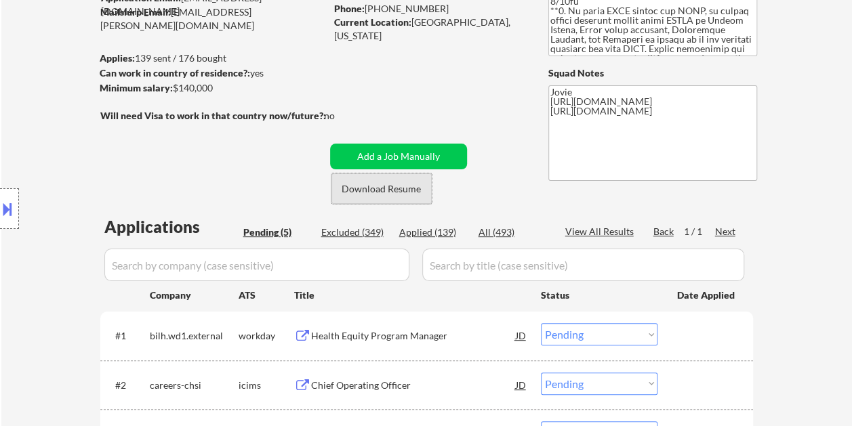
click at [388, 185] on button "Download Resume" at bounding box center [381, 189] width 100 height 30
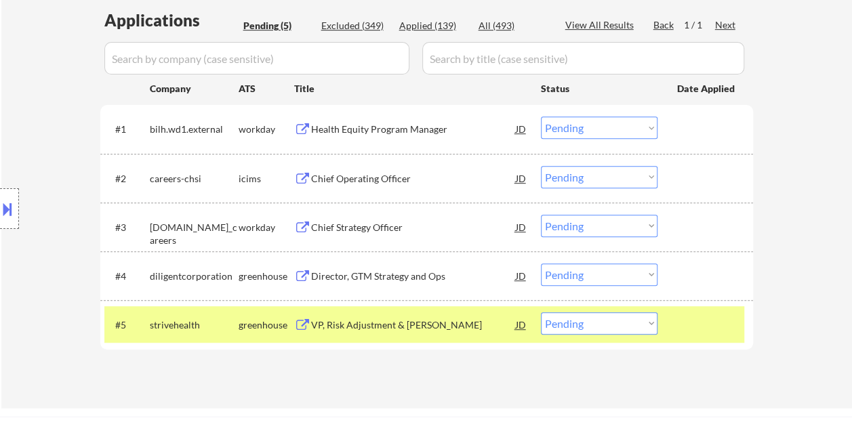
scroll to position [474, 0]
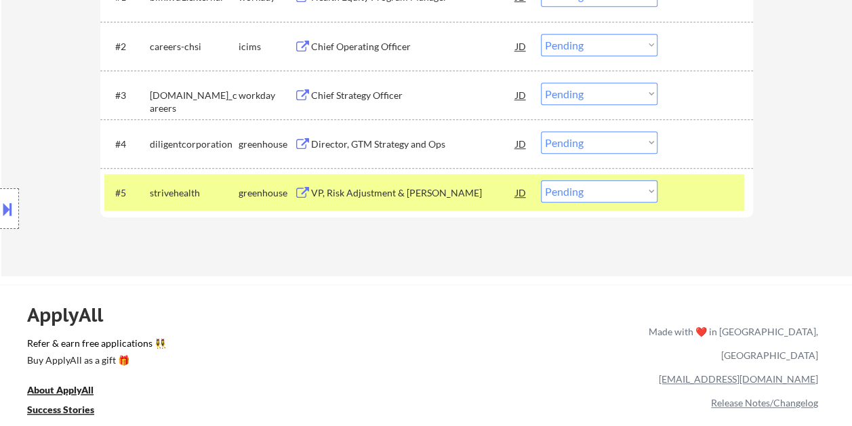
click at [651, 188] on select "Choose an option... Pending Applied Excluded (Questions) Excluded (Expired) Exc…" at bounding box center [599, 191] width 117 height 22
select select ""applied""
click at [541, 180] on select "Choose an option... Pending Applied Excluded (Questions) Excluded (Expired) Exc…" at bounding box center [599, 191] width 117 height 22
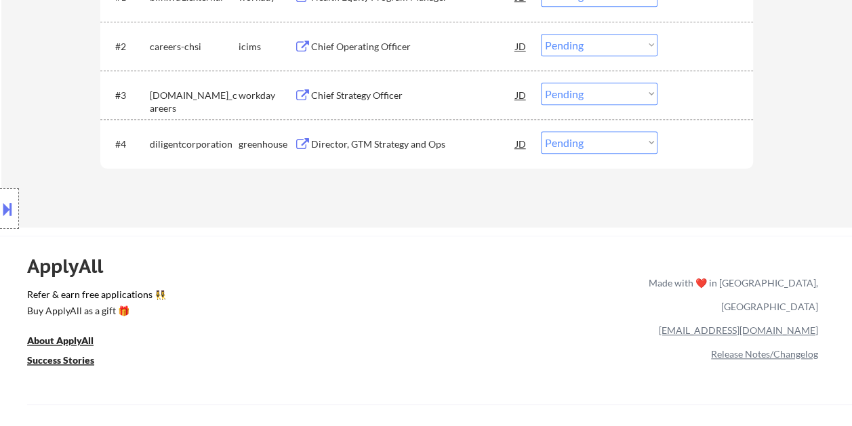
drag, startPoint x: 683, startPoint y: 133, endPoint x: 674, endPoint y: 138, distance: 10.9
click at [683, 134] on div at bounding box center [707, 143] width 60 height 24
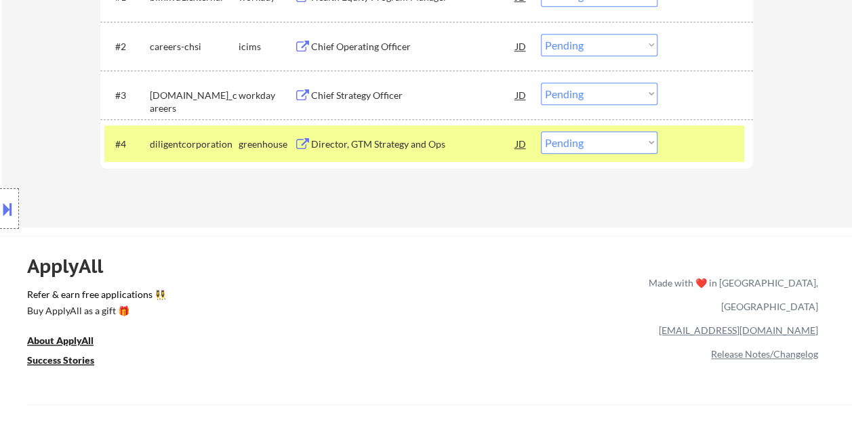
click at [401, 142] on div "Director, GTM Strategy and Ops" at bounding box center [413, 145] width 205 height 14
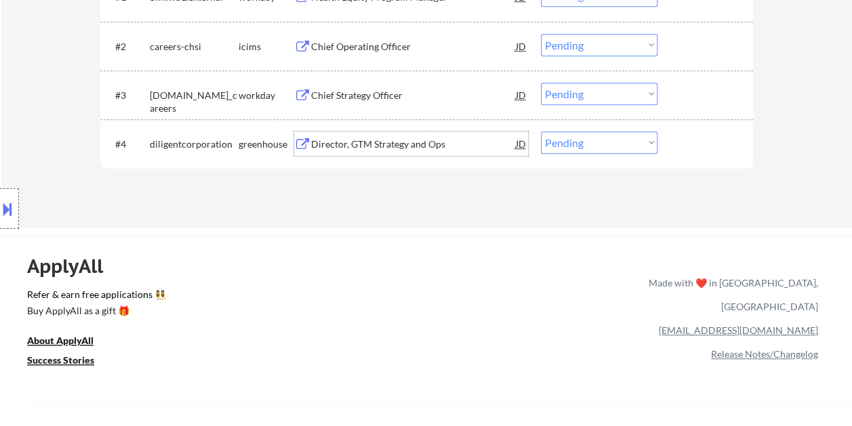
click at [697, 136] on div at bounding box center [707, 143] width 60 height 24
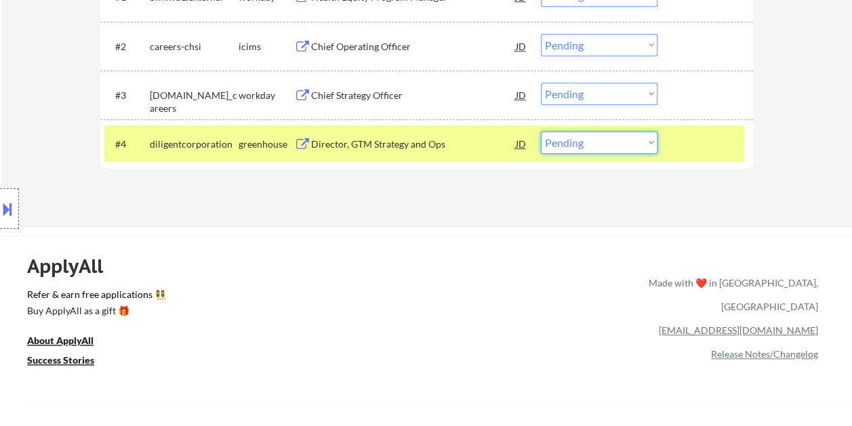
click at [656, 144] on select "Choose an option... Pending Applied Excluded (Questions) Excluded (Expired) Exc…" at bounding box center [599, 142] width 117 height 22
select select ""excluded__bad_match_""
click at [541, 131] on select "Choose an option... Pending Applied Excluded (Questions) Excluded (Expired) Exc…" at bounding box center [599, 142] width 117 height 22
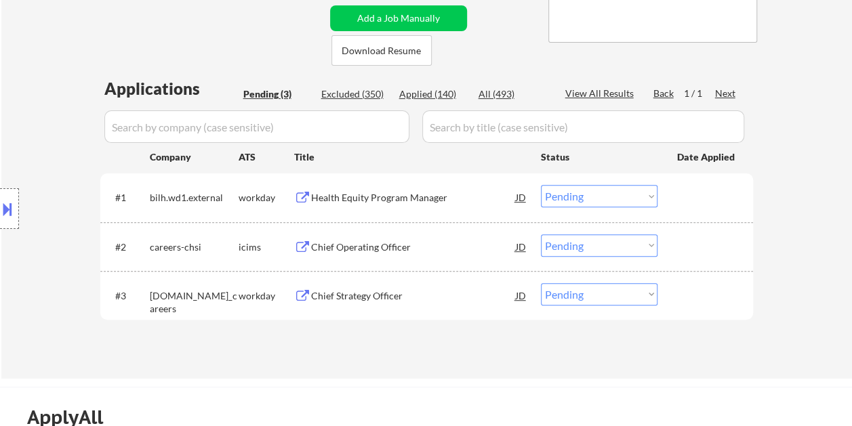
scroll to position [271, 0]
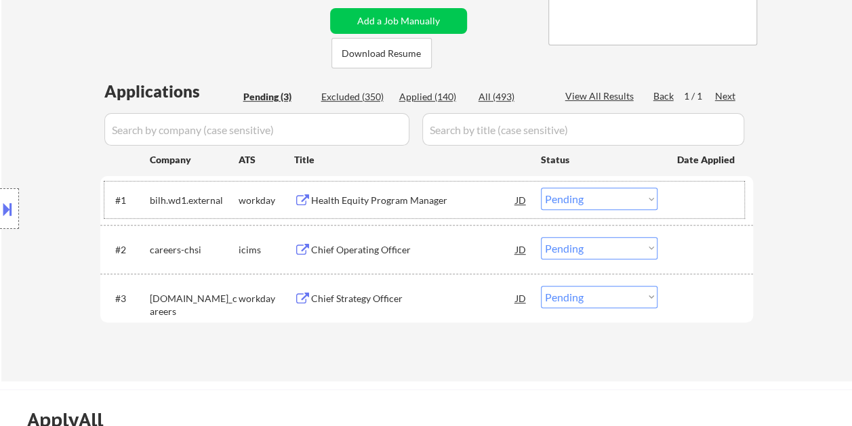
click at [707, 206] on div at bounding box center [707, 200] width 60 height 24
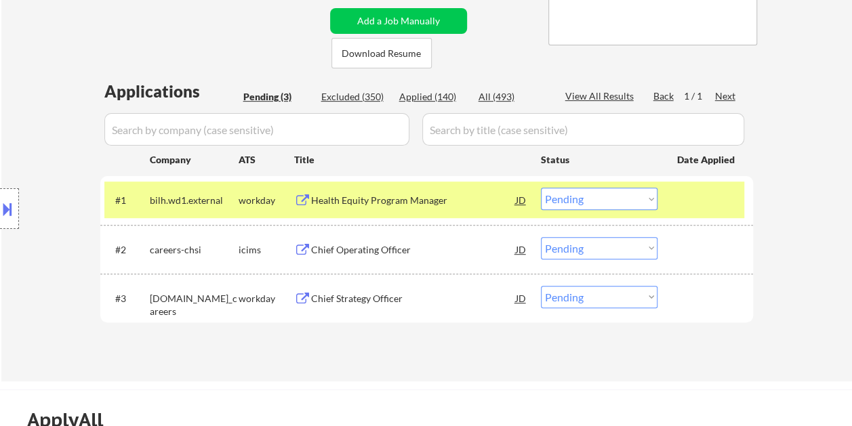
drag, startPoint x: 708, startPoint y: 209, endPoint x: 697, endPoint y: 203, distance: 12.7
click at [708, 207] on div at bounding box center [707, 200] width 60 height 24
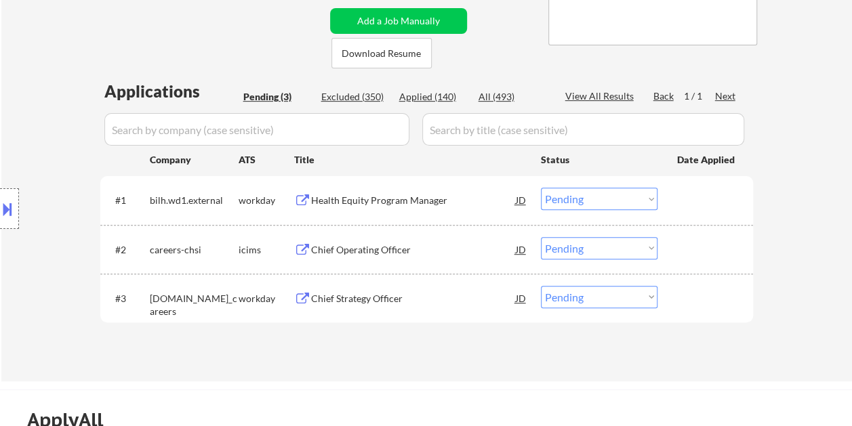
click at [697, 201] on div at bounding box center [707, 200] width 60 height 24
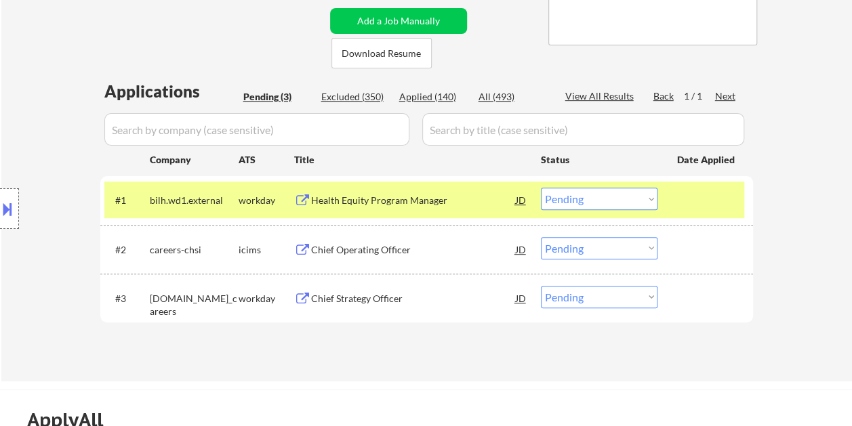
click at [418, 206] on div "Health Equity Program Manager" at bounding box center [413, 201] width 205 height 14
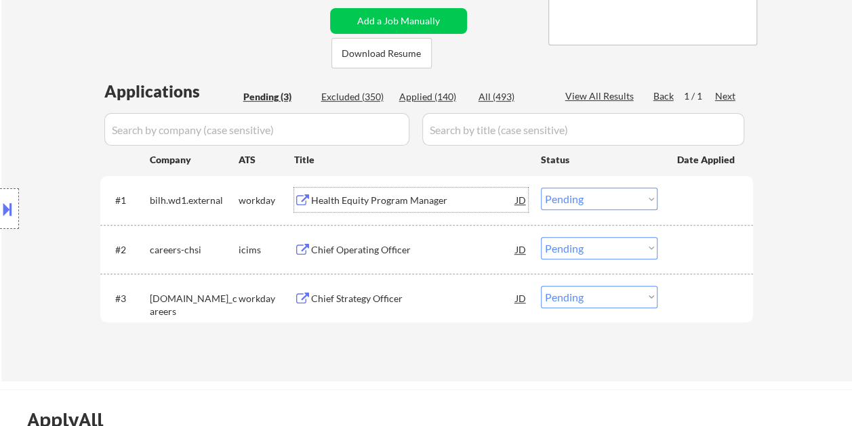
click at [607, 201] on select "Choose an option... Pending Applied Excluded (Questions) Excluded (Expired) Exc…" at bounding box center [599, 199] width 117 height 22
click at [541, 188] on select "Choose an option... Pending Applied Excluded (Questions) Excluded (Expired) Exc…" at bounding box center [599, 199] width 117 height 22
select select ""pending""
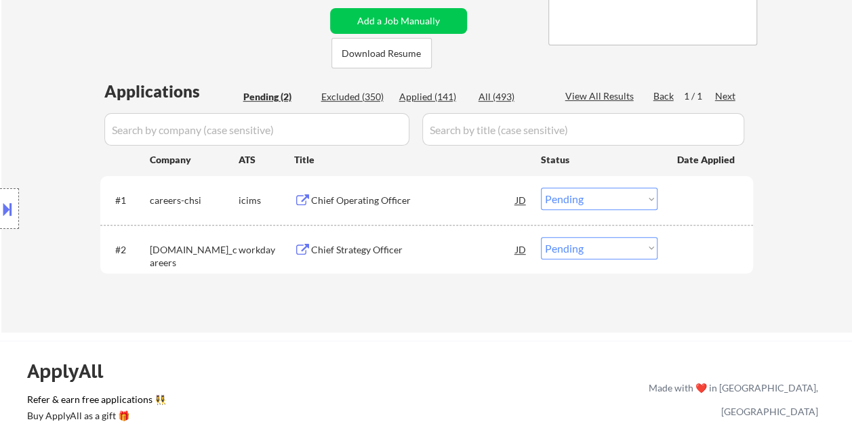
click at [705, 262] on div "#2 cwi.wd1.cw_careers workday Chief Strategy Officer JD Choose an option... Pen…" at bounding box center [424, 249] width 640 height 37
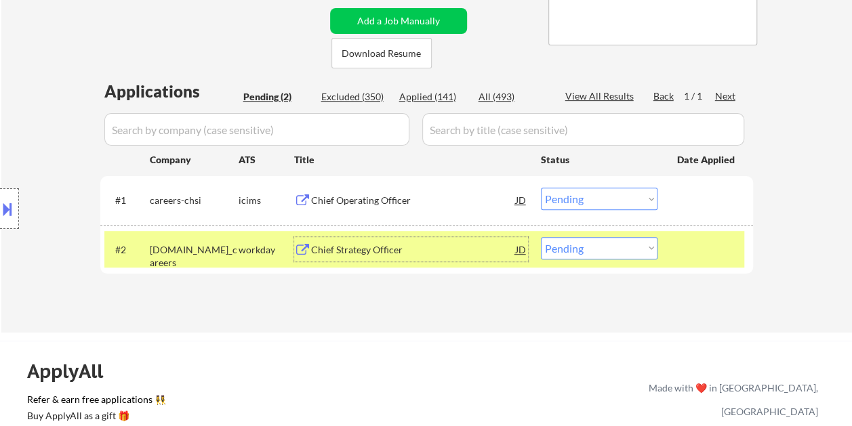
click at [483, 240] on div "Chief Strategy Officer" at bounding box center [413, 249] width 205 height 24
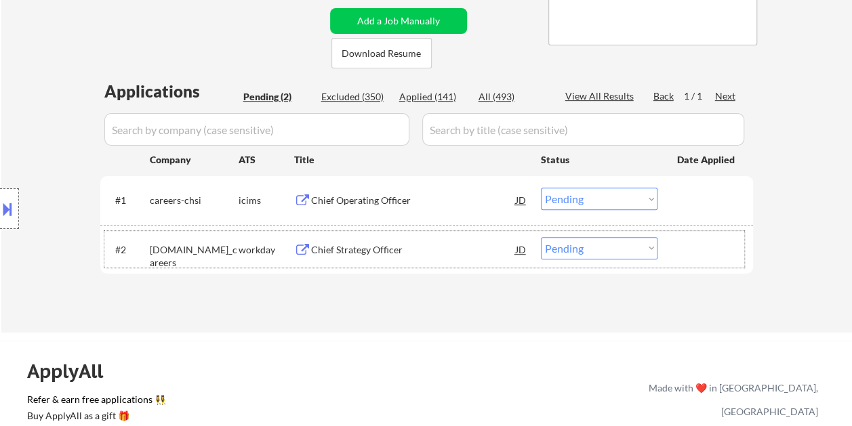
drag, startPoint x: 680, startPoint y: 244, endPoint x: 666, endPoint y: 247, distance: 15.2
click at [679, 244] on div at bounding box center [707, 249] width 60 height 24
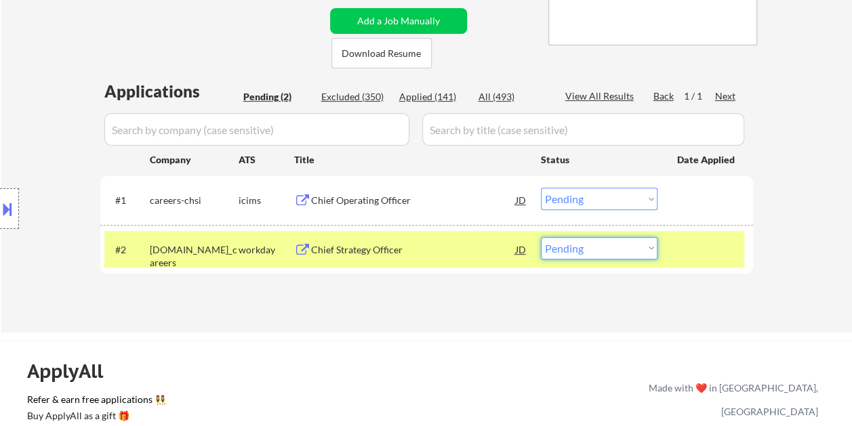
click at [649, 252] on select "Choose an option... Pending Applied Excluded (Questions) Excluded (Expired) Exc…" at bounding box center [599, 248] width 117 height 22
select select ""applied""
click at [541, 237] on select "Choose an option... Pending Applied Excluded (Questions) Excluded (Expired) Exc…" at bounding box center [599, 248] width 117 height 22
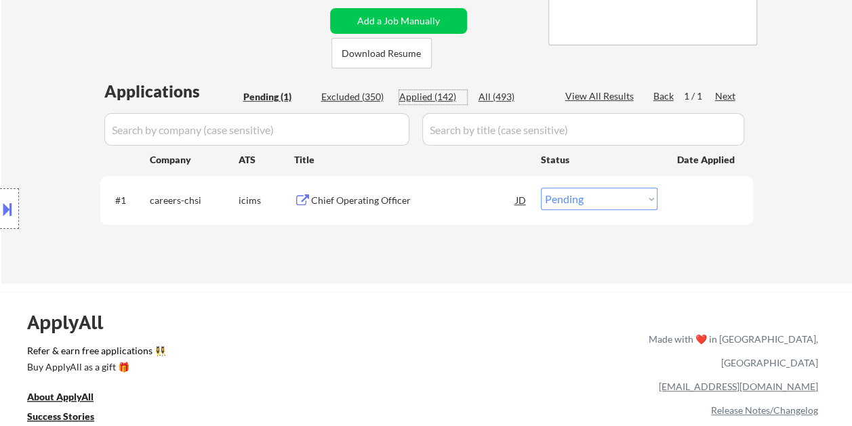
click at [416, 94] on div "Applied (142)" at bounding box center [433, 97] width 68 height 14
select select ""applied""
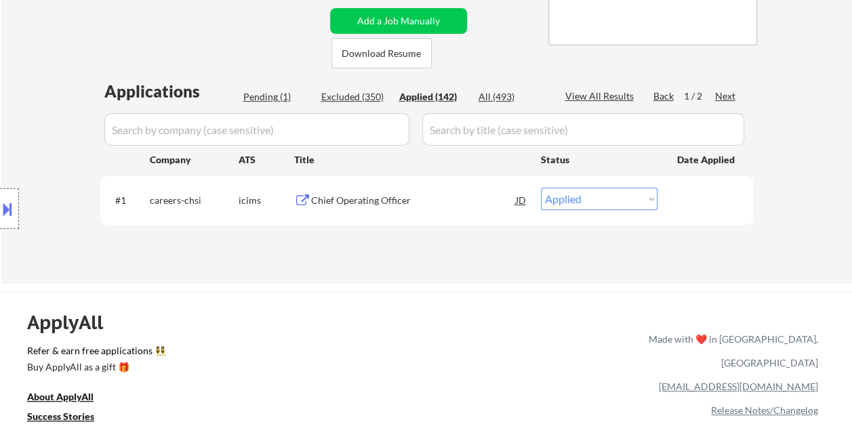
select select ""applied""
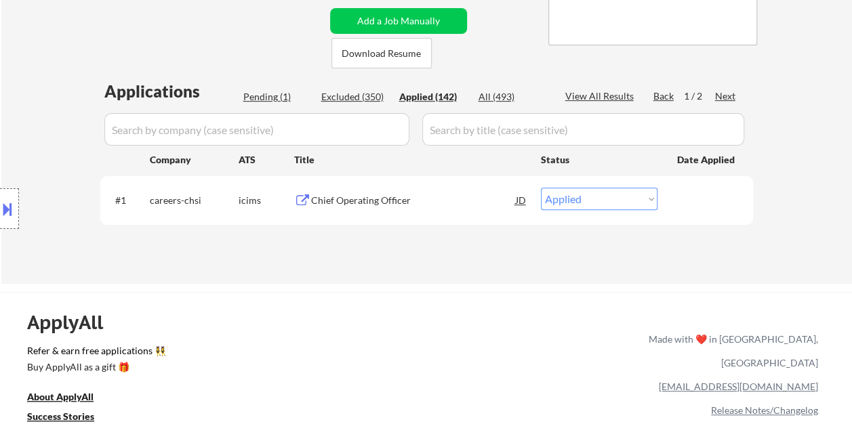
select select ""applied""
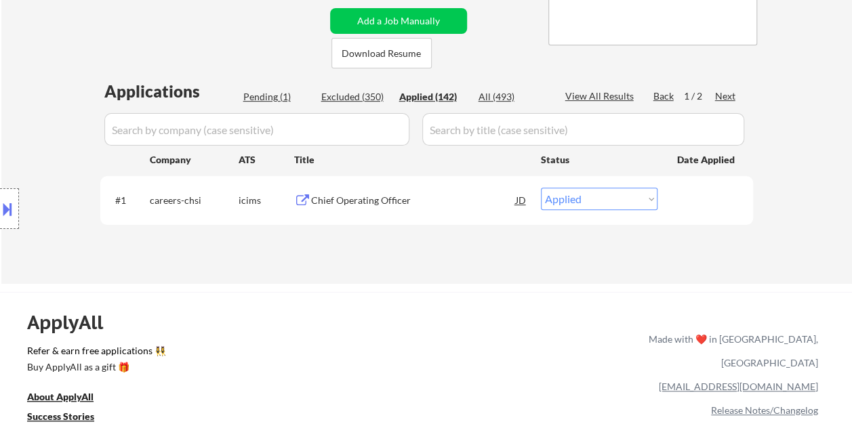
select select ""applied""
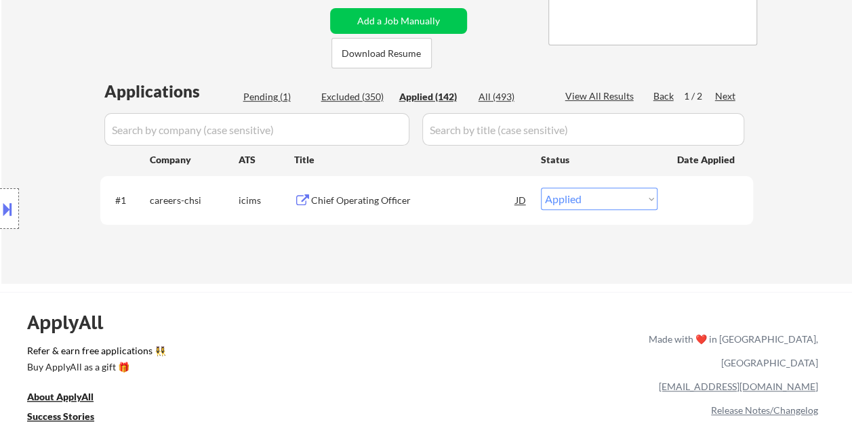
select select ""applied""
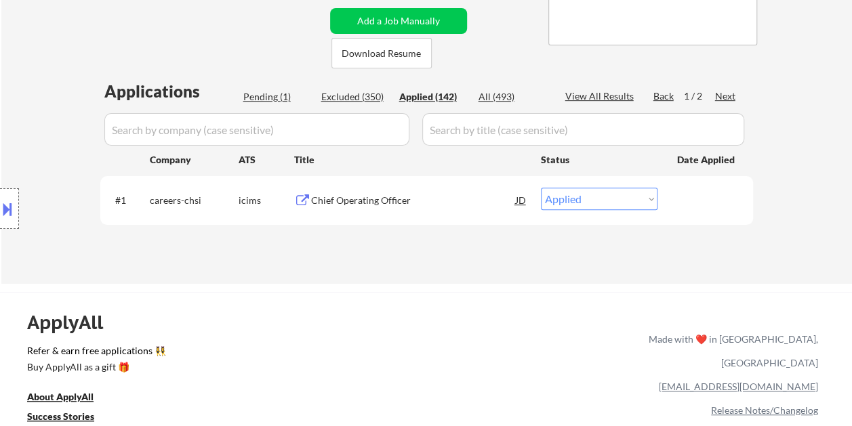
select select ""applied""
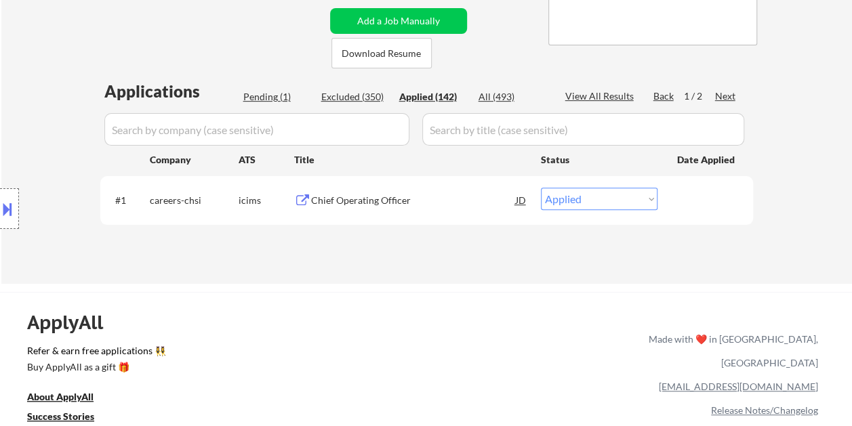
select select ""applied""
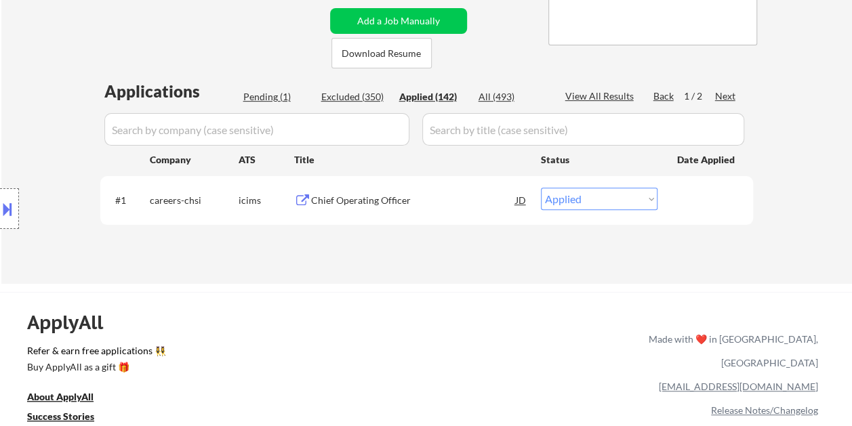
select select ""applied""
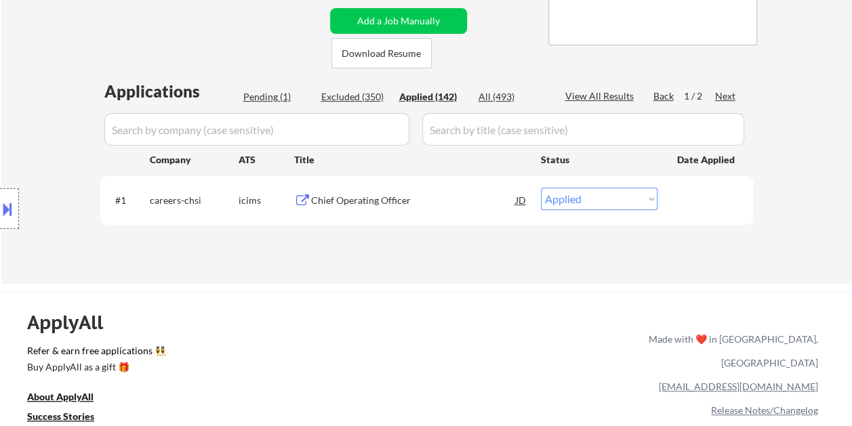
select select ""applied""
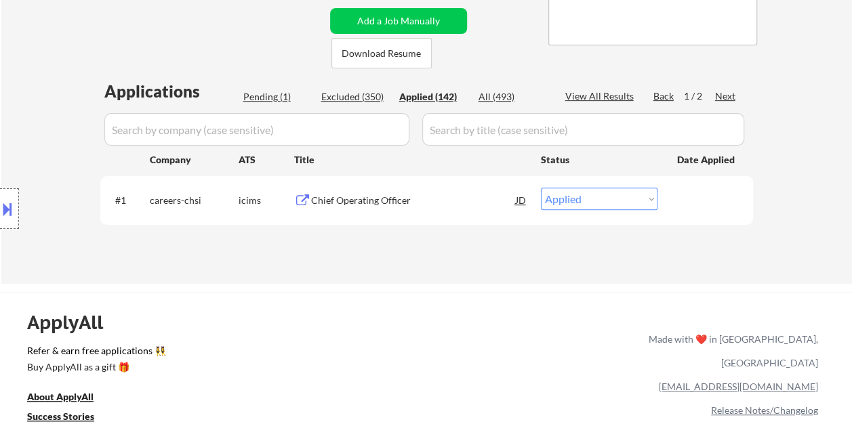
select select ""applied""
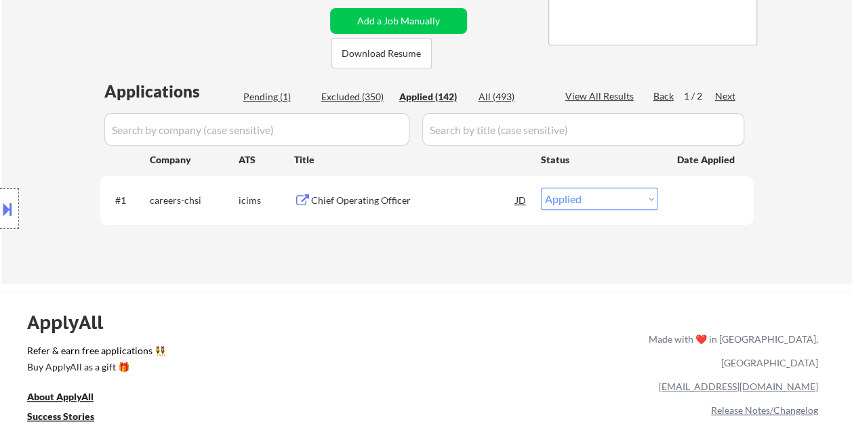
select select ""applied""
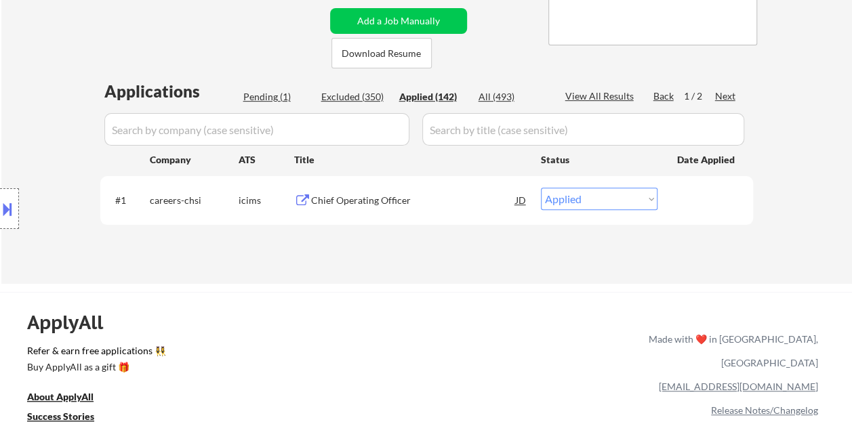
select select ""applied""
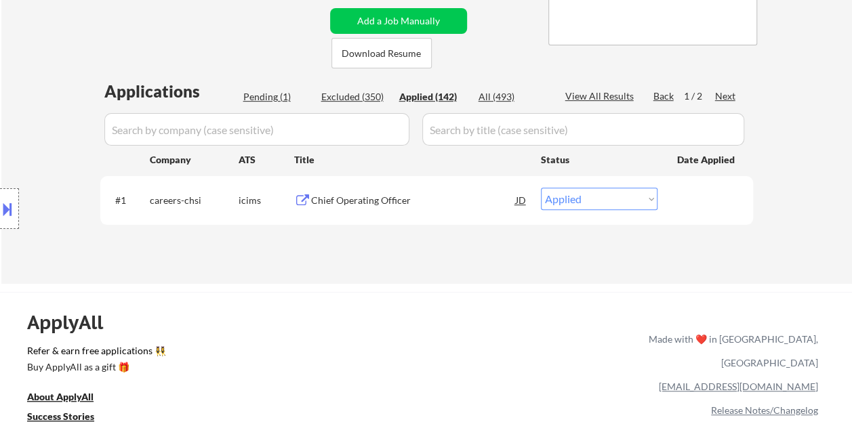
select select ""applied""
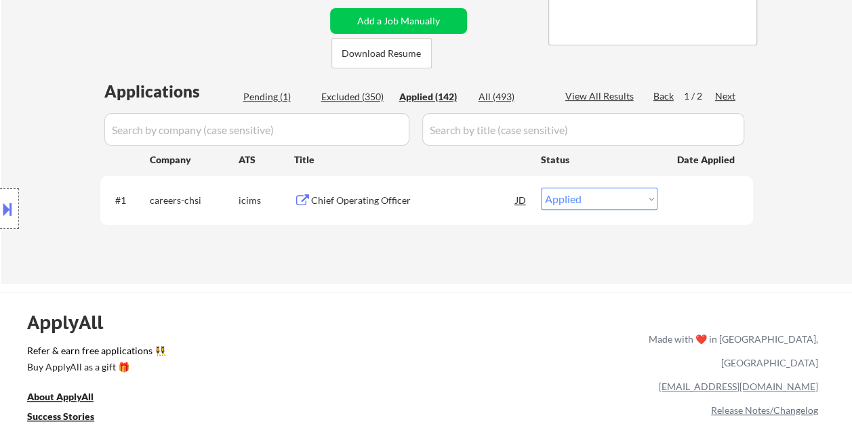
select select ""applied""
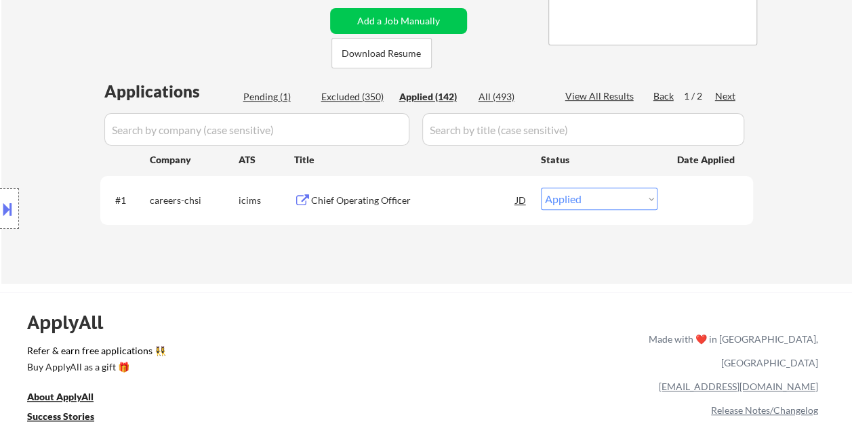
select select ""applied""
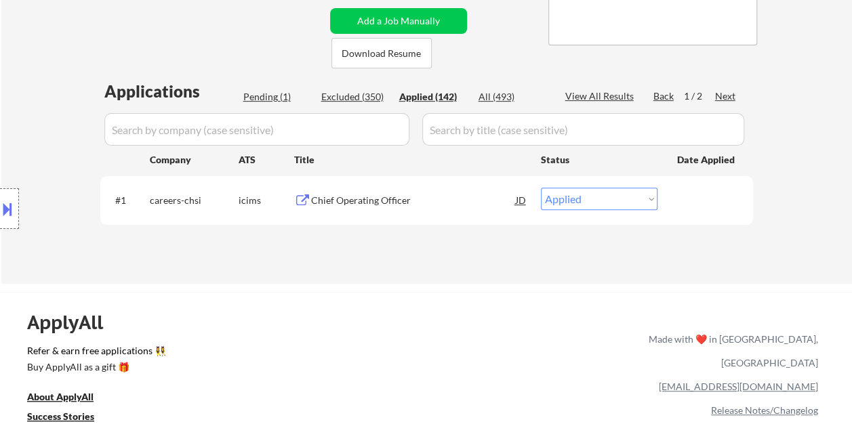
select select ""applied""
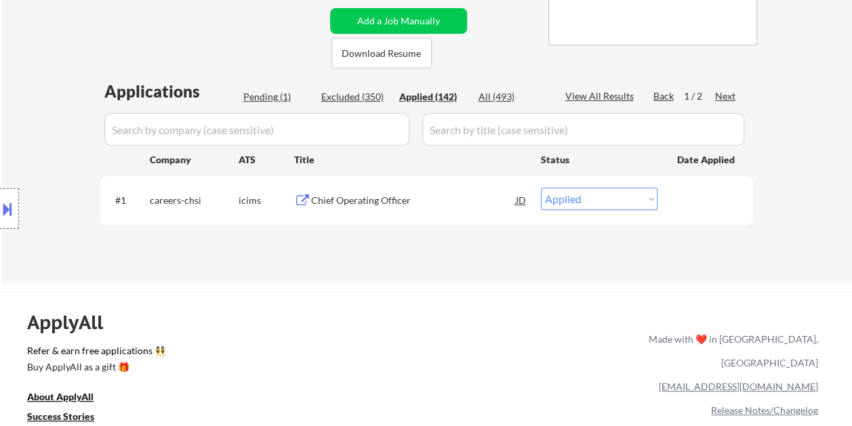
select select ""applied""
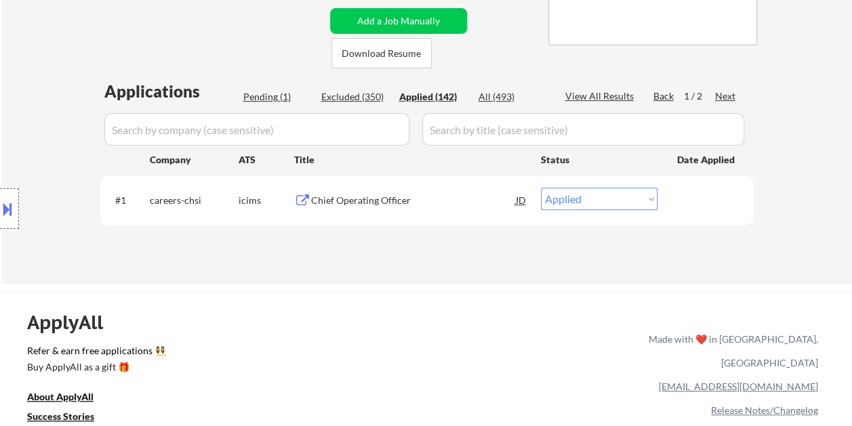
select select ""applied""
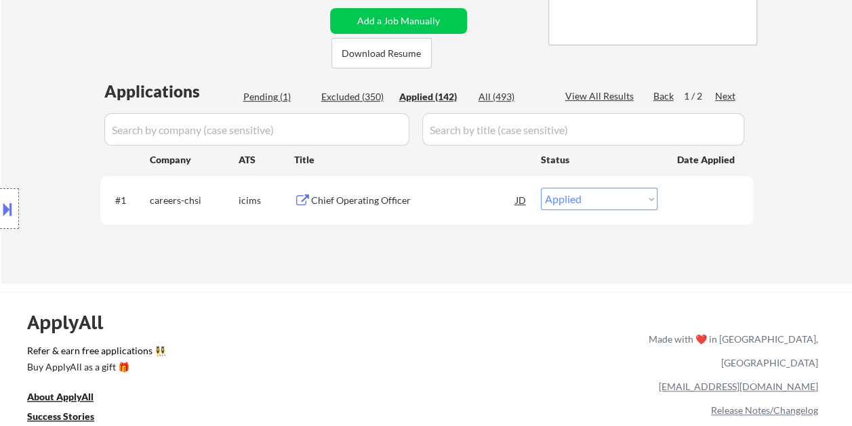
select select ""applied""
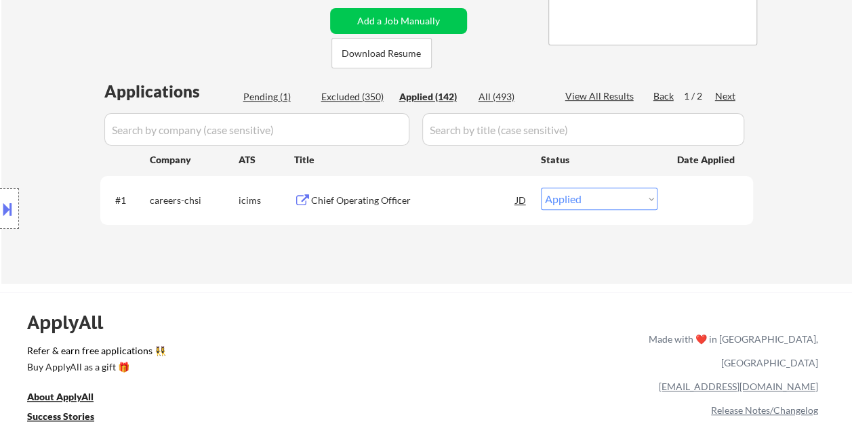
select select ""applied""
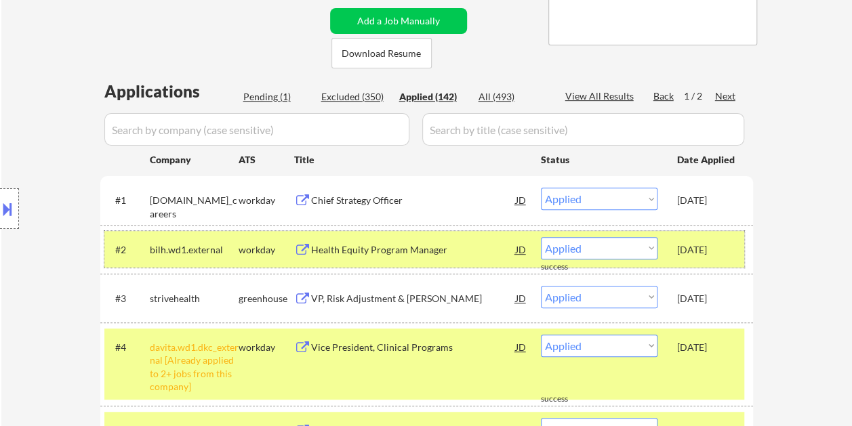
click at [689, 235] on div "#2 bilh.wd1.external workday Health Equity Program Manager JD Choose an option.…" at bounding box center [424, 249] width 640 height 37
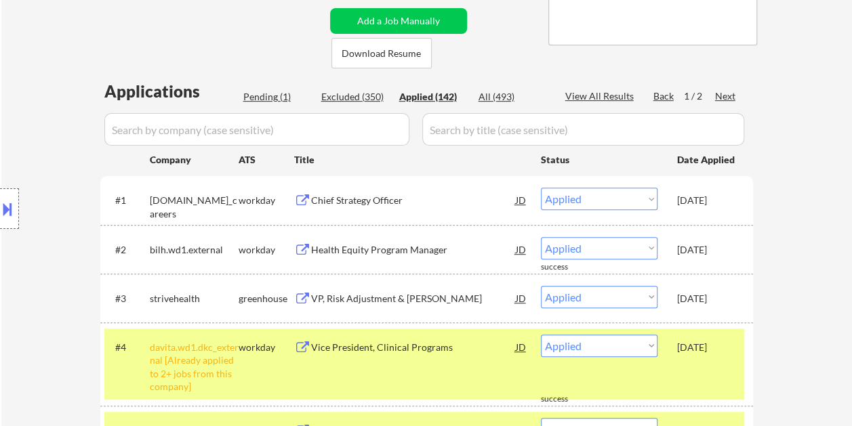
click at [723, 386] on div "#4 davita.wd1.dkc_external [Already applied to 2+ jobs from this company] workd…" at bounding box center [424, 364] width 640 height 71
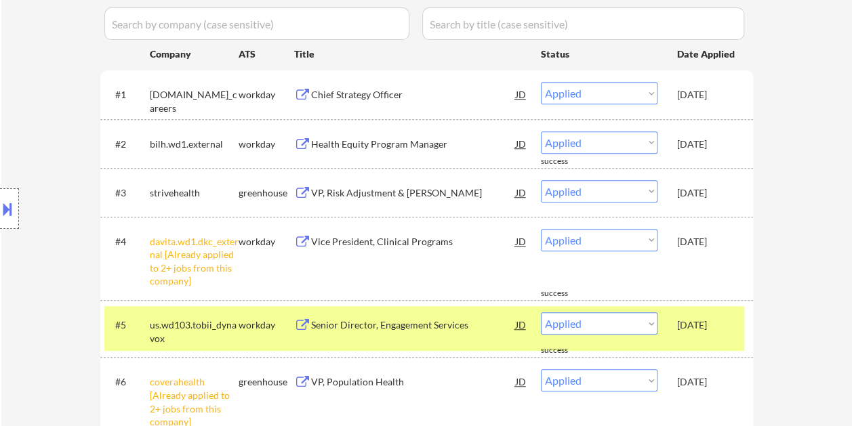
scroll to position [474, 0]
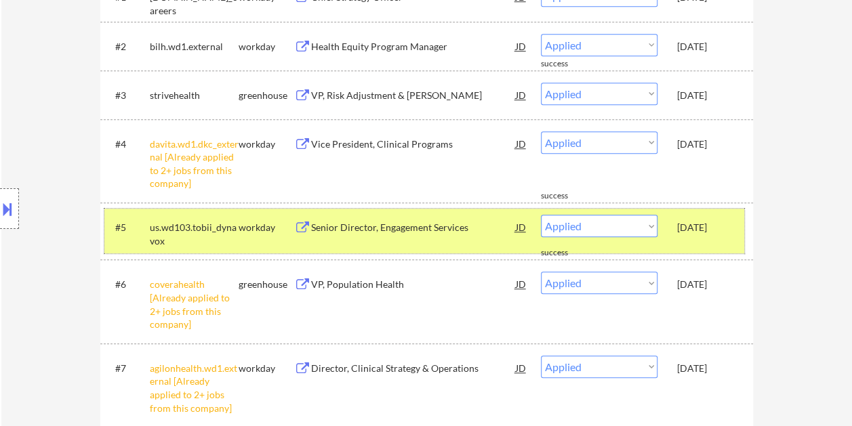
click at [712, 222] on div "Sep 23, 2025" at bounding box center [707, 228] width 60 height 14
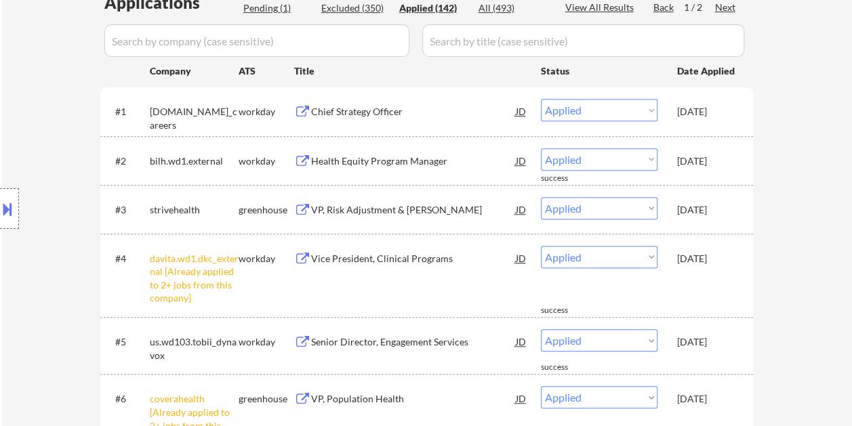
scroll to position [339, 0]
